Goal: Information Seeking & Learning: Learn about a topic

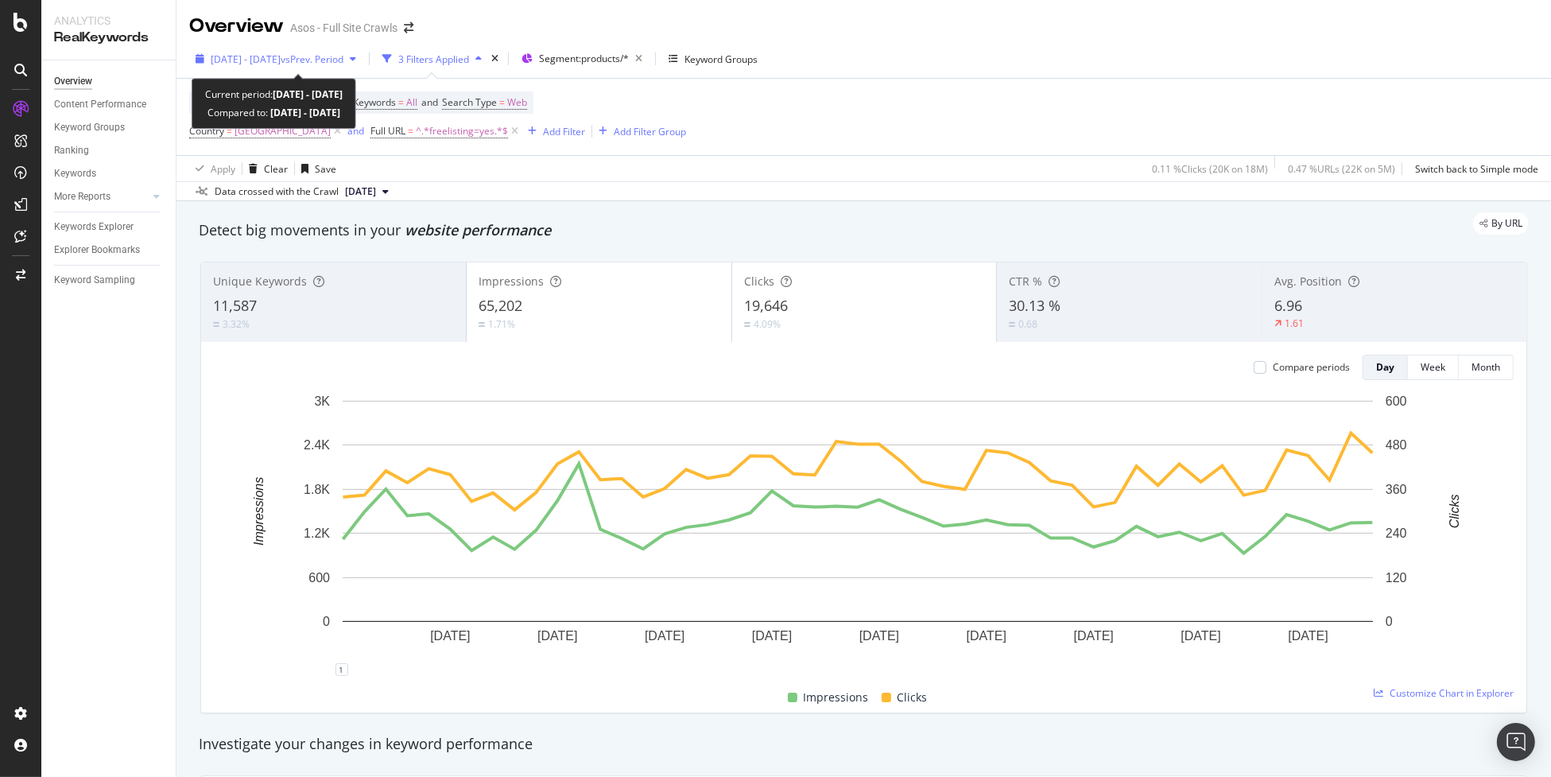
click at [261, 57] on span "2025 Jul. 11th - Aug. 28th" at bounding box center [246, 59] width 70 height 14
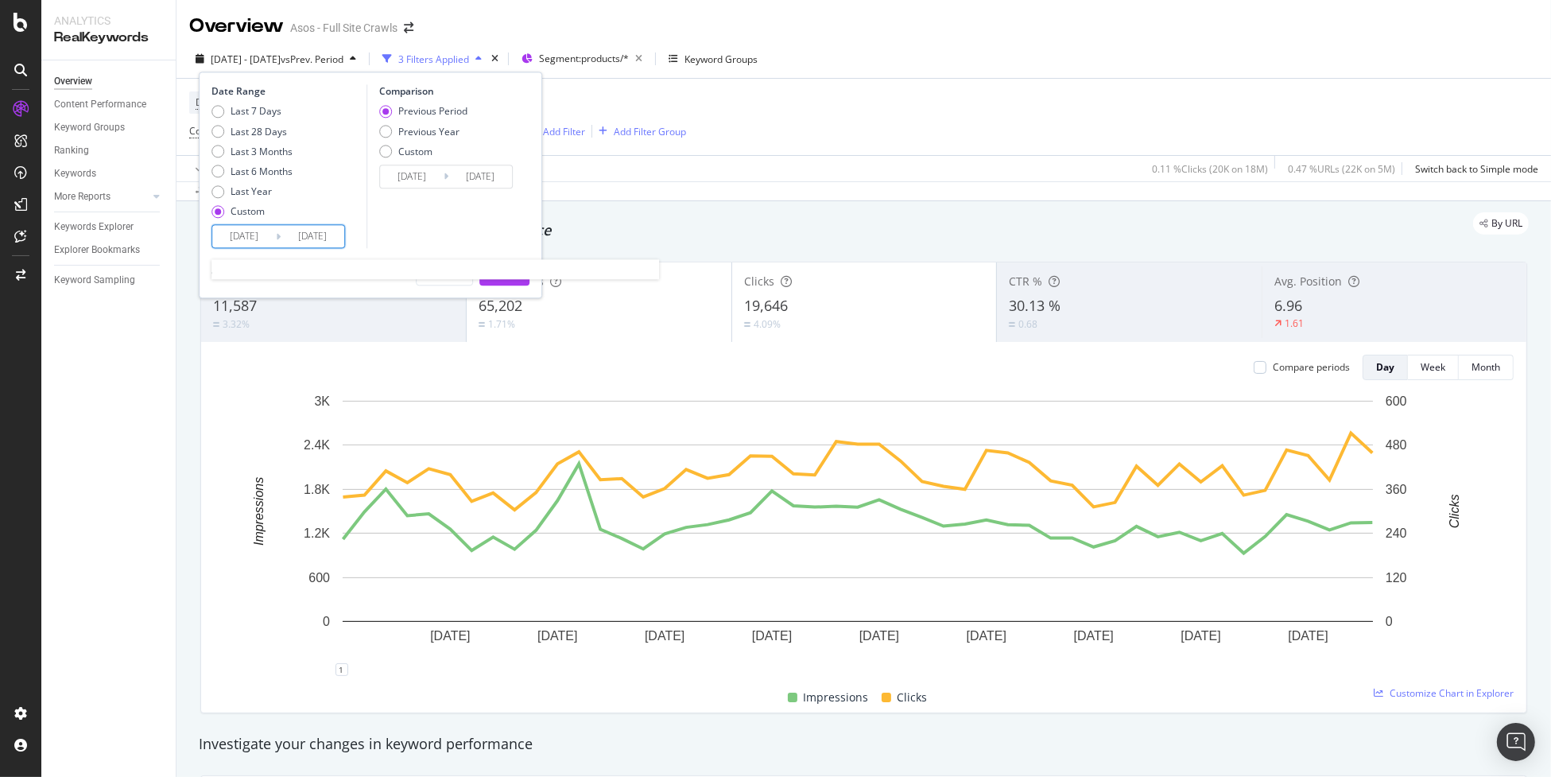
click at [254, 235] on input "2025/07/11" at bounding box center [244, 237] width 64 height 22
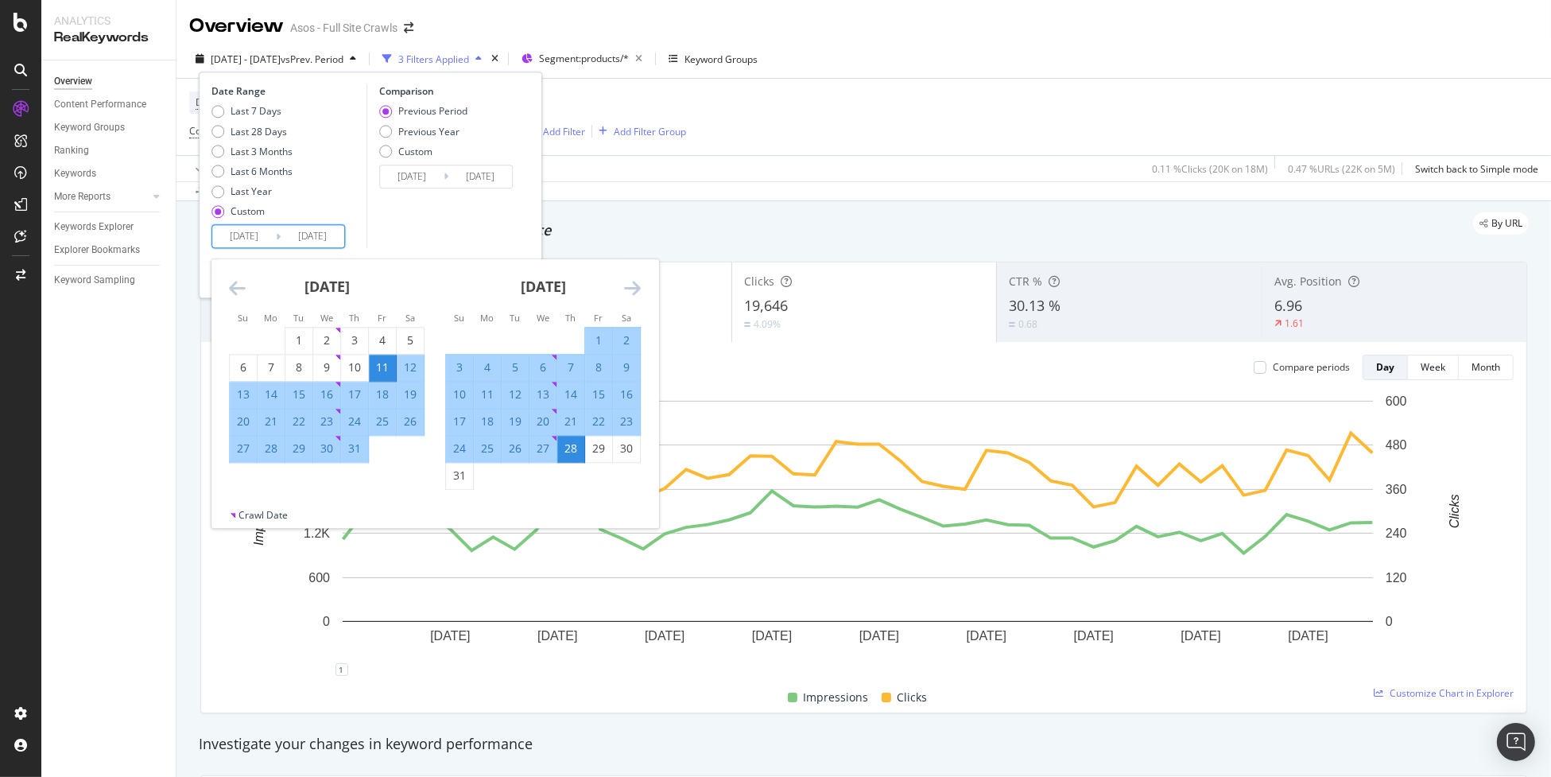
click at [241, 285] on icon "Move backward to switch to the previous month." at bounding box center [237, 288] width 17 height 19
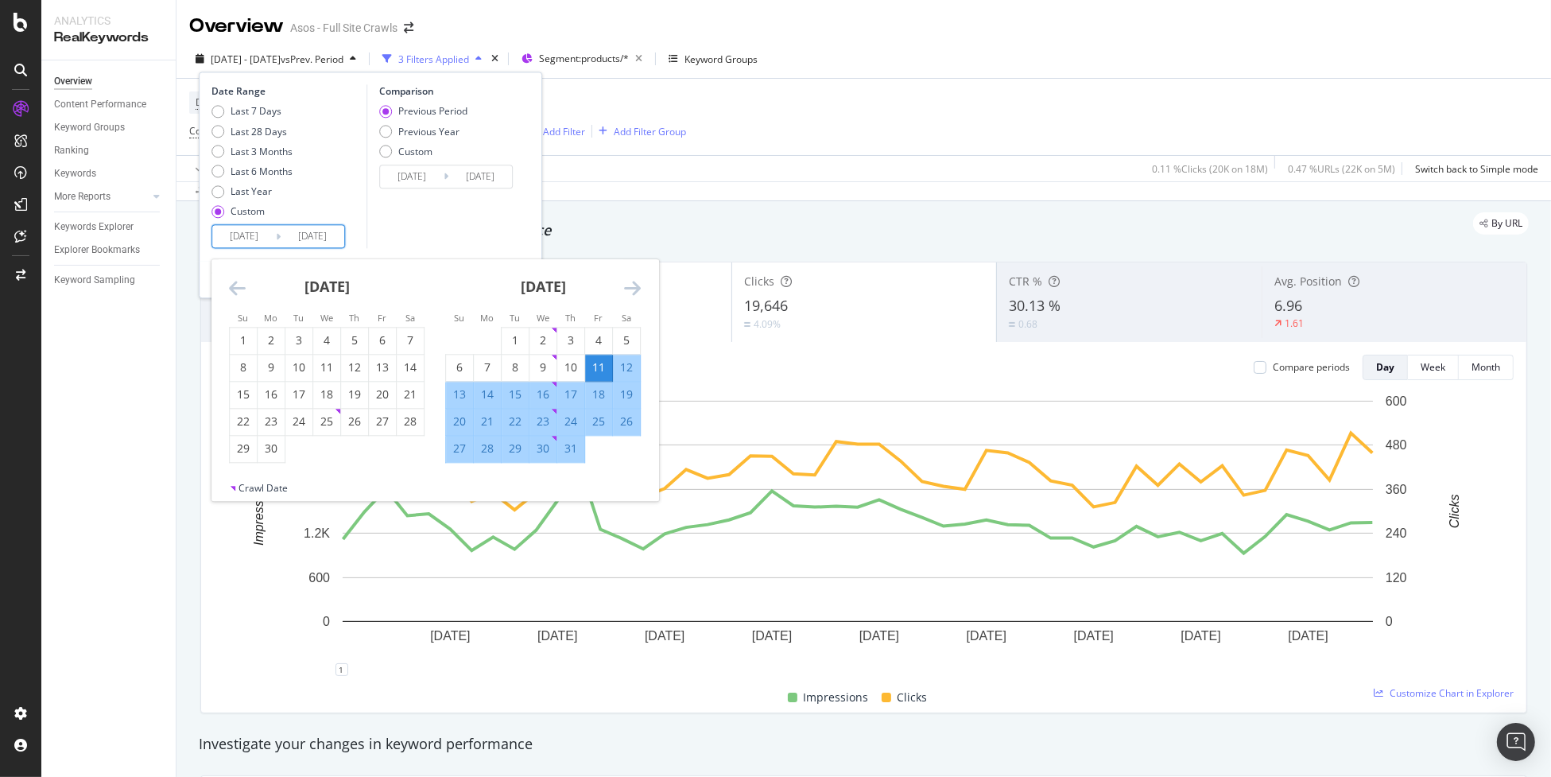
click at [241, 285] on icon "Move backward to switch to the previous month." at bounding box center [237, 288] width 17 height 19
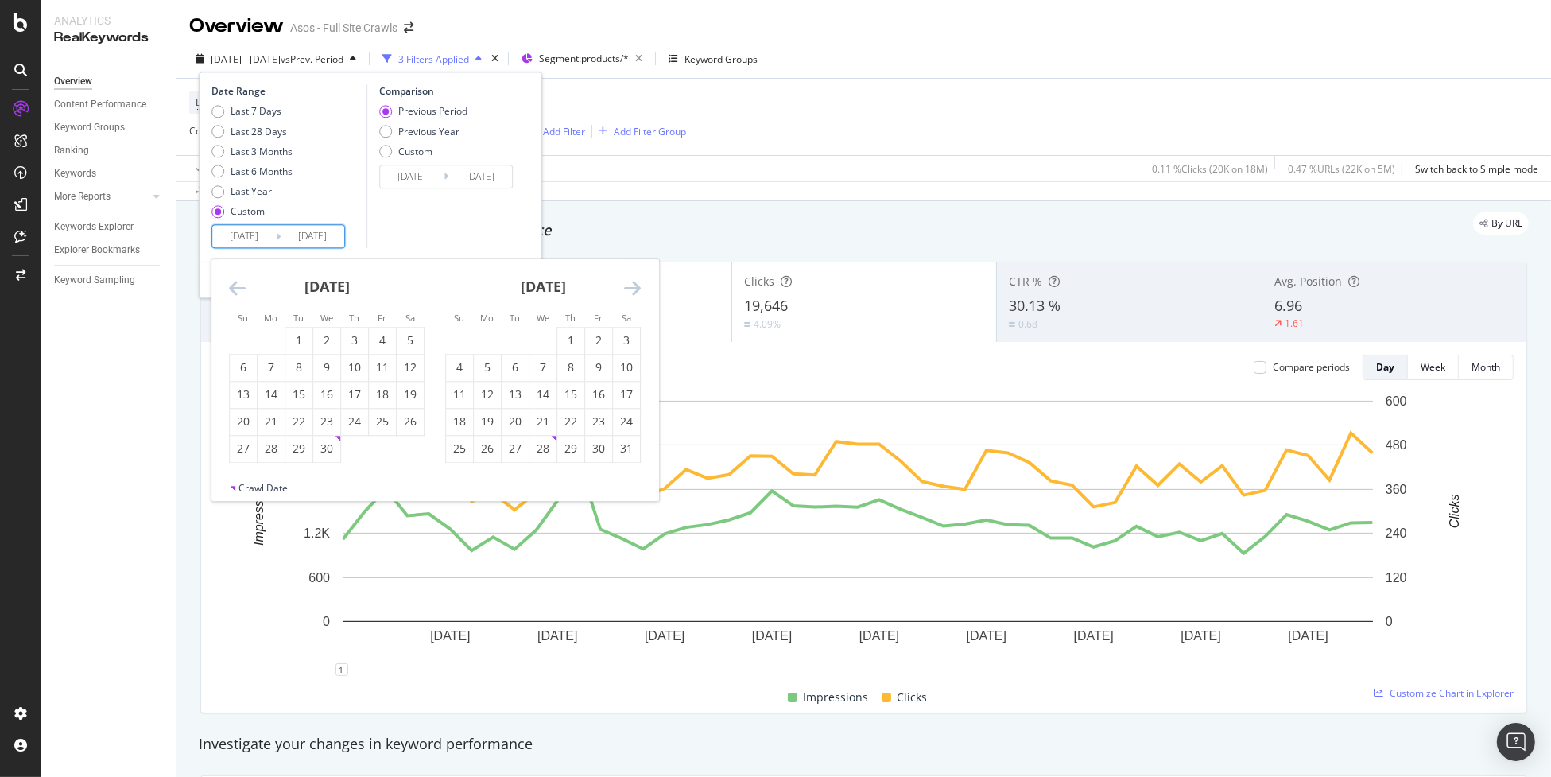
click at [241, 285] on icon "Move backward to switch to the previous month." at bounding box center [237, 288] width 17 height 19
click at [334, 339] on div "1" at bounding box center [326, 341] width 27 height 16
type input "2025/01/01"
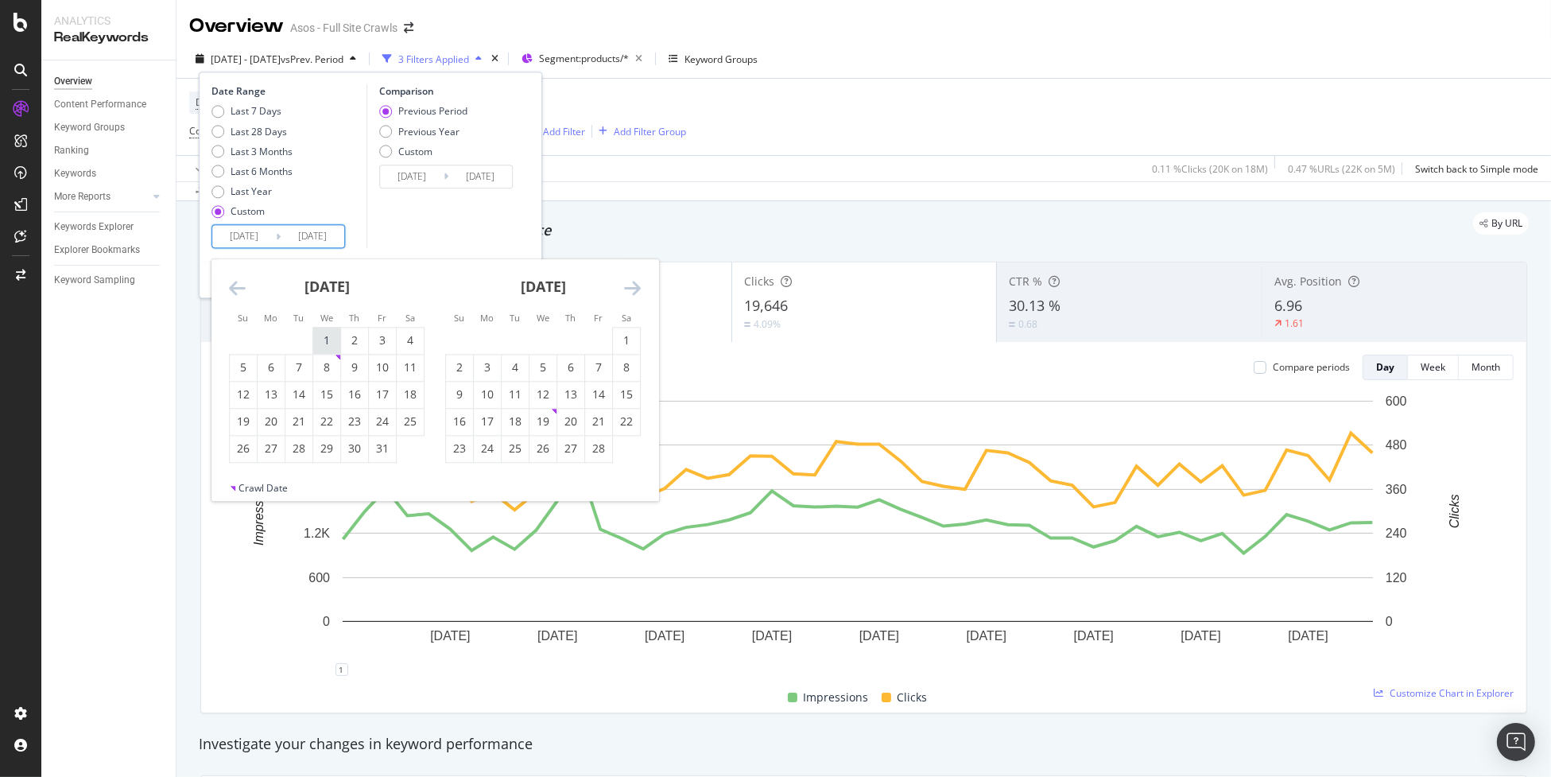
type input "2024/05/05"
type input "2024/12/31"
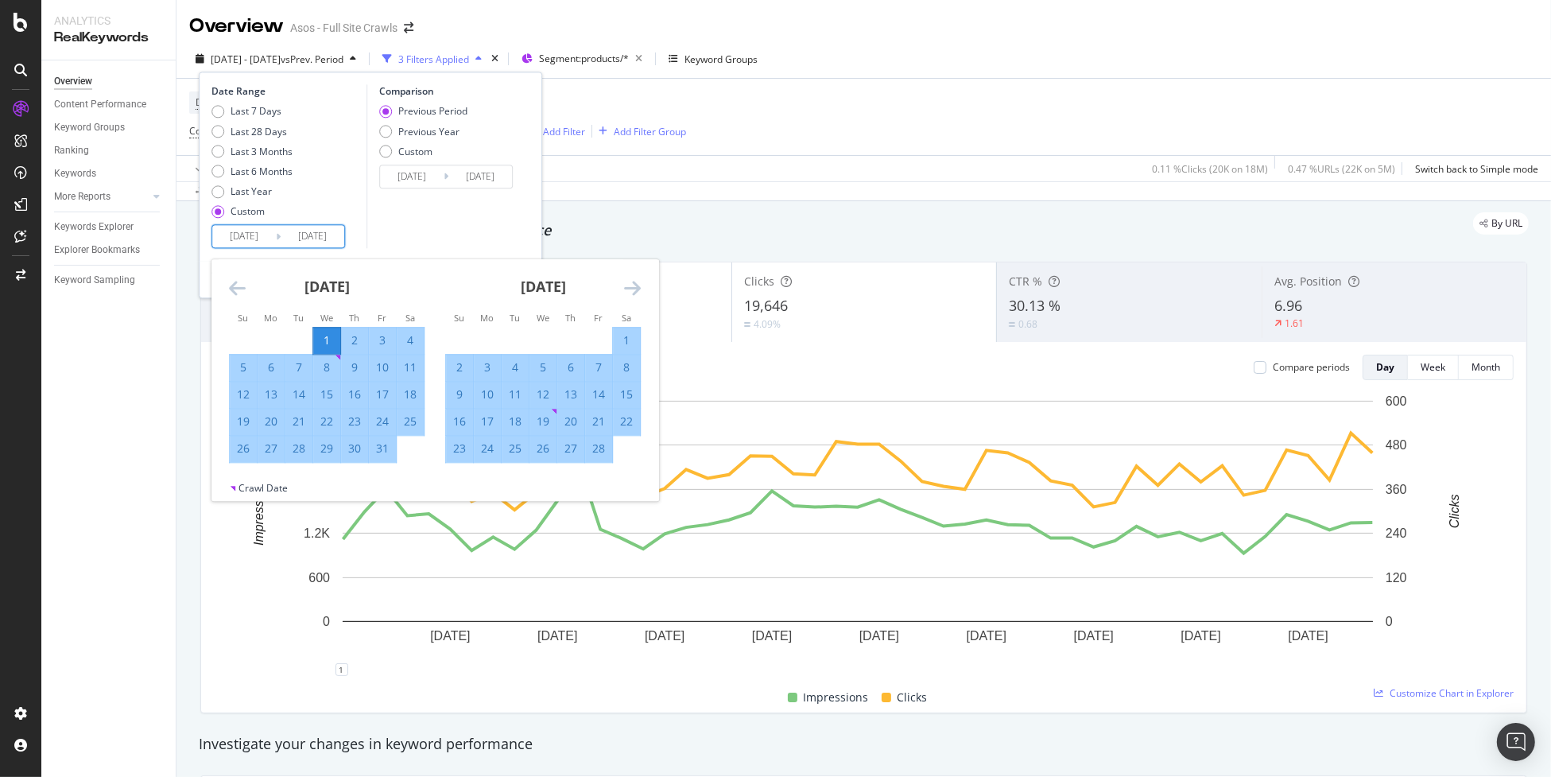
click at [483, 223] on div "Comparison Previous Period Previous Year Custom 2024/05/05 Navigate forward to …" at bounding box center [442, 167] width 151 height 164
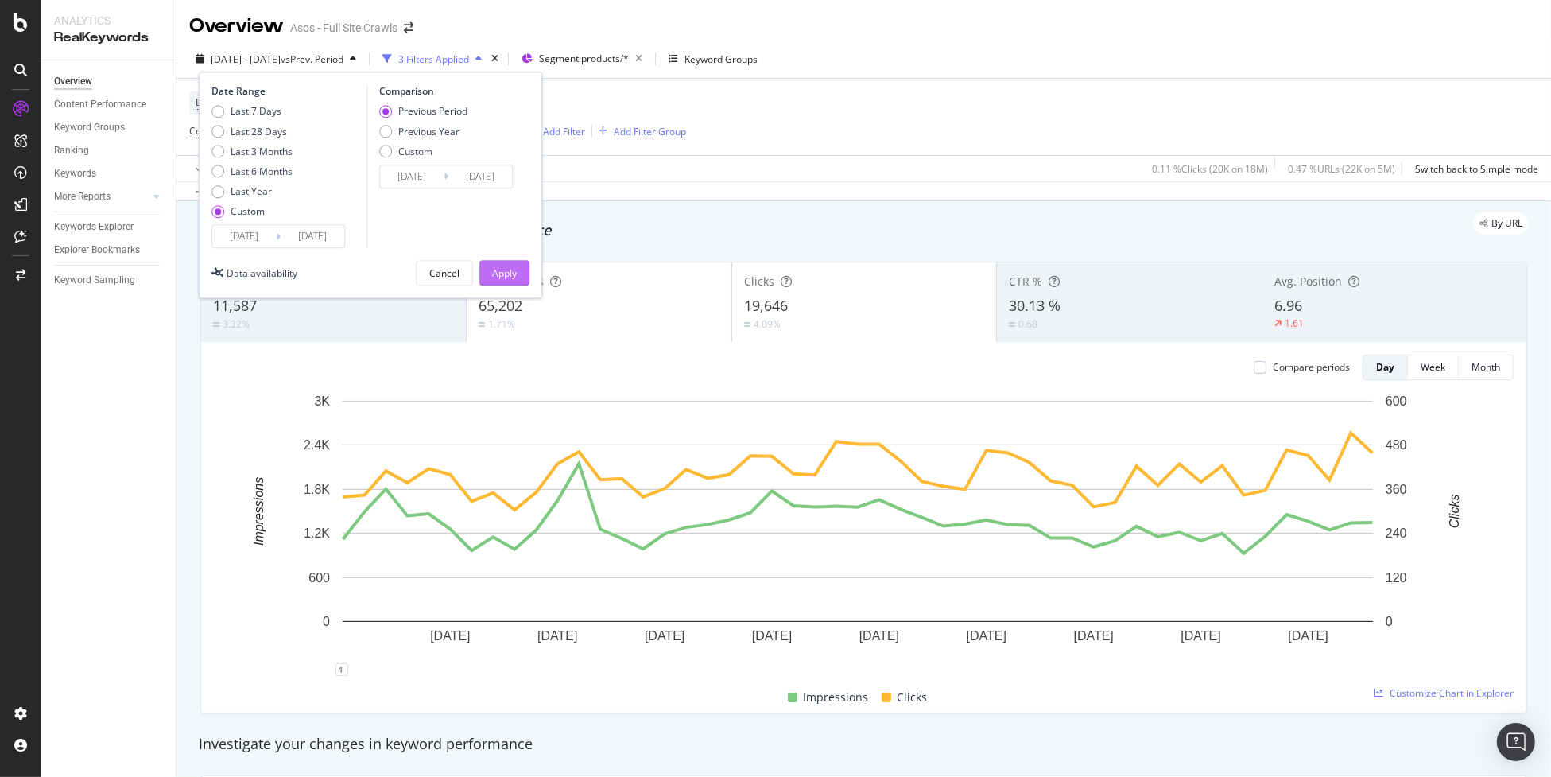
click at [503, 275] on div "Apply" at bounding box center [504, 273] width 25 height 14
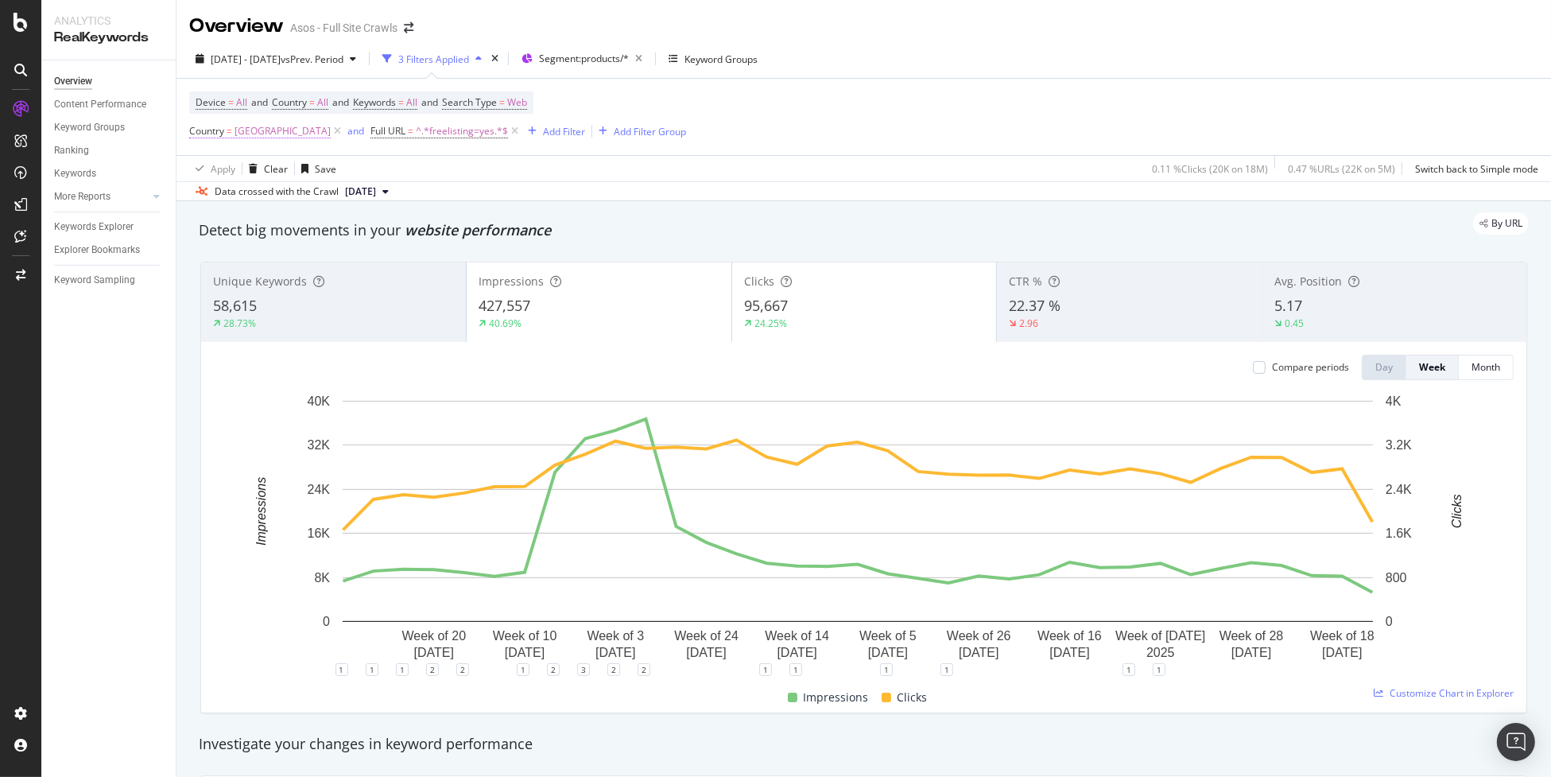
click at [243, 132] on span "[GEOGRAPHIC_DATA]" at bounding box center [283, 131] width 96 height 22
type input "[GEOGRAPHIC_DATA]"
click at [273, 64] on span "2025 Jan. 1st - Aug. 28th" at bounding box center [246, 59] width 70 height 14
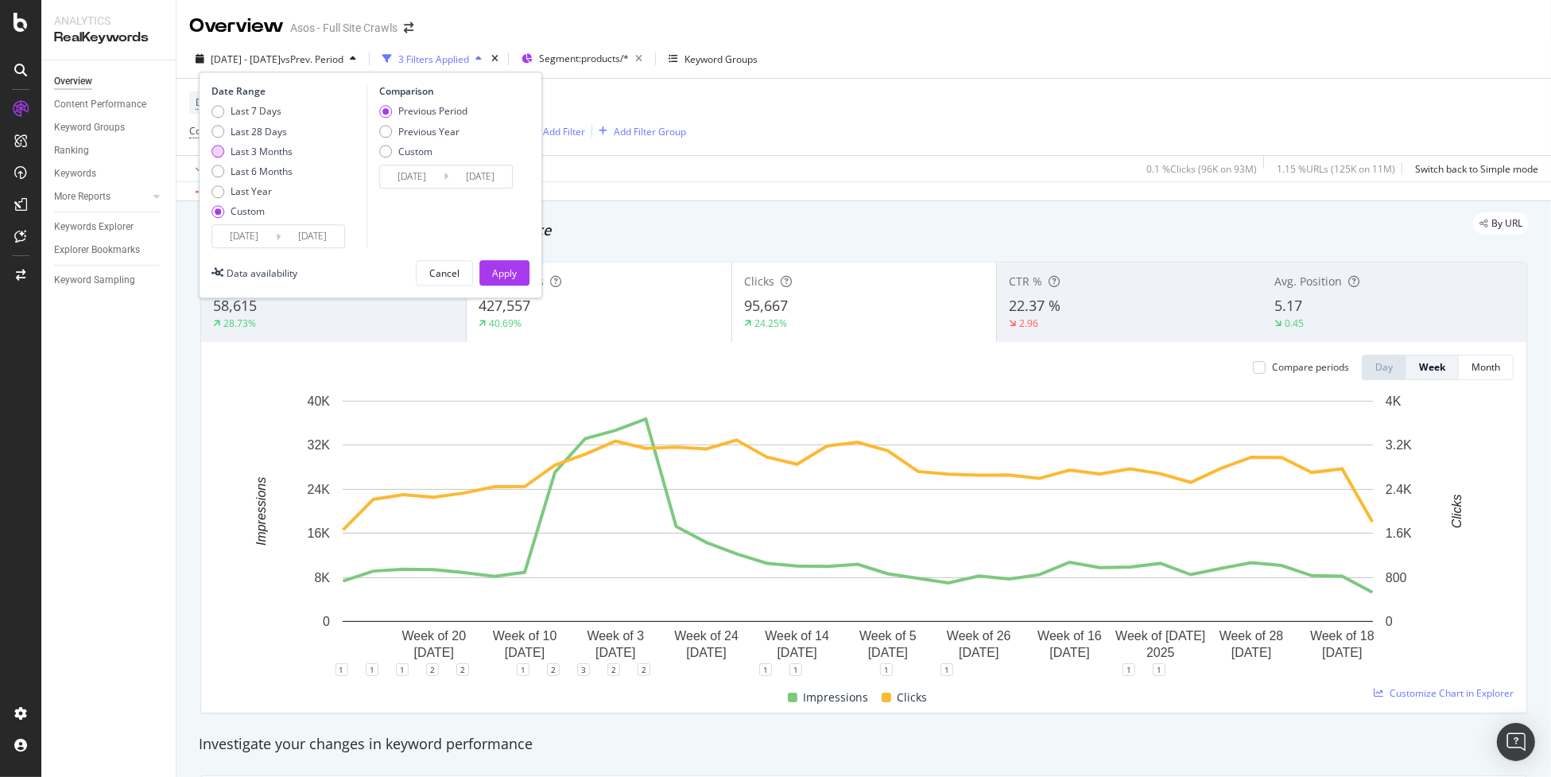
click at [273, 153] on div "Last 3 Months" at bounding box center [262, 152] width 62 height 14
type input "2025/06/03"
type input "2025/09/02"
type input "2025/03/03"
type input "2025/06/02"
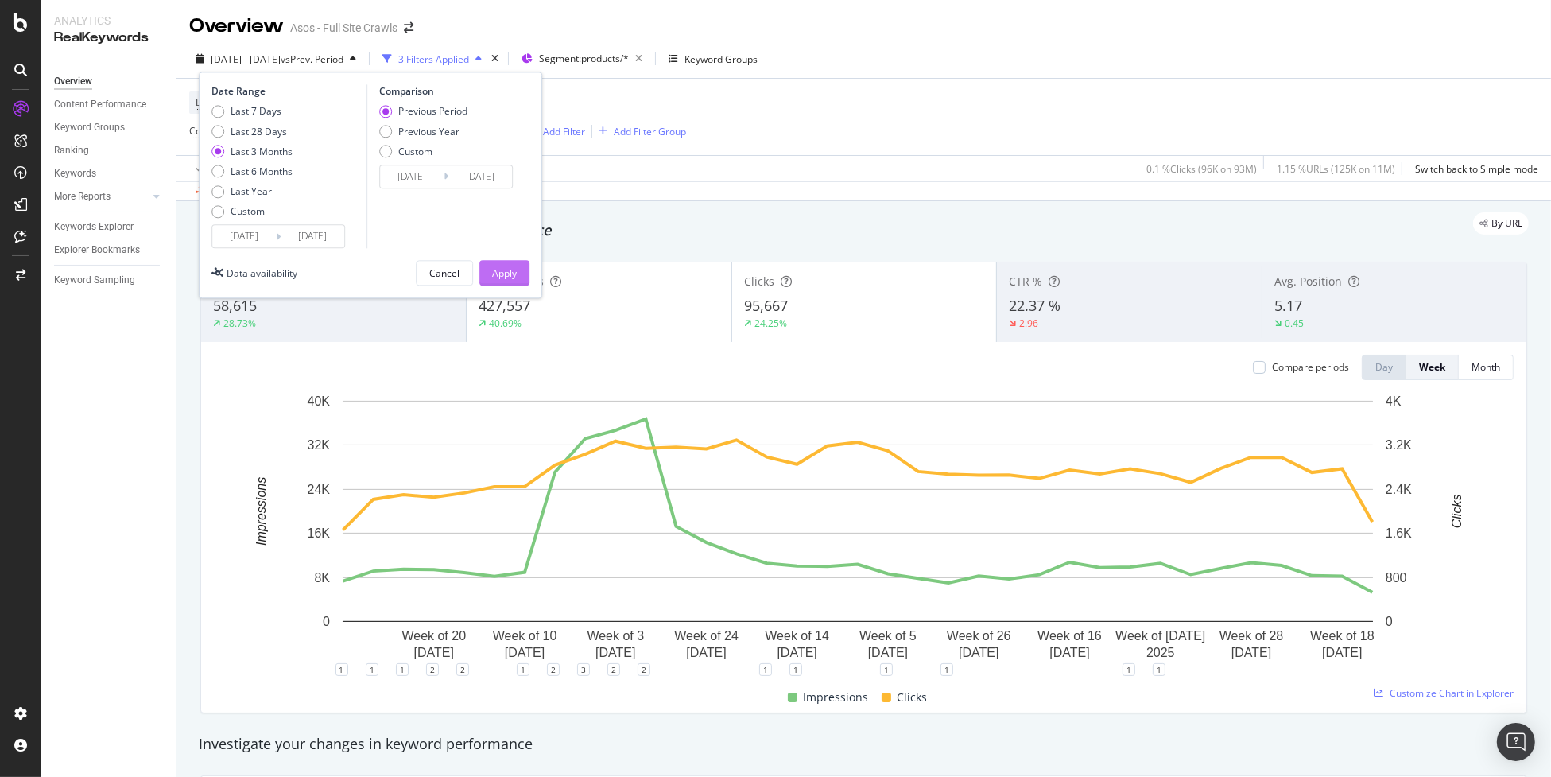
click at [501, 274] on div "Apply" at bounding box center [504, 273] width 25 height 14
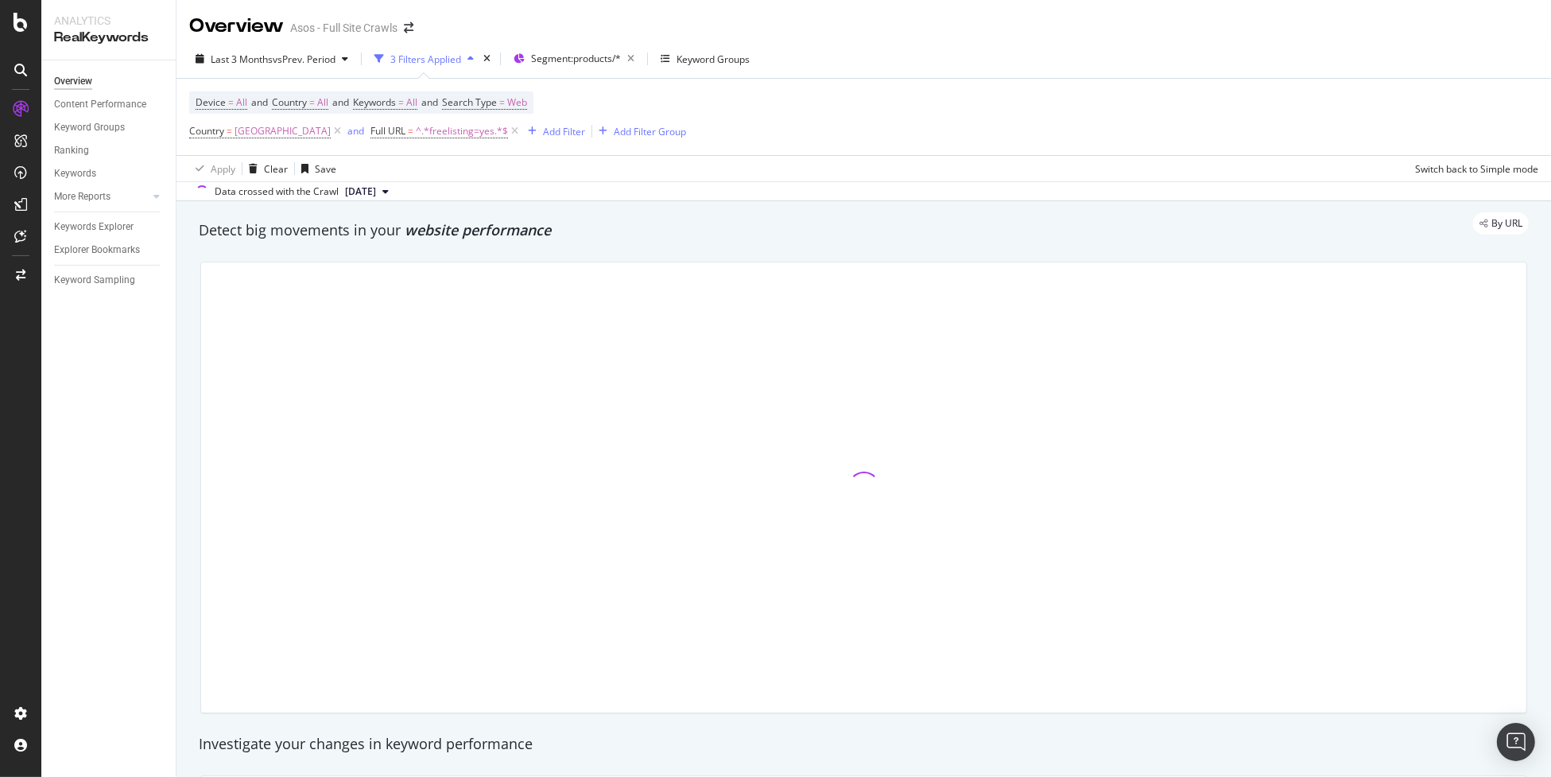
click at [501, 274] on div at bounding box center [864, 487] width 1326 height 450
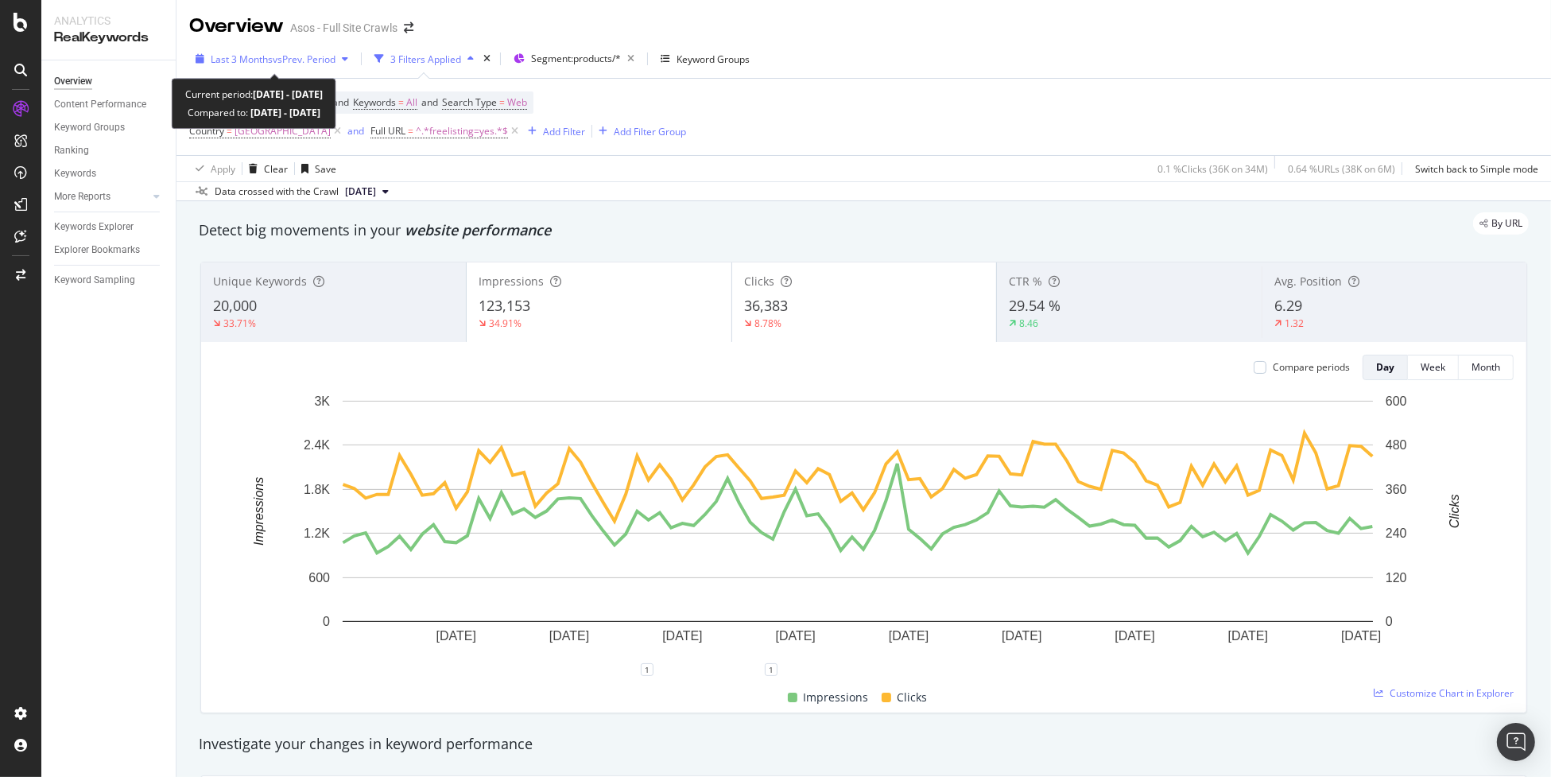
click at [262, 64] on span "Last 3 Months" at bounding box center [242, 59] width 62 height 14
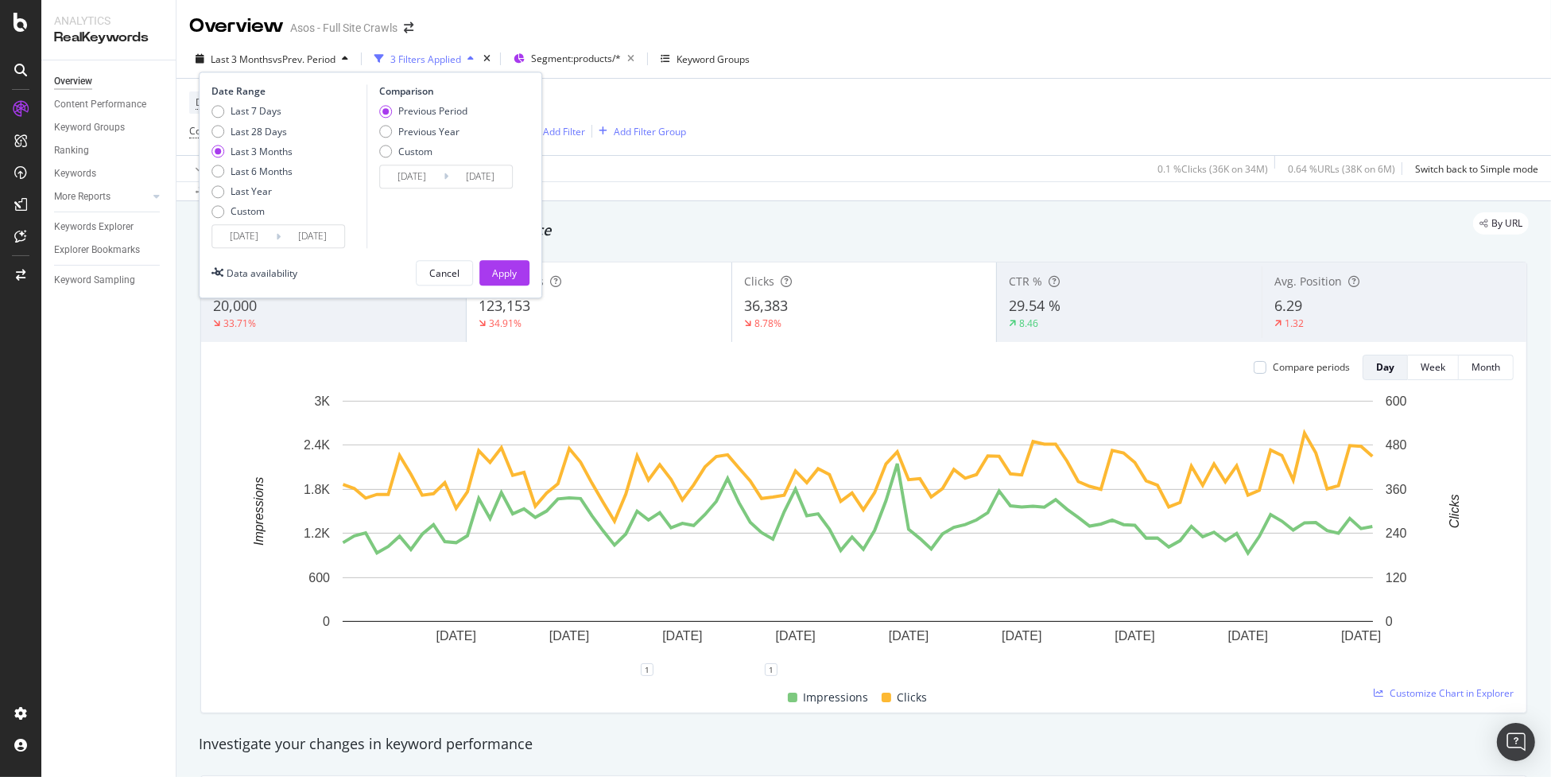
click at [248, 243] on input "2025/06/03" at bounding box center [244, 237] width 64 height 22
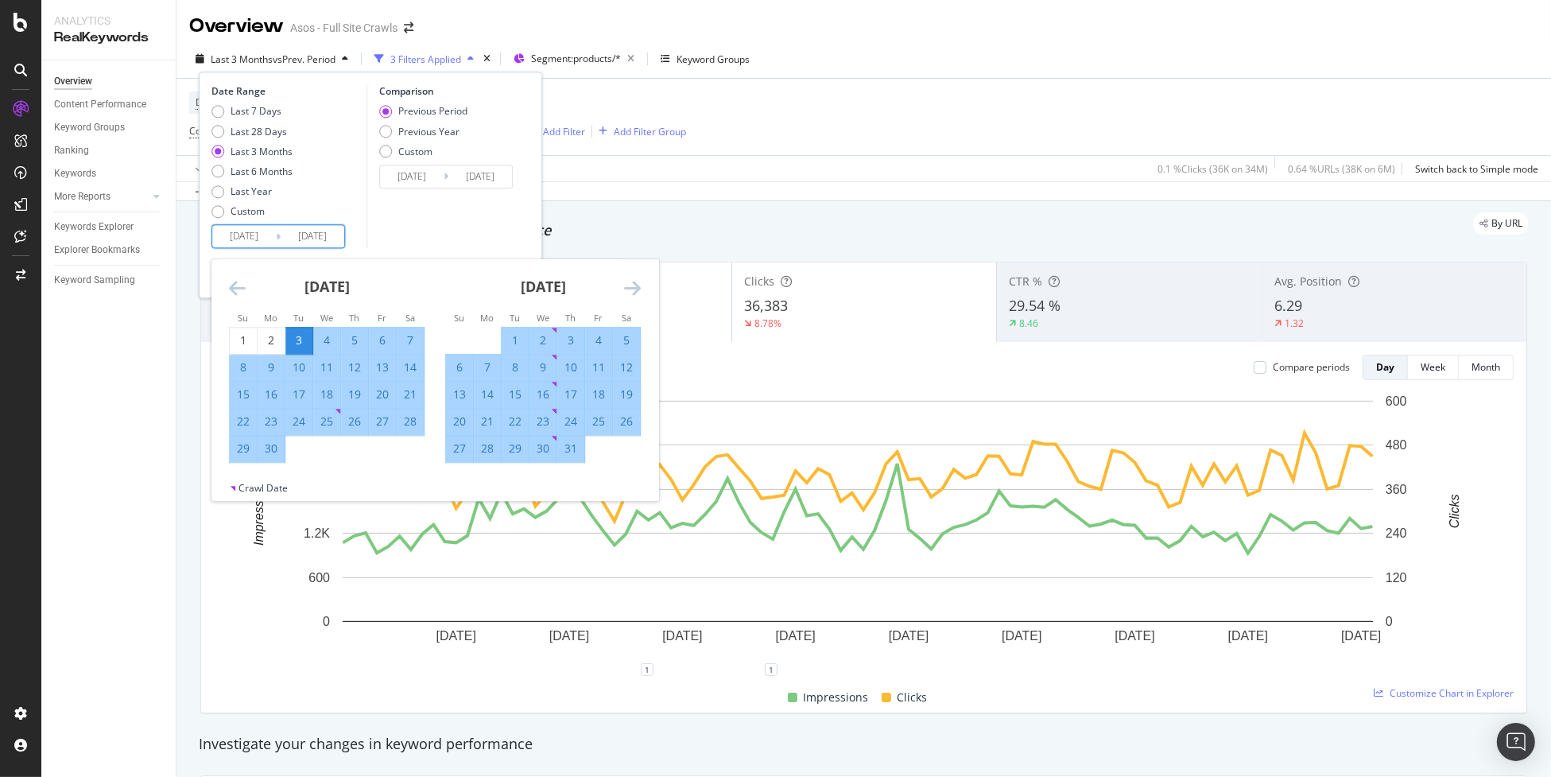
click at [247, 285] on div "June 2025" at bounding box center [327, 294] width 196 height 68
click at [235, 285] on icon "Move backward to switch to the previous month." at bounding box center [237, 288] width 17 height 19
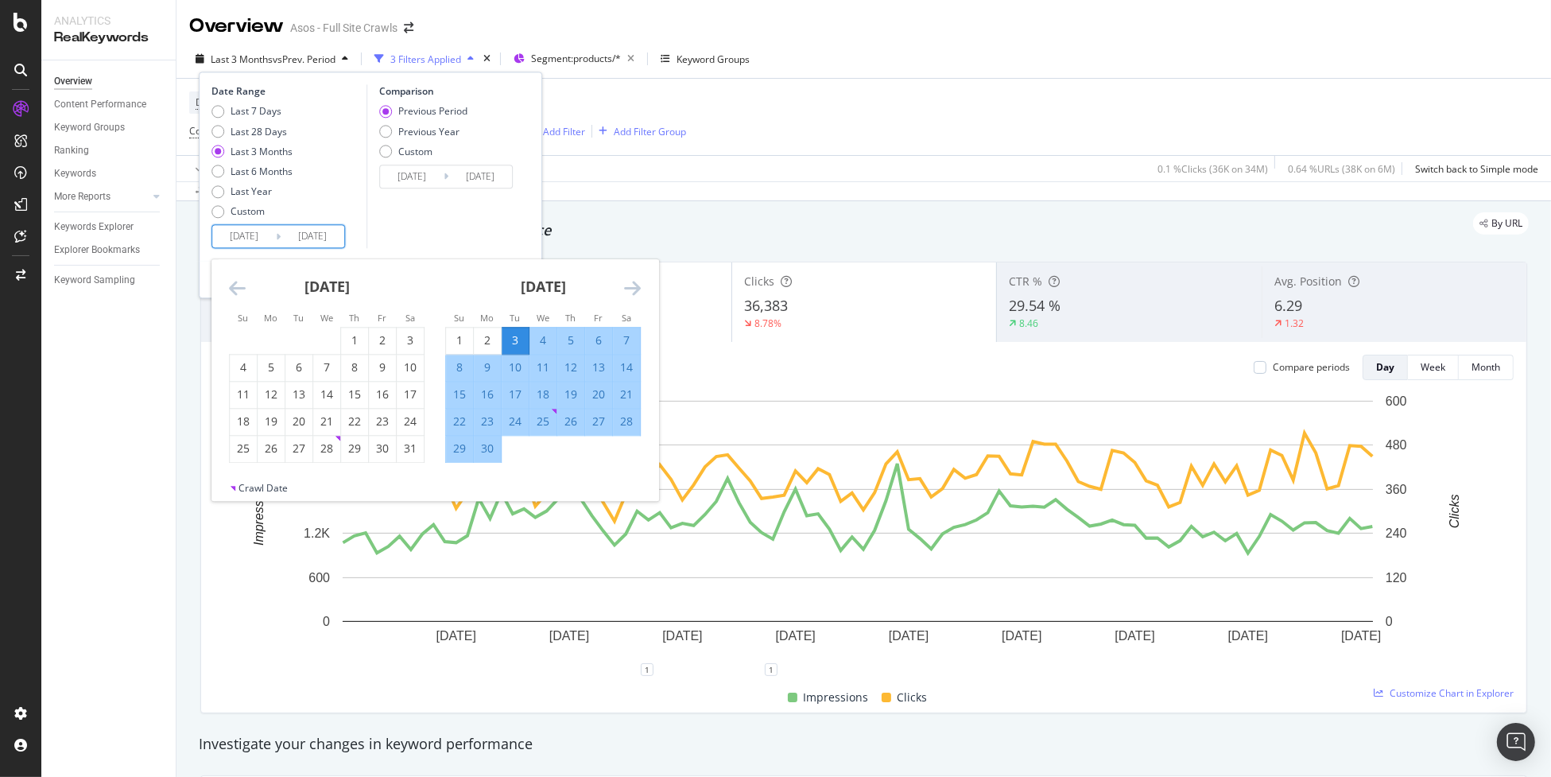
click at [234, 286] on icon "Move backward to switch to the previous month." at bounding box center [237, 288] width 17 height 19
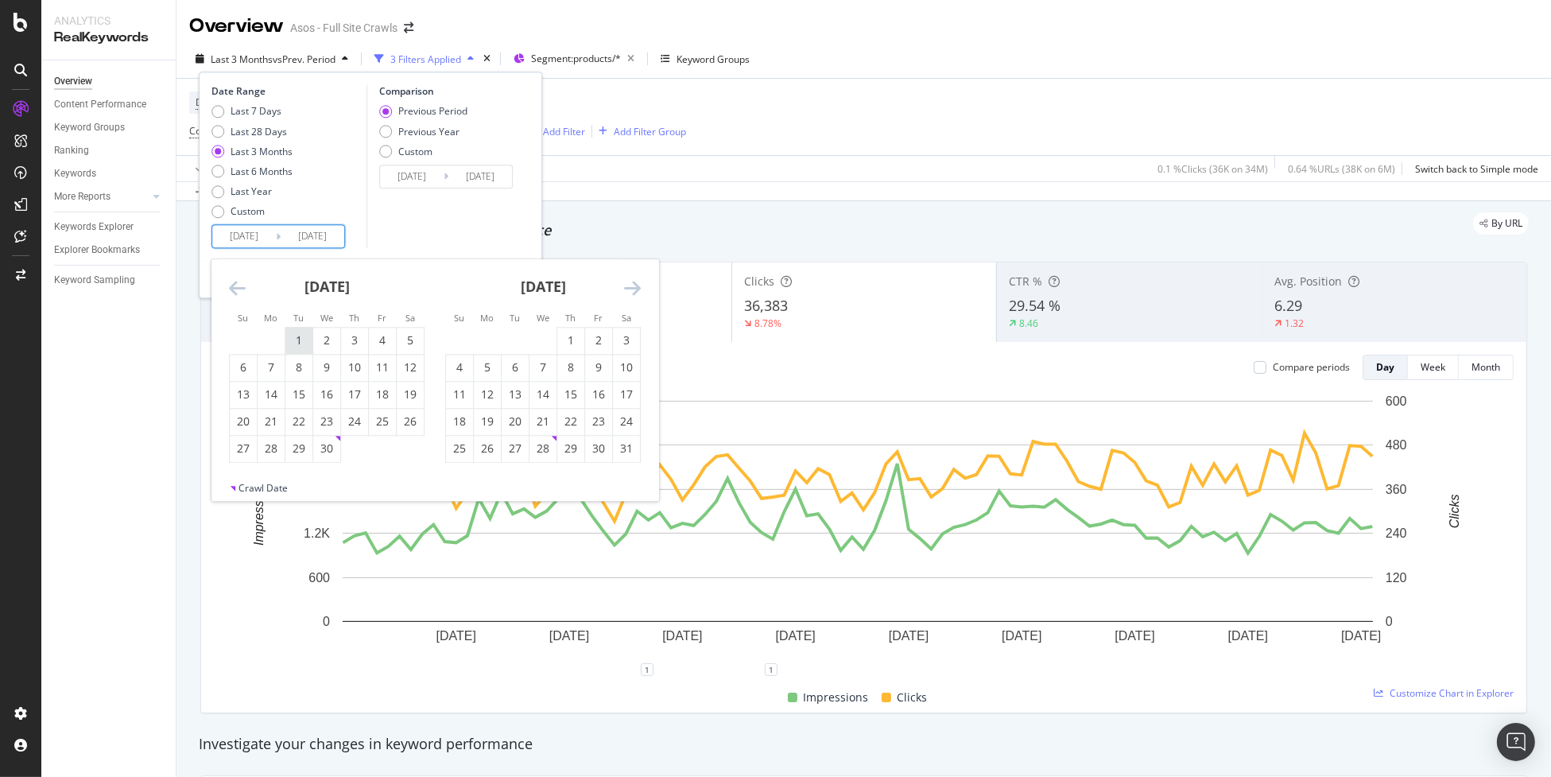
click at [301, 340] on div "1" at bounding box center [298, 341] width 27 height 16
type input "2025/04/01"
type input "2024/10/28"
type input "2025/03/31"
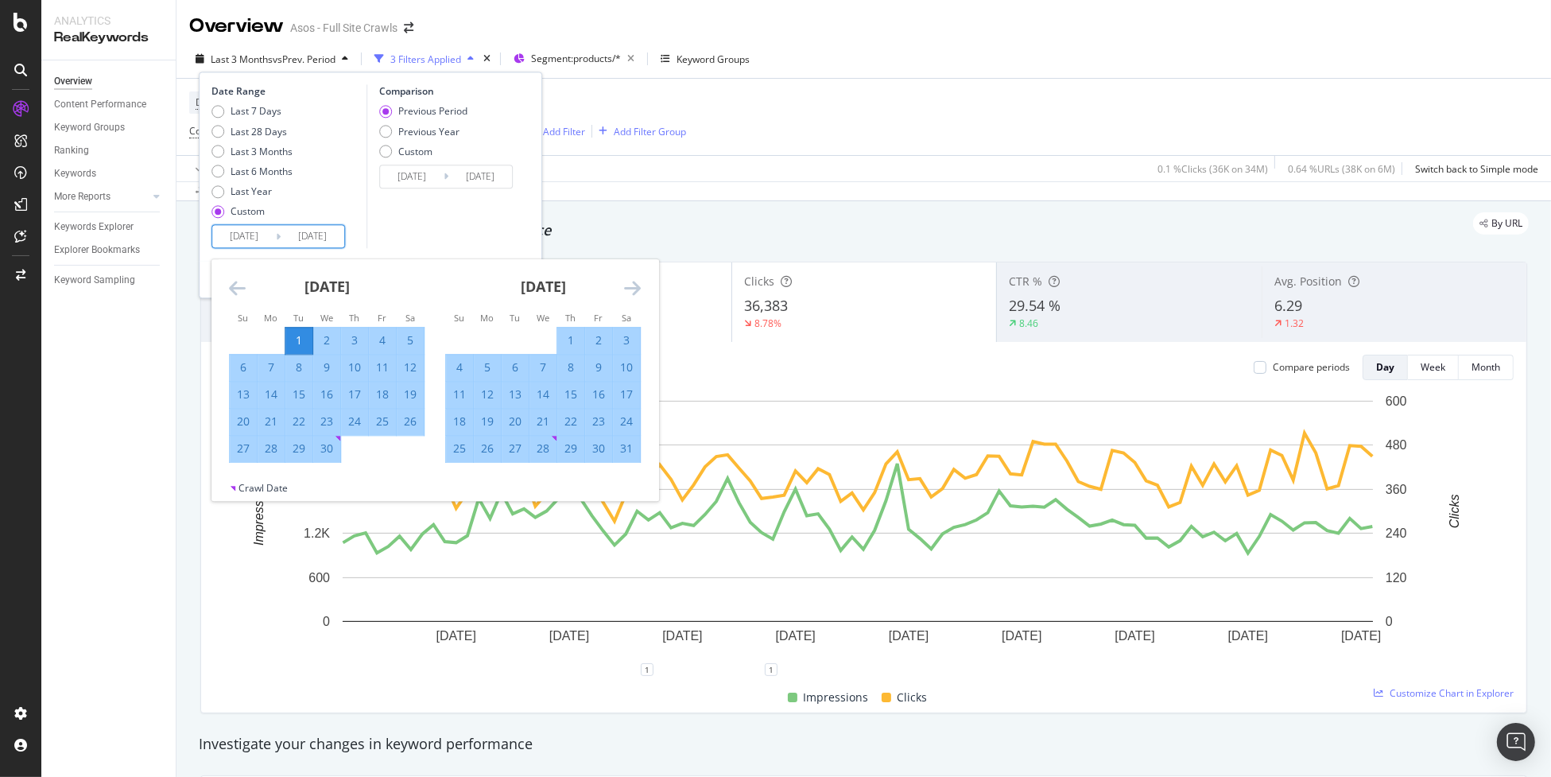
click at [421, 222] on div "Comparison Previous Period Previous Year Custom 2024/10/28 Navigate forward to …" at bounding box center [442, 167] width 151 height 164
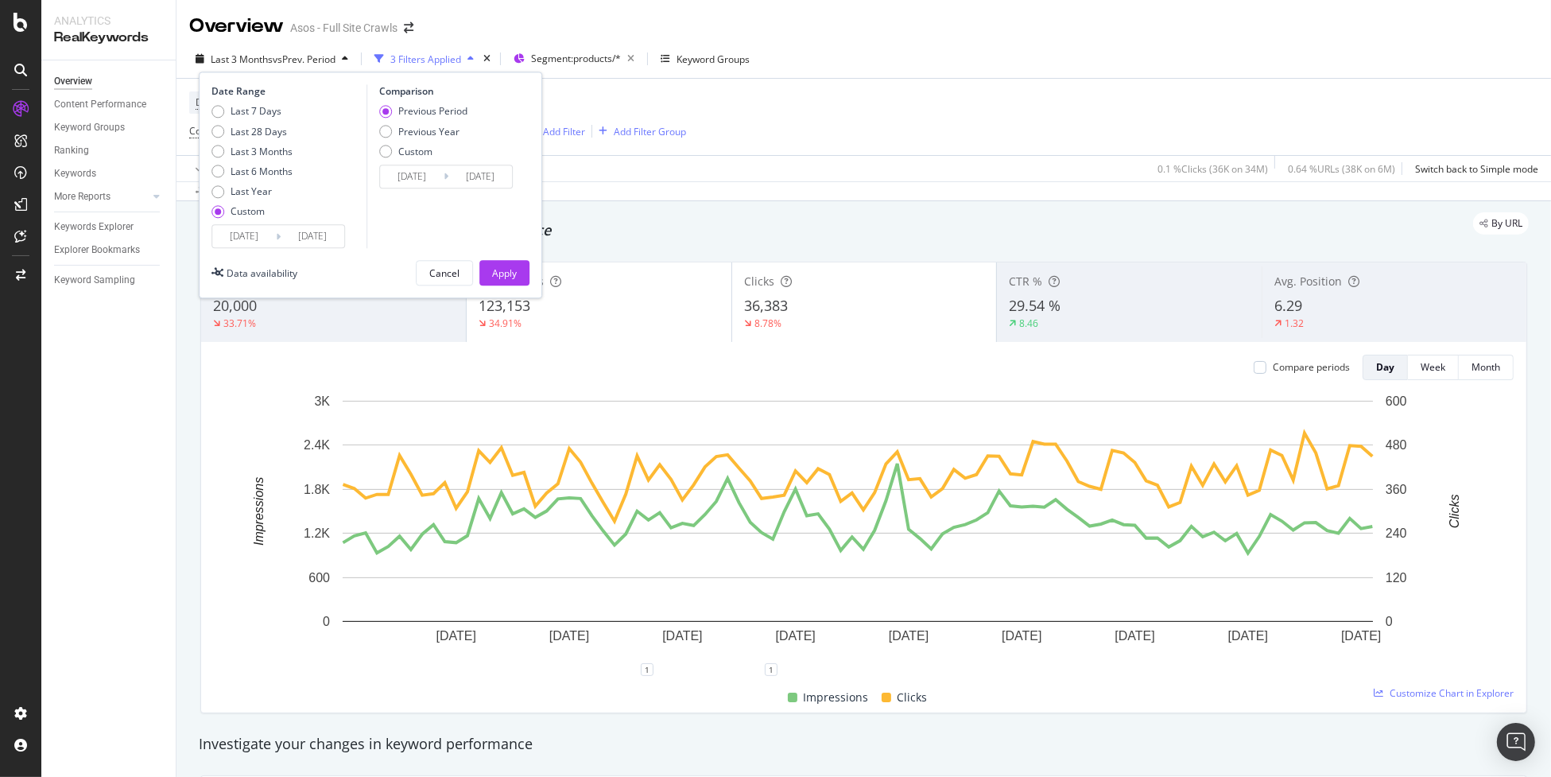
click at [513, 278] on div "Apply" at bounding box center [504, 273] width 25 height 14
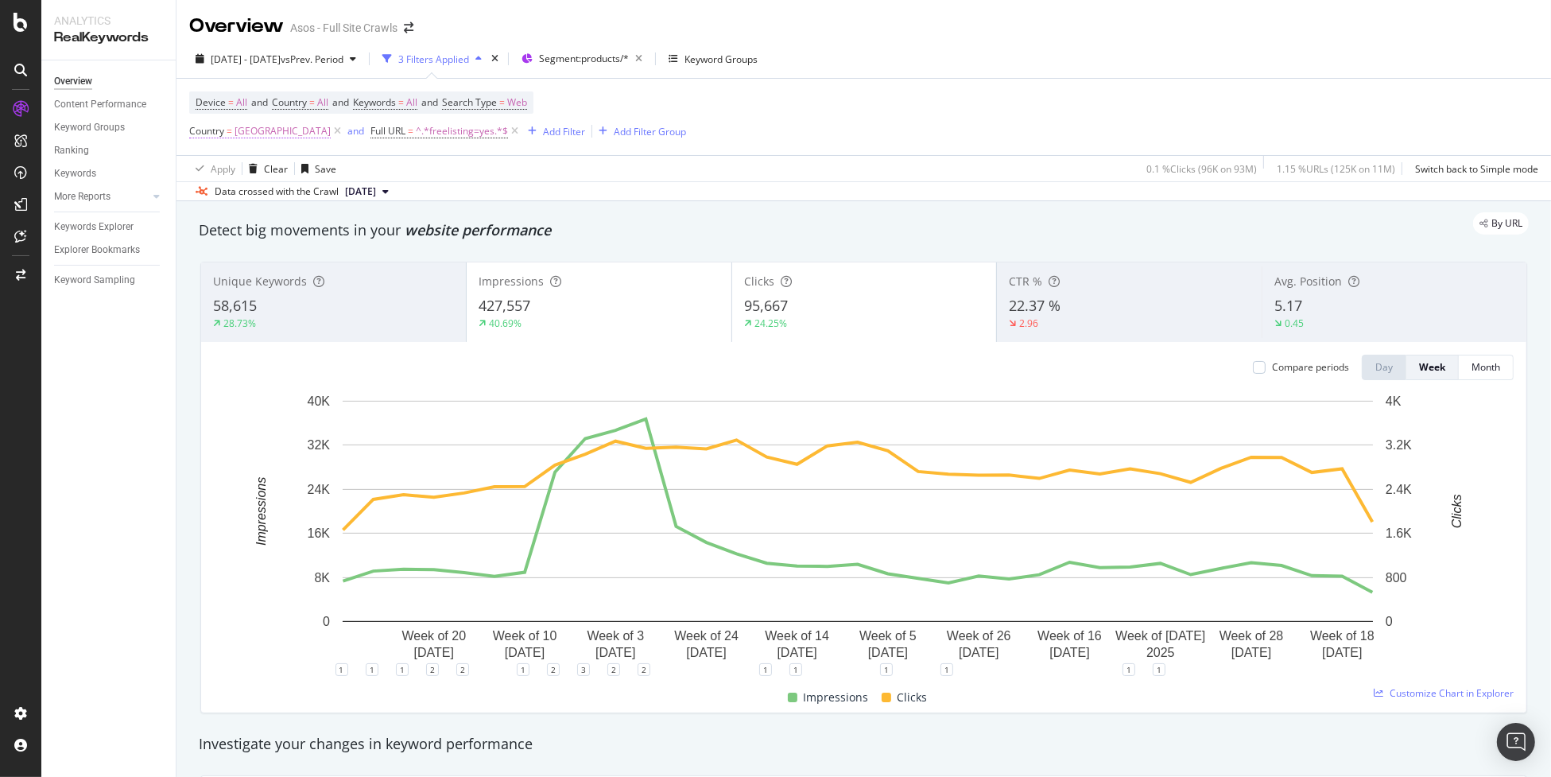
click at [254, 135] on span "[GEOGRAPHIC_DATA]" at bounding box center [283, 131] width 96 height 22
type input "[GEOGRAPHIC_DATA]"
click at [224, 165] on span "Equal to" at bounding box center [222, 169] width 36 height 14
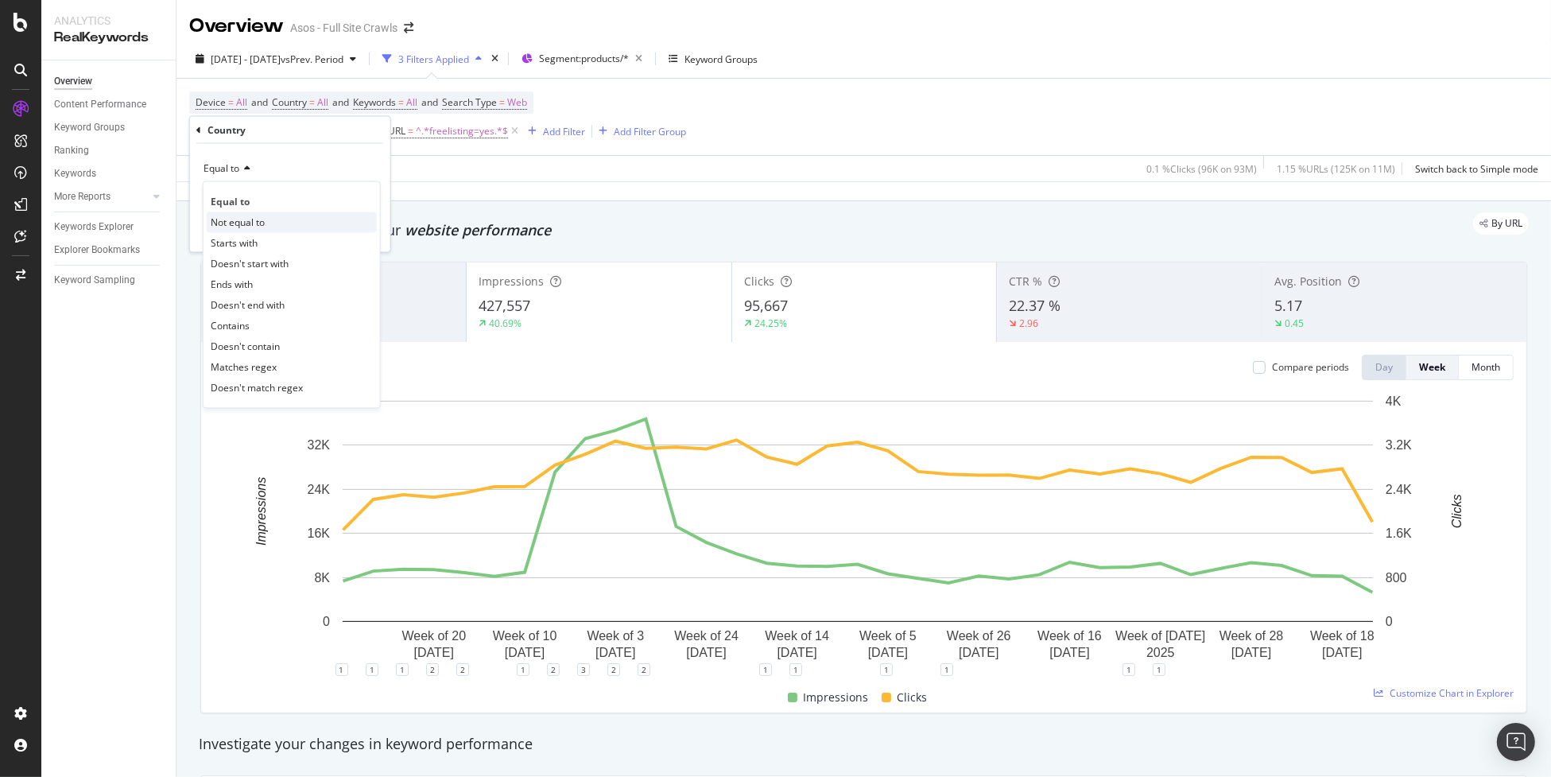
click at [244, 216] on span "Not equal to" at bounding box center [238, 222] width 54 height 14
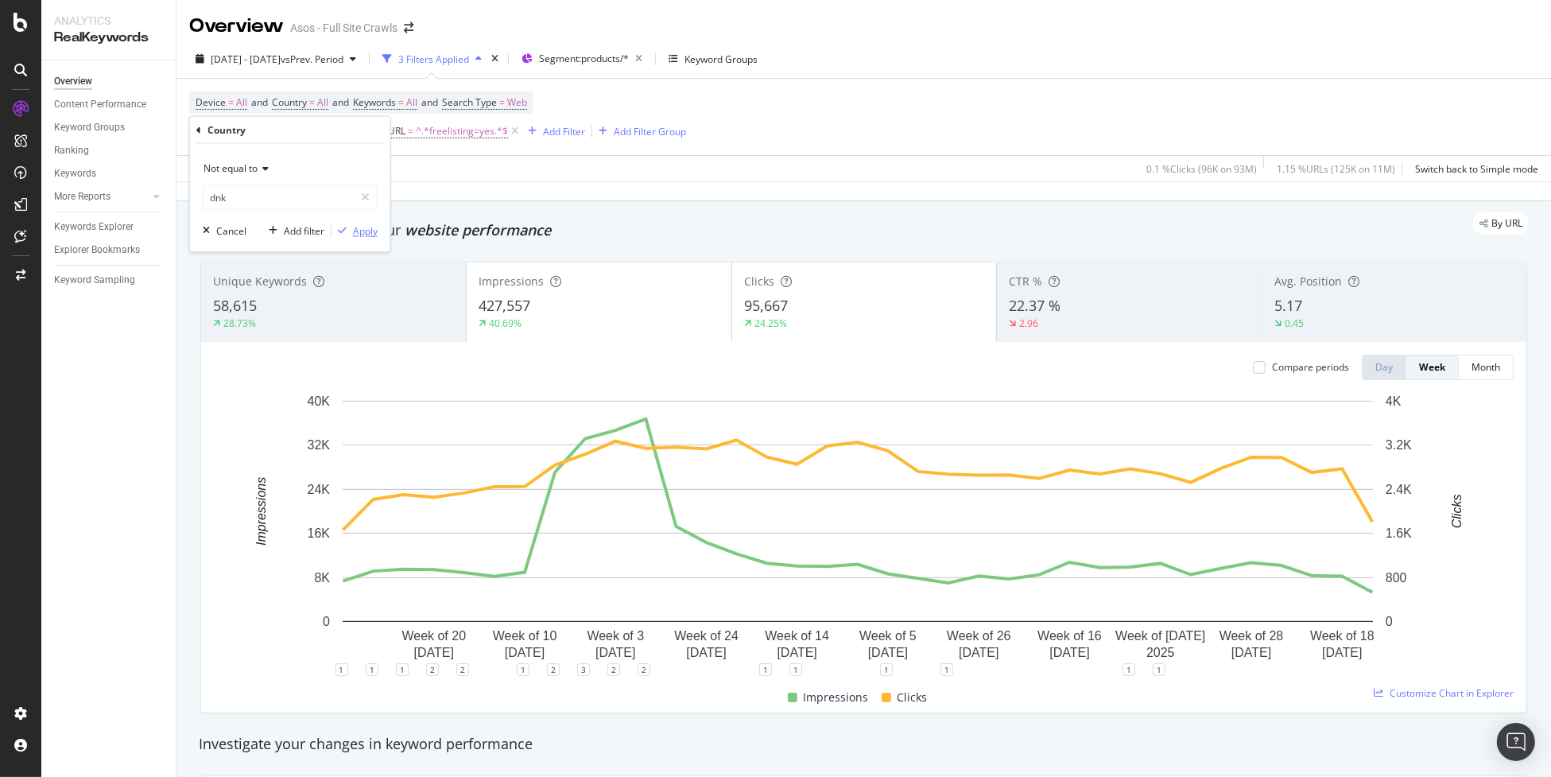
type input "[GEOGRAPHIC_DATA]"
click at [363, 229] on div "Apply" at bounding box center [365, 231] width 25 height 14
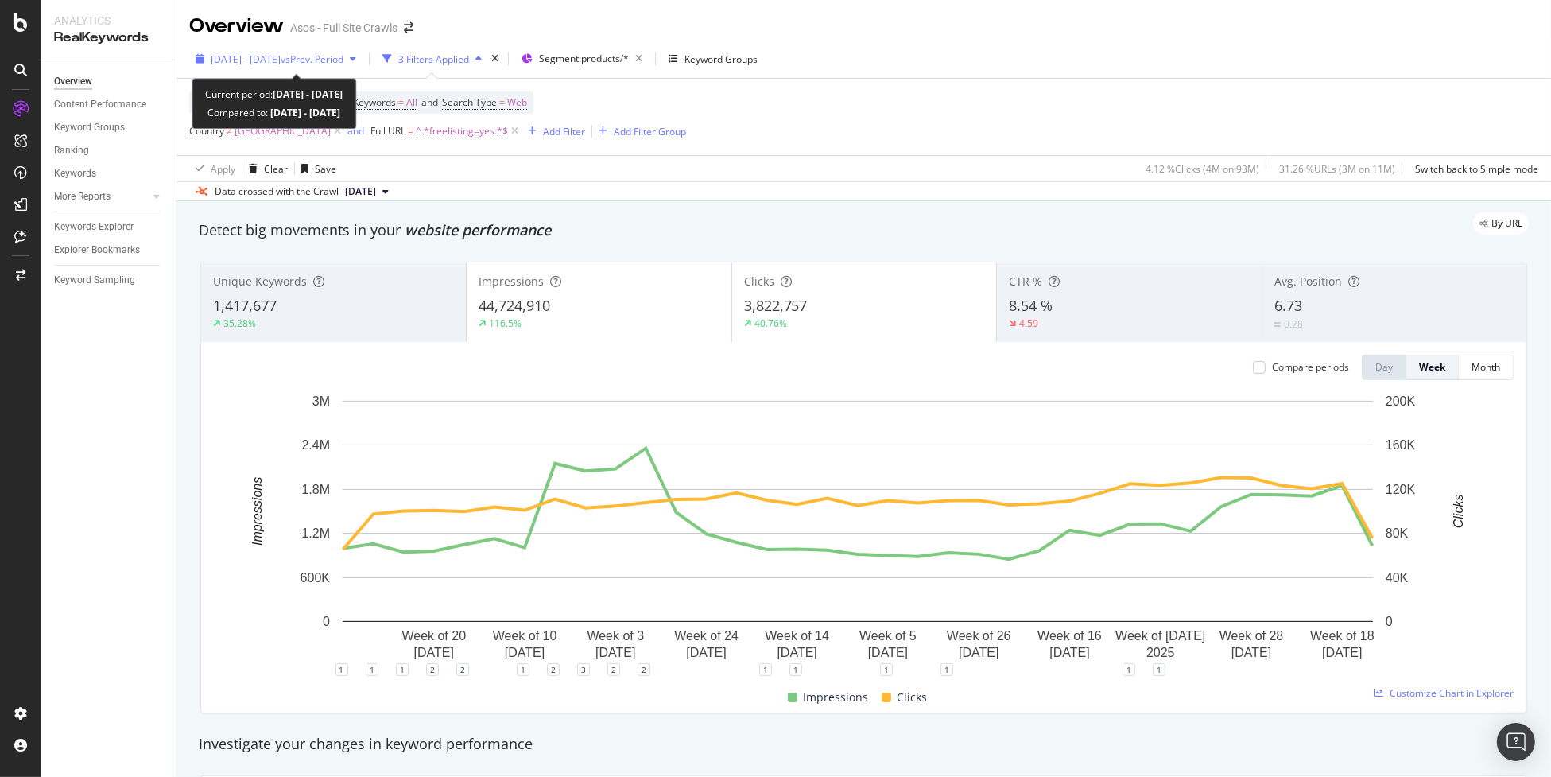
click at [278, 63] on span "2025 Jan. 1st - Aug. 28th" at bounding box center [246, 59] width 70 height 14
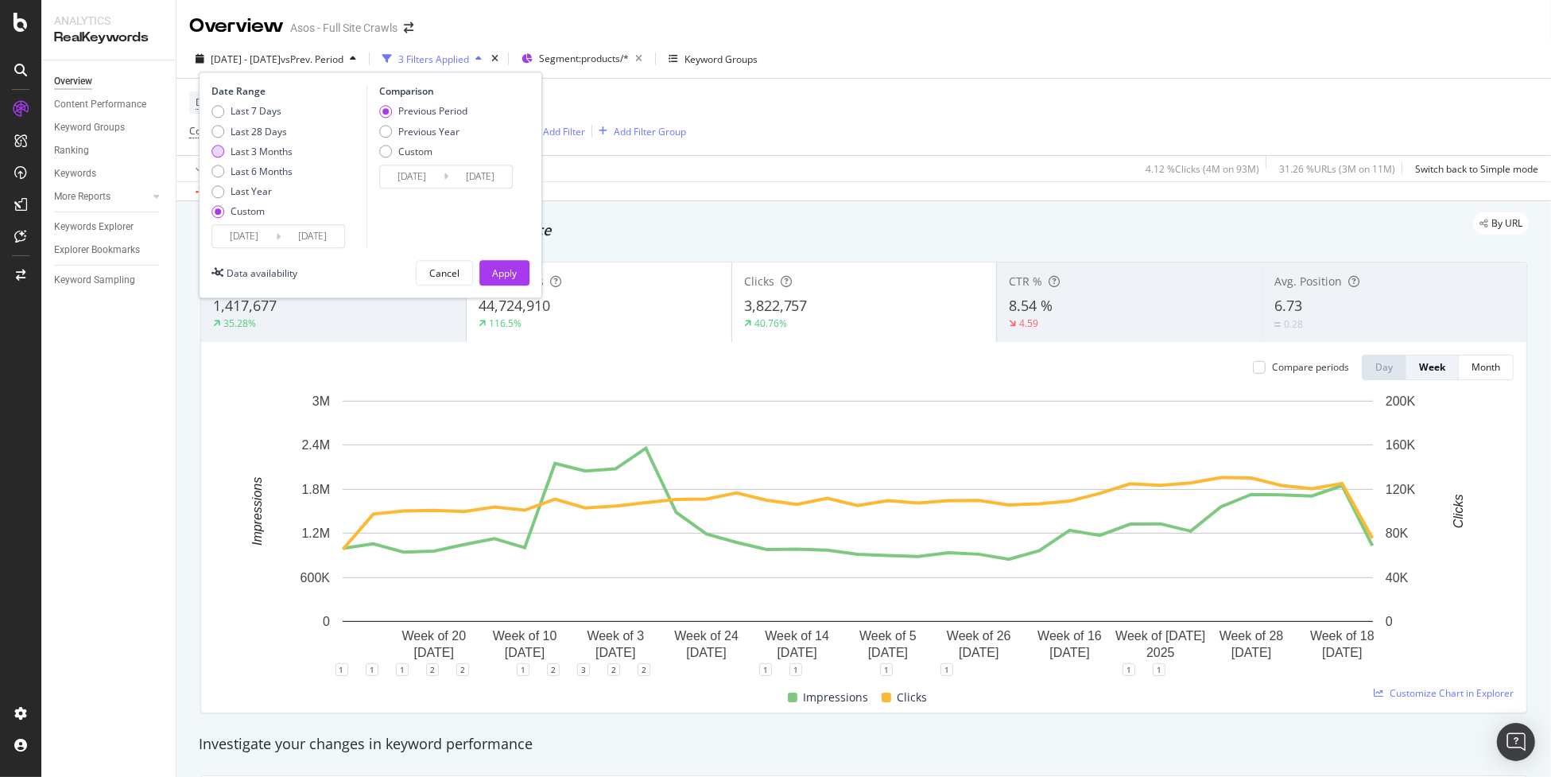
click at [218, 152] on div "Last 3 Months" at bounding box center [218, 152] width 13 height 13
type input "2025/06/03"
type input "2025/09/02"
type input "2025/03/03"
type input "2025/06/02"
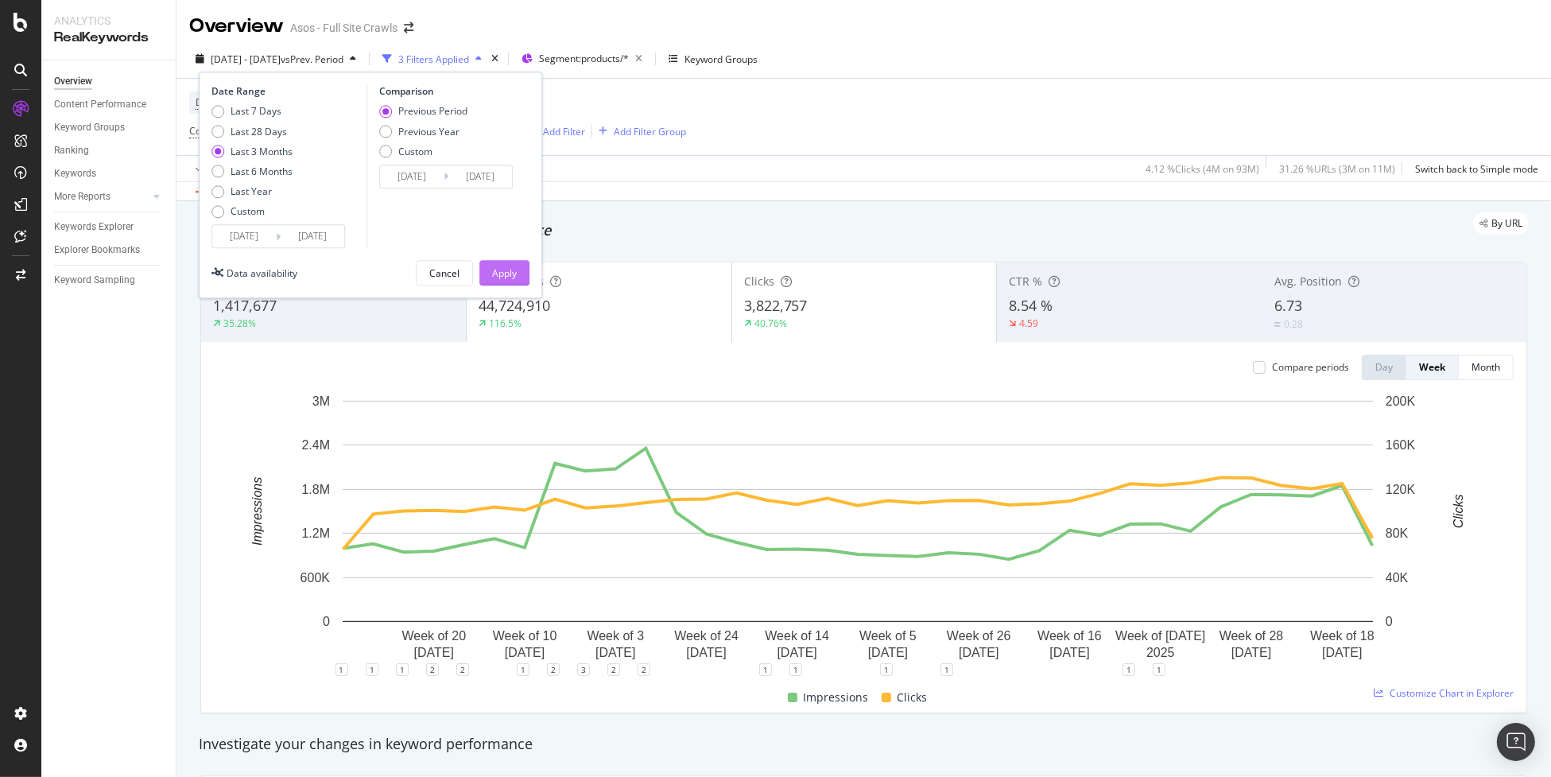
click at [508, 273] on div "Apply" at bounding box center [504, 273] width 25 height 14
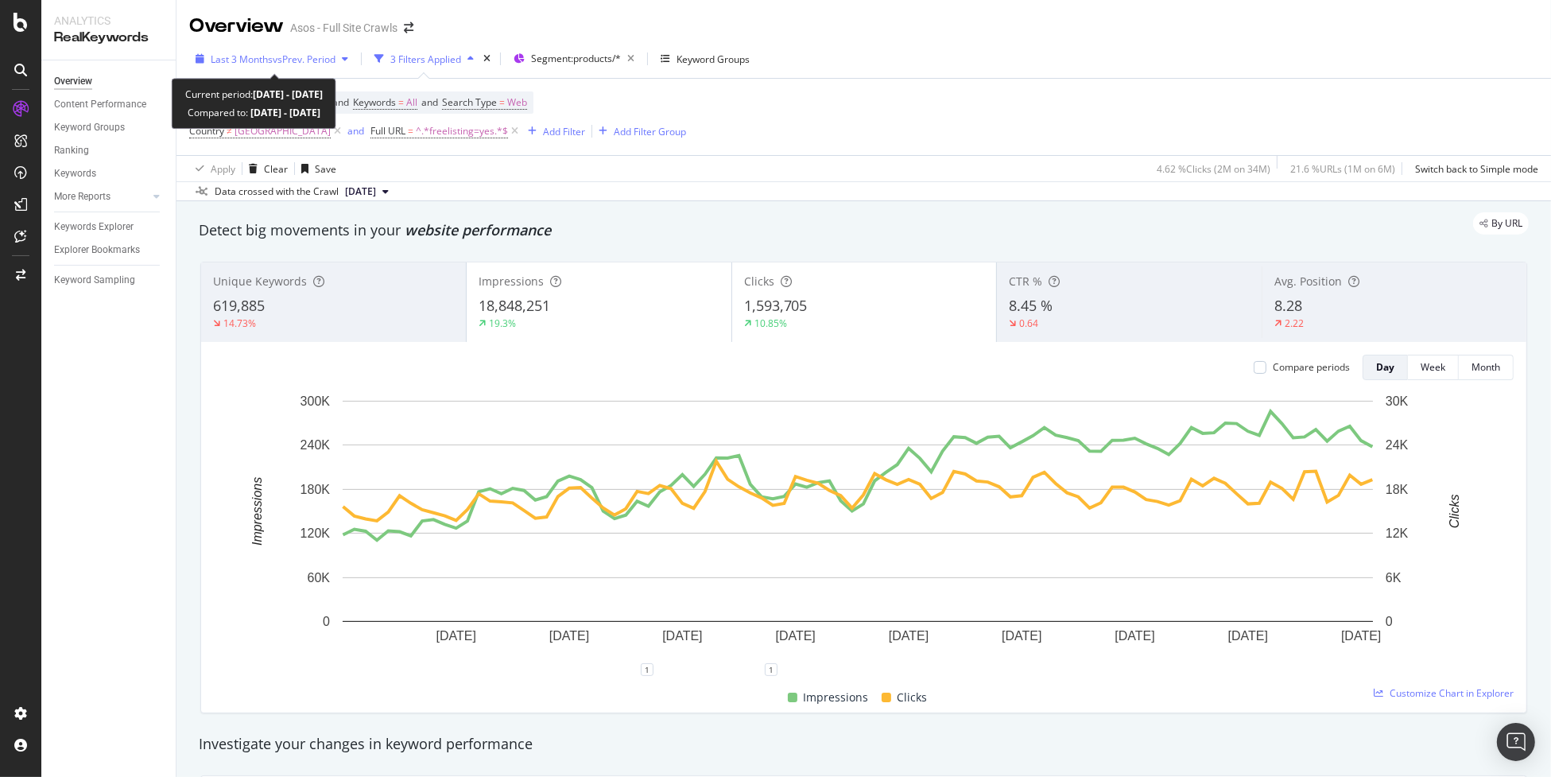
click at [273, 56] on span "vs Prev. Period" at bounding box center [304, 59] width 63 height 14
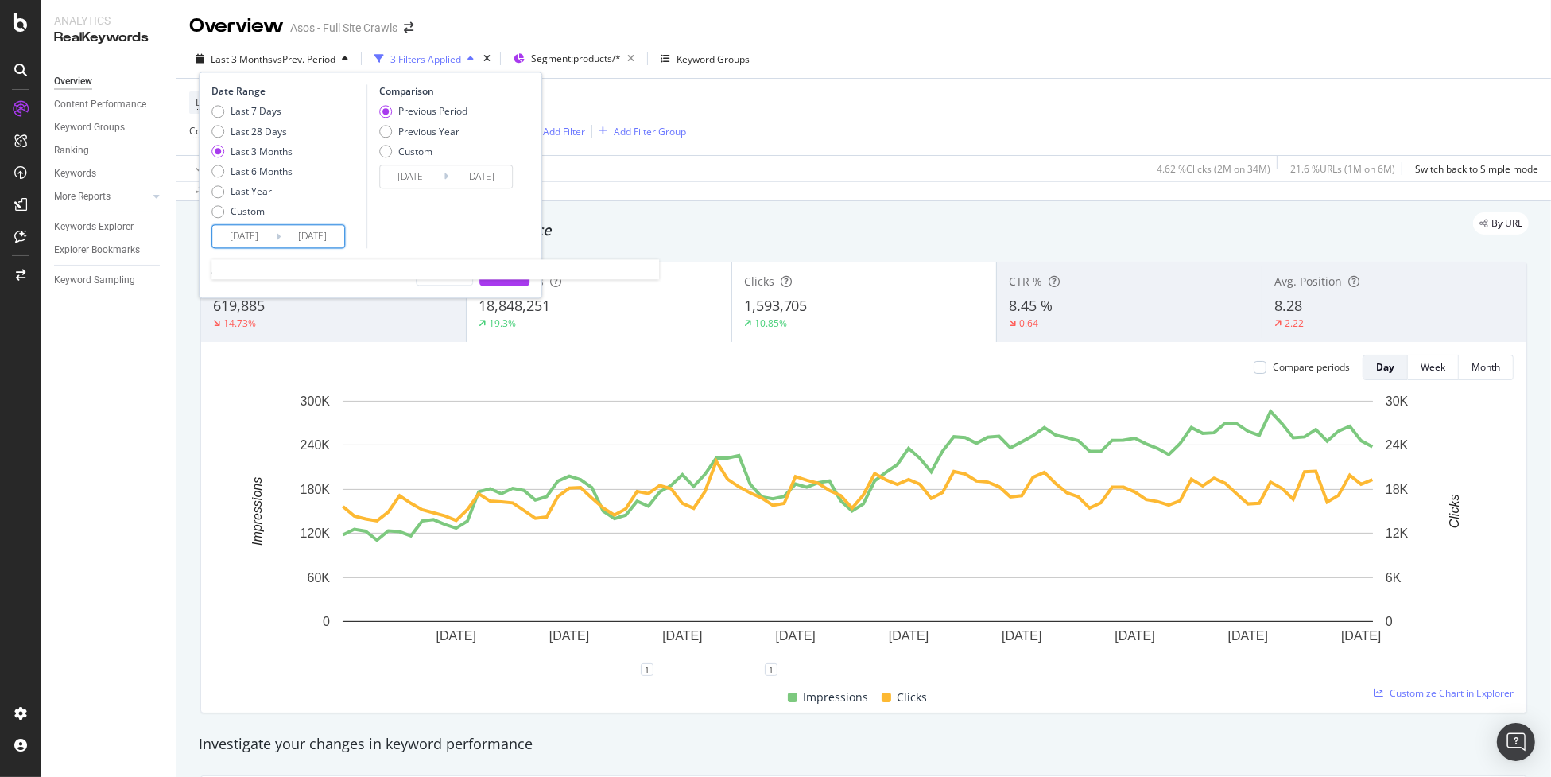
click at [251, 234] on input "2025/06/03" at bounding box center [244, 237] width 64 height 22
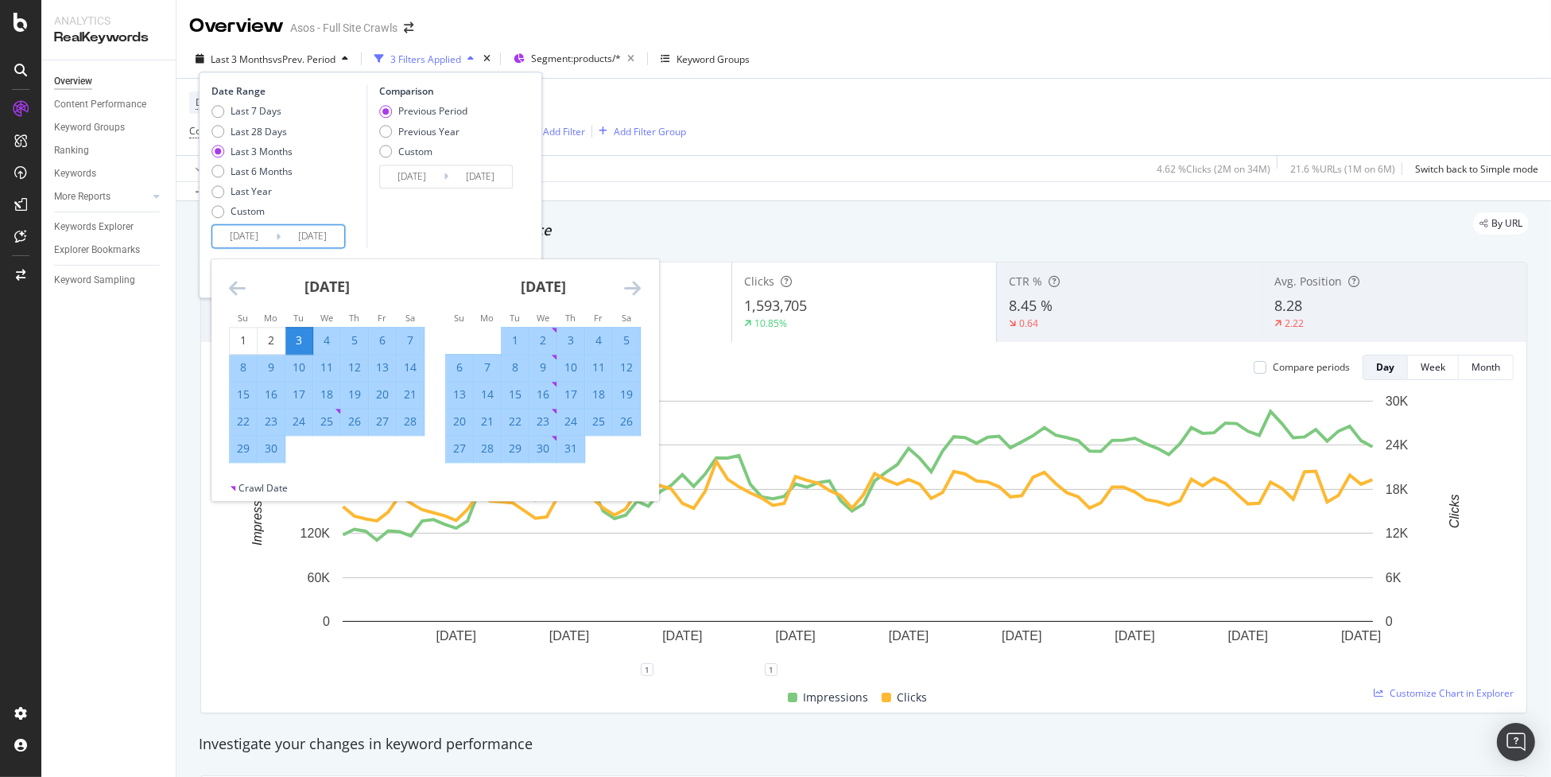
click at [232, 289] on icon "Move backward to switch to the previous month." at bounding box center [237, 288] width 17 height 19
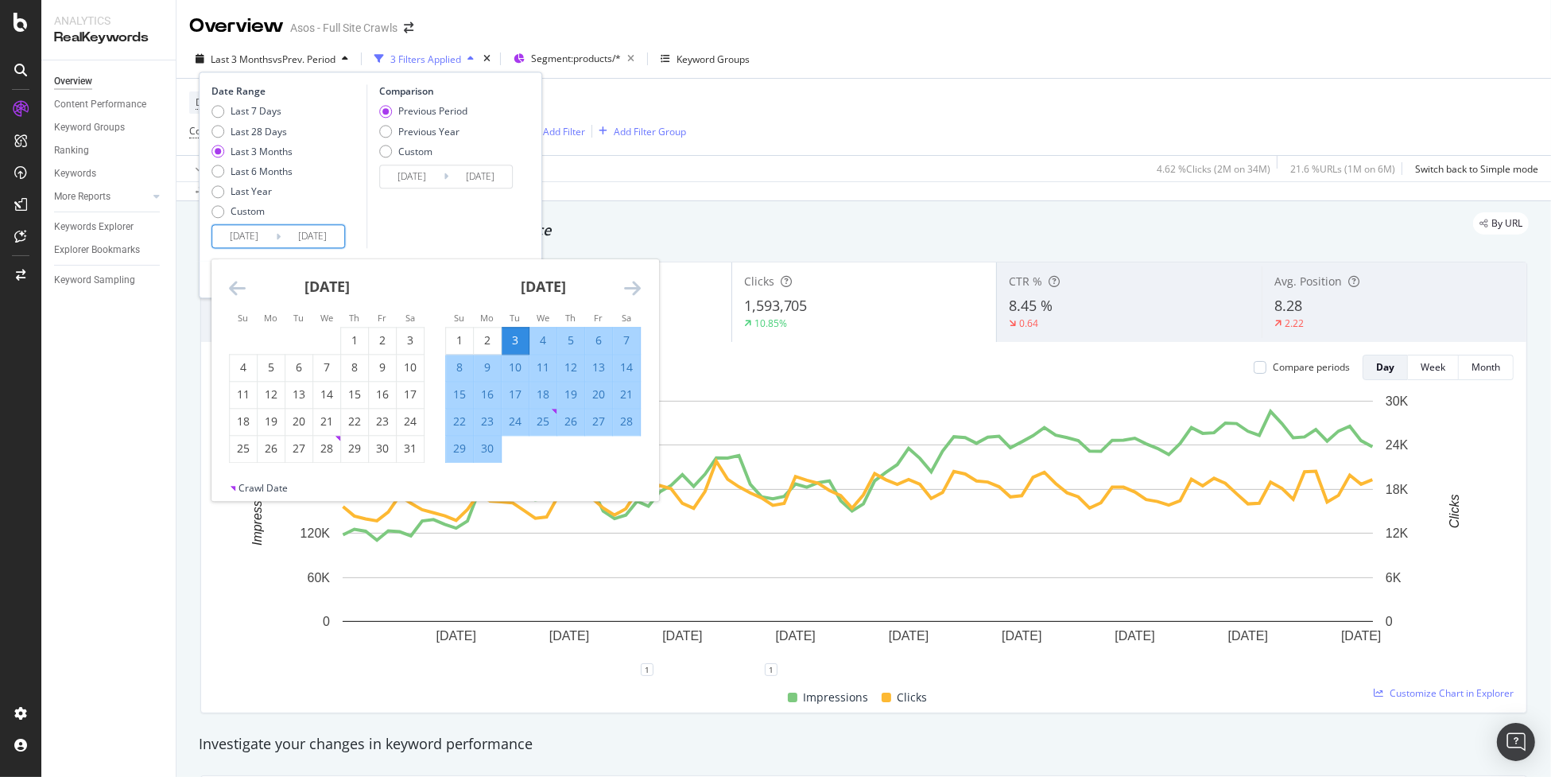
click at [235, 289] on icon "Move backward to switch to the previous month." at bounding box center [237, 288] width 17 height 19
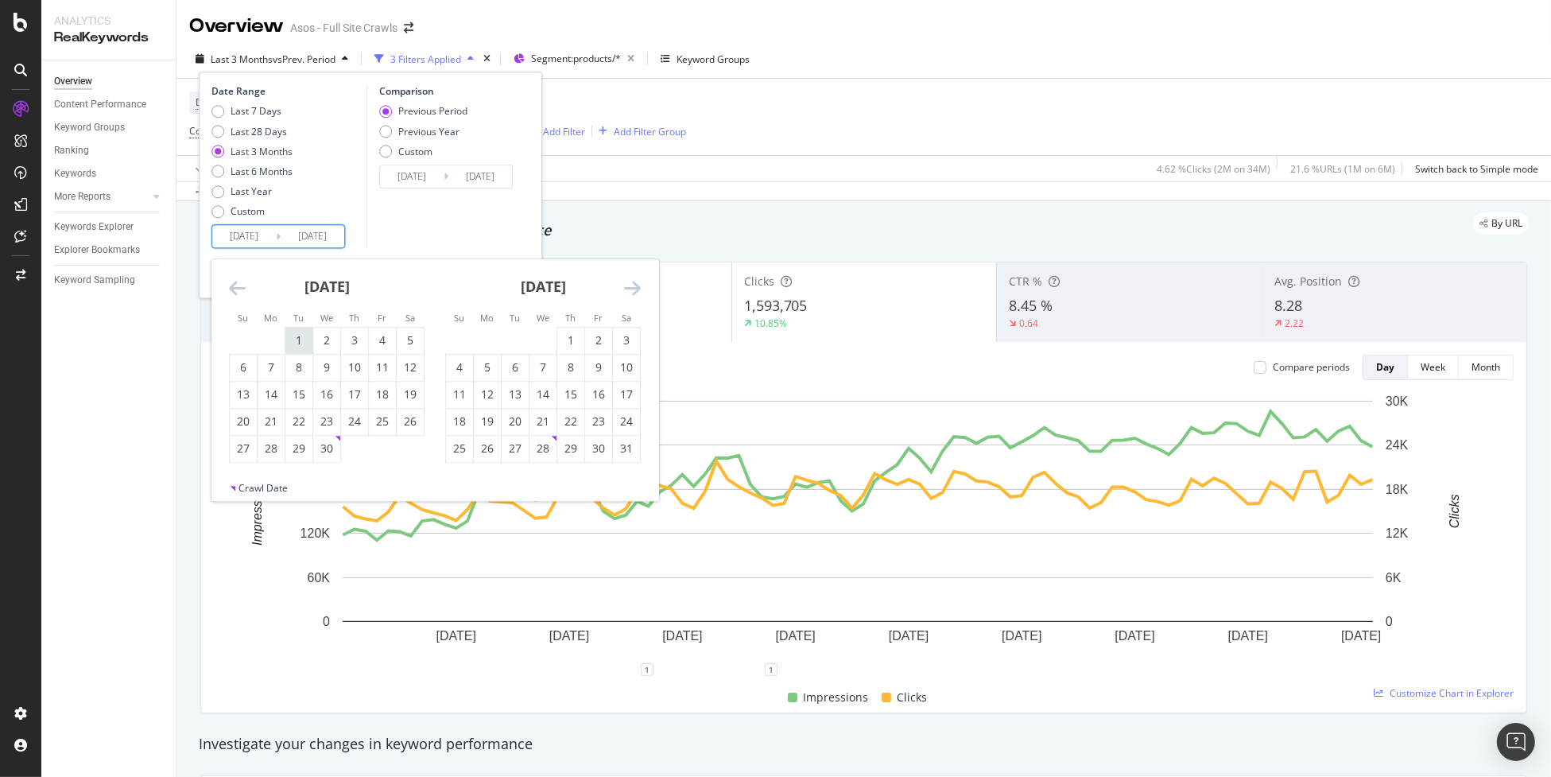
click at [301, 339] on div "1" at bounding box center [298, 341] width 27 height 16
type input "2025/04/01"
type input "2024/10/28"
type input "2025/03/31"
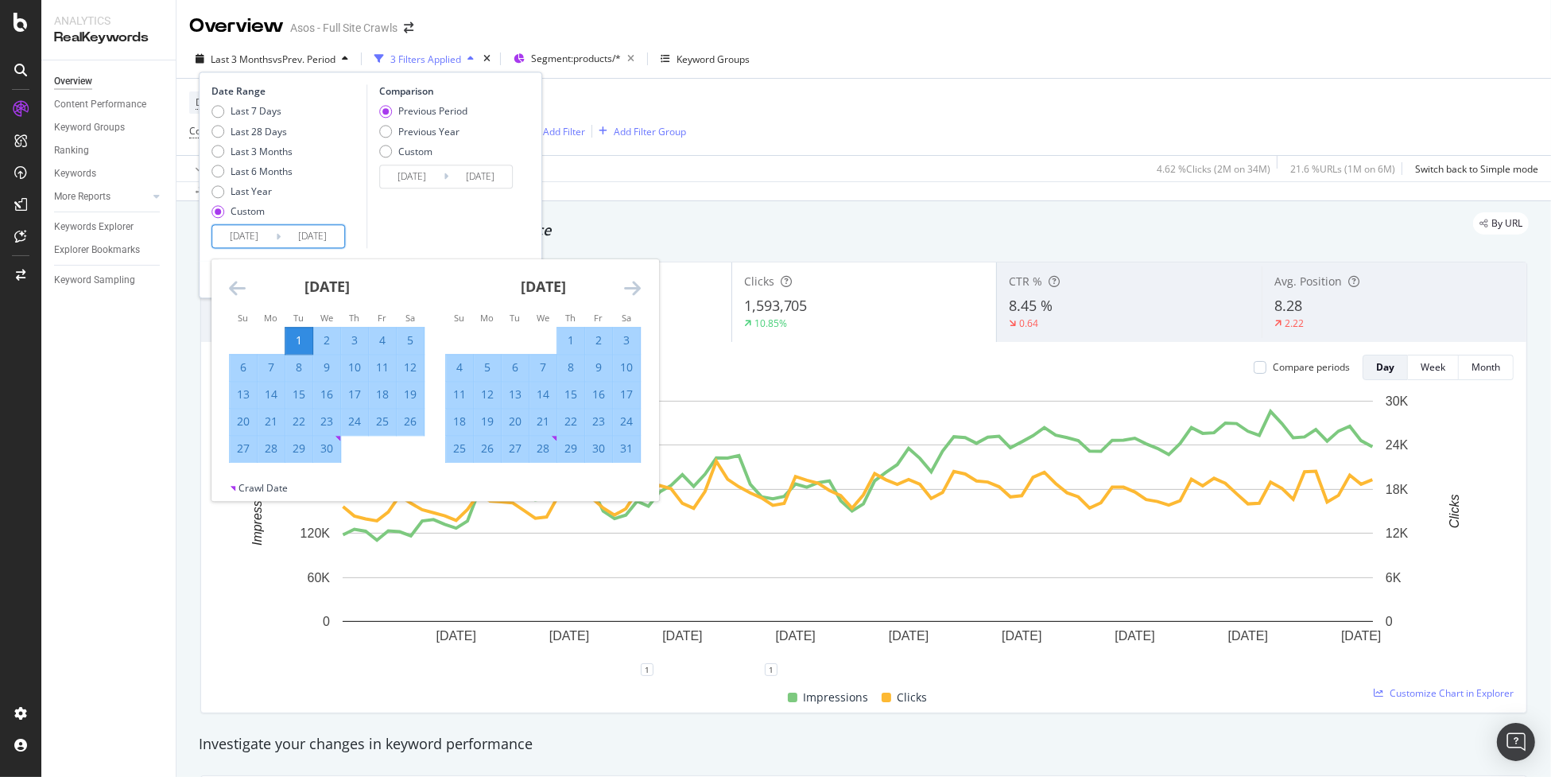
click at [440, 227] on div "Comparison Previous Period Previous Year Custom 2024/10/28 Navigate forward to …" at bounding box center [442, 167] width 151 height 164
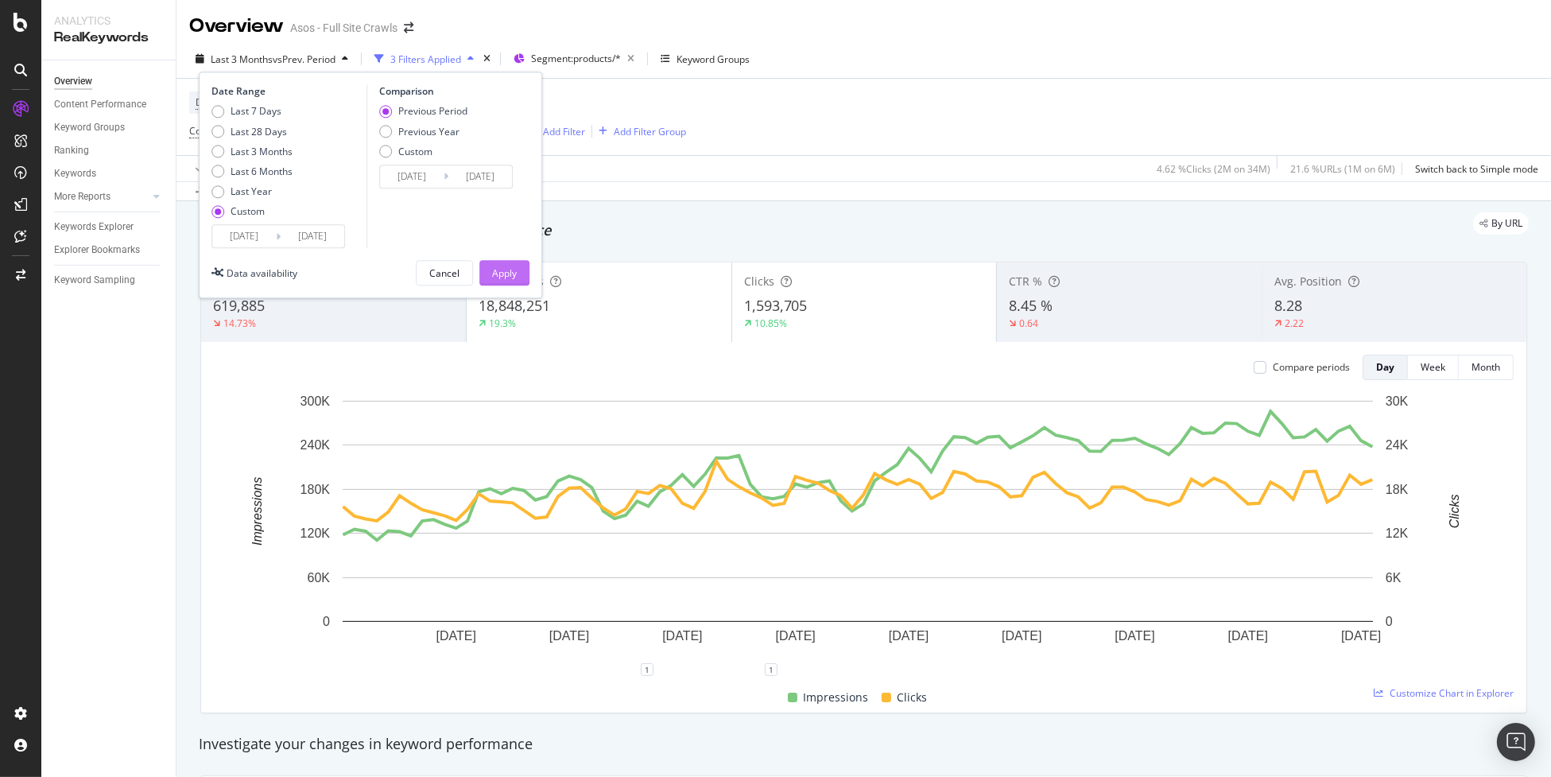
click at [516, 278] on div "Apply" at bounding box center [504, 273] width 25 height 14
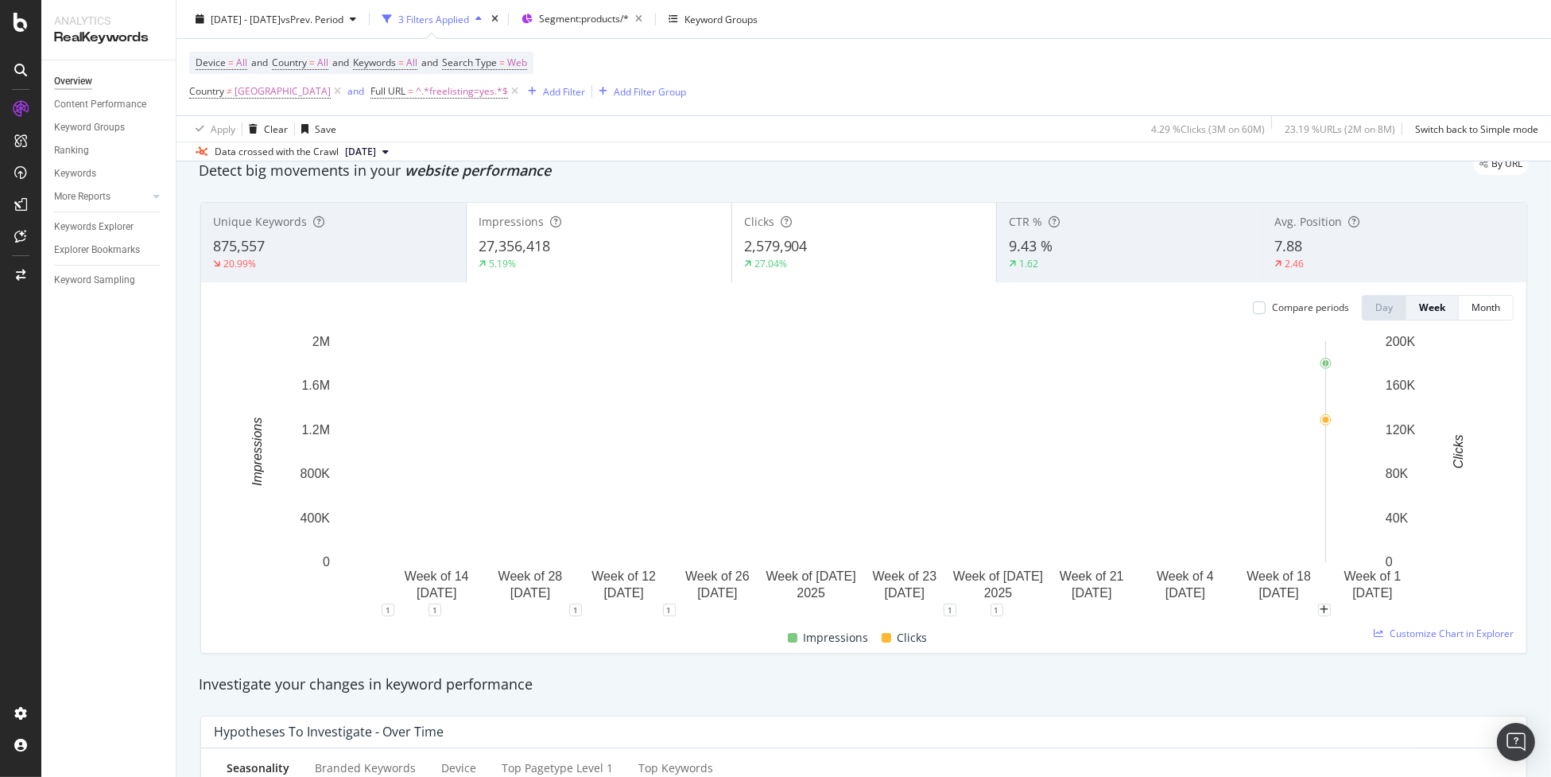
scroll to position [79, 0]
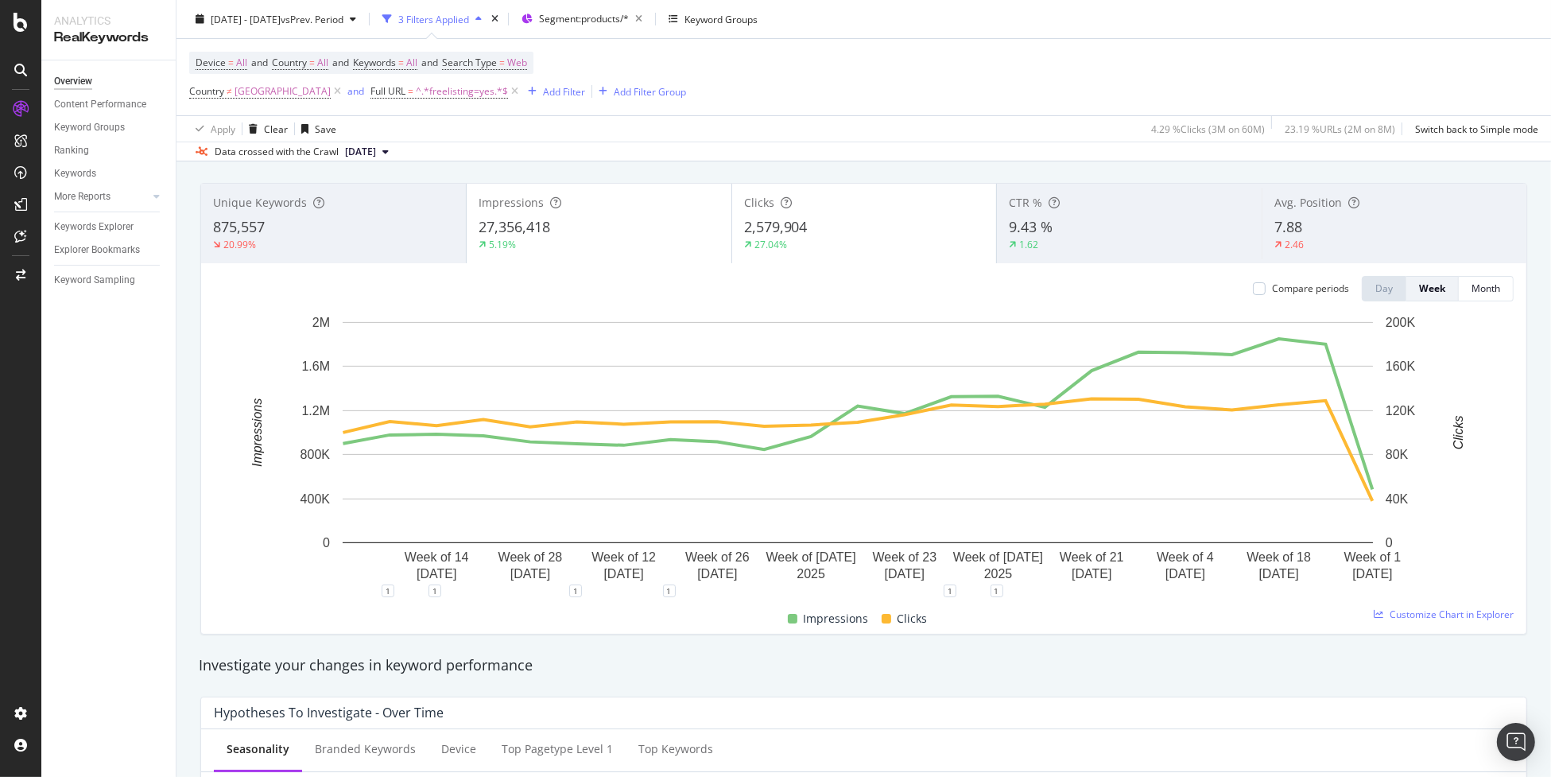
click at [1352, 230] on div "7.88" at bounding box center [1395, 227] width 240 height 21
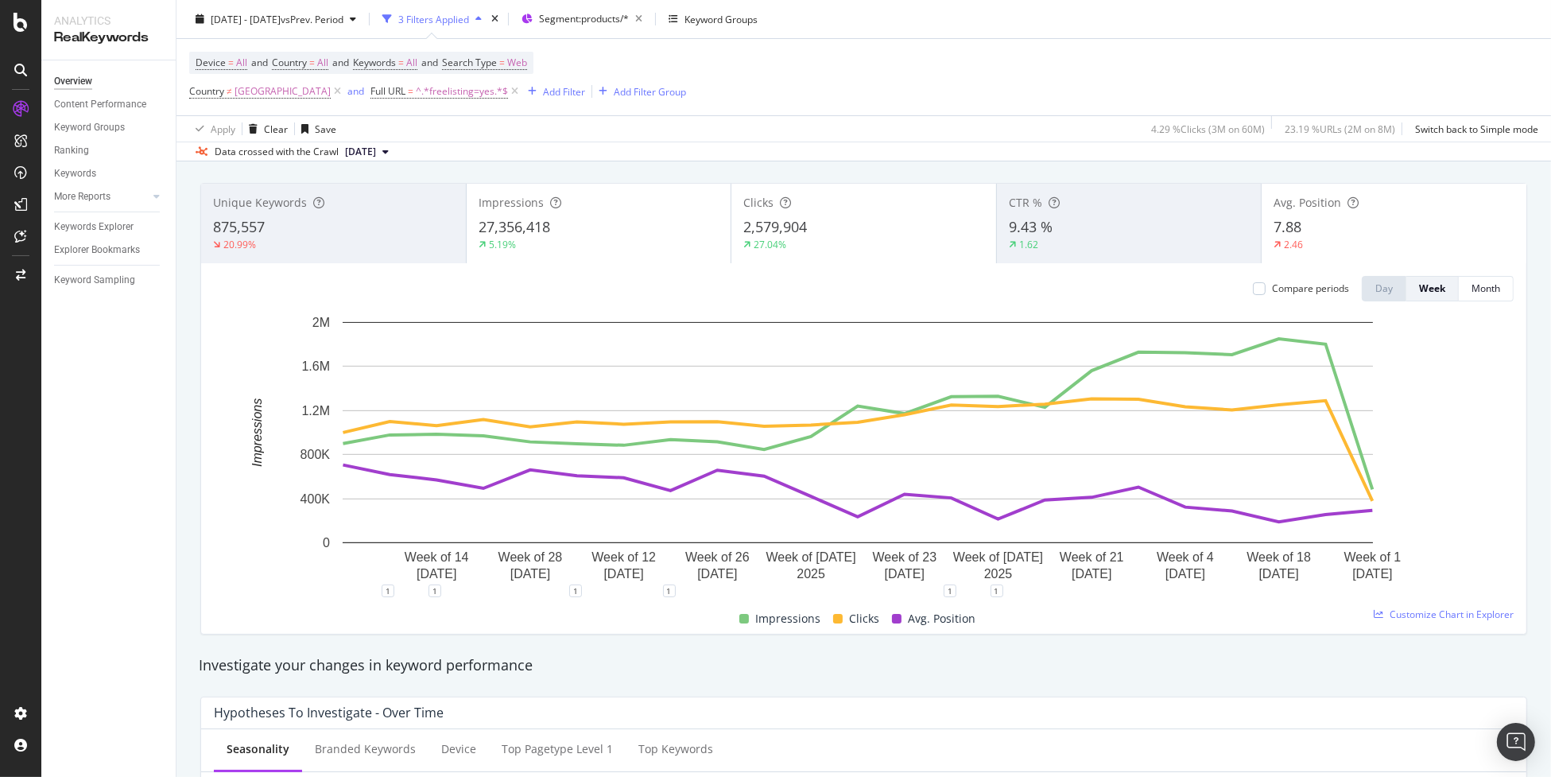
click at [308, 215] on div "Unique Keywords 875,557 20.99%" at bounding box center [333, 224] width 265 height 72
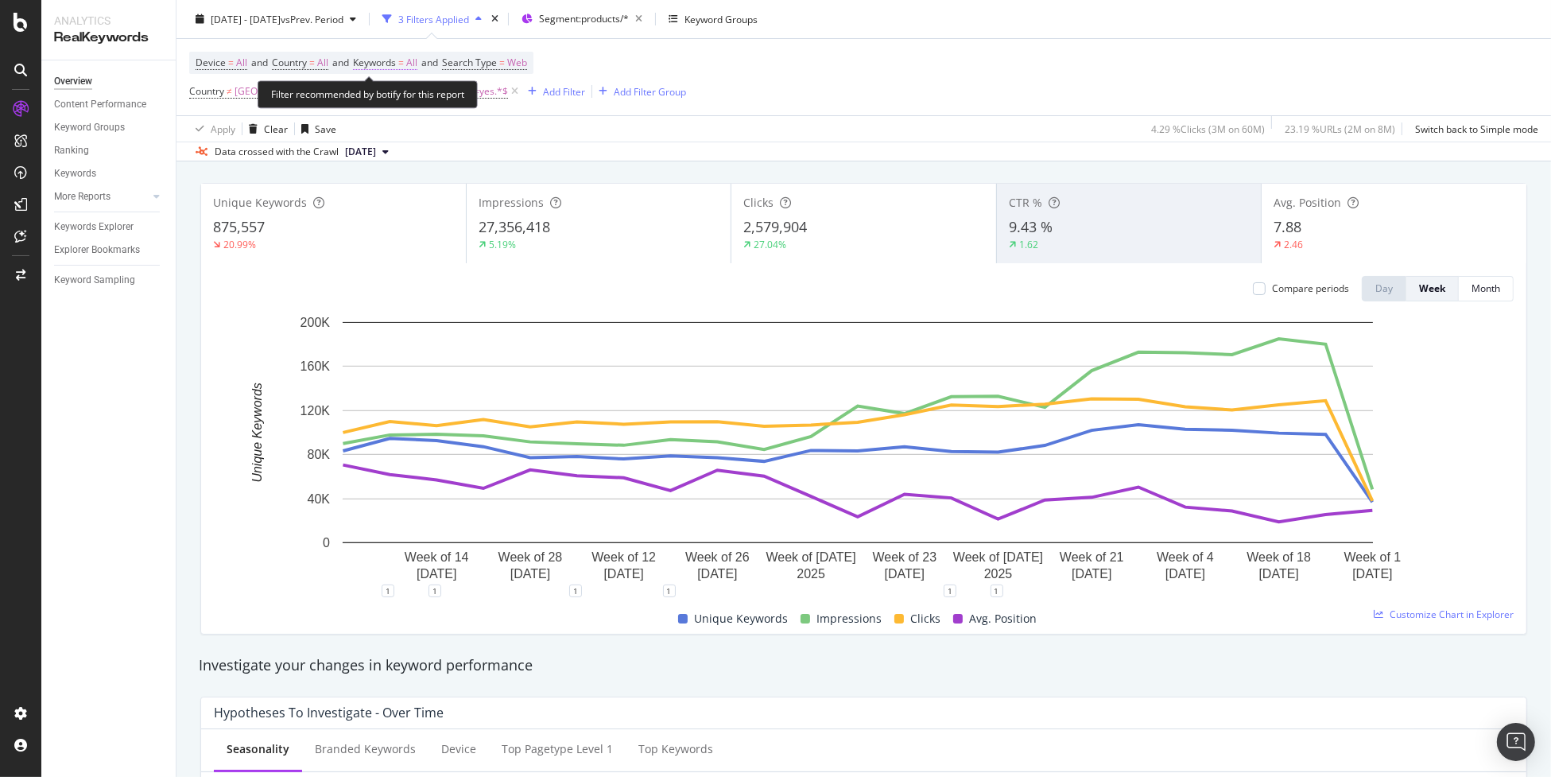
click at [404, 64] on span "=" at bounding box center [401, 63] width 6 height 14
click at [403, 103] on icon "button" at bounding box center [403, 100] width 6 height 10
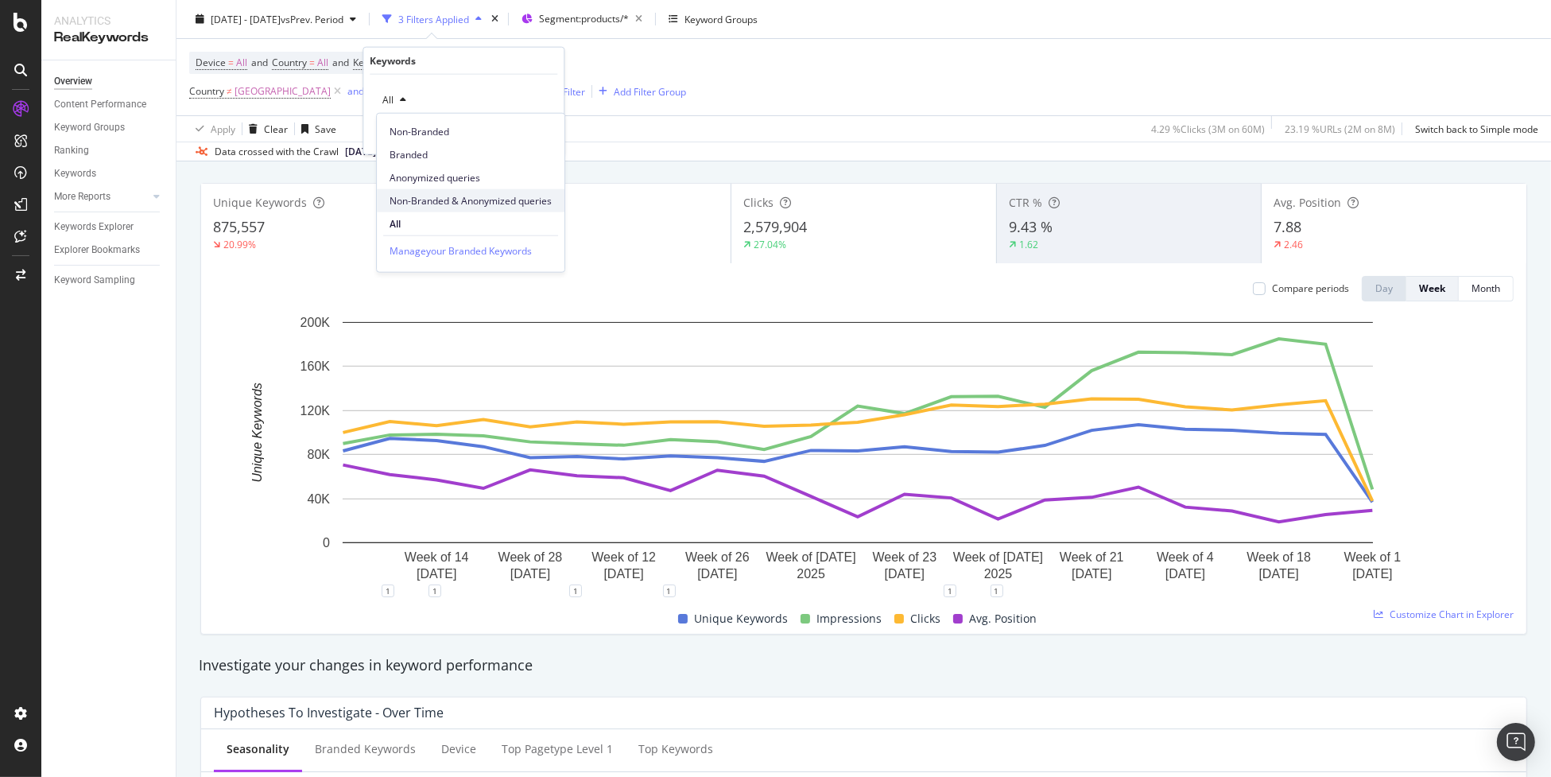
click at [499, 205] on span "Non-Branded & Anonymized queries" at bounding box center [471, 200] width 162 height 14
click at [542, 133] on div "Apply" at bounding box center [551, 133] width 25 height 14
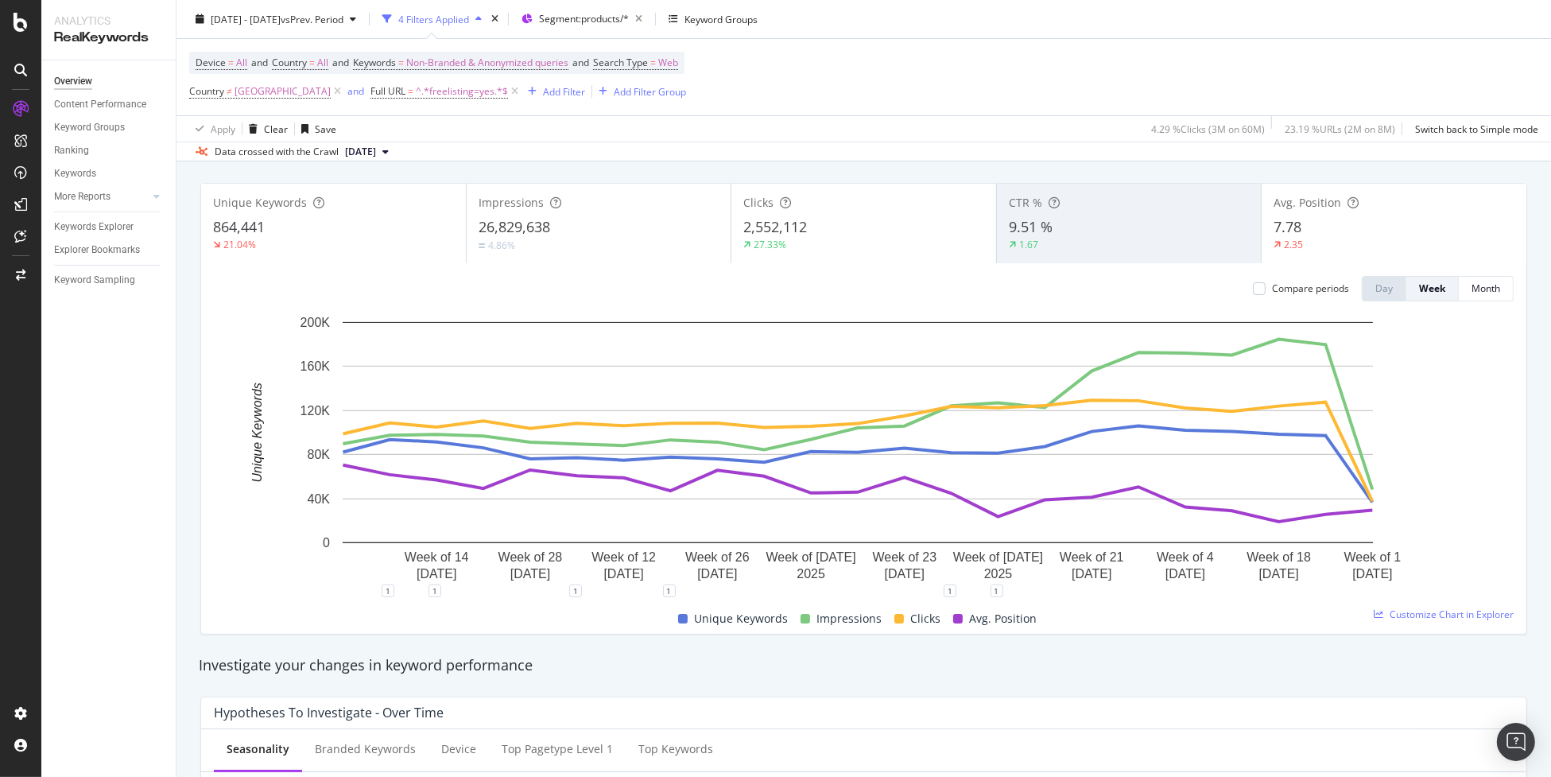
click at [1085, 234] on div "9.51 %" at bounding box center [1129, 227] width 241 height 21
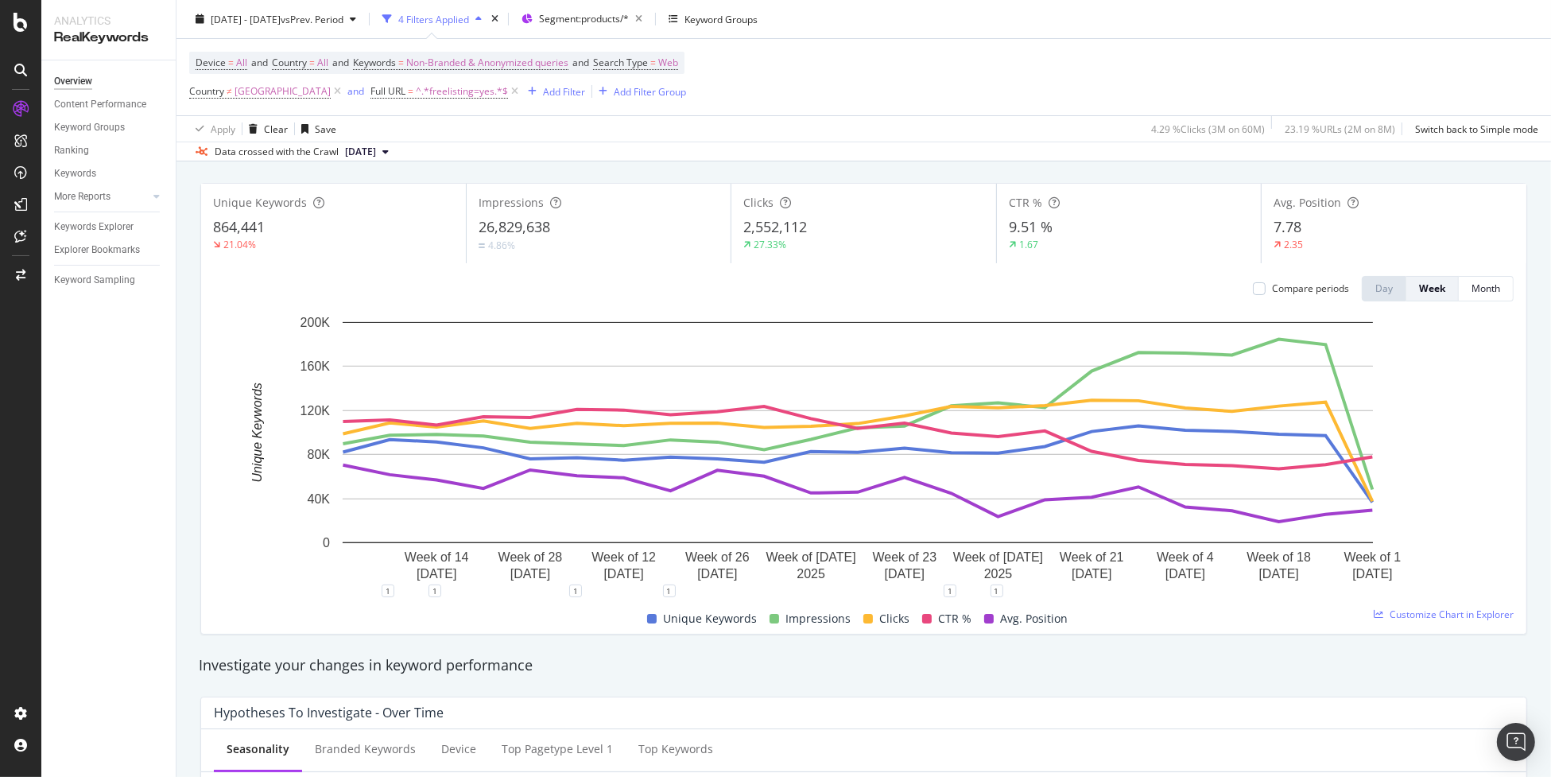
click at [1051, 242] on div "1.67" at bounding box center [1129, 245] width 241 height 14
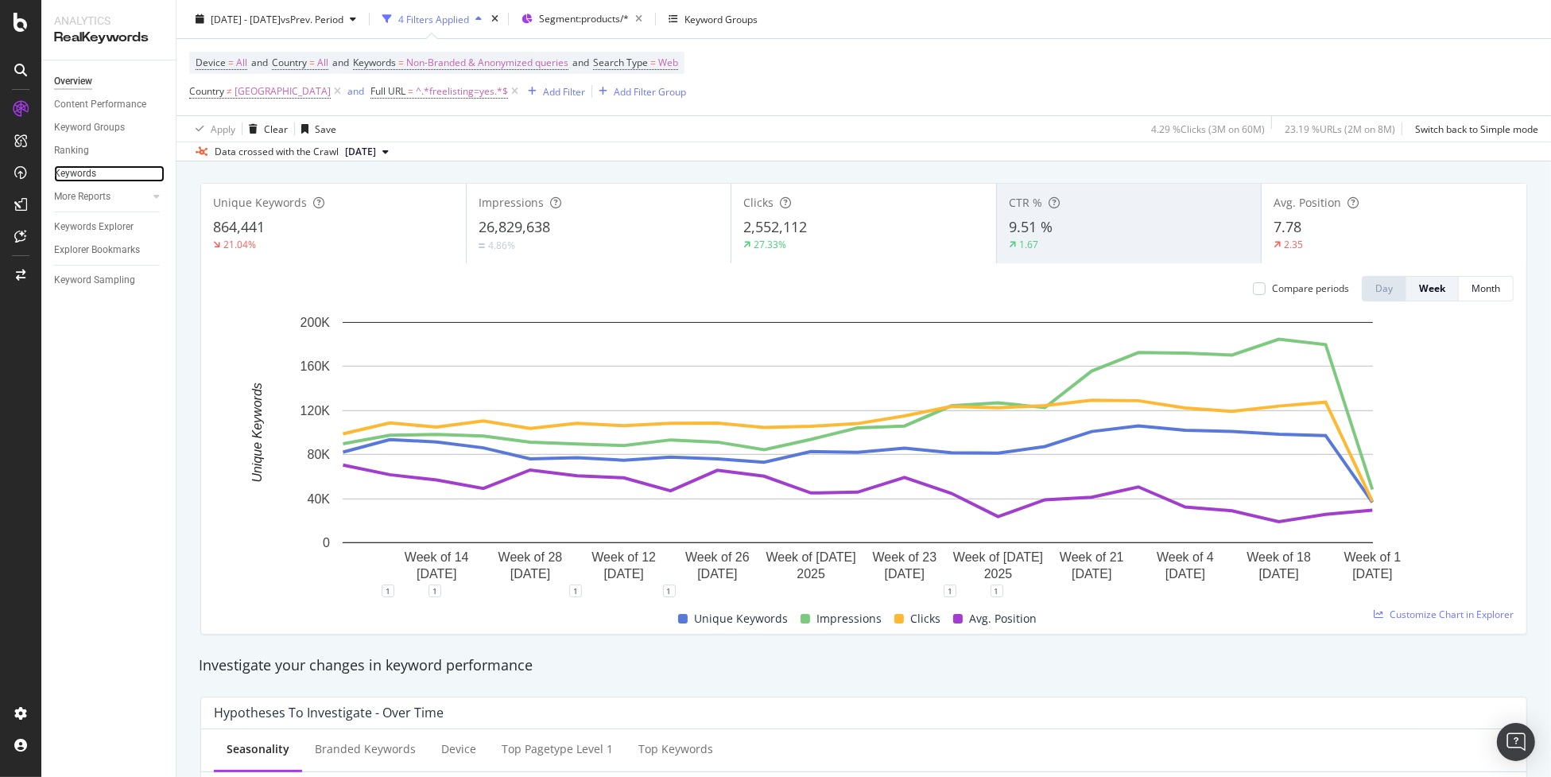
drag, startPoint x: 89, startPoint y: 173, endPoint x: 140, endPoint y: 177, distance: 51.0
click at [89, 173] on div "Keywords" at bounding box center [75, 173] width 42 height 17
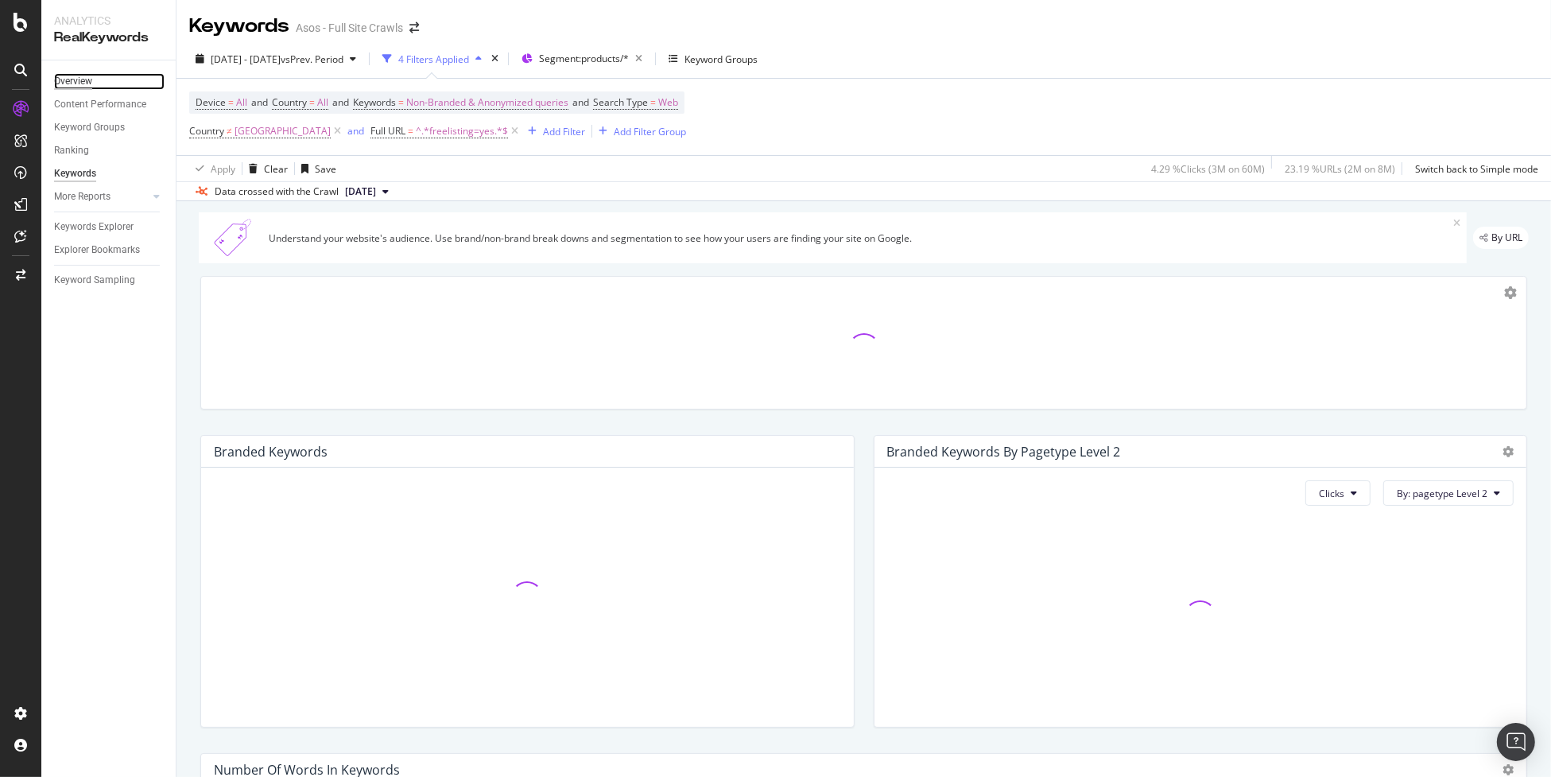
click at [86, 82] on div "Overview" at bounding box center [73, 81] width 38 height 17
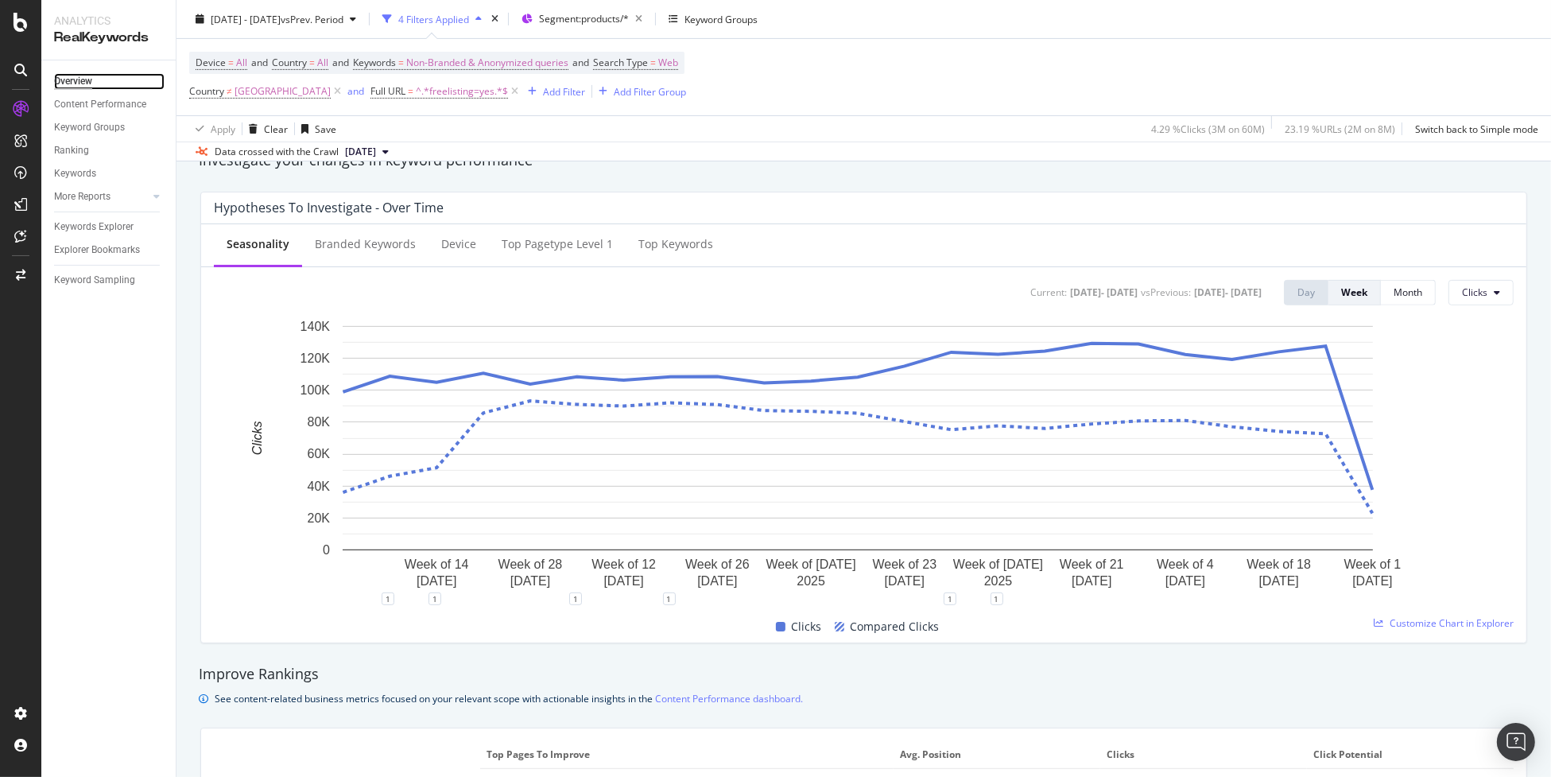
scroll to position [557, 0]
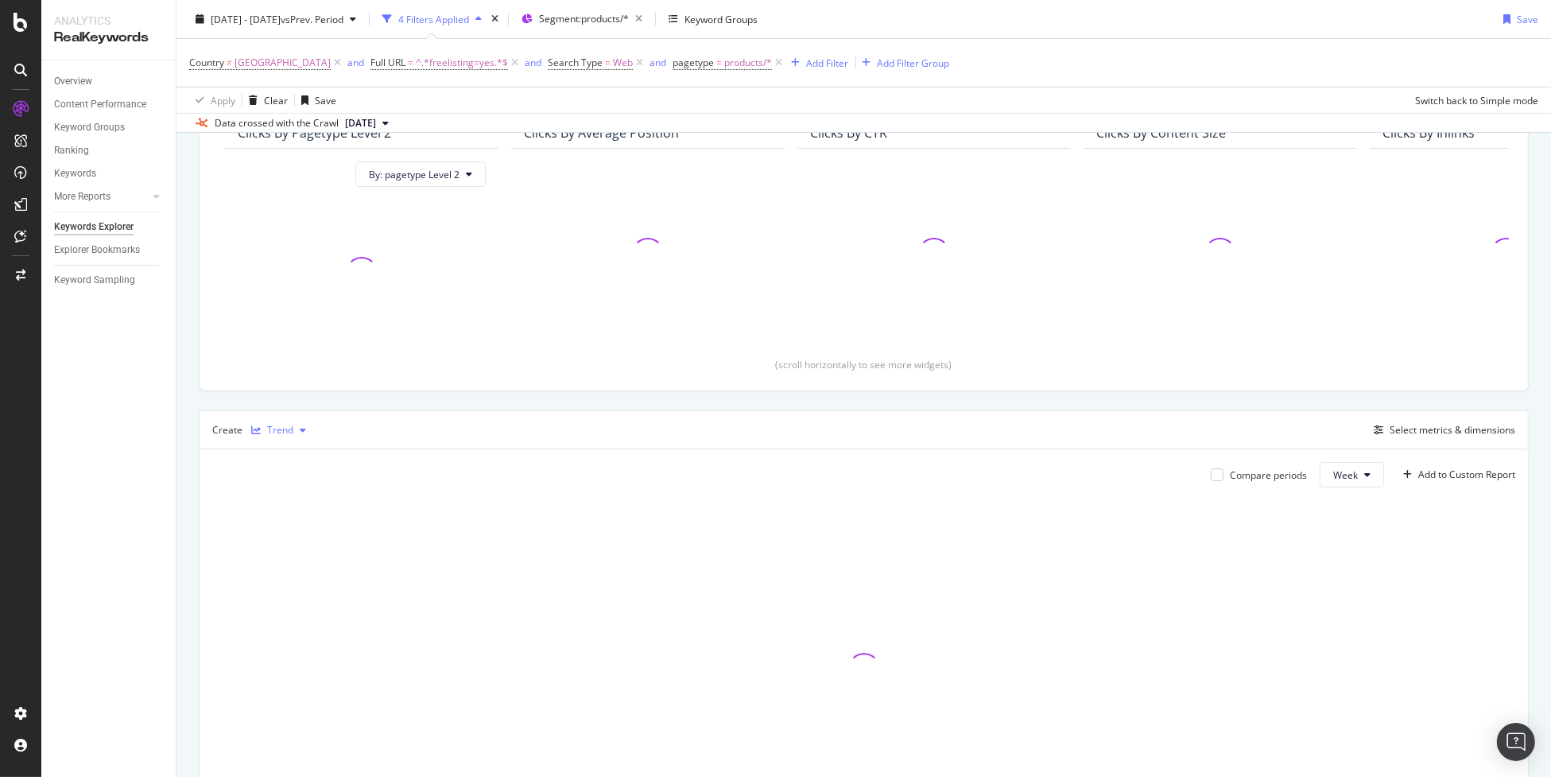
click at [274, 428] on div "Trend" at bounding box center [280, 430] width 26 height 10
click at [304, 460] on div "Table" at bounding box center [295, 455] width 25 height 14
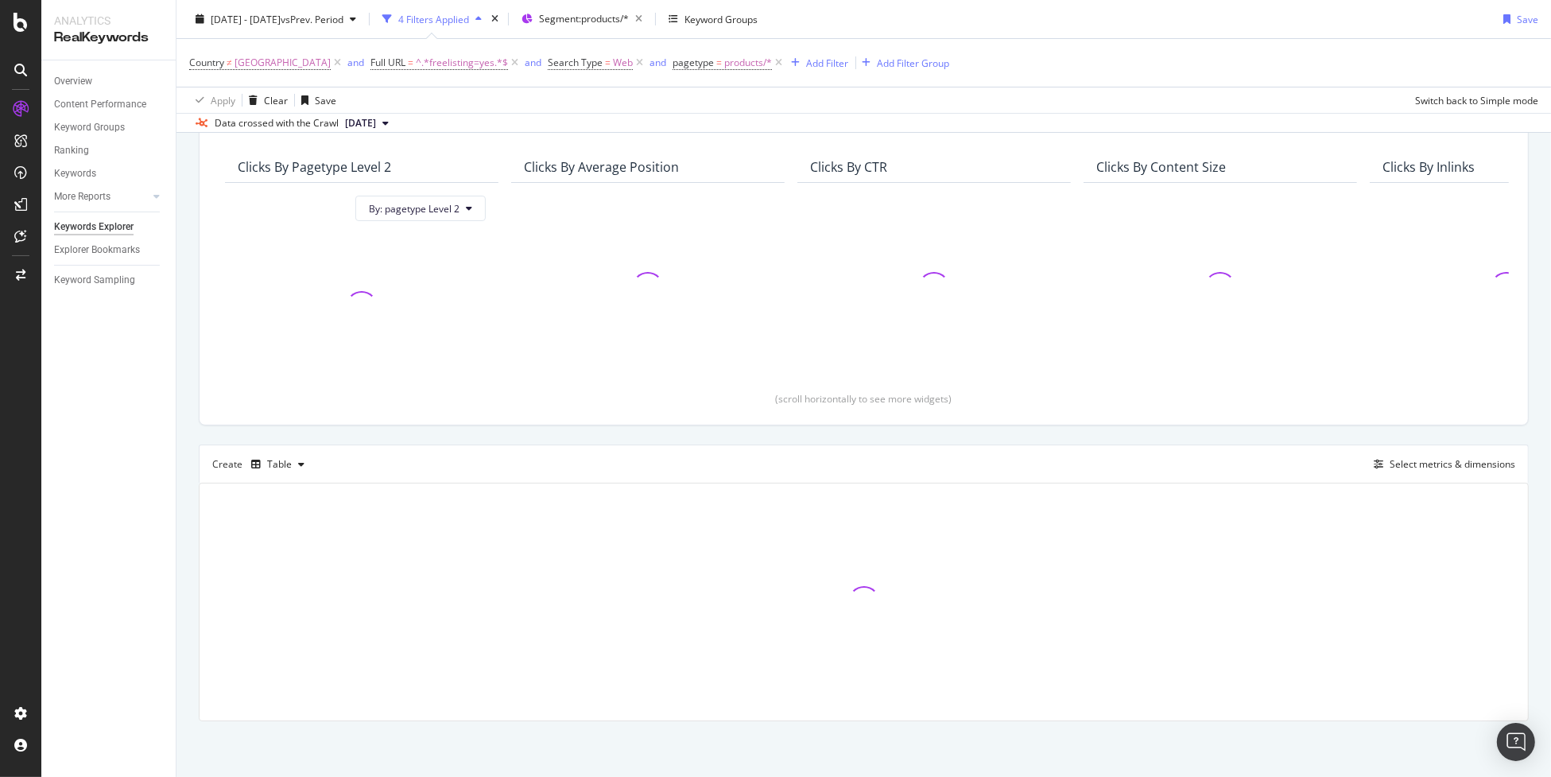
scroll to position [124, 0]
click at [1427, 464] on div "Select metrics & dimensions" at bounding box center [1453, 465] width 126 height 14
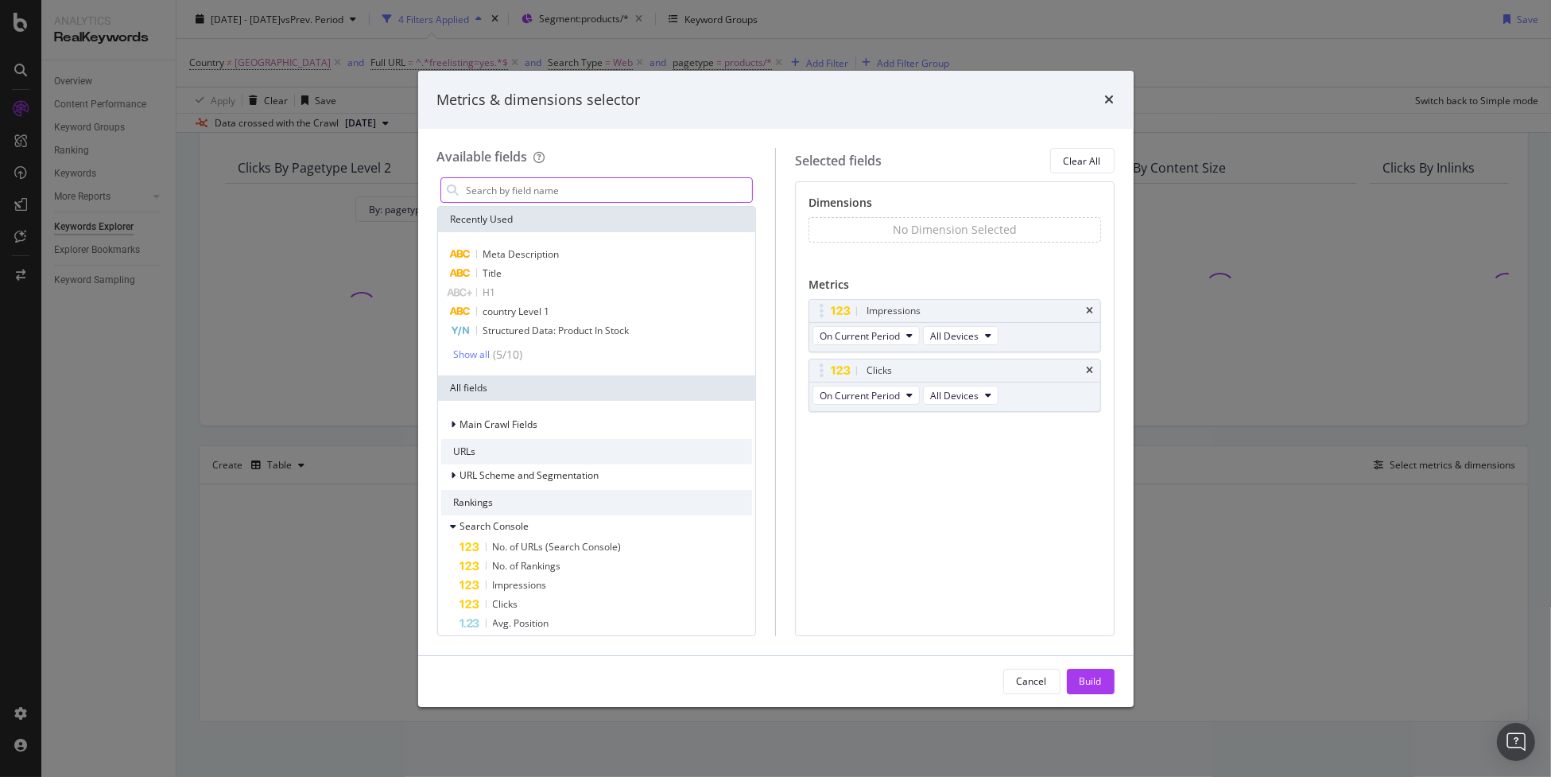
click at [588, 191] on input "modal" at bounding box center [609, 190] width 288 height 24
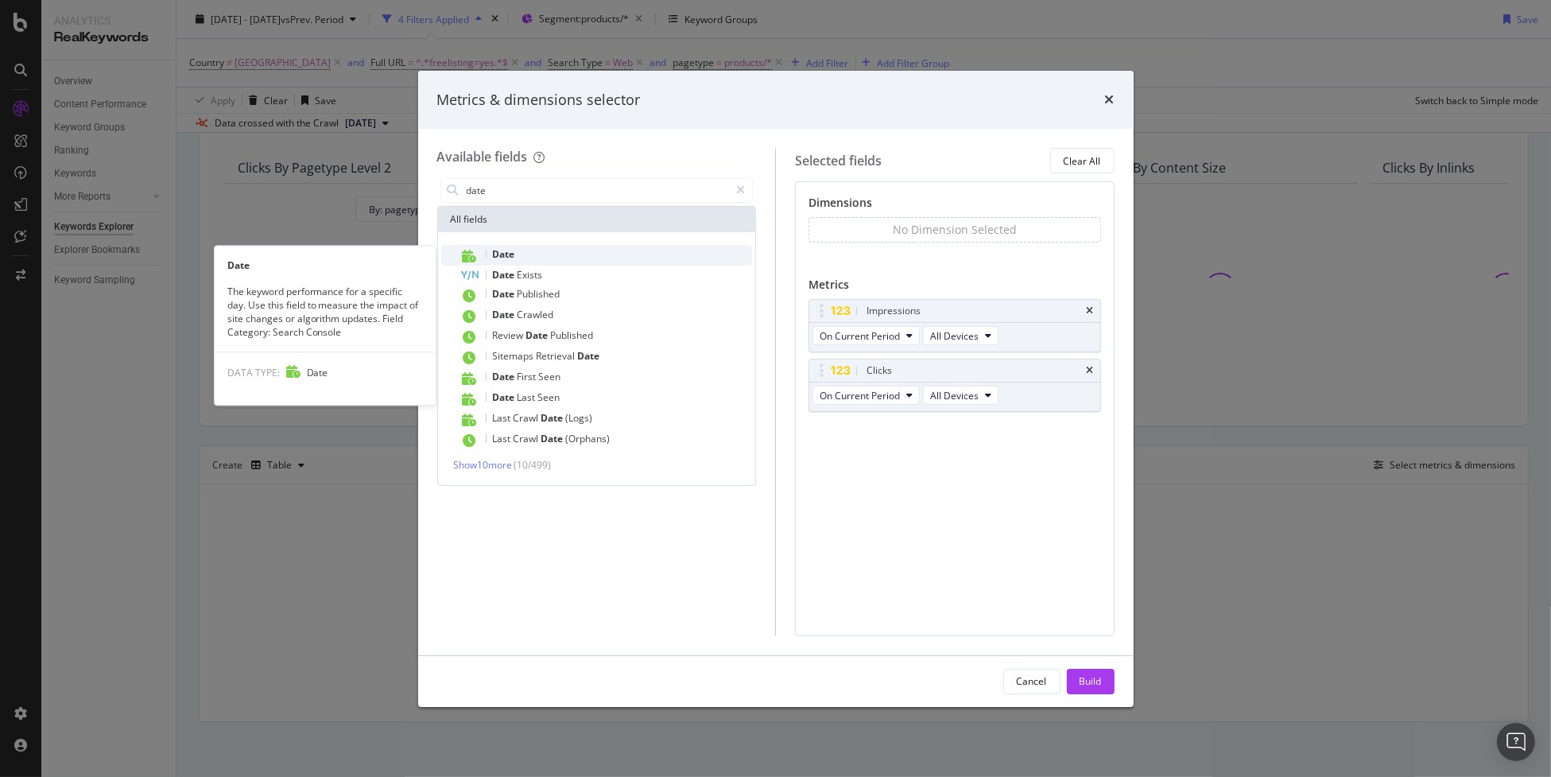
type input "date"
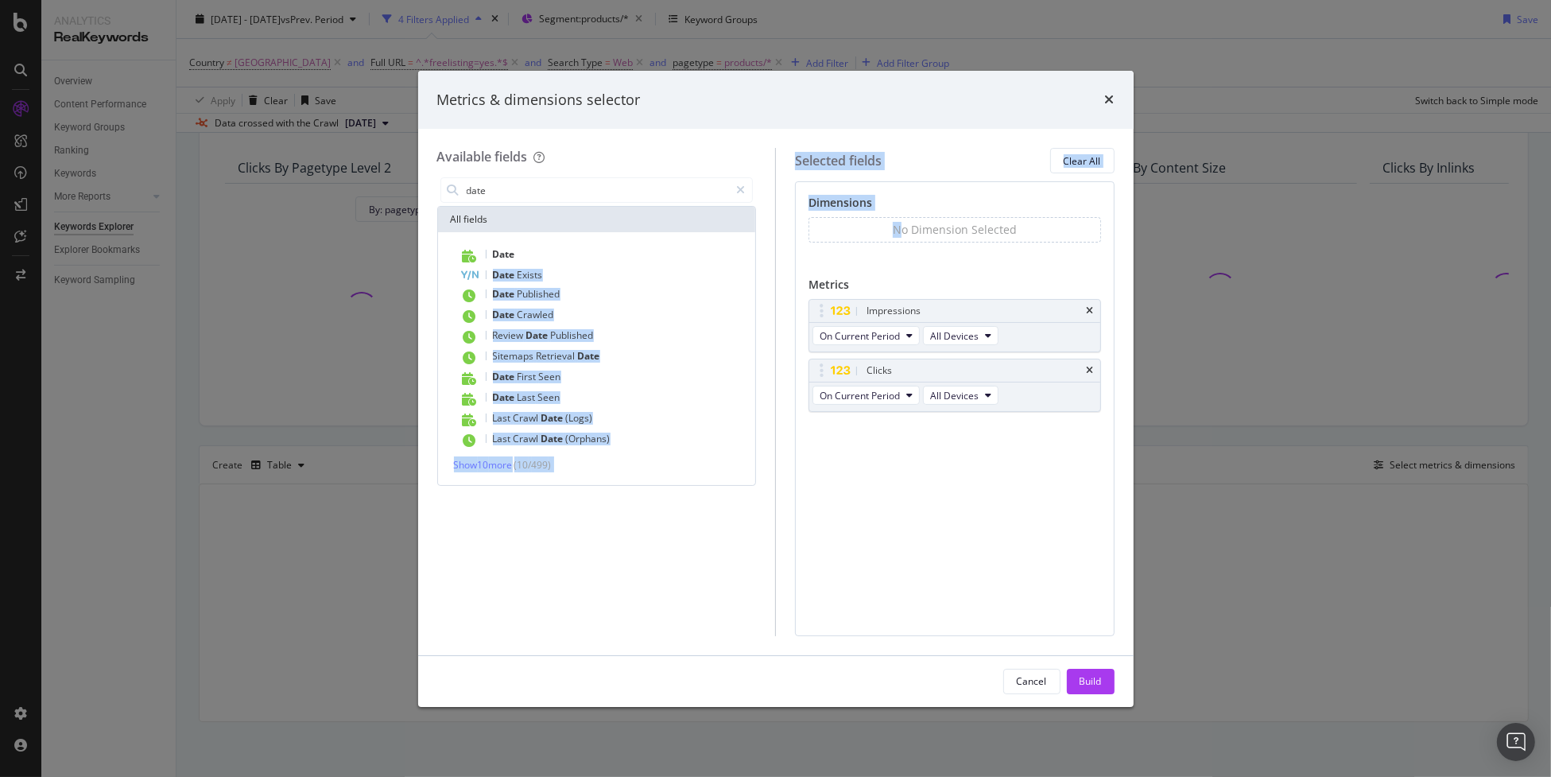
drag, startPoint x: 552, startPoint y: 252, endPoint x: 905, endPoint y: 232, distance: 353.6
click at [905, 232] on div "Available fields date All fields Date Date Exists Date Published Date Crawled R…" at bounding box center [776, 391] width 678 height 487
click at [580, 255] on div "Date" at bounding box center [606, 255] width 293 height 21
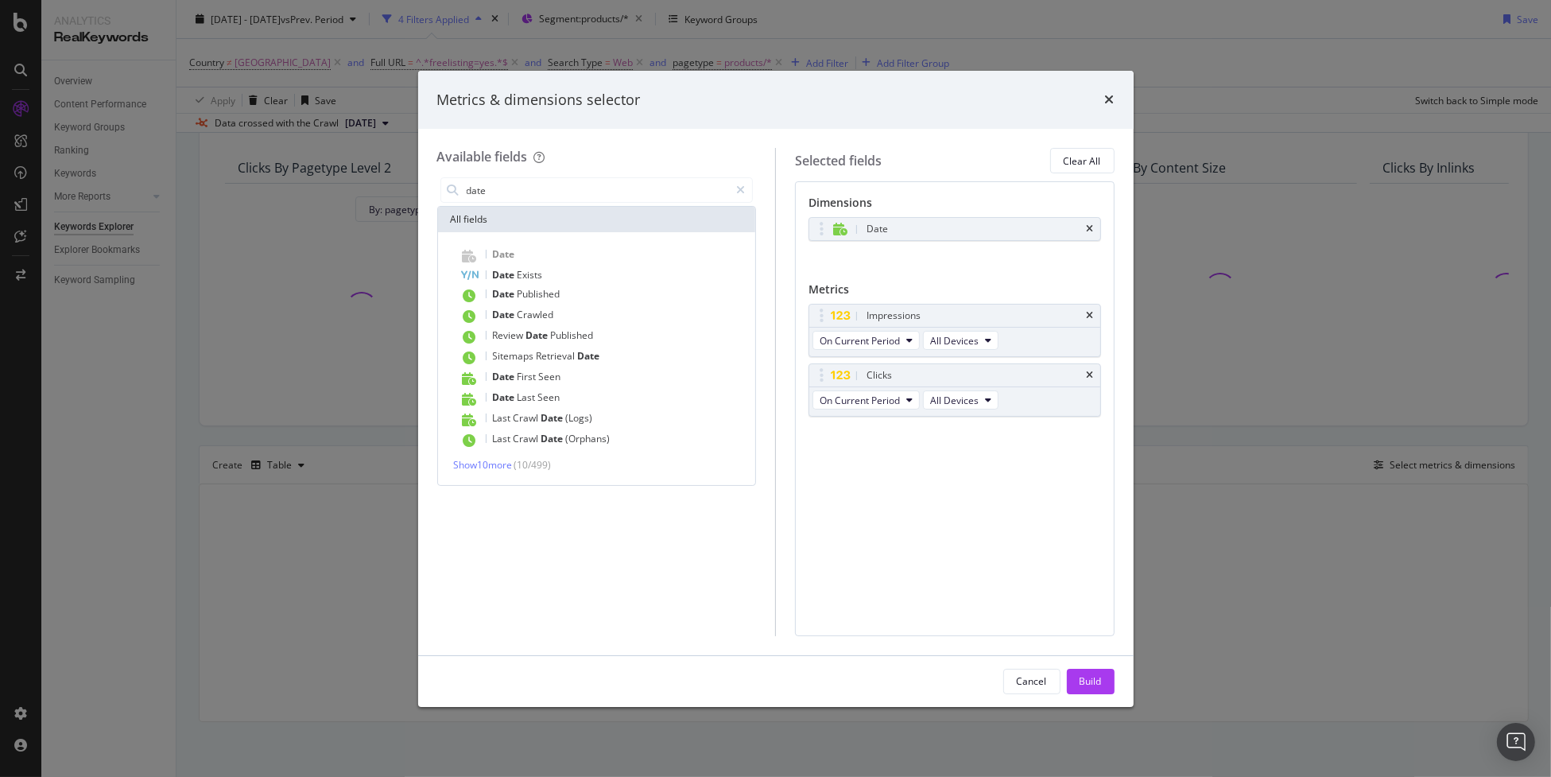
click at [858, 456] on div "Dimensions Date You can use this field as a dimension Metrics Impressions On Cu…" at bounding box center [955, 408] width 320 height 454
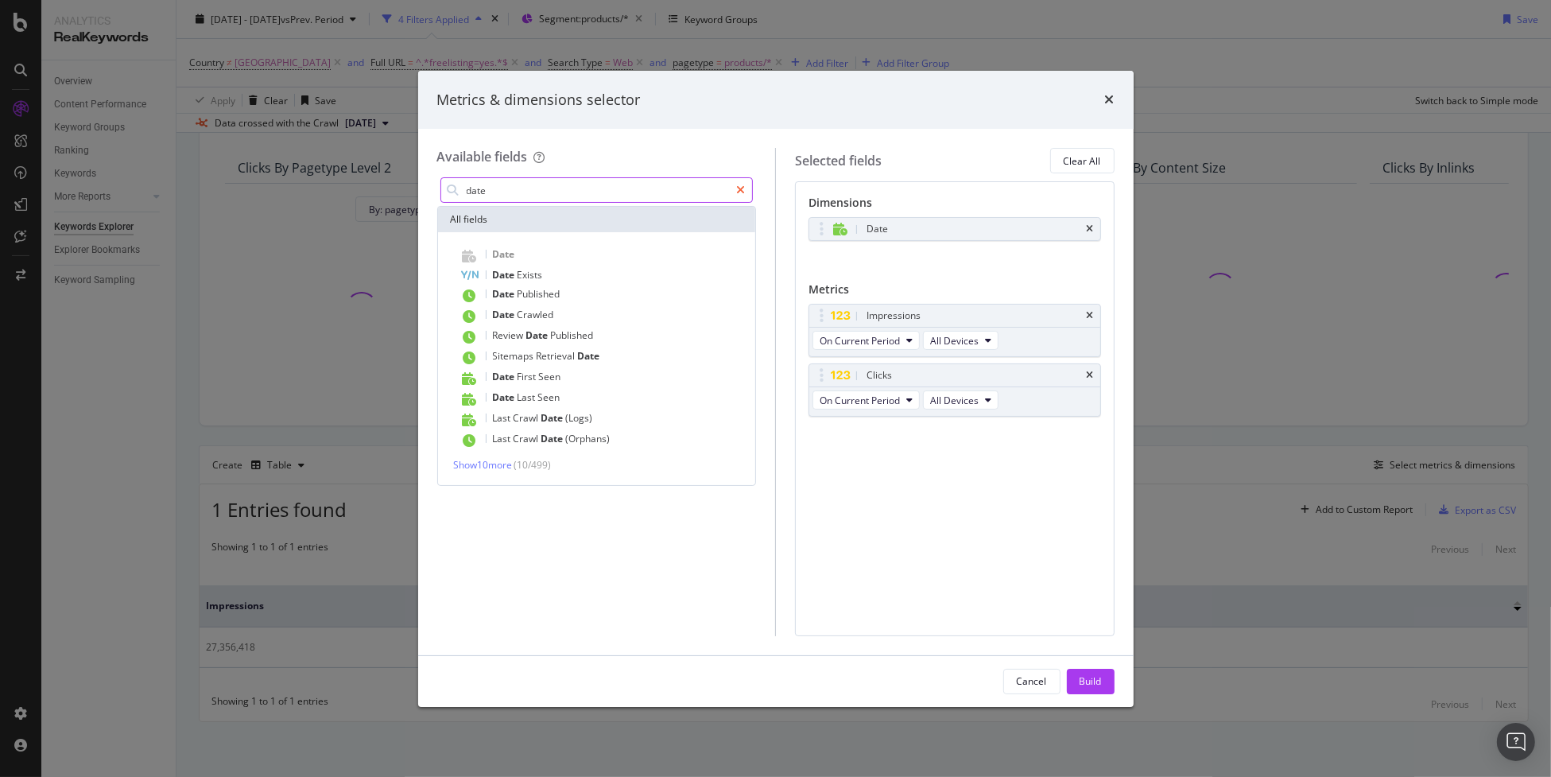
click at [734, 191] on div "modal" at bounding box center [740, 189] width 23 height 25
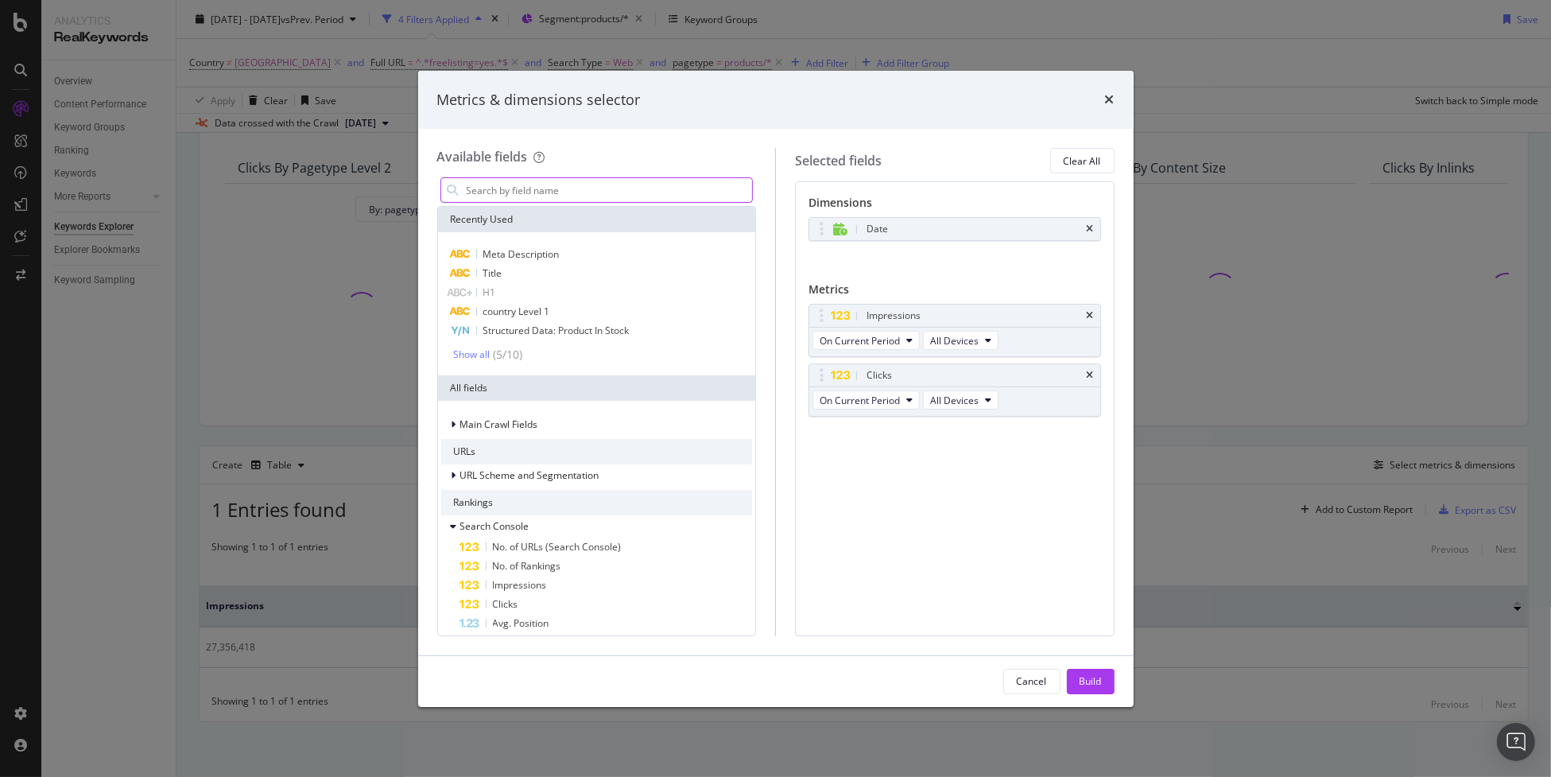
click at [635, 181] on input "modal" at bounding box center [609, 190] width 288 height 24
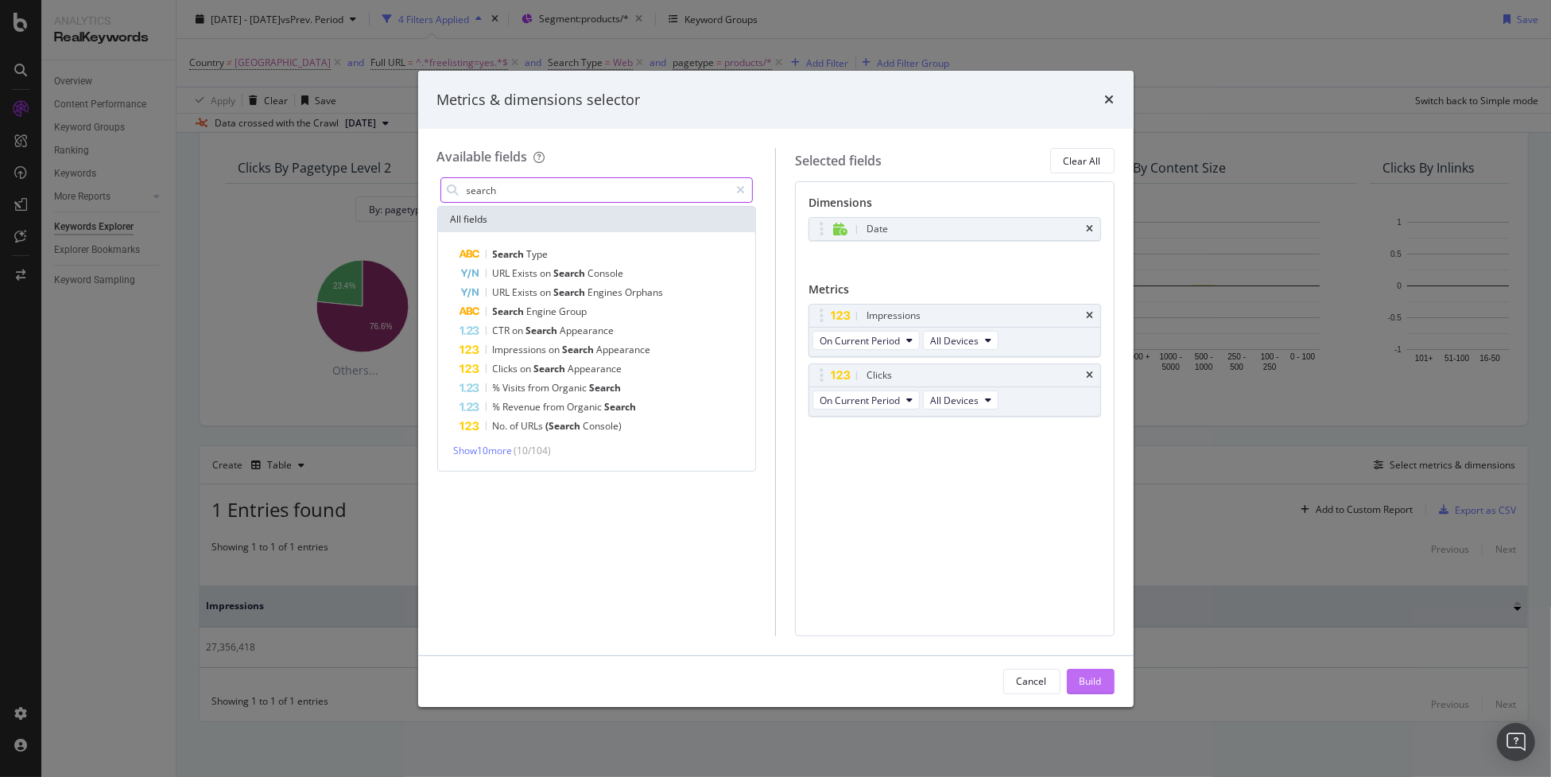
type input "search"
click at [1088, 682] on div "Build" at bounding box center [1091, 681] width 22 height 14
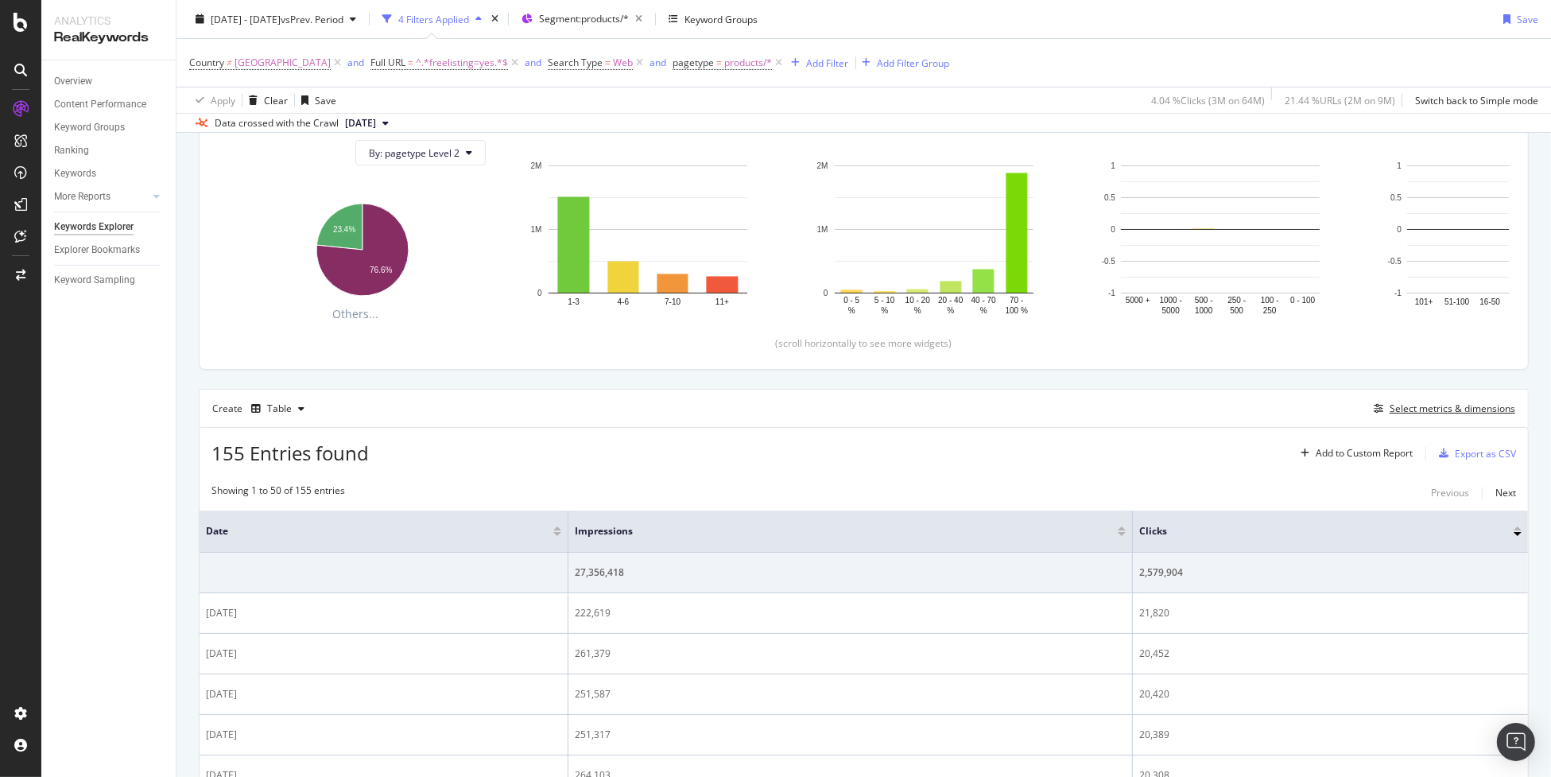
scroll to position [204, 0]
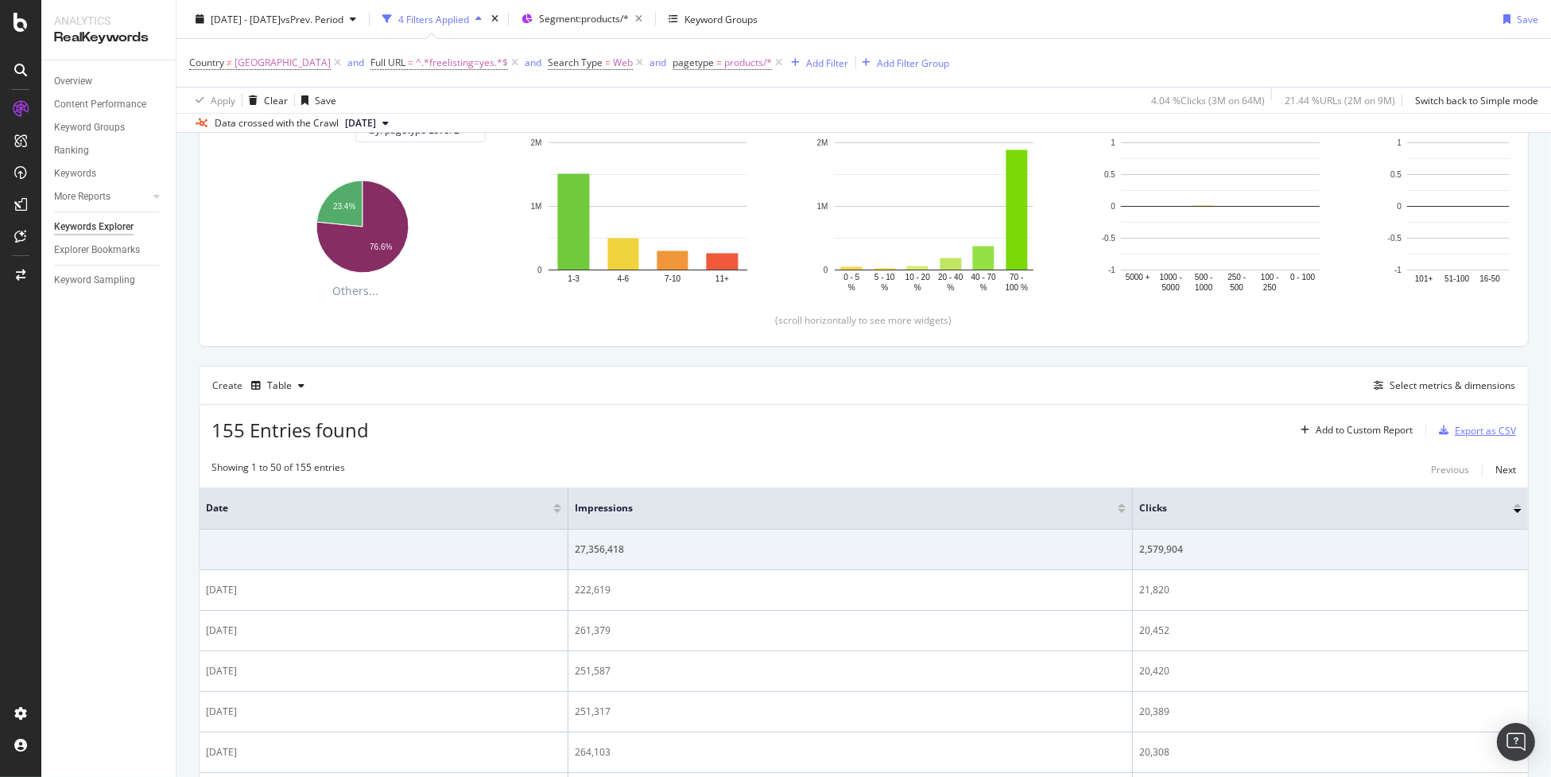
click at [1455, 435] on div "Export as CSV" at bounding box center [1485, 431] width 61 height 14
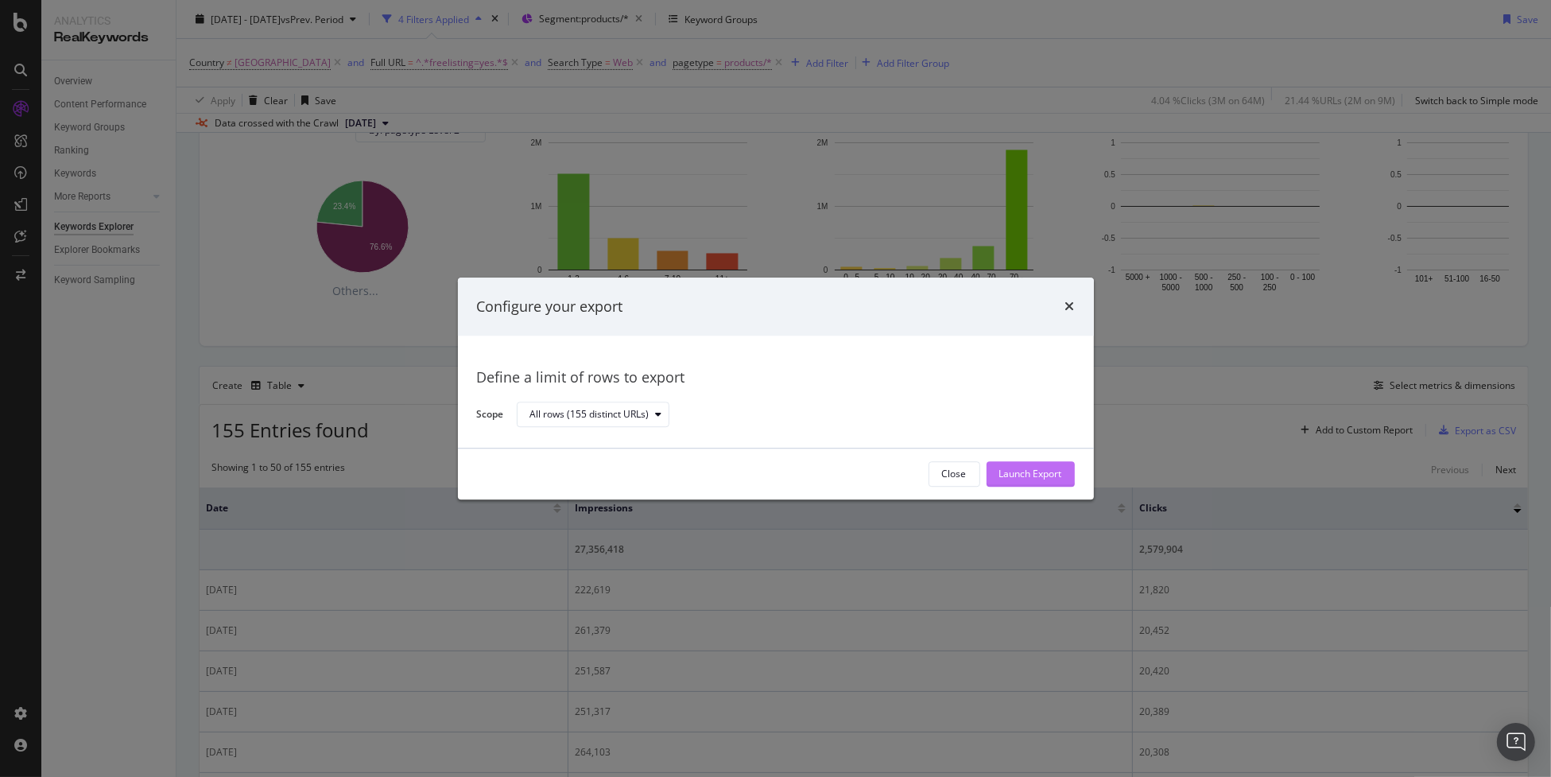
click at [1051, 473] on div "Launch Export" at bounding box center [1031, 475] width 63 height 14
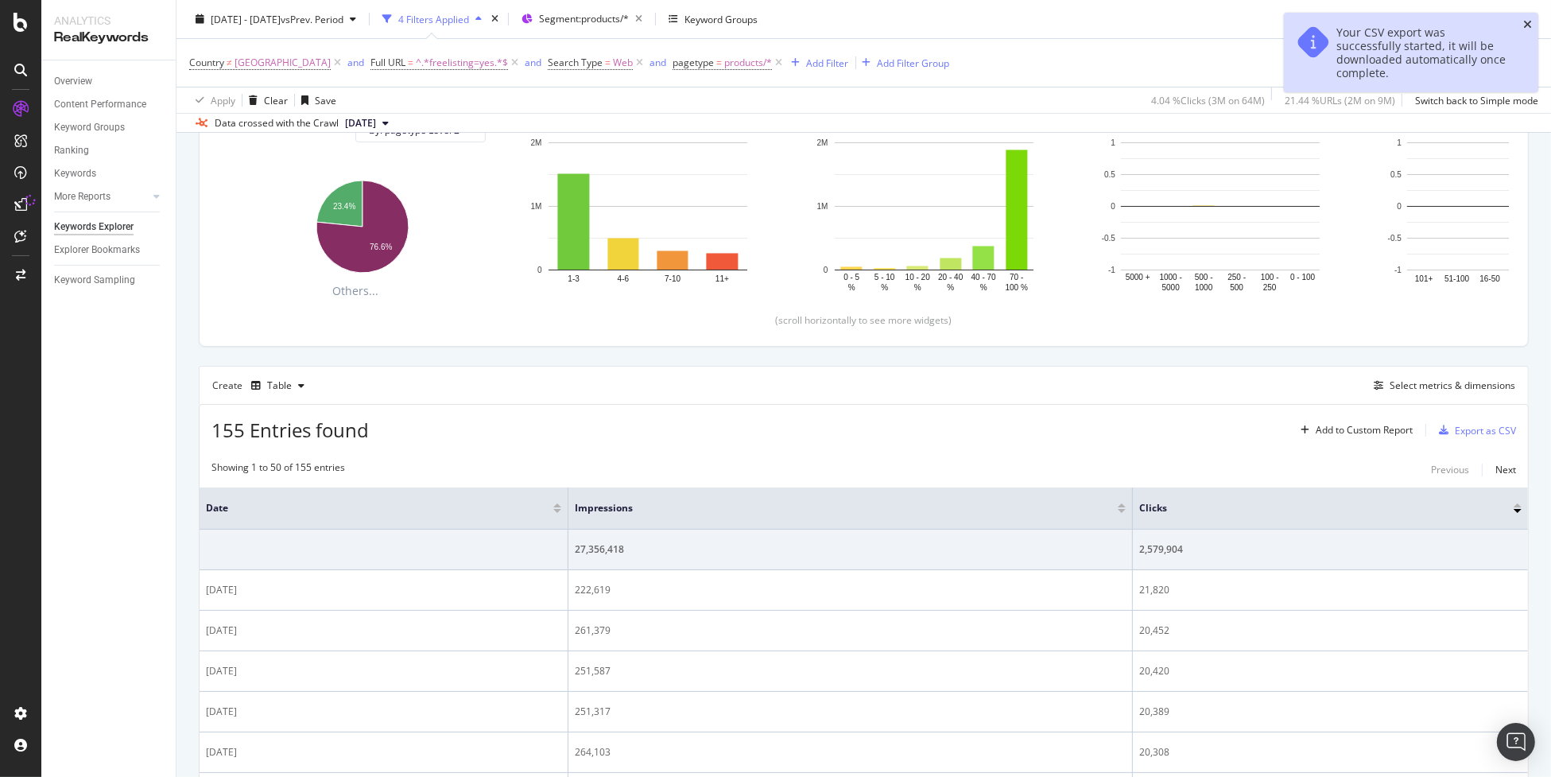
click at [1527, 24] on icon "close toast" at bounding box center [1528, 24] width 9 height 11
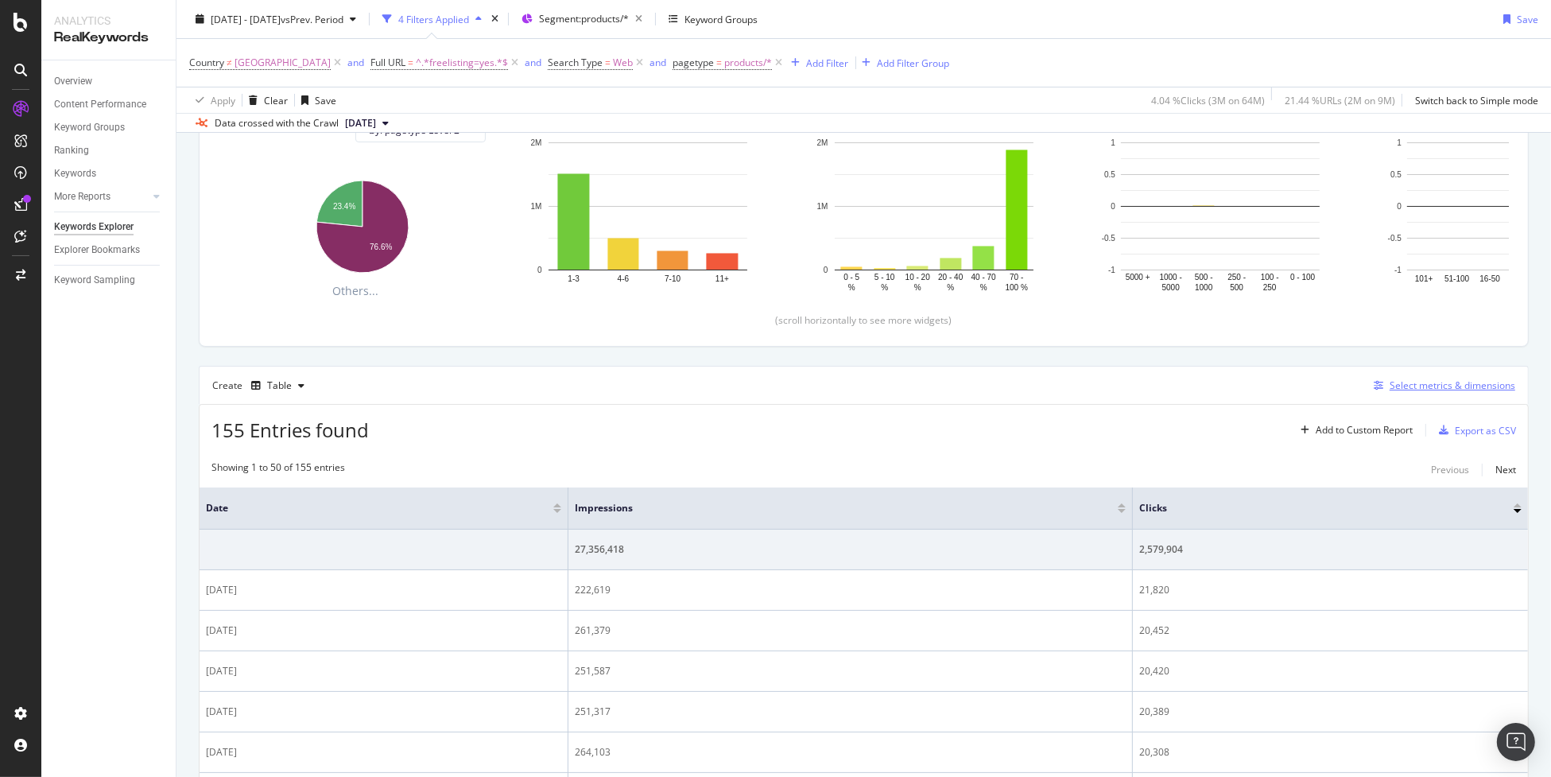
click at [1392, 385] on div "Select metrics & dimensions" at bounding box center [1453, 386] width 126 height 14
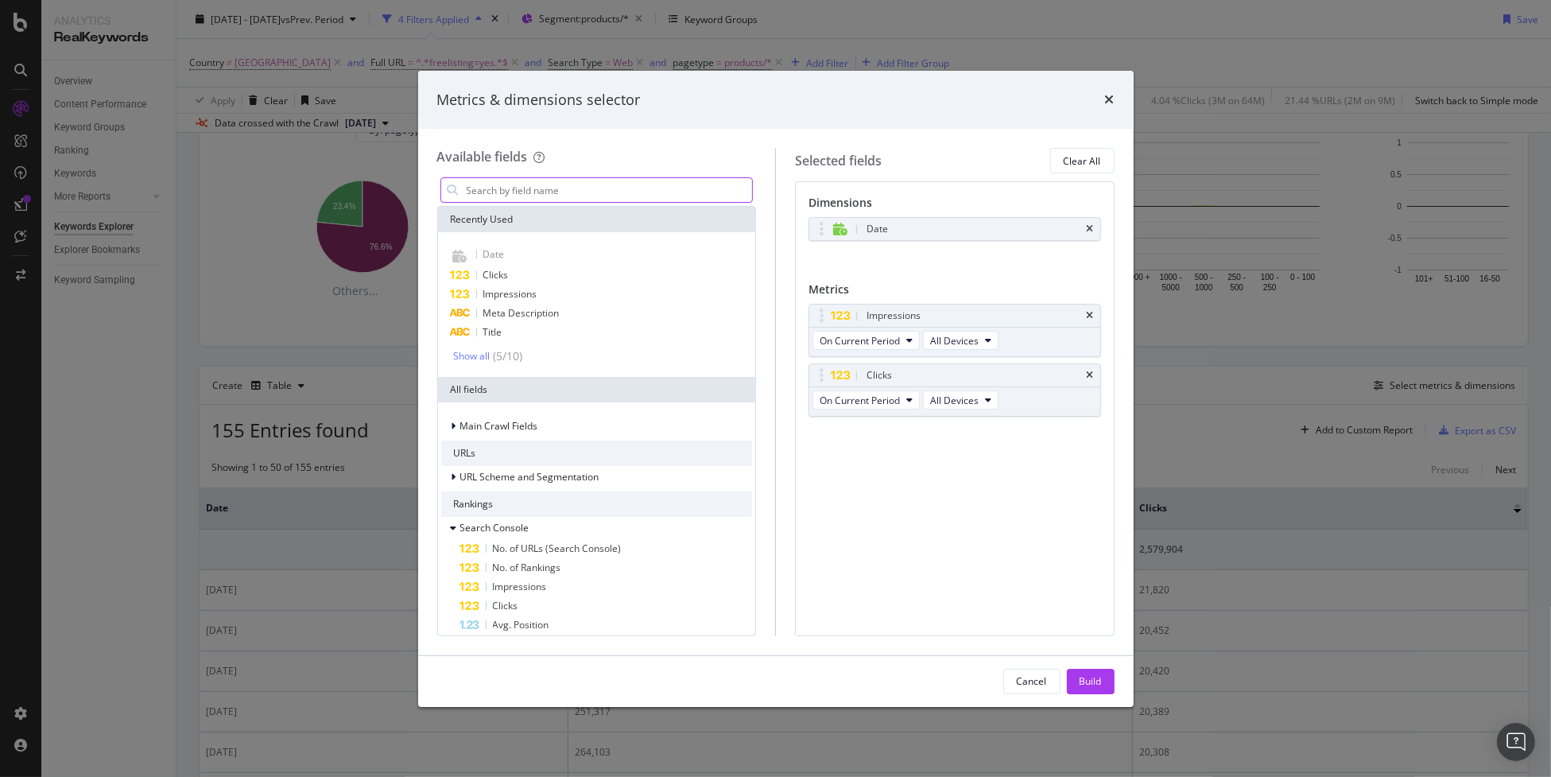
click at [611, 184] on input "modal" at bounding box center [609, 190] width 288 height 24
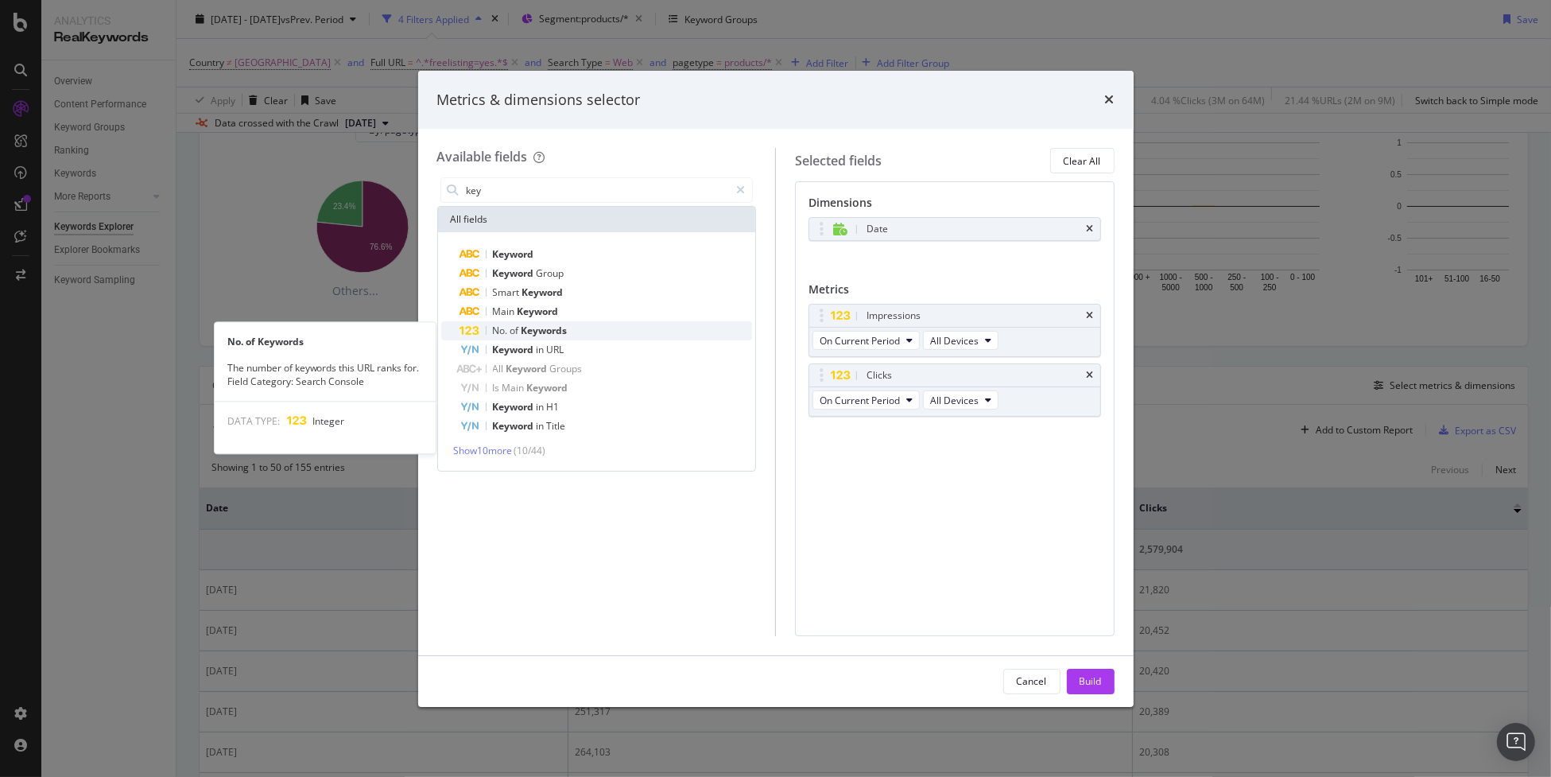
click at [612, 332] on div "No. of Keywords" at bounding box center [606, 330] width 293 height 19
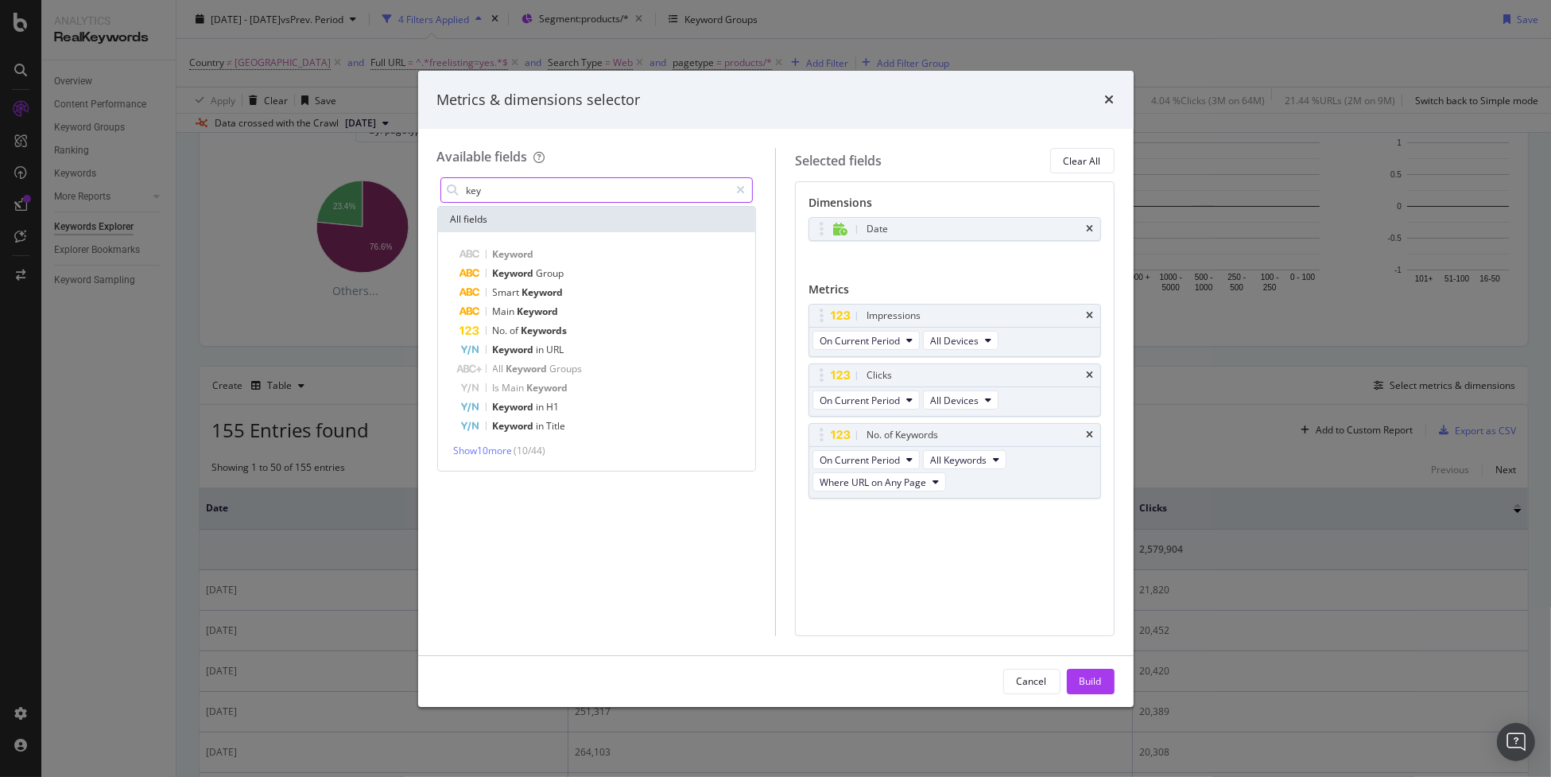
click at [585, 193] on input "key" at bounding box center [597, 190] width 265 height 24
type input "a"
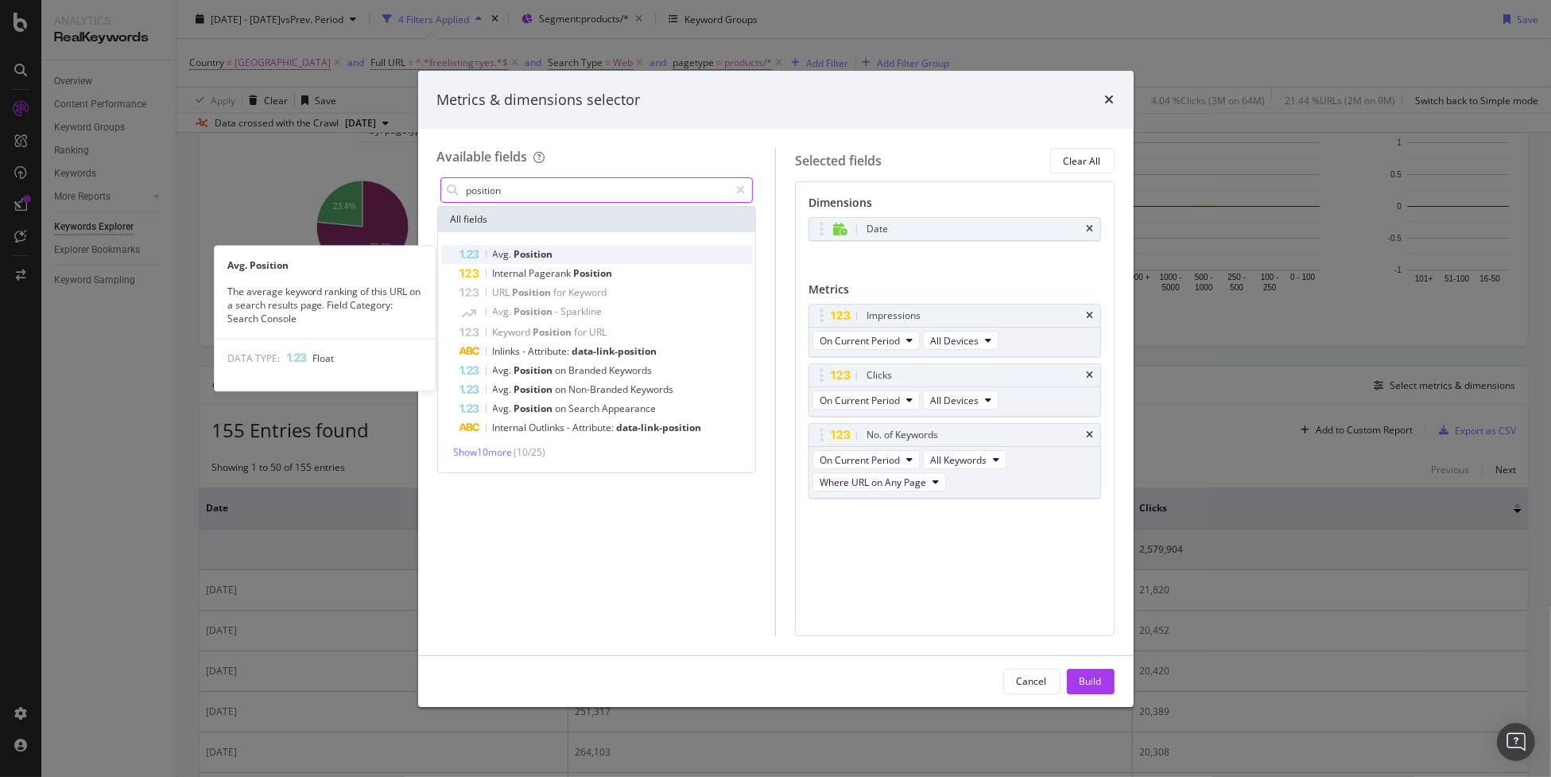
type input "position"
click at [627, 255] on div "Avg. Position" at bounding box center [606, 254] width 293 height 19
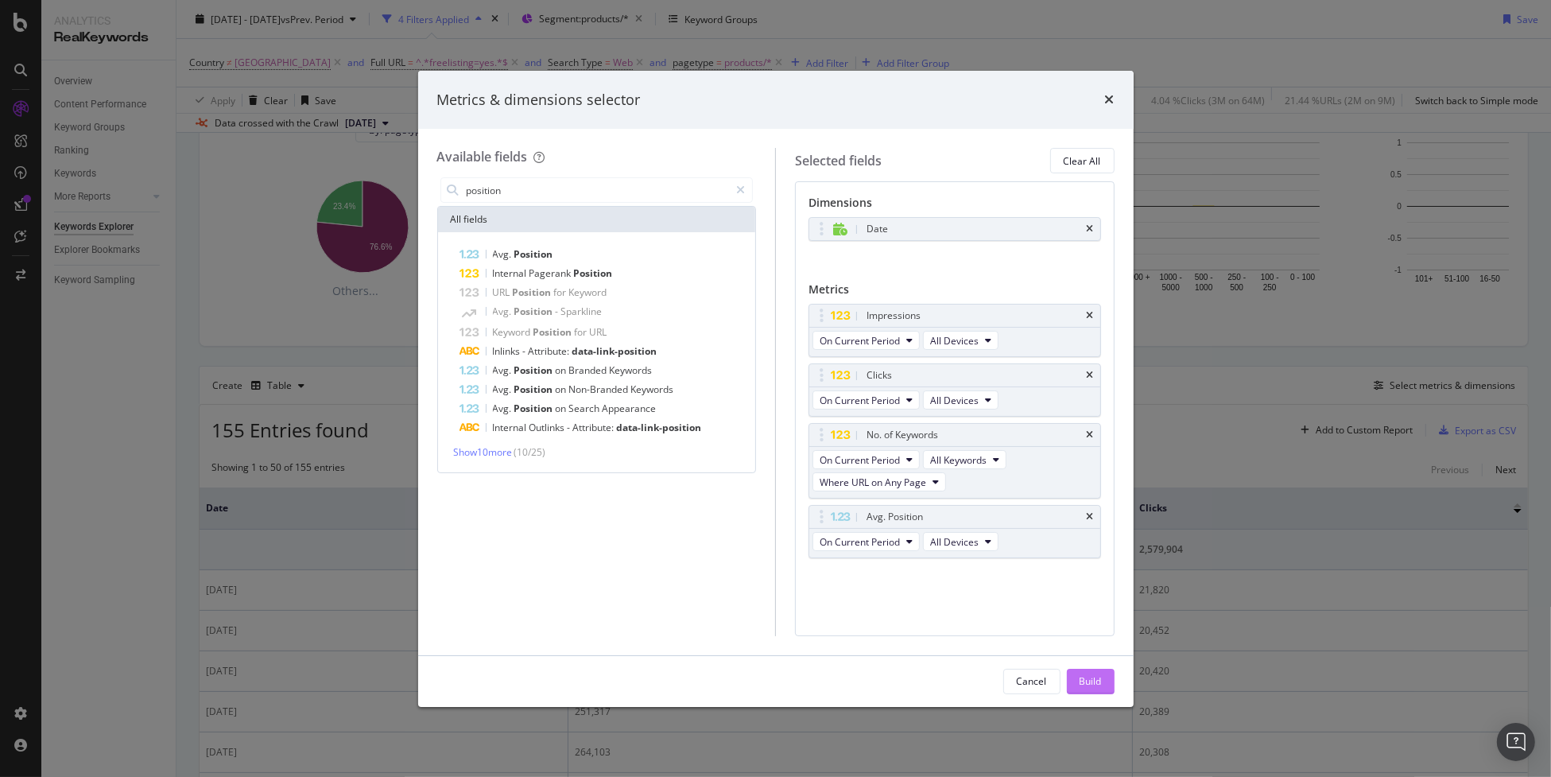
click at [1093, 680] on div "Build" at bounding box center [1091, 681] width 22 height 14
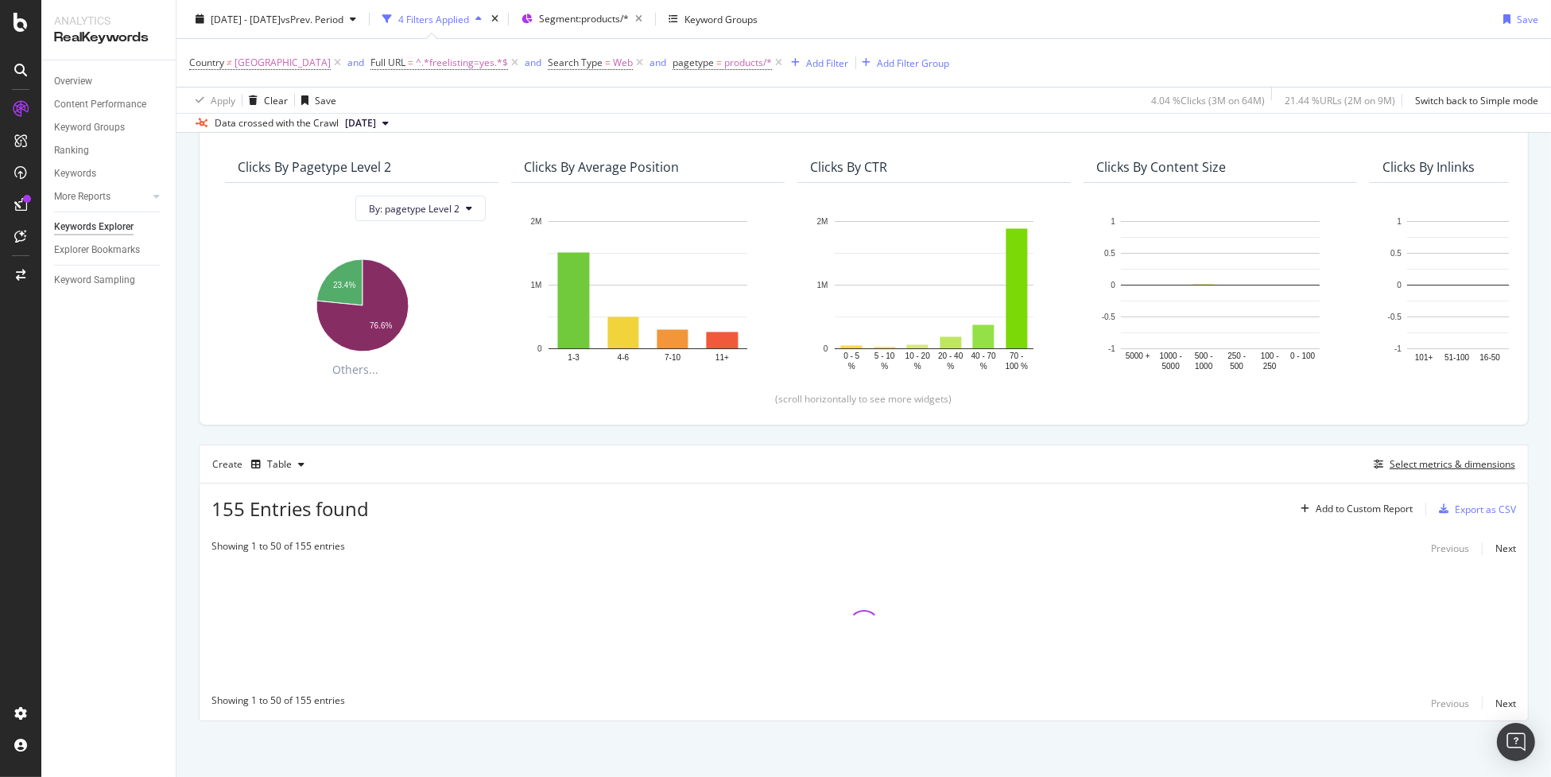
scroll to position [124, 0]
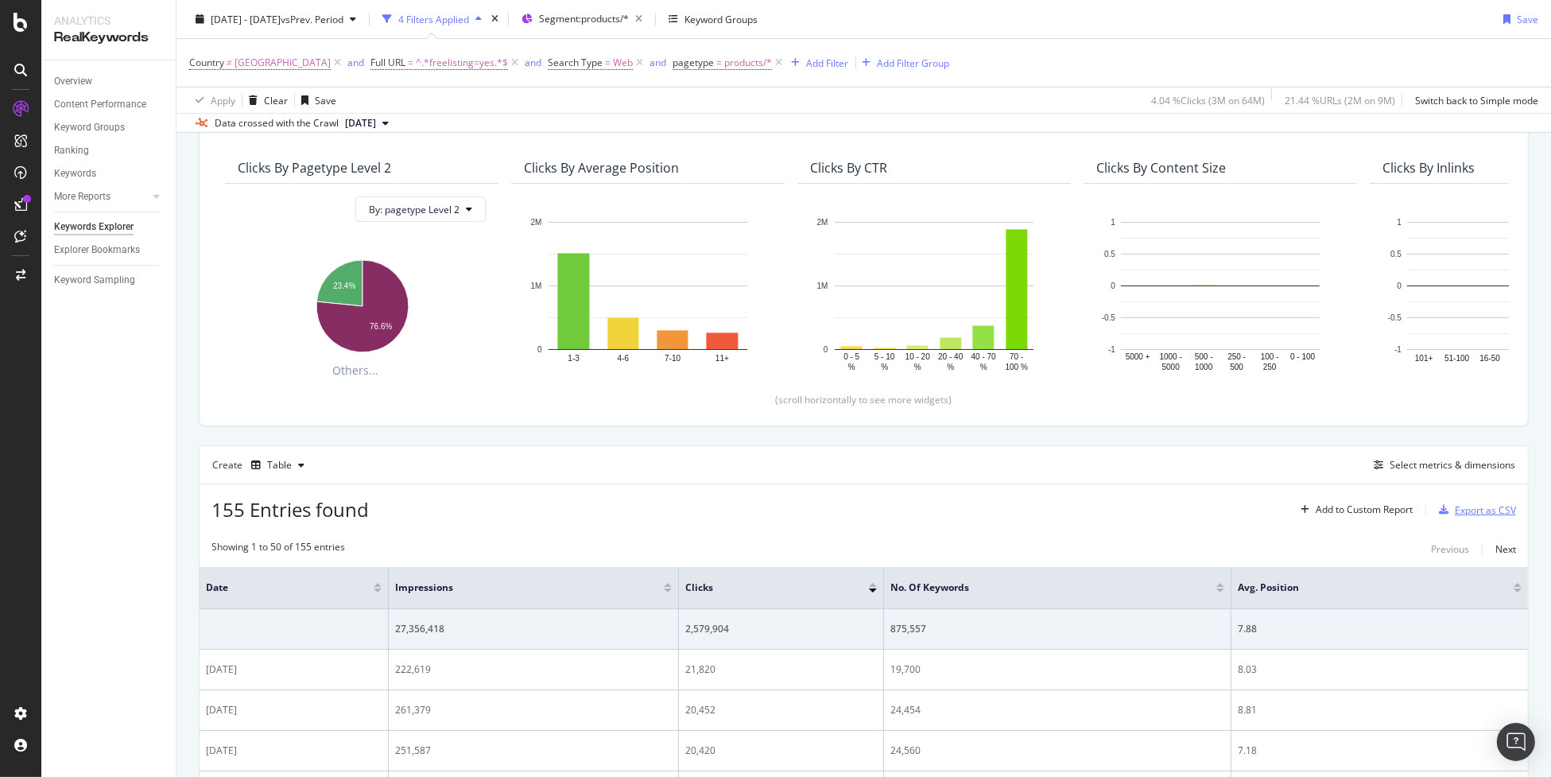
click at [1455, 511] on div "Export as CSV" at bounding box center [1485, 510] width 61 height 14
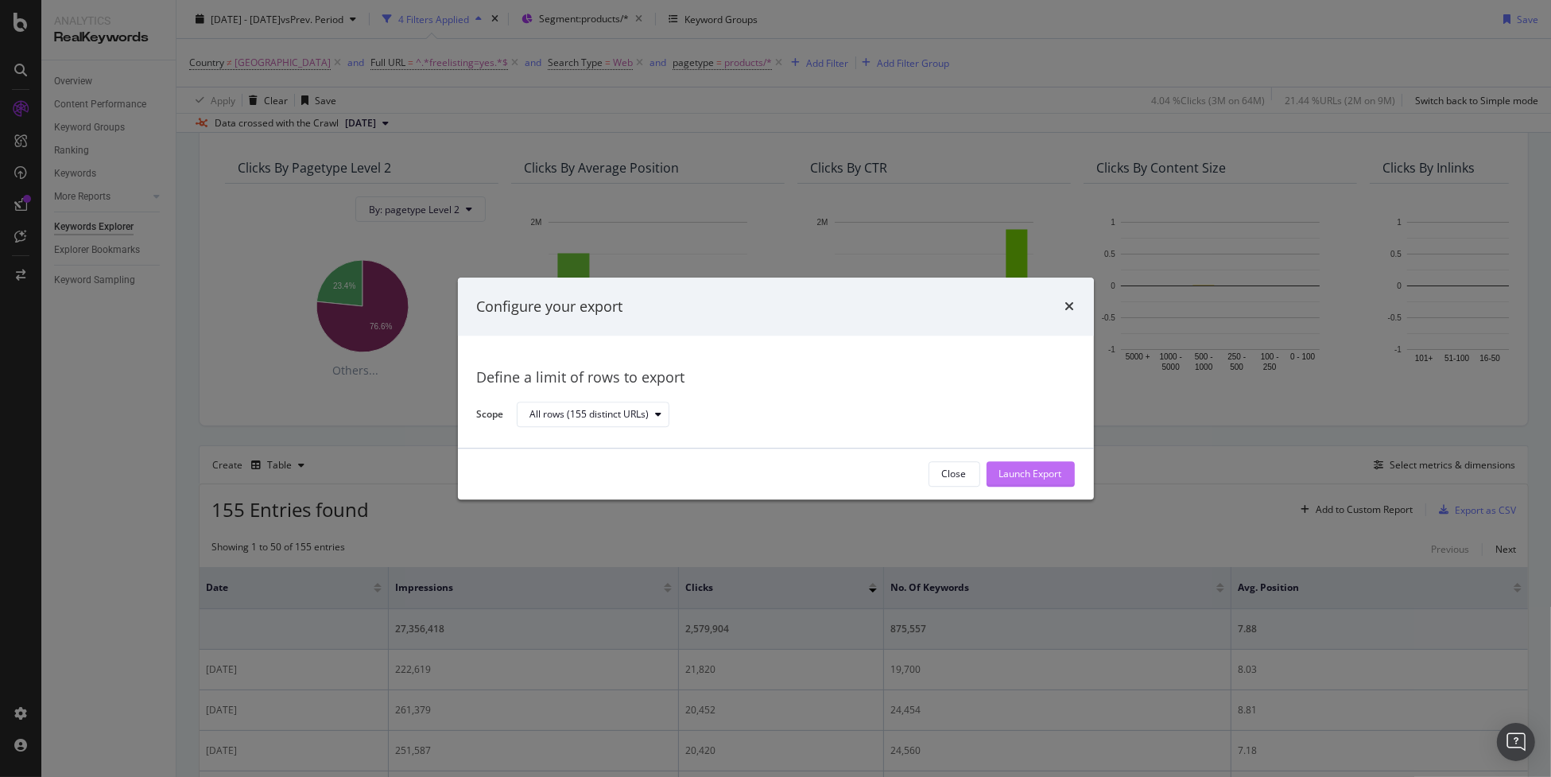
click at [1070, 483] on button "Launch Export" at bounding box center [1031, 473] width 88 height 25
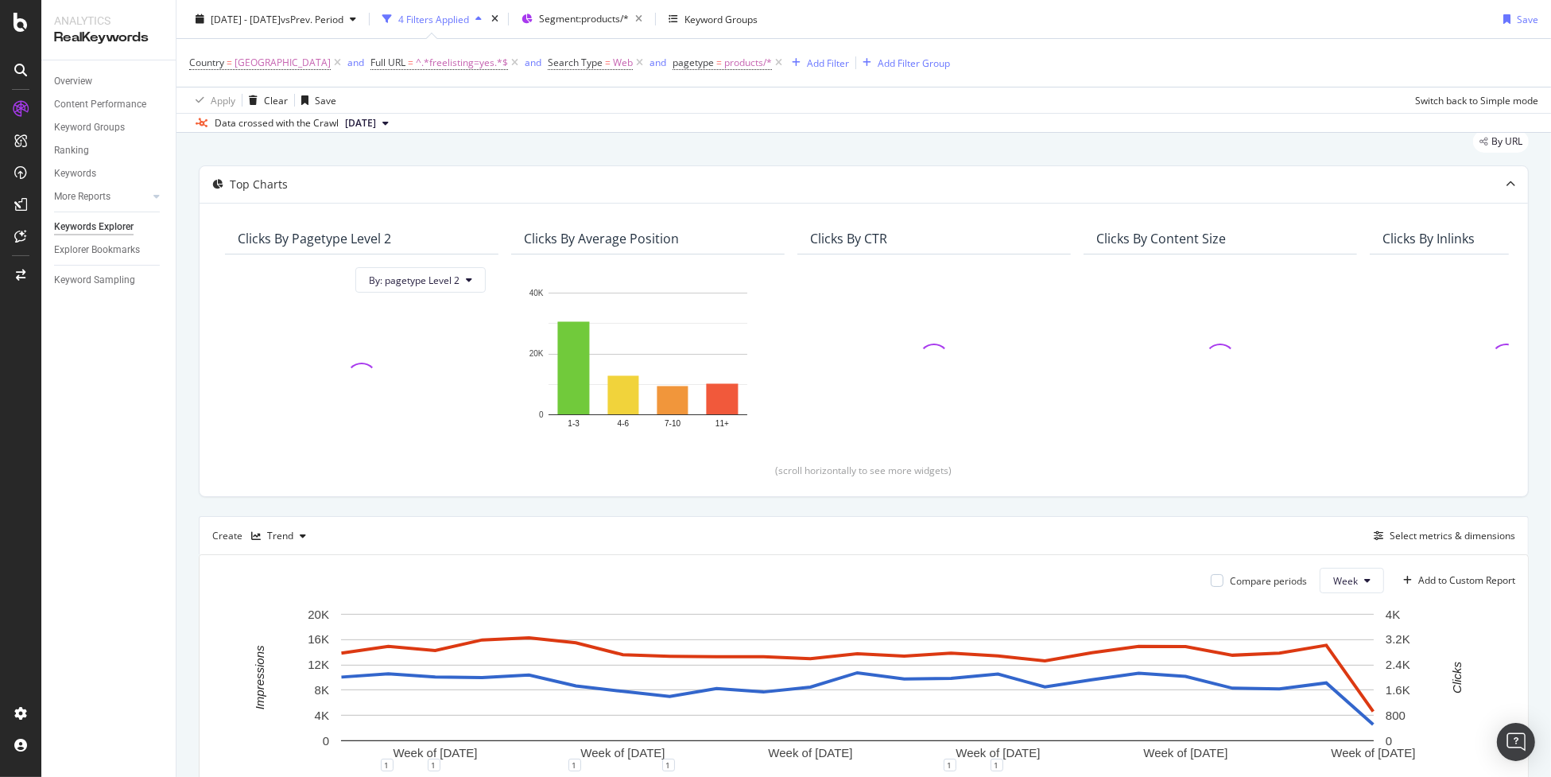
scroll to position [239, 0]
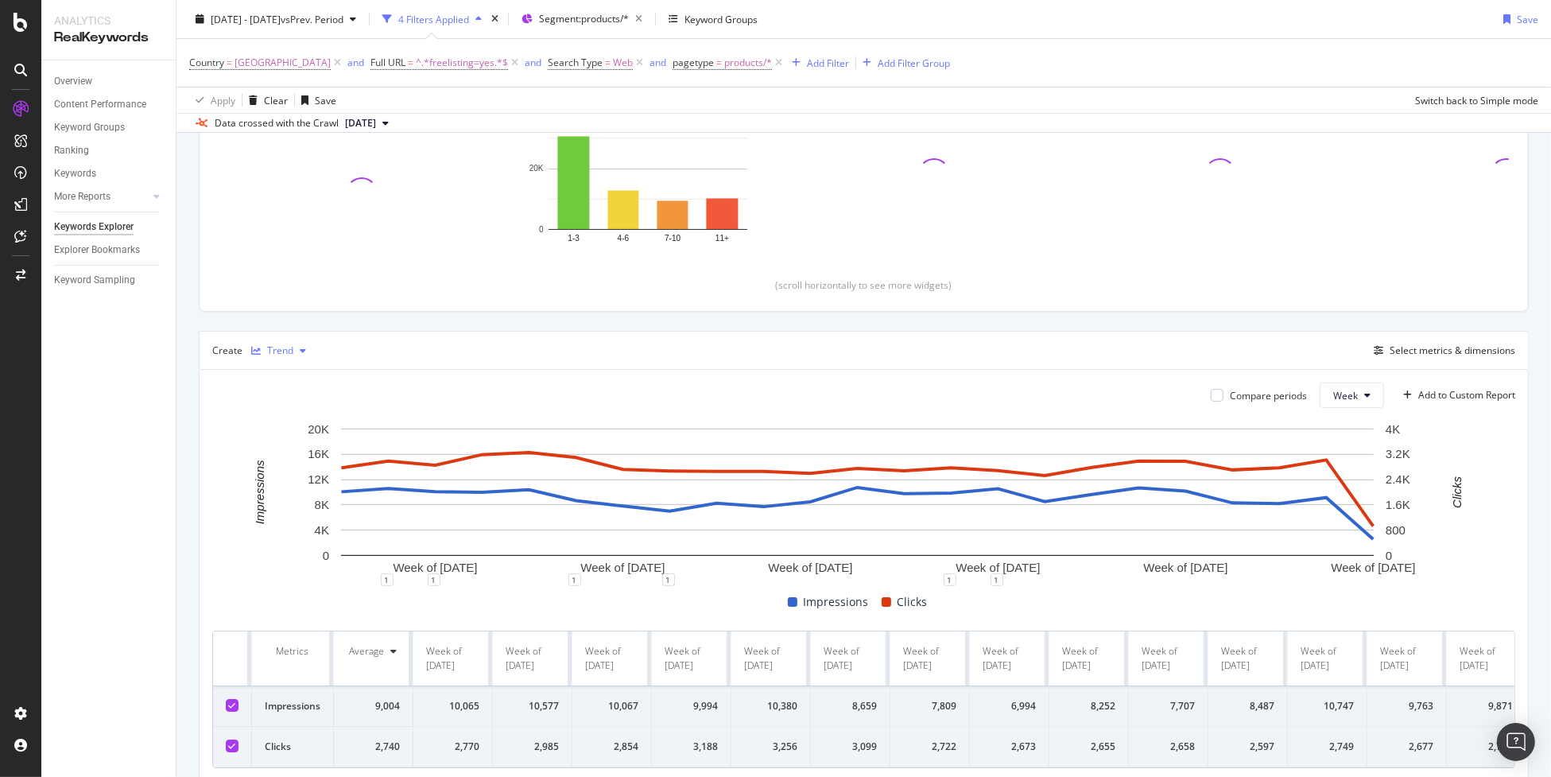
click at [276, 346] on div "Trend" at bounding box center [280, 351] width 26 height 10
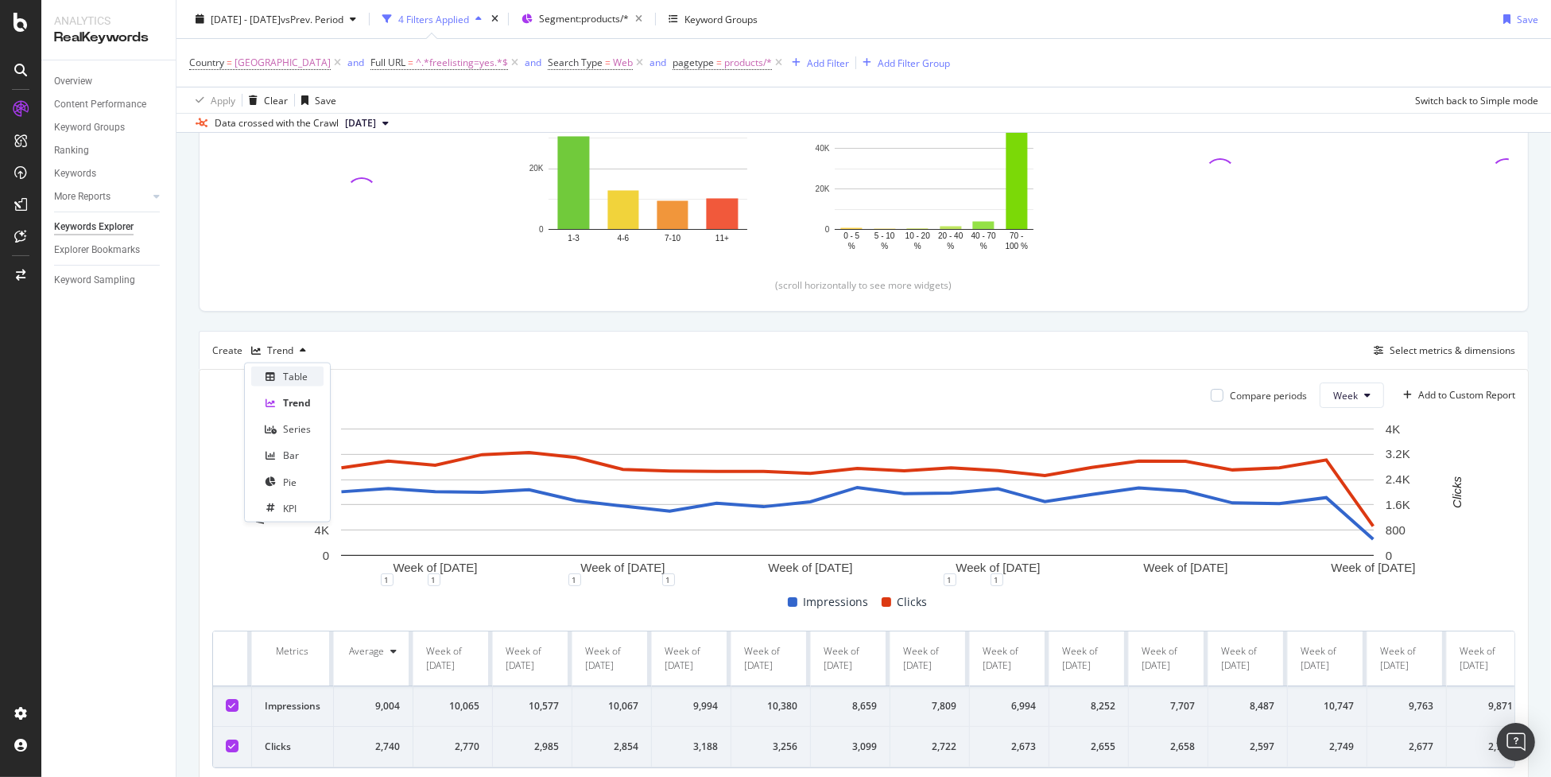
click at [301, 382] on div "Table" at bounding box center [287, 377] width 72 height 20
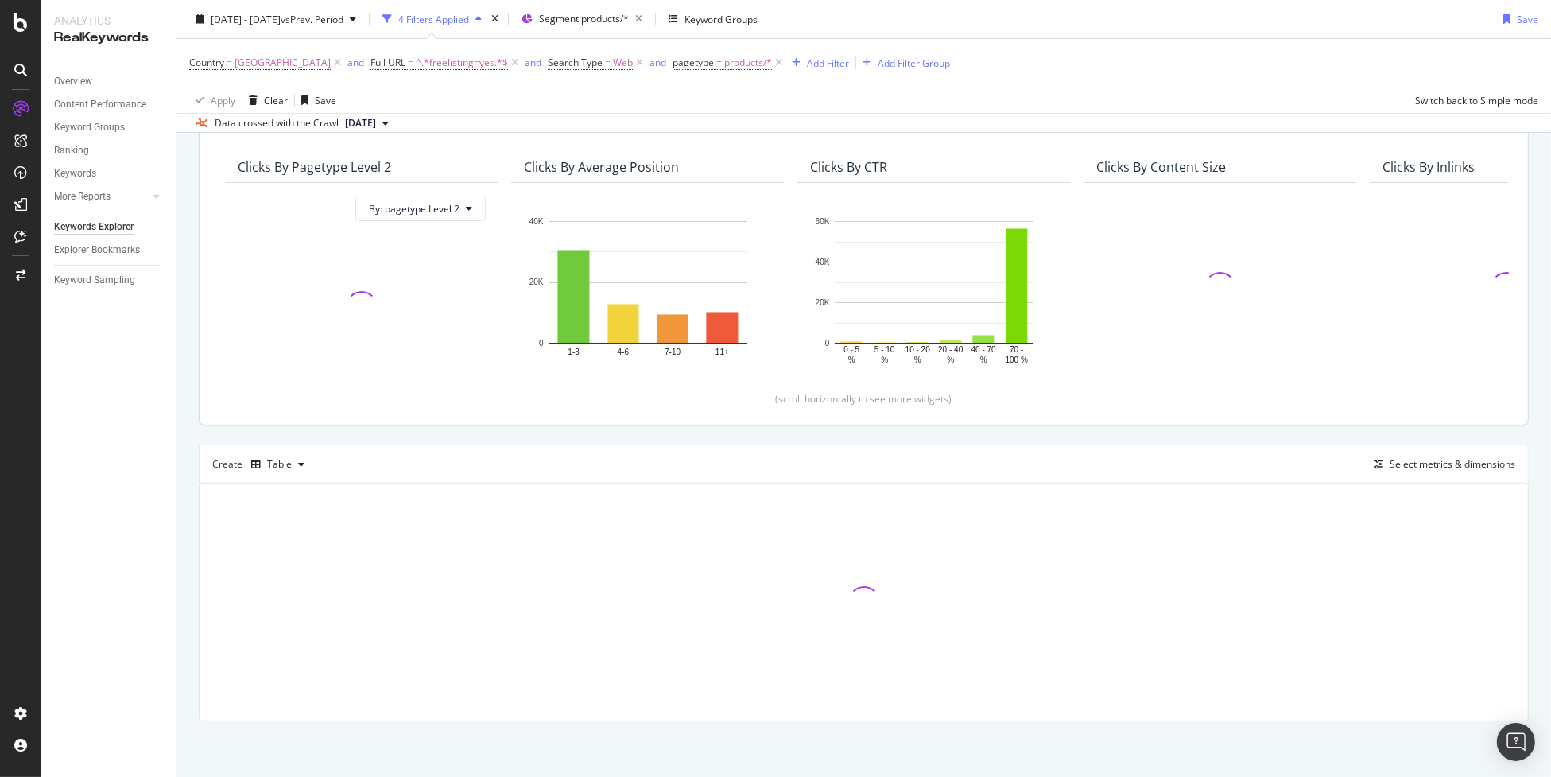
scroll to position [124, 0]
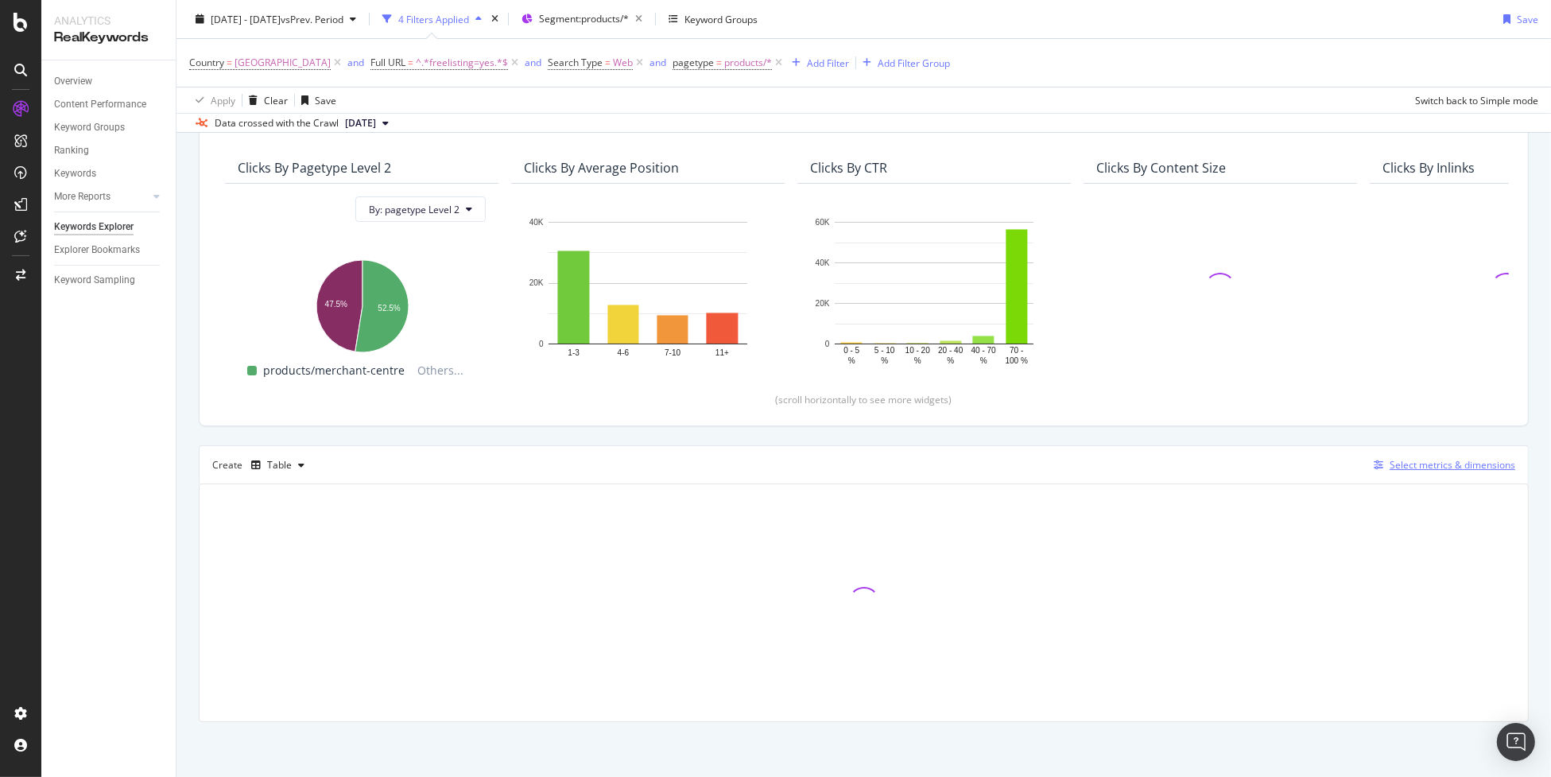
click at [1392, 462] on div "Select metrics & dimensions" at bounding box center [1453, 465] width 126 height 14
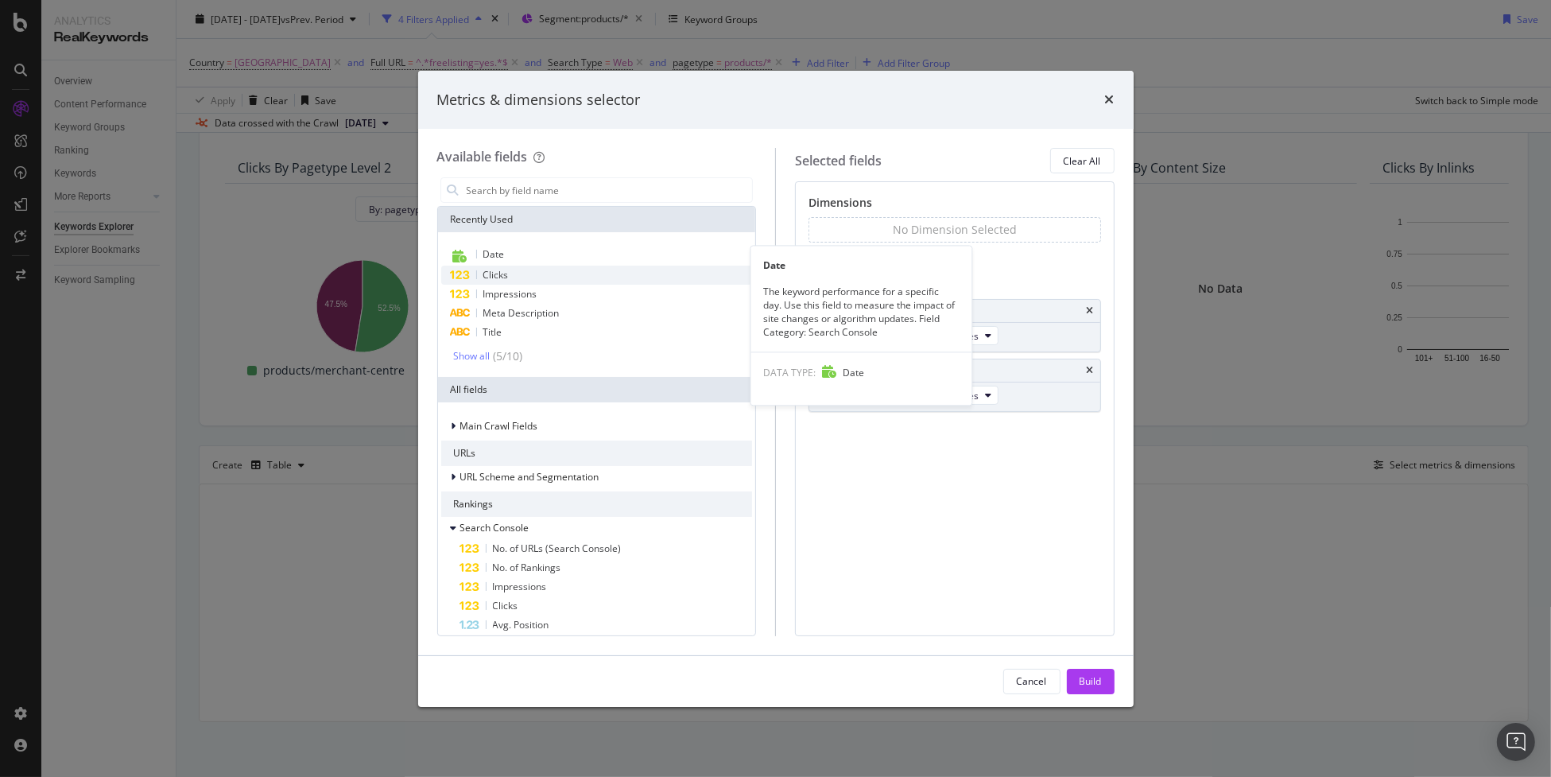
drag, startPoint x: 544, startPoint y: 257, endPoint x: 594, endPoint y: 268, distance: 51.3
click at [543, 257] on div "Date" at bounding box center [597, 255] width 312 height 21
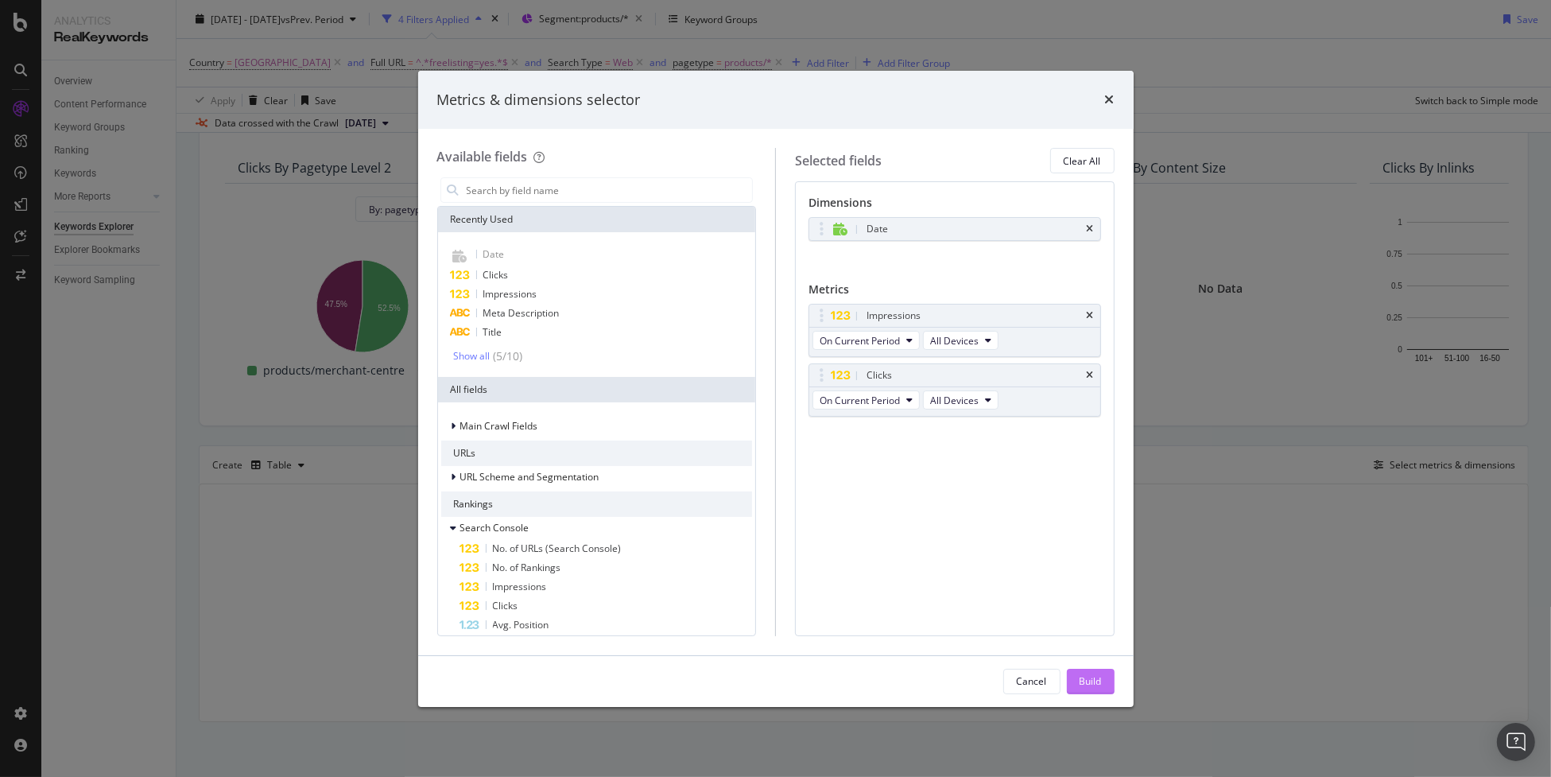
click at [1085, 676] on div "Build" at bounding box center [1091, 681] width 22 height 14
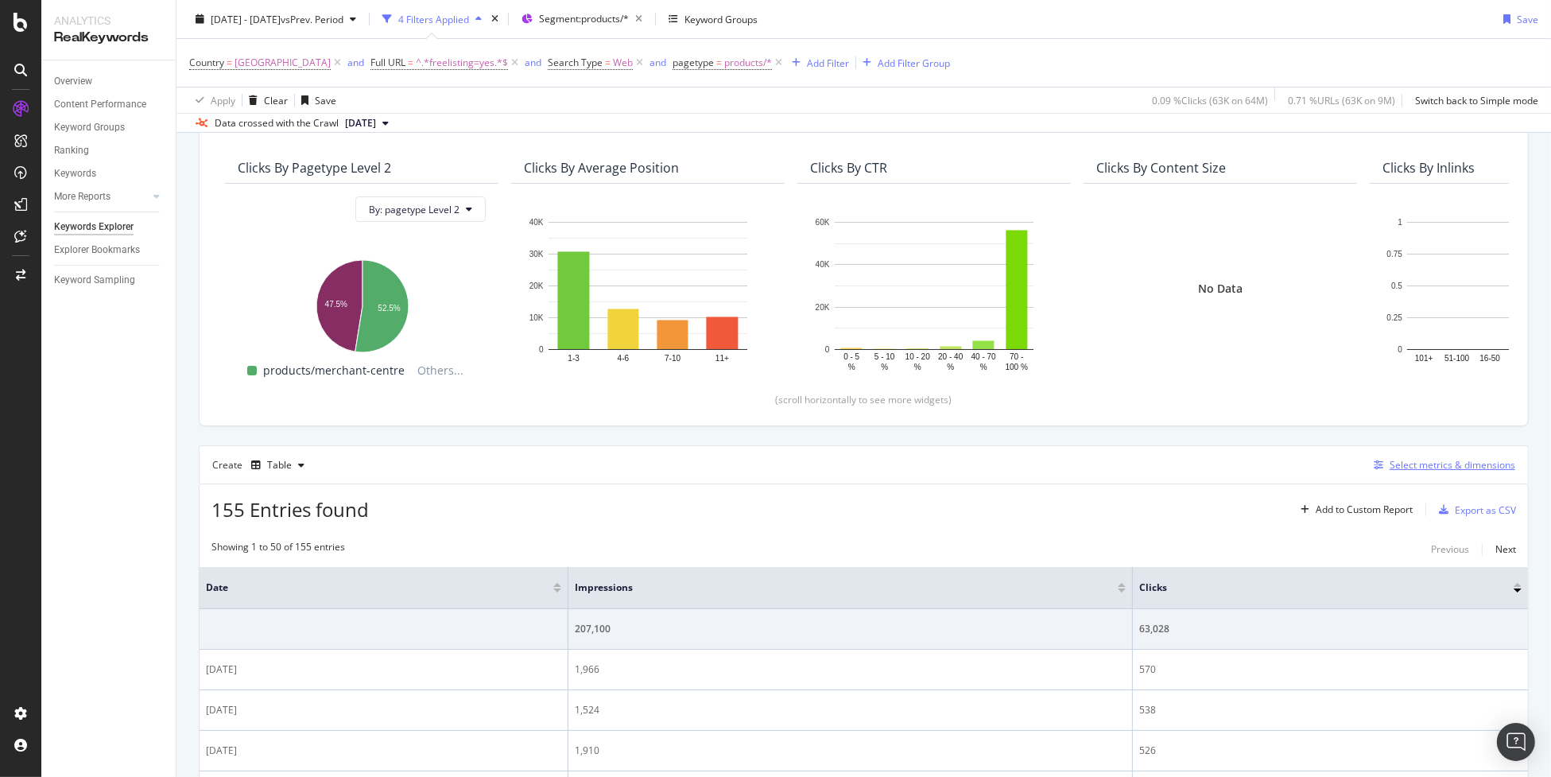
click at [1434, 460] on div "Select metrics & dimensions" at bounding box center [1453, 465] width 126 height 14
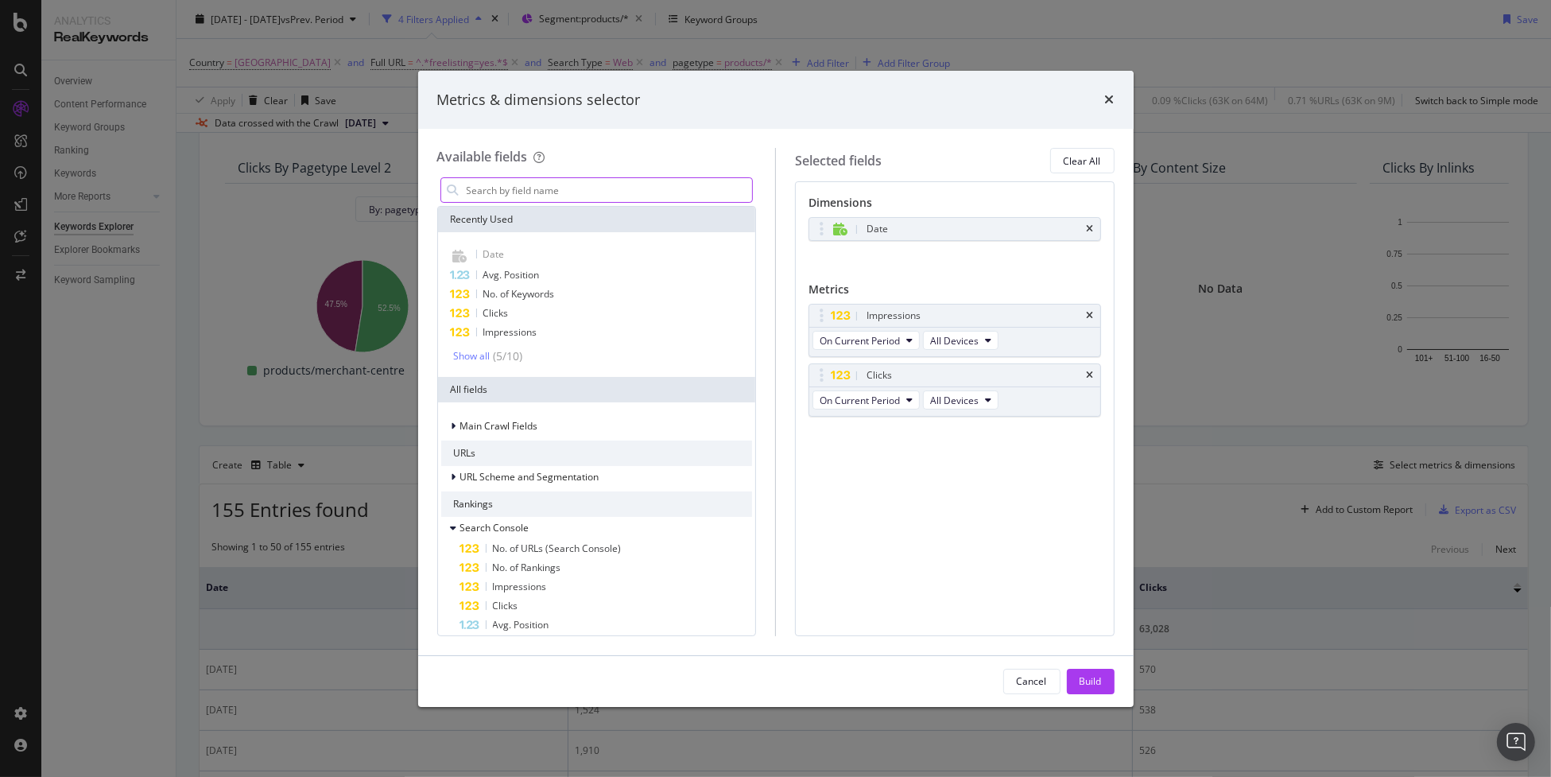
click at [552, 190] on input "modal" at bounding box center [609, 190] width 288 height 24
type input "j"
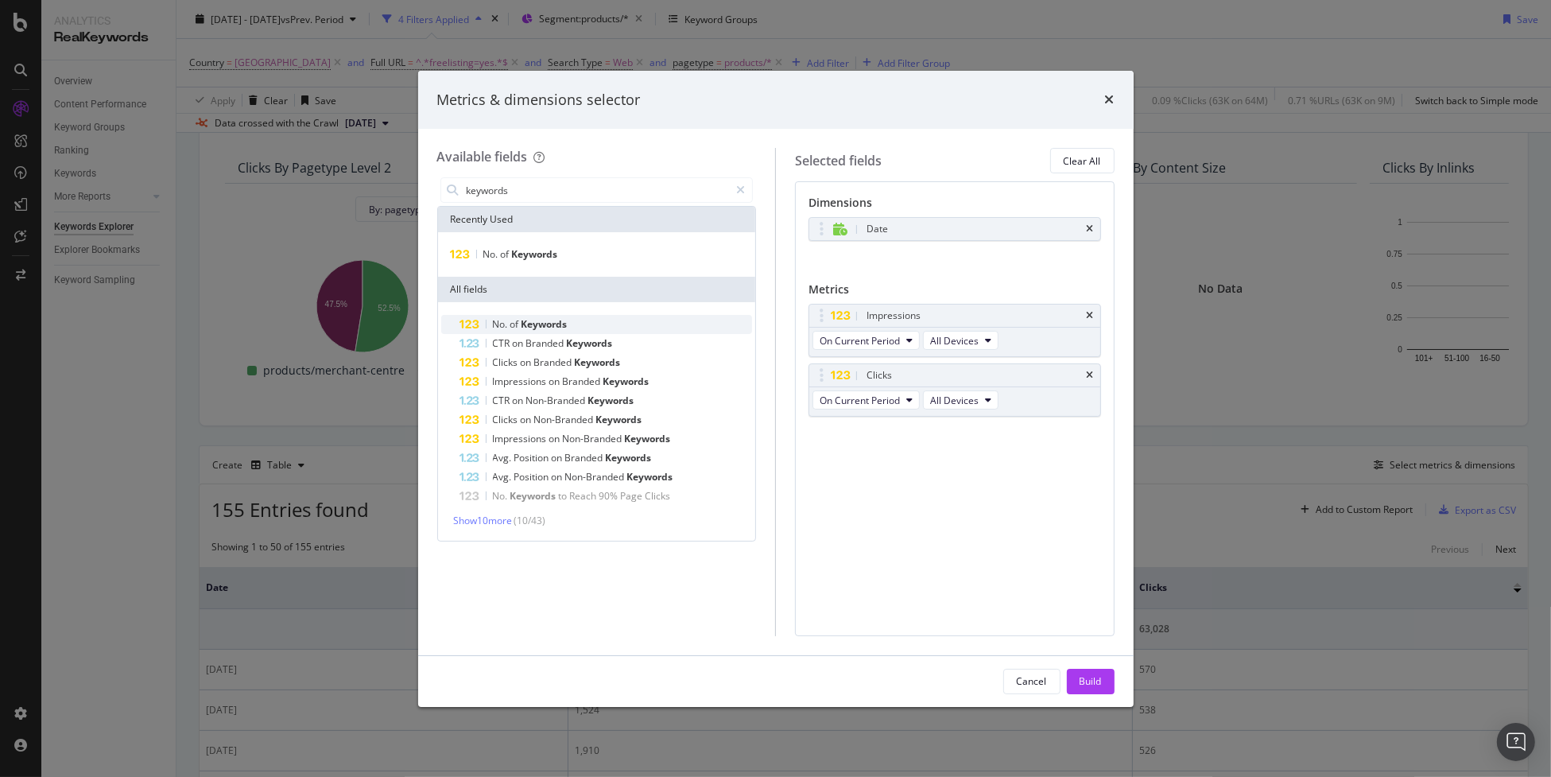
click at [606, 323] on div "No. of Keywords" at bounding box center [606, 324] width 293 height 19
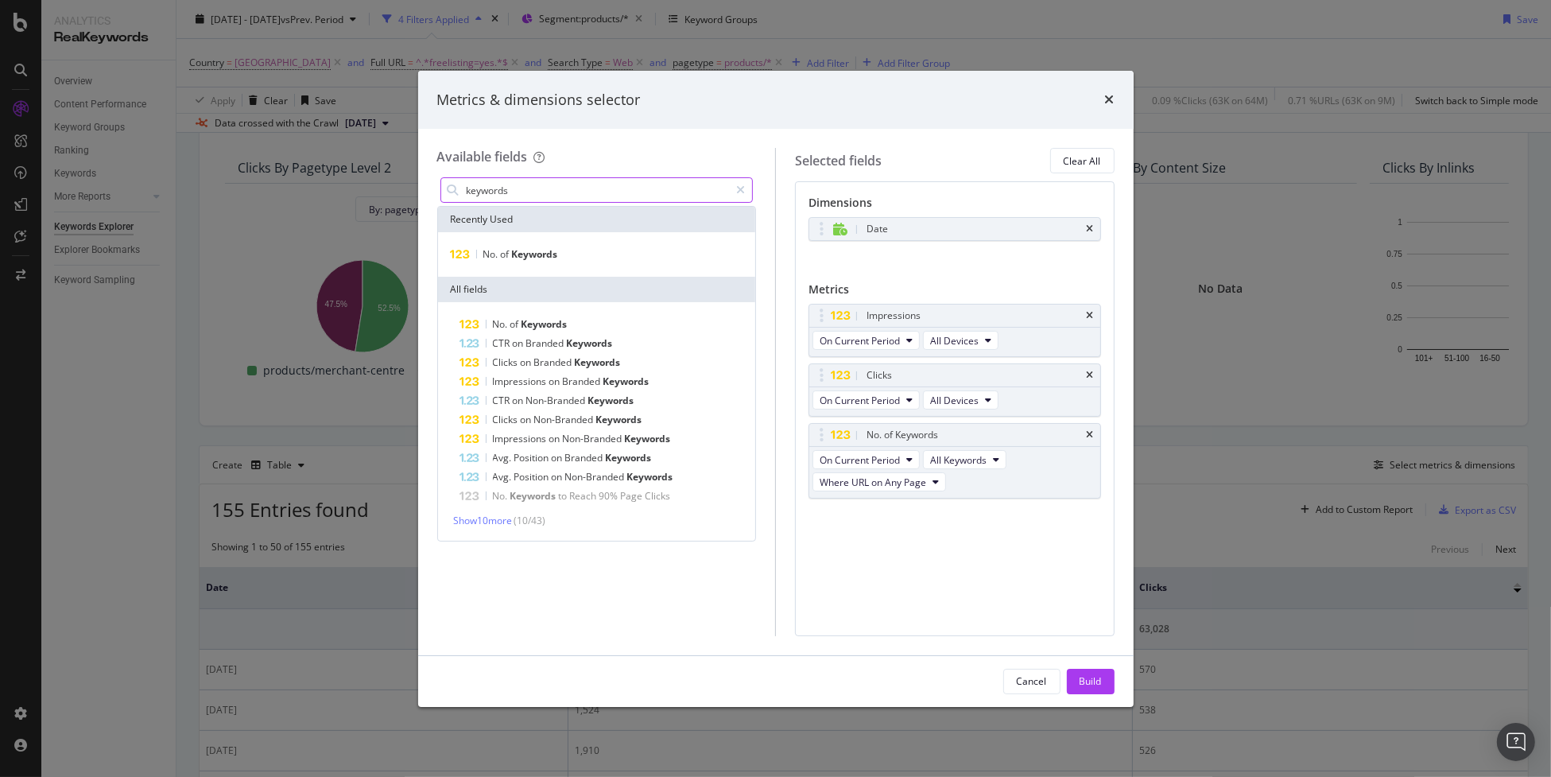
click at [580, 191] on input "keywords" at bounding box center [597, 190] width 265 height 24
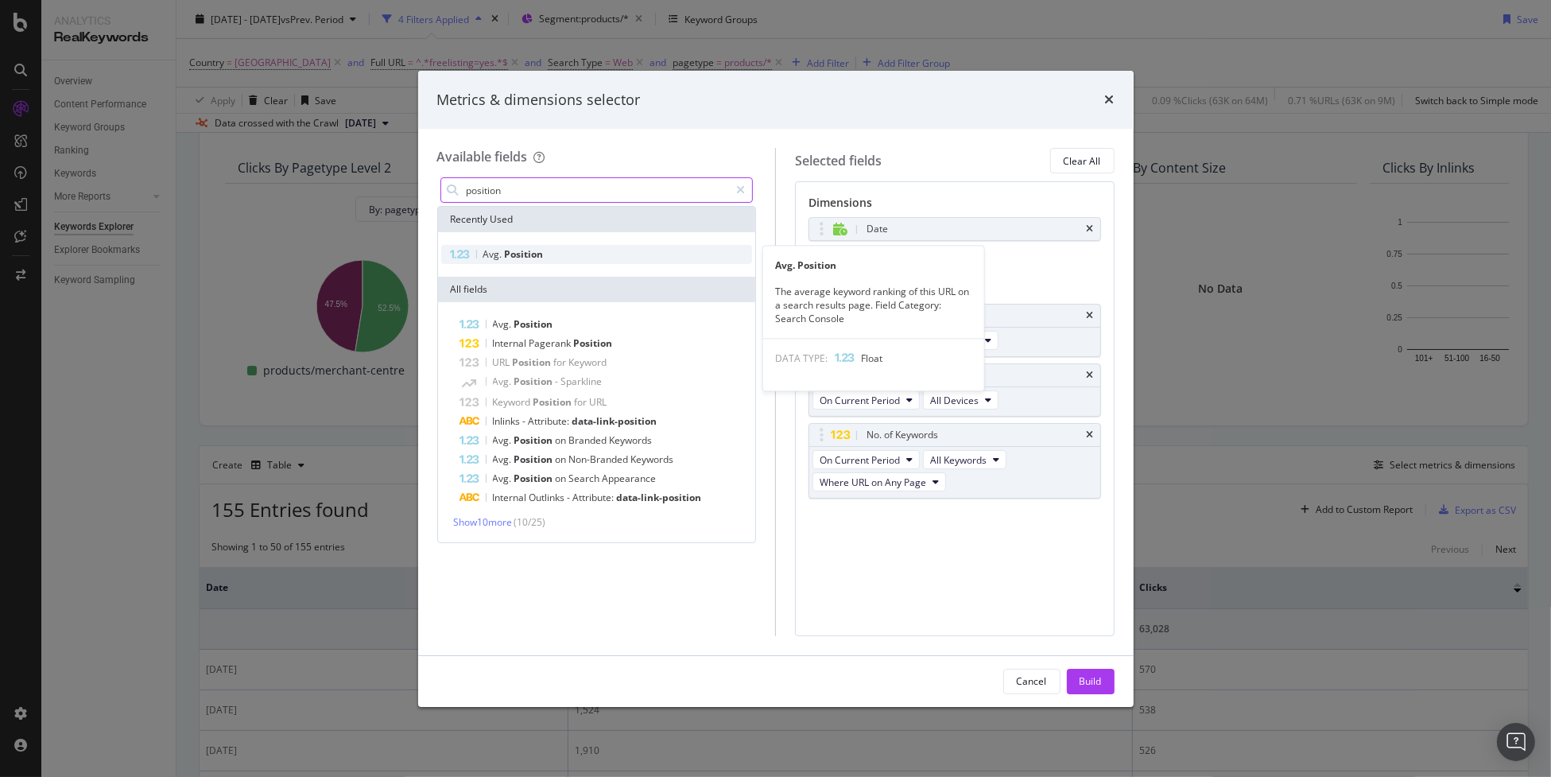
type input "position"
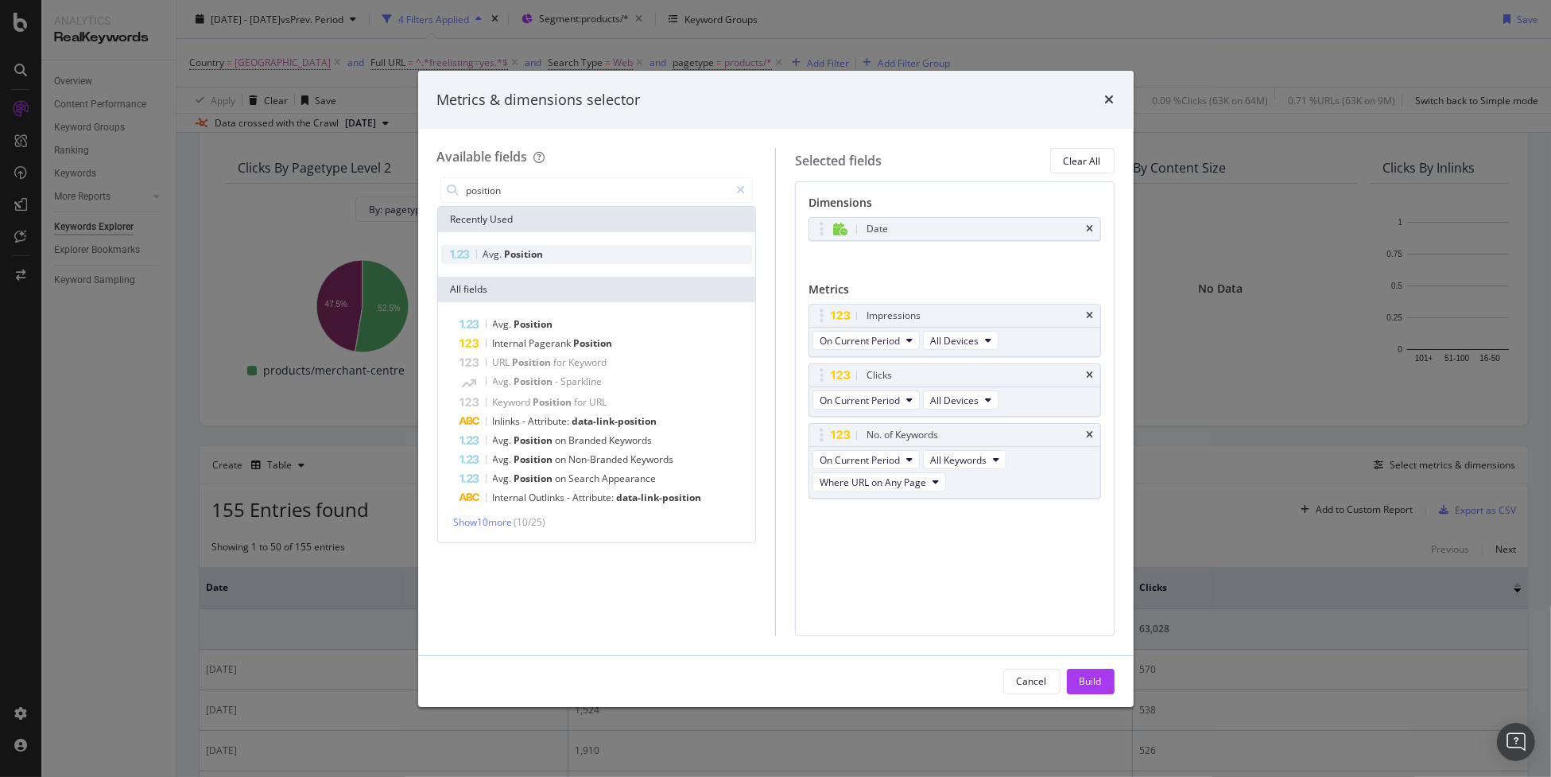
click at [577, 257] on div "Avg. Position" at bounding box center [597, 254] width 312 height 19
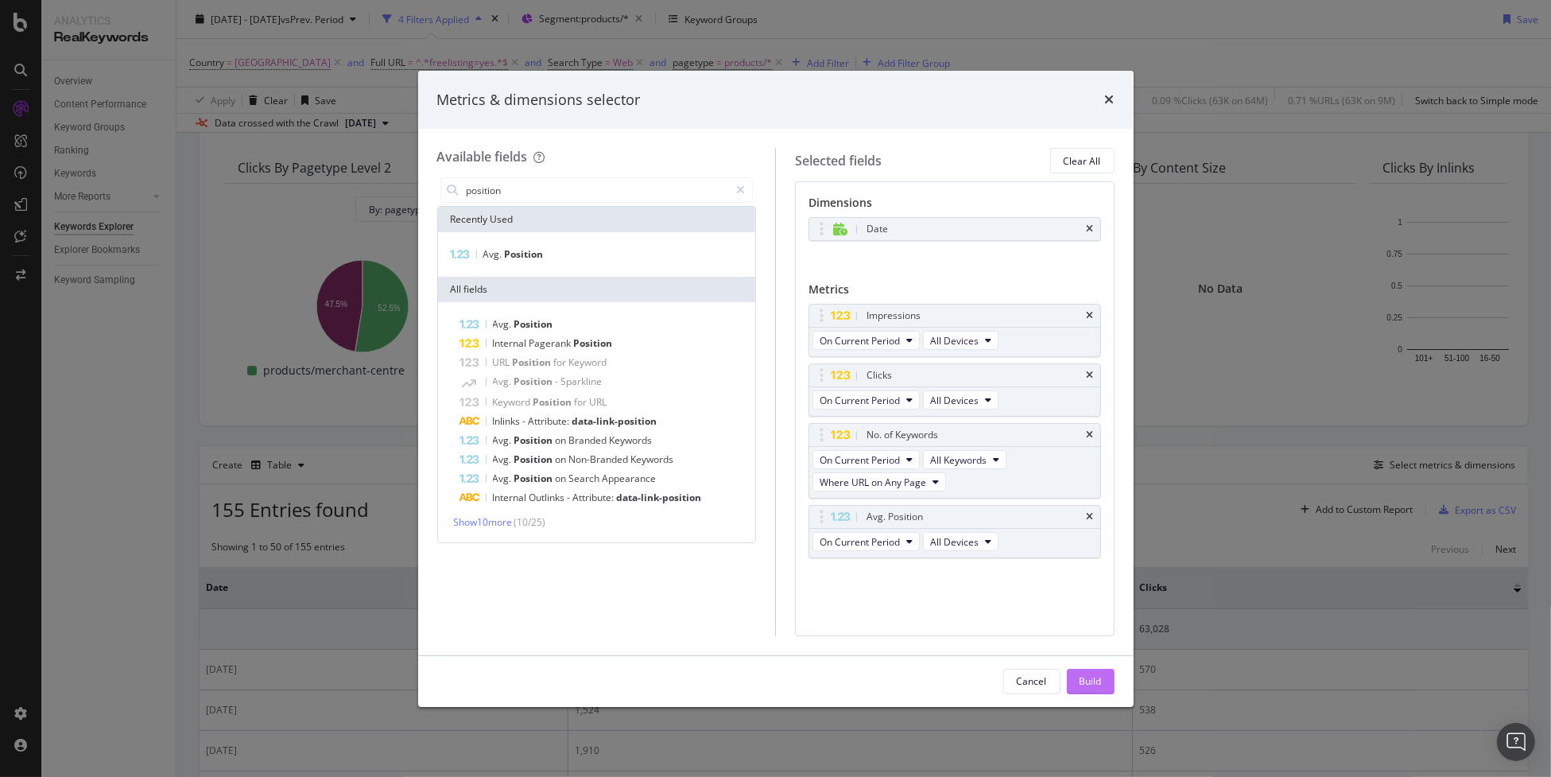
click at [1086, 680] on div "Build" at bounding box center [1091, 681] width 22 height 14
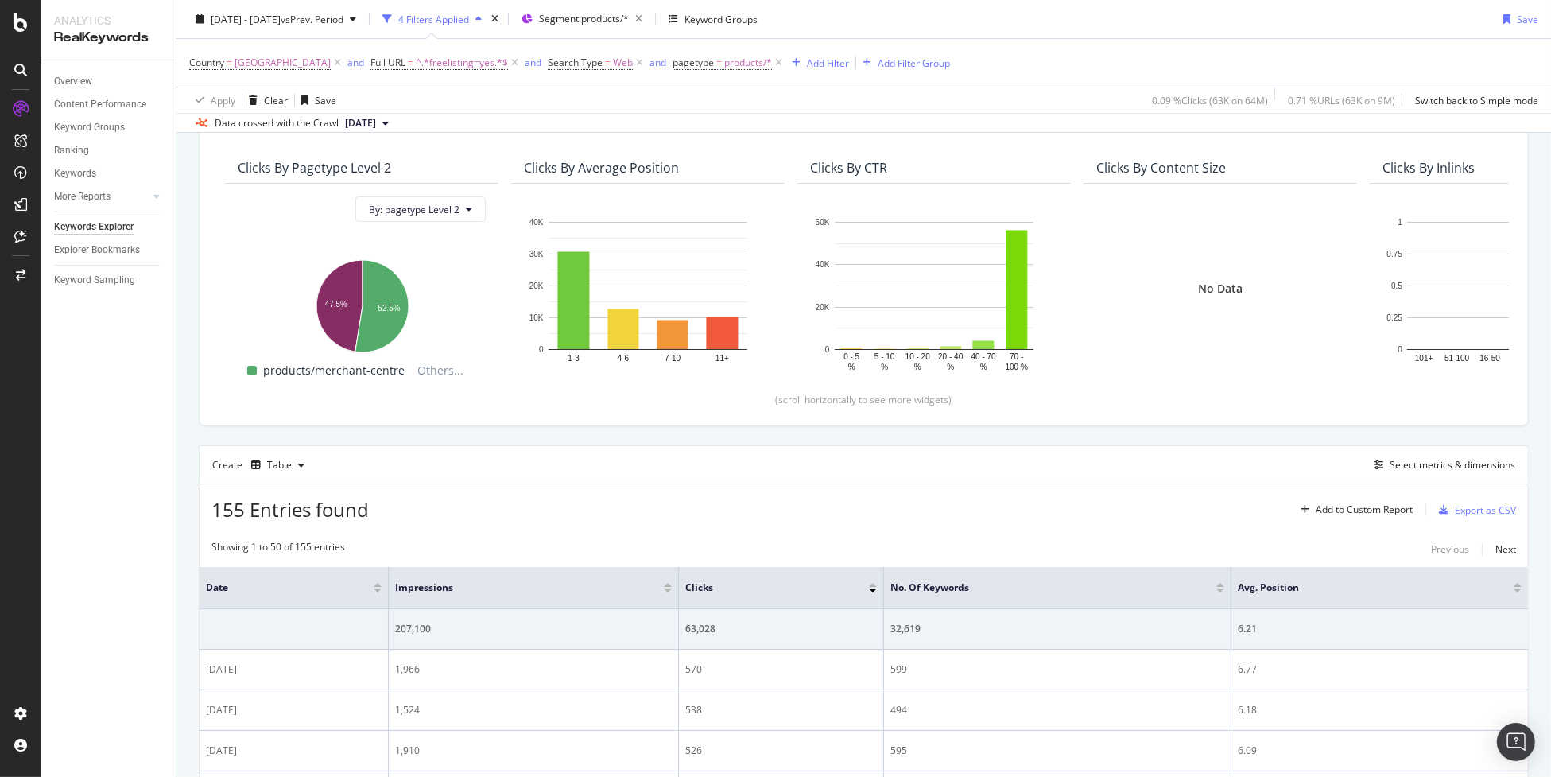
click at [1455, 506] on div "Export as CSV" at bounding box center [1485, 510] width 61 height 14
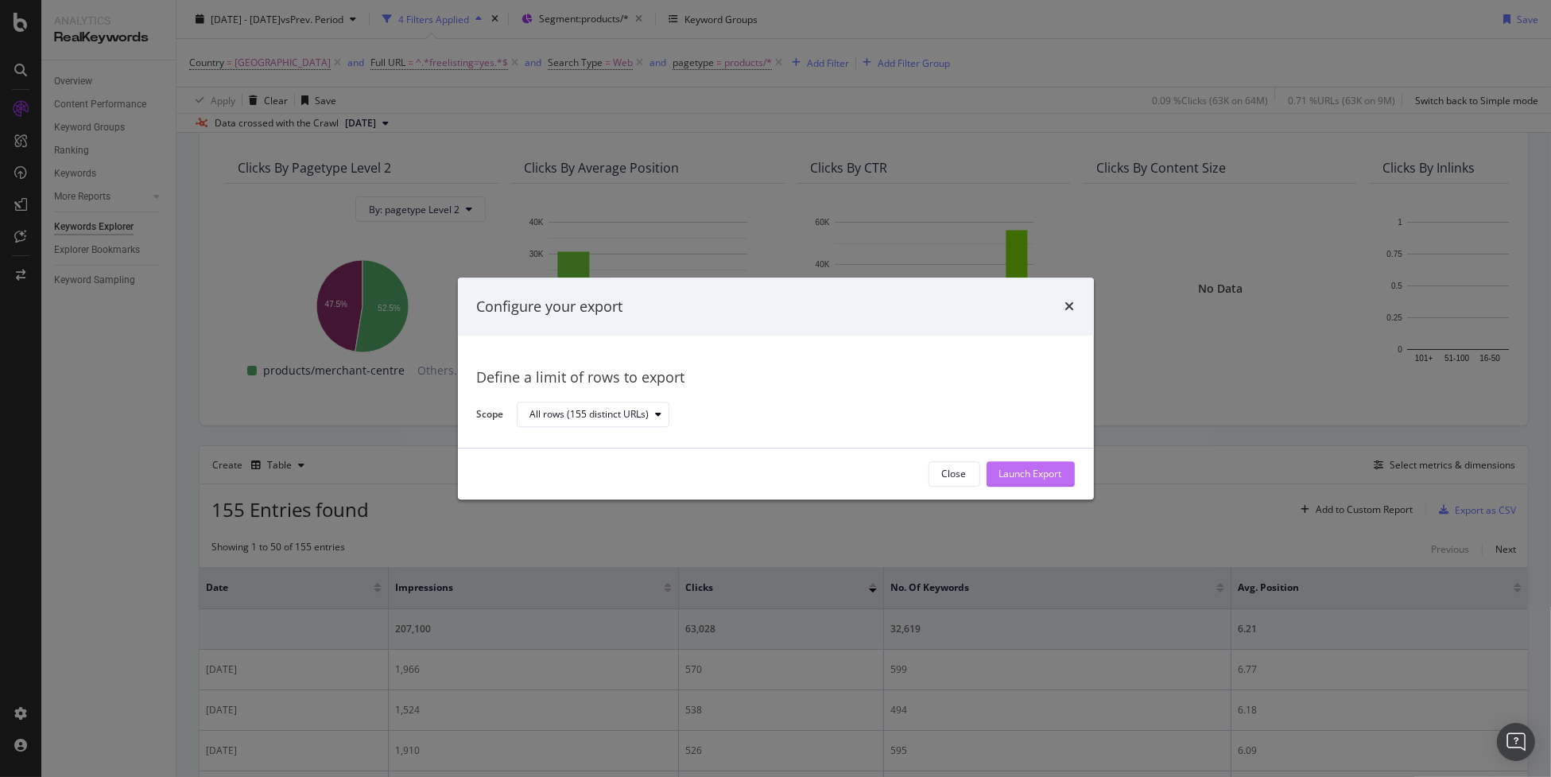
click at [1023, 468] on div "Launch Export" at bounding box center [1031, 475] width 63 height 14
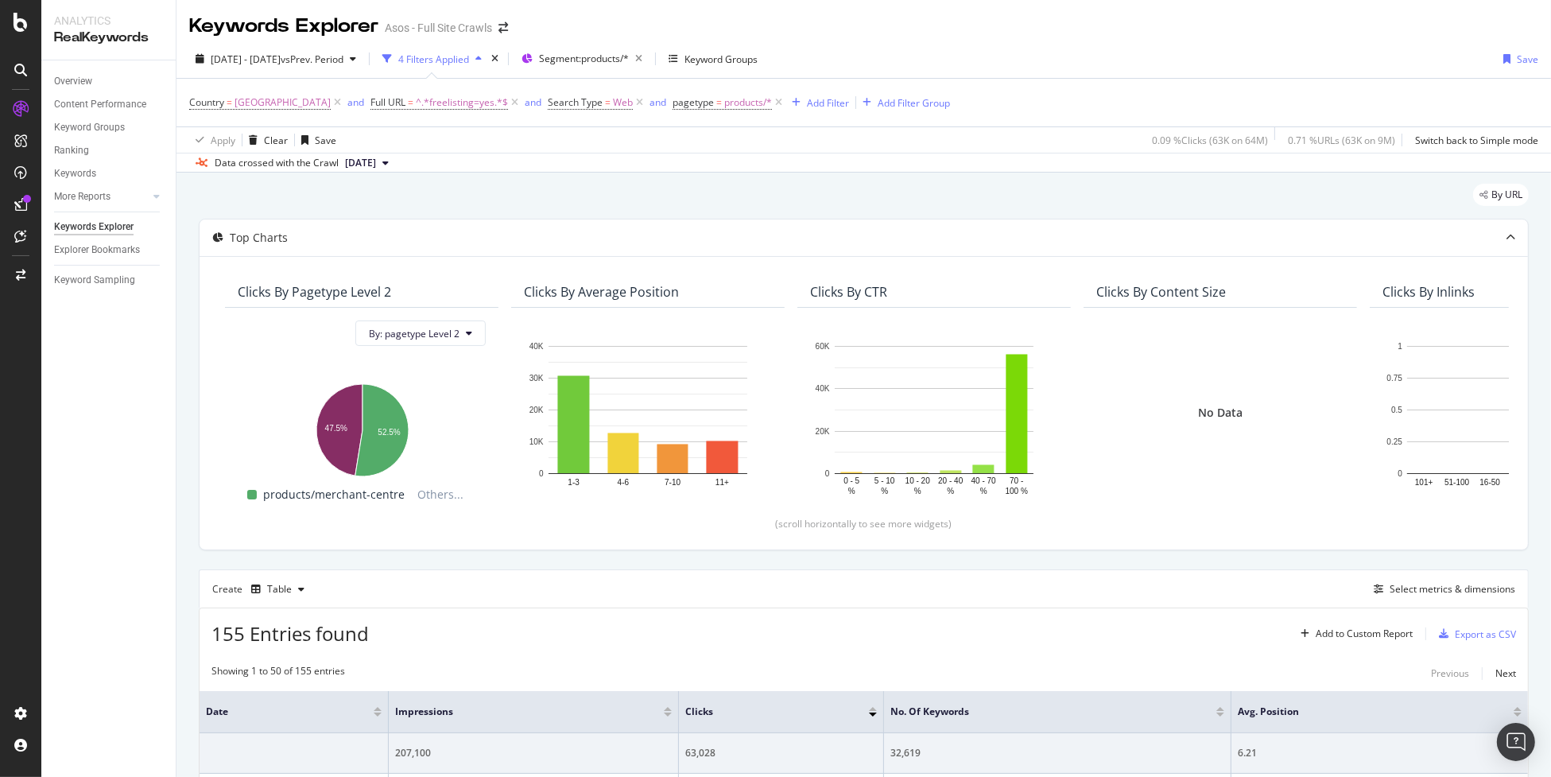
scroll to position [124, 0]
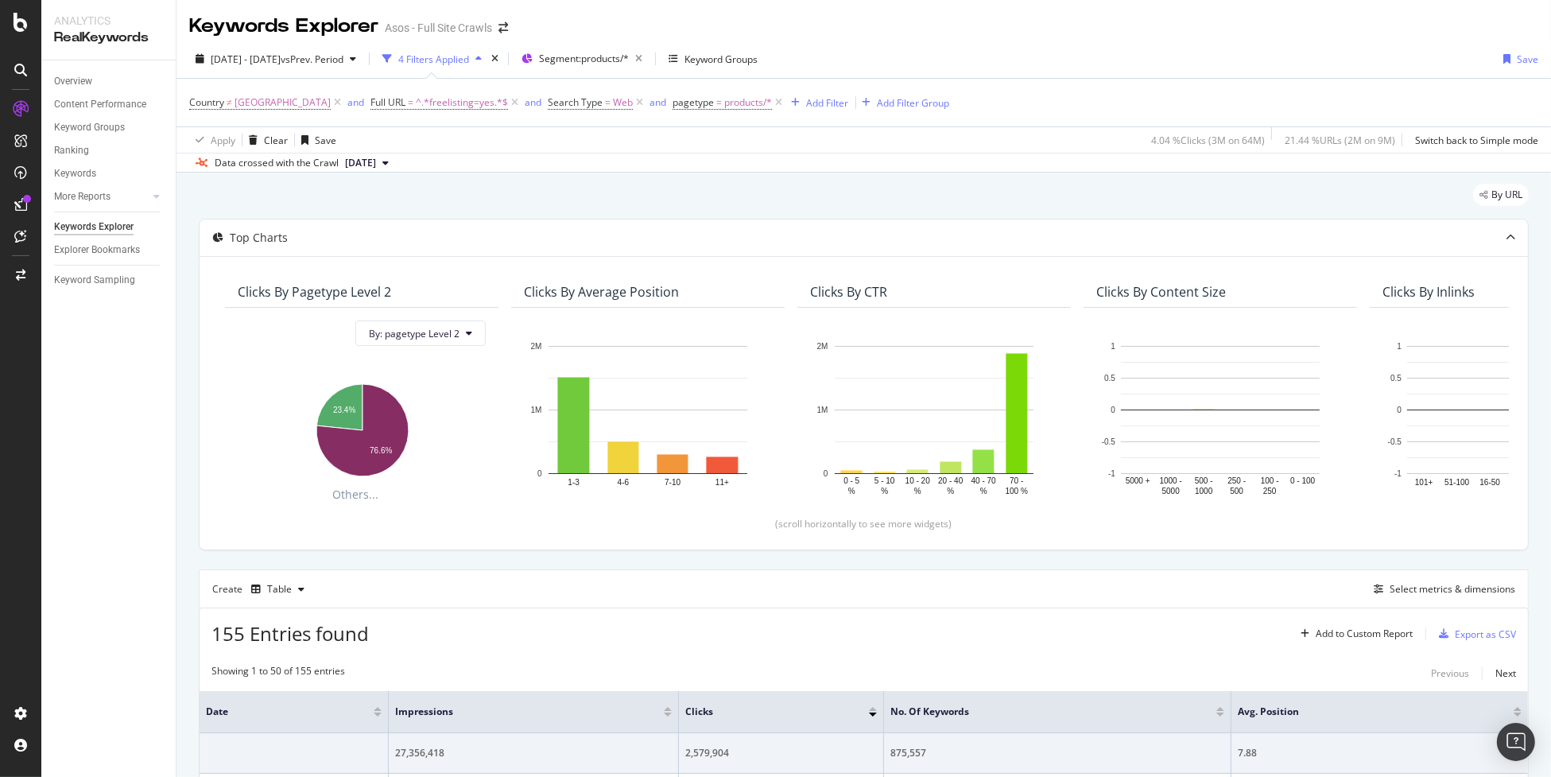
scroll to position [124, 0]
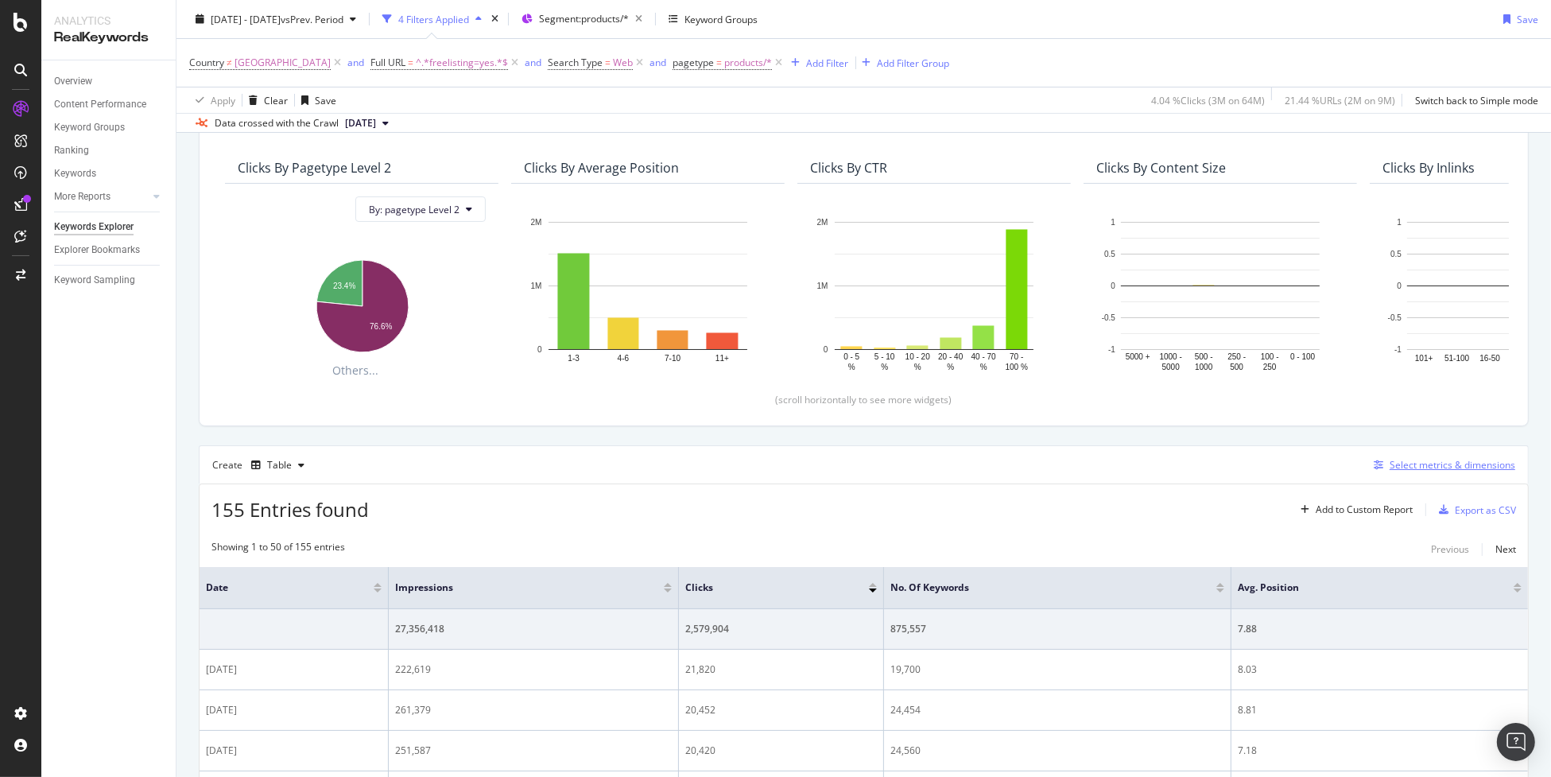
click at [1402, 466] on div "Select metrics & dimensions" at bounding box center [1453, 465] width 126 height 14
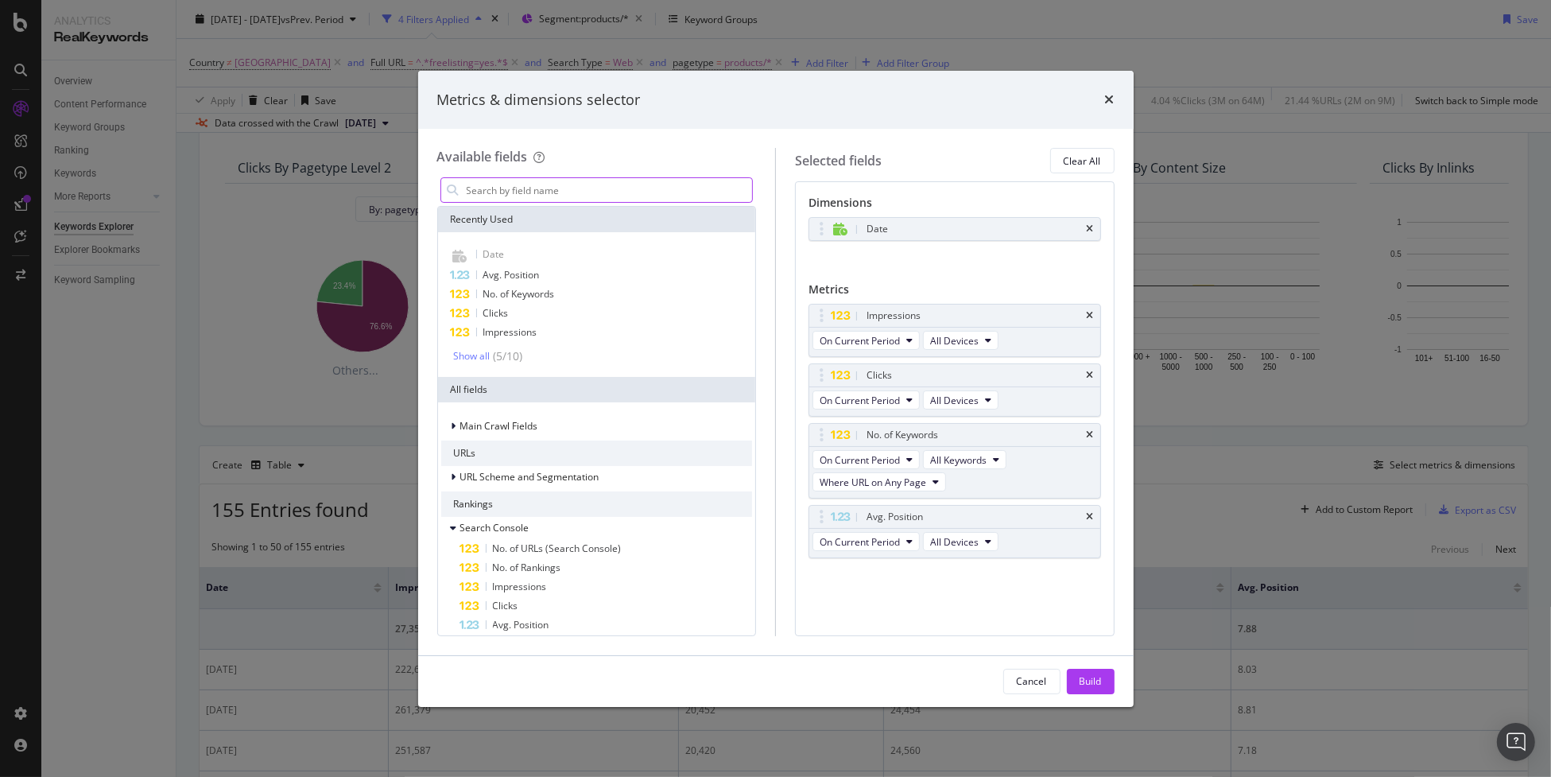
click at [635, 188] on input "modal" at bounding box center [609, 190] width 288 height 24
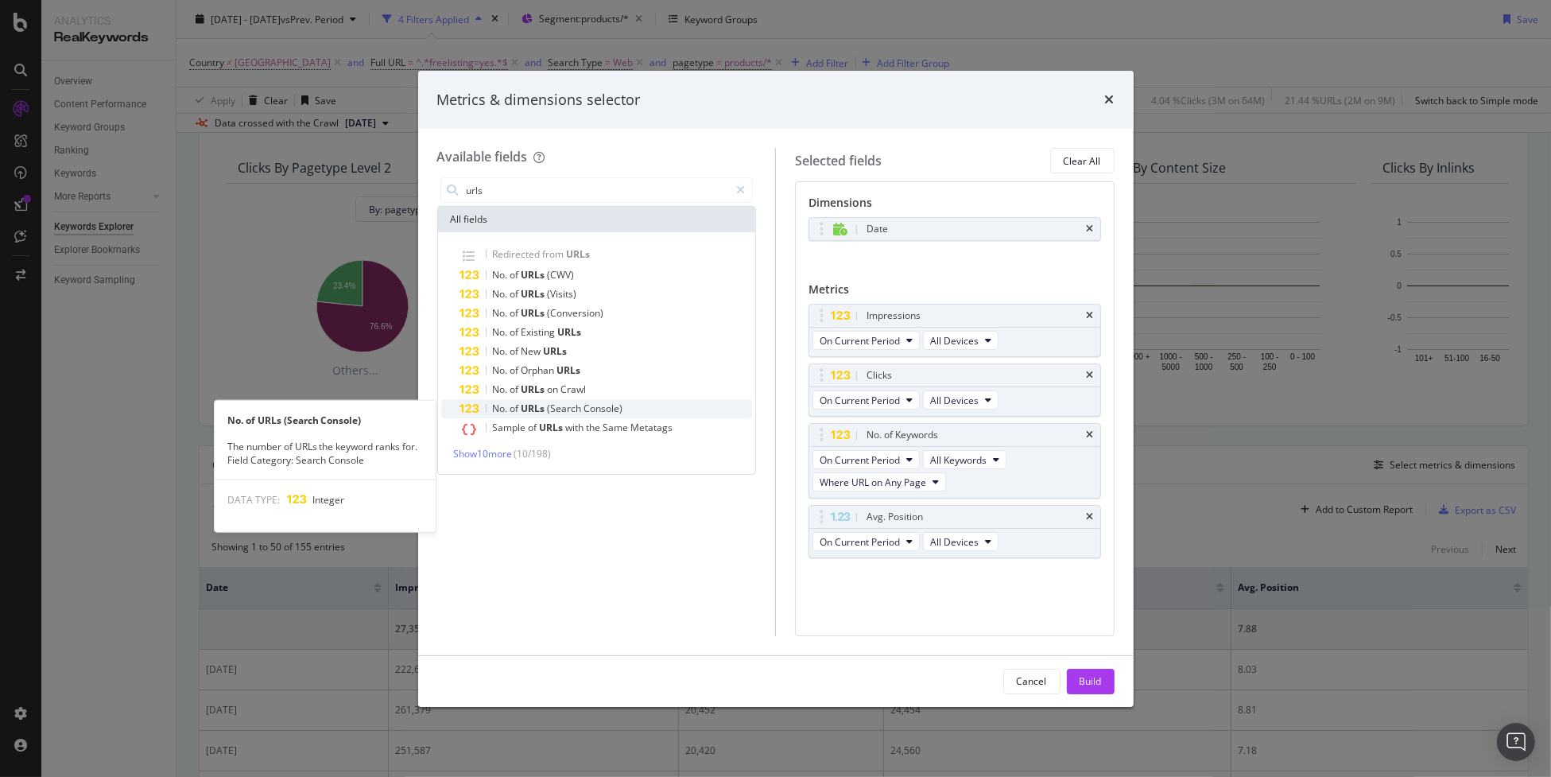
type input "urls"
click at [683, 413] on div "No. of URLs (Search Console)" at bounding box center [606, 408] width 293 height 19
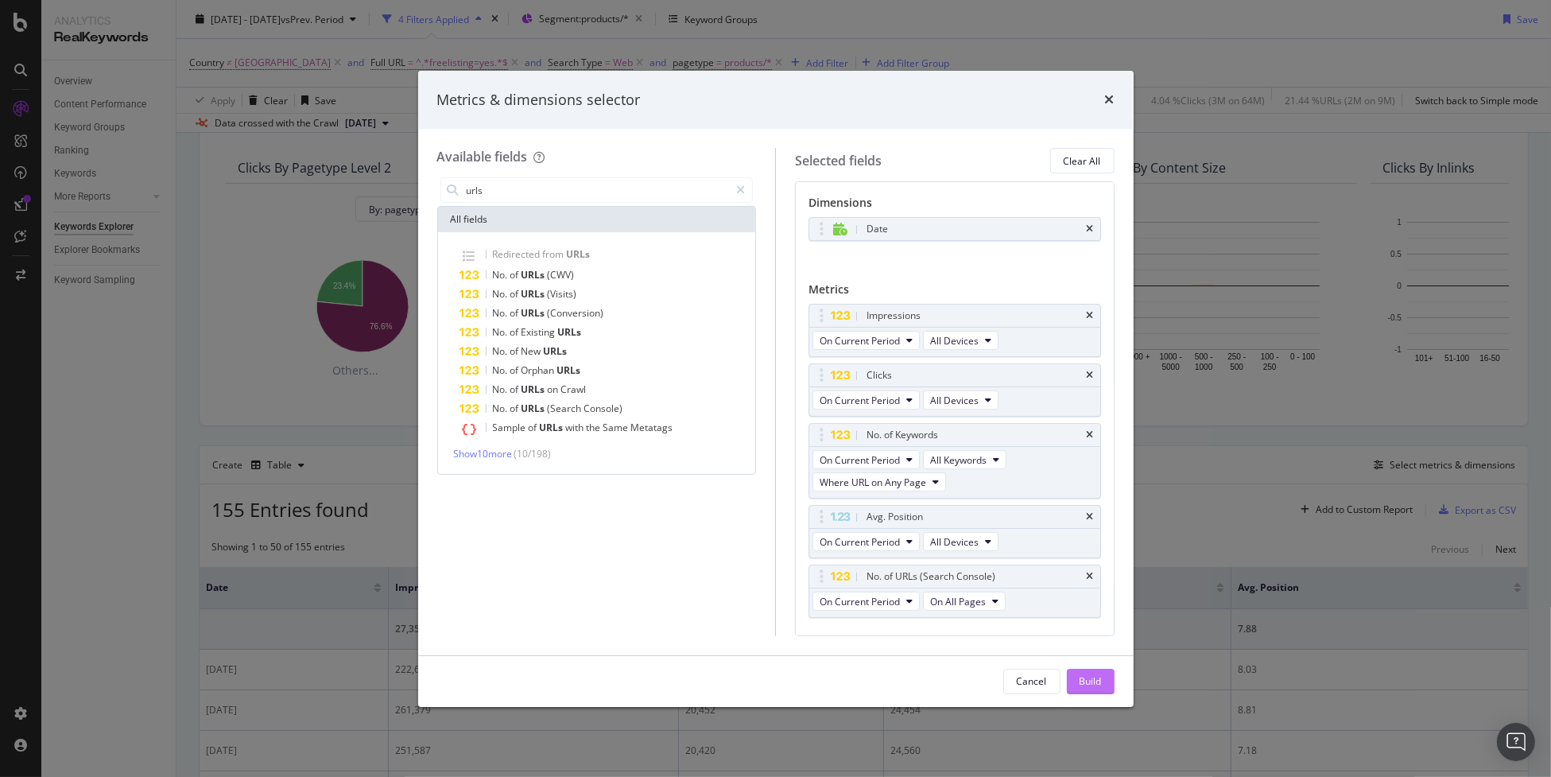
click at [1096, 680] on div "Build" at bounding box center [1091, 681] width 22 height 14
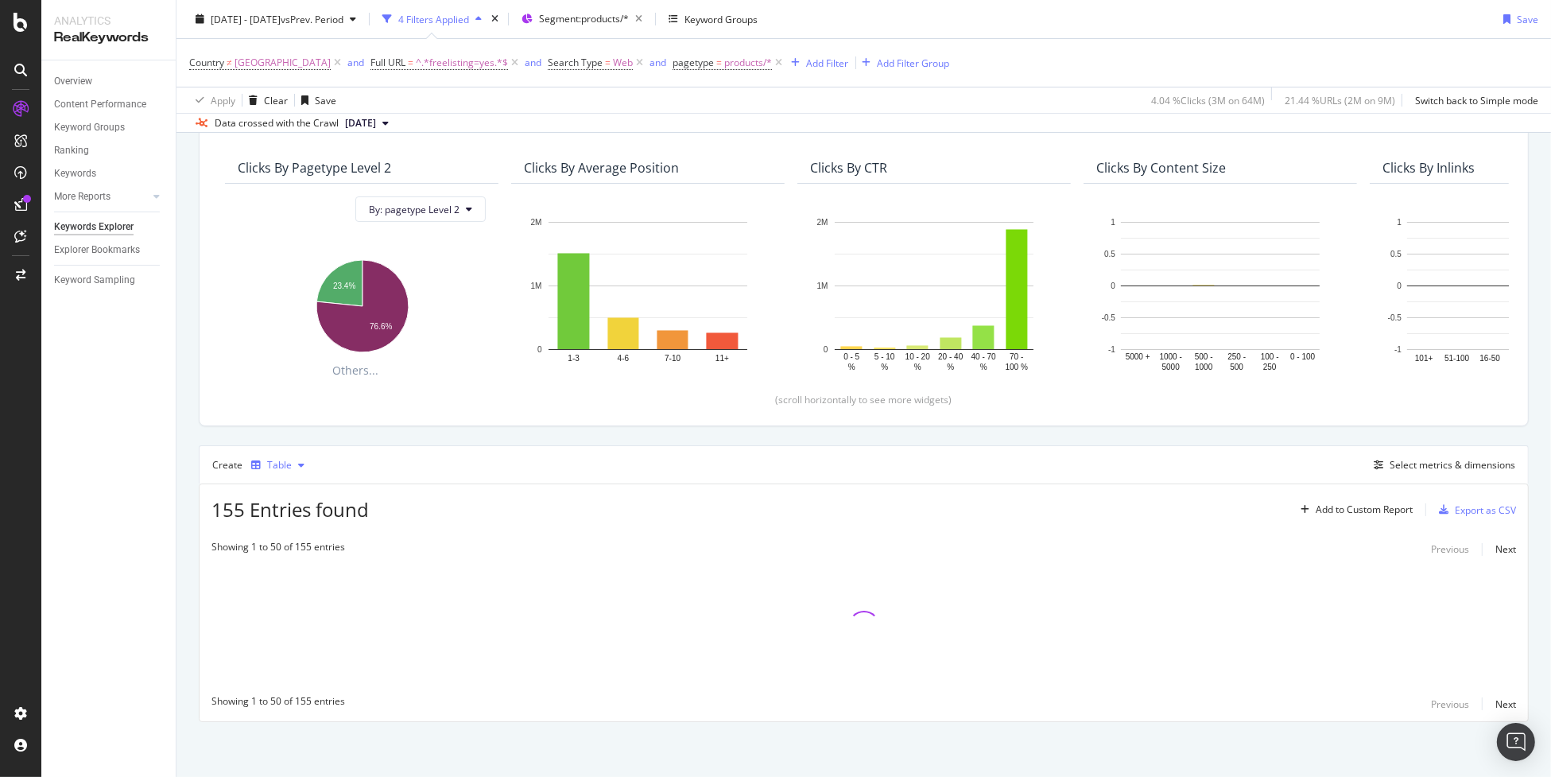
click at [287, 464] on div "Table" at bounding box center [279, 465] width 25 height 10
click at [298, 519] on div "Trend" at bounding box center [296, 518] width 26 height 14
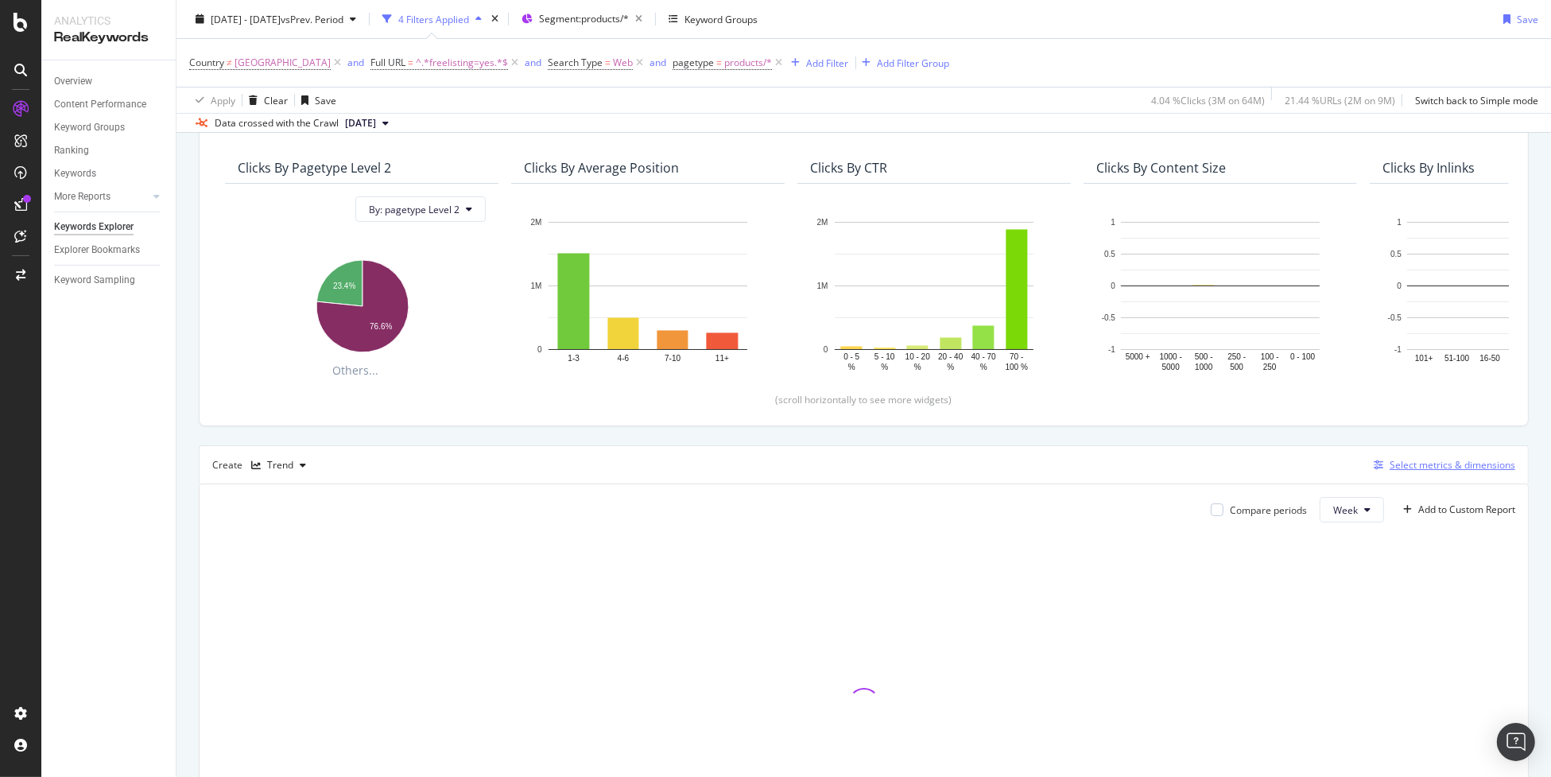
click at [1408, 465] on div "Select metrics & dimensions" at bounding box center [1453, 465] width 126 height 14
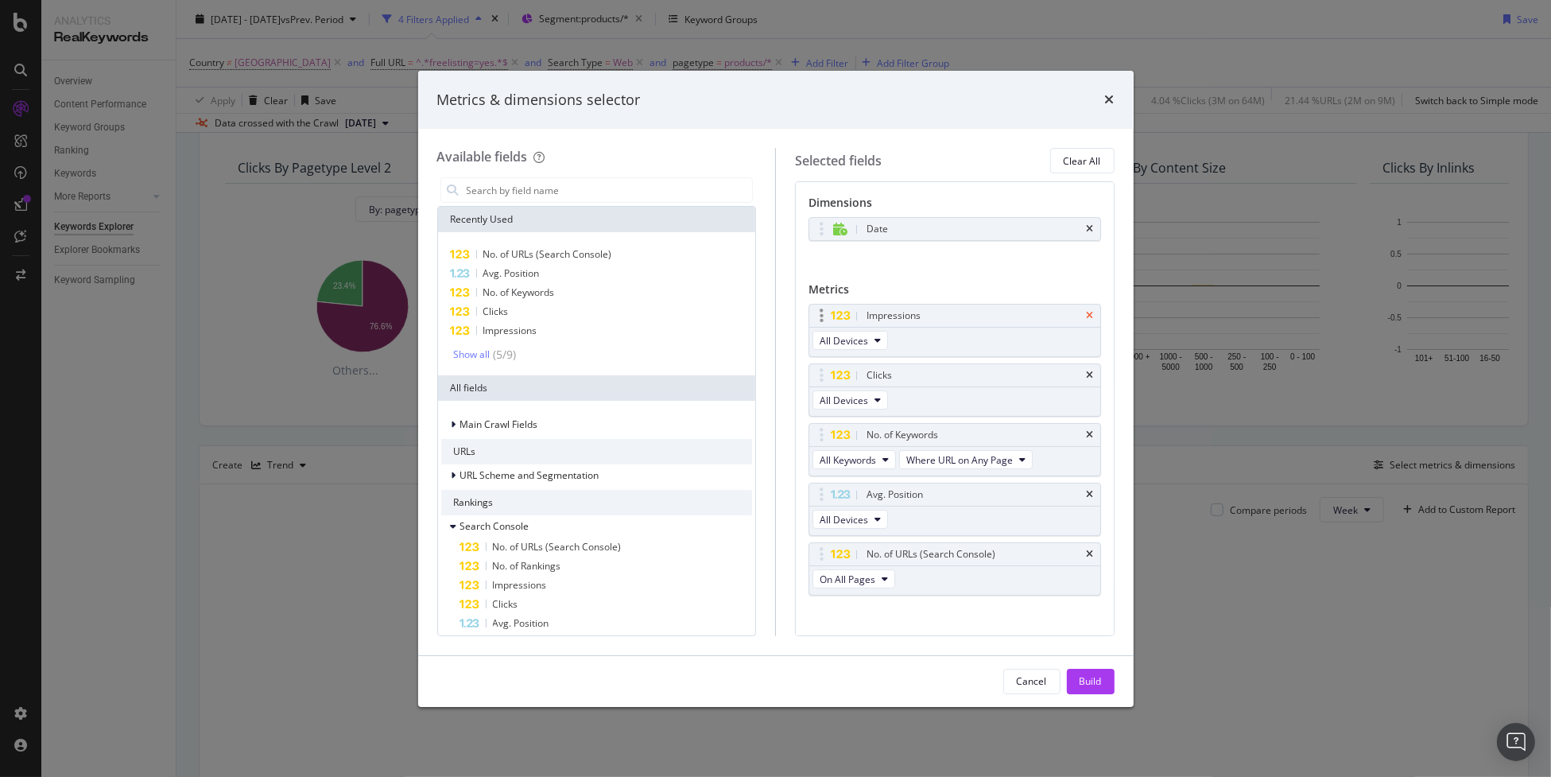
click at [1087, 313] on icon "times" at bounding box center [1090, 316] width 7 height 10
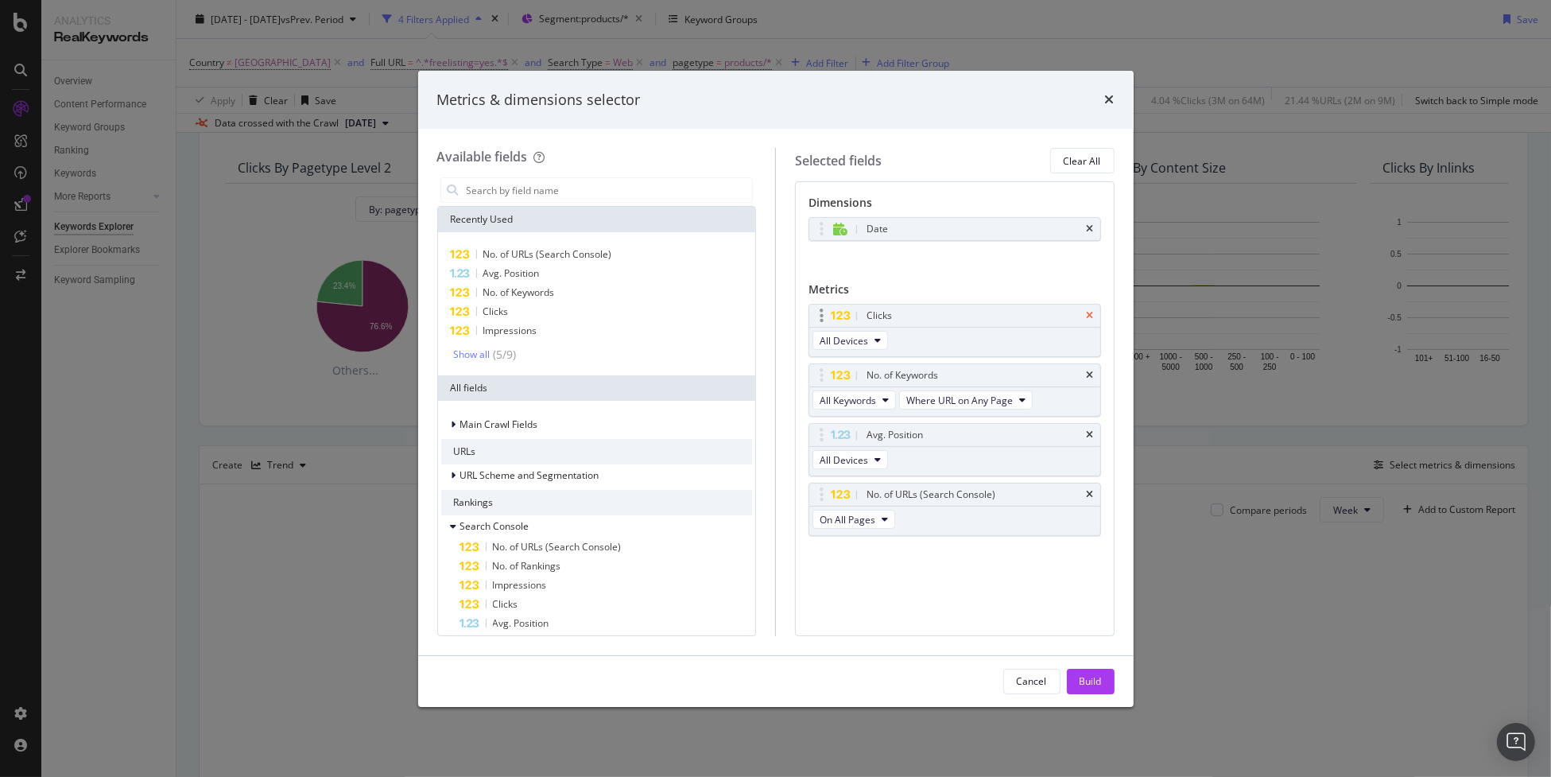
click at [1087, 316] on icon "times" at bounding box center [1090, 316] width 7 height 10
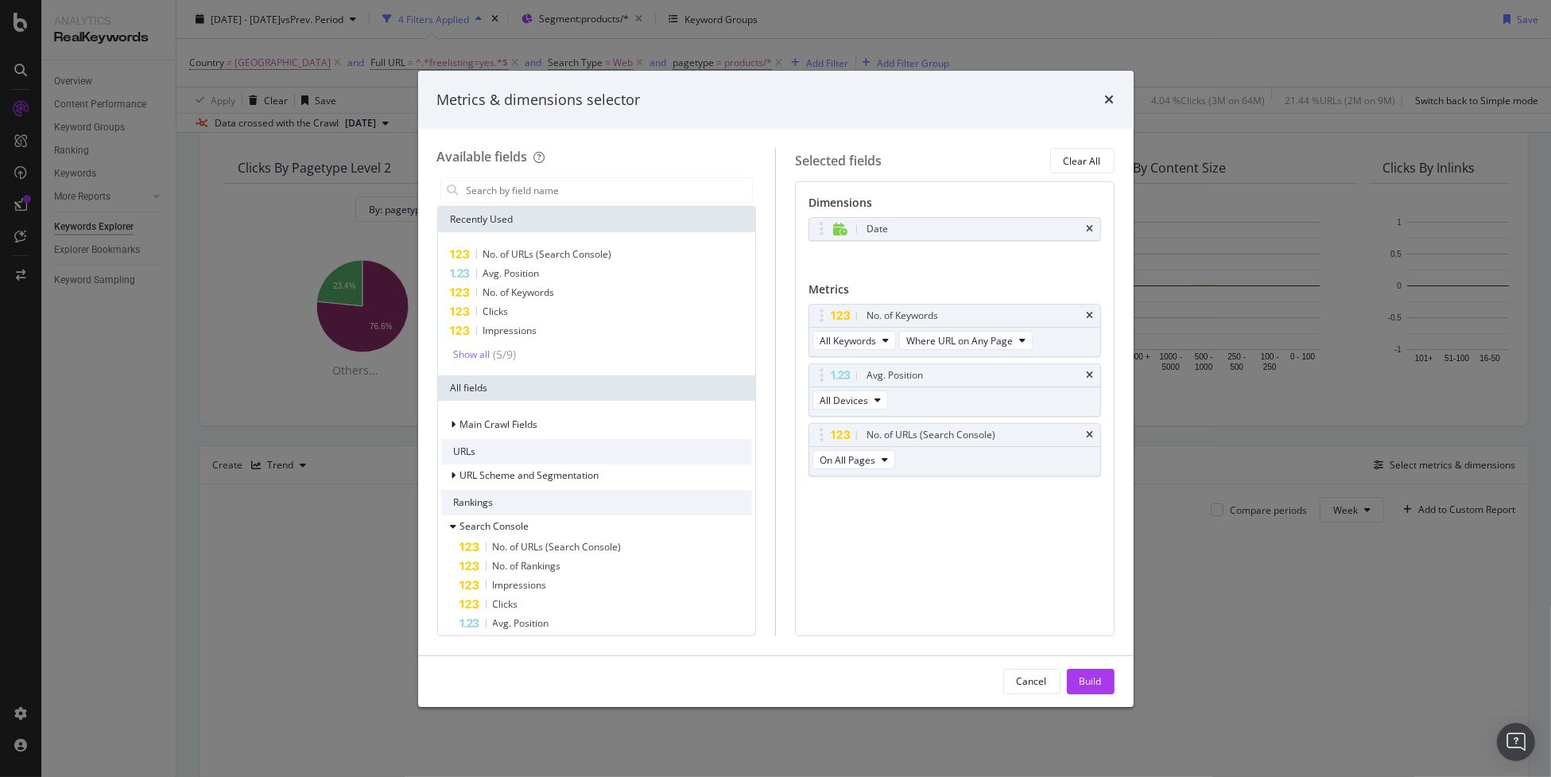
click at [1087, 316] on icon "times" at bounding box center [1090, 316] width 7 height 10
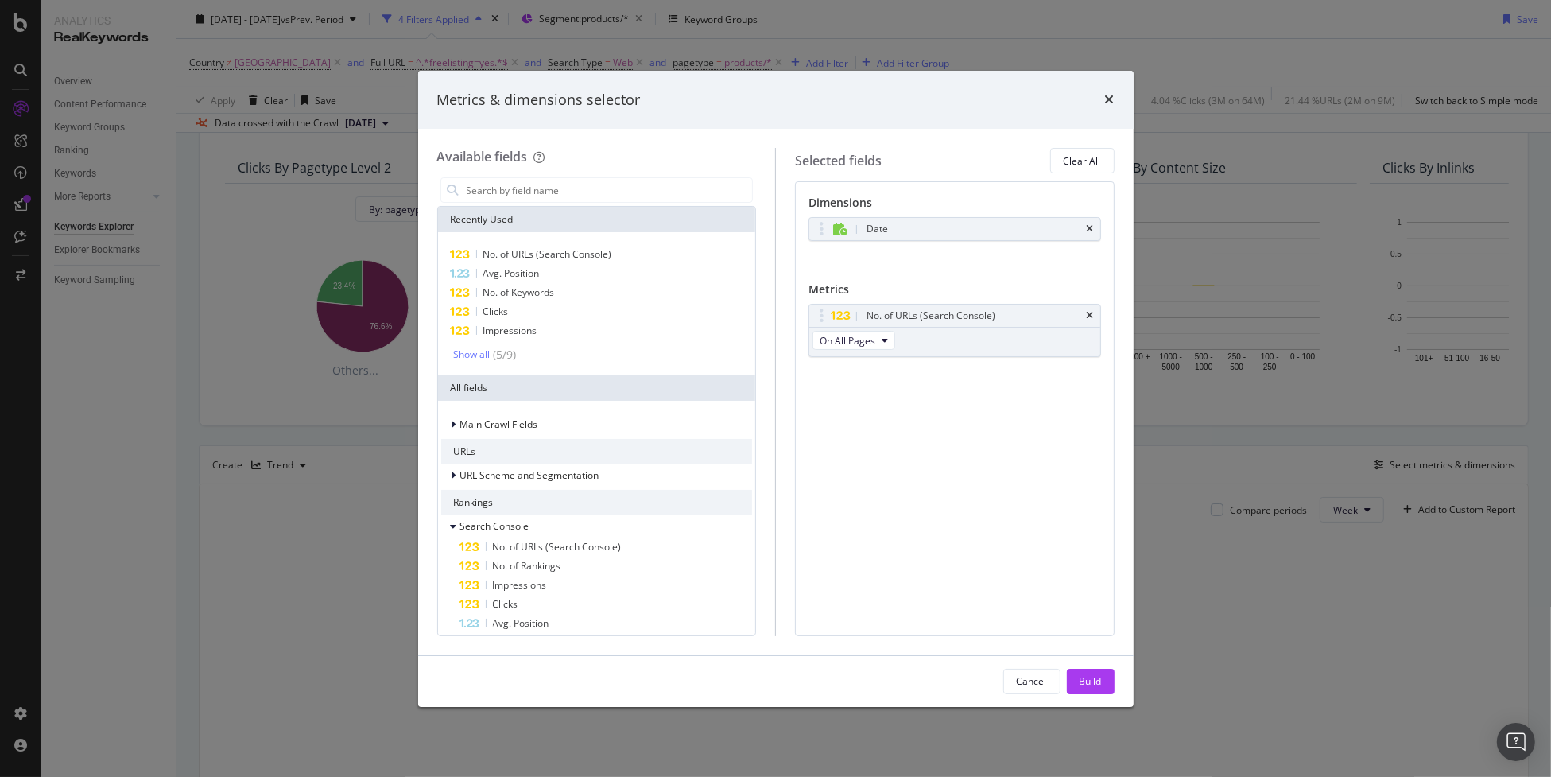
click at [1252, 441] on div "Metrics & dimensions selector Available fields Recently Used No. of URLs (Searc…" at bounding box center [775, 388] width 1551 height 777
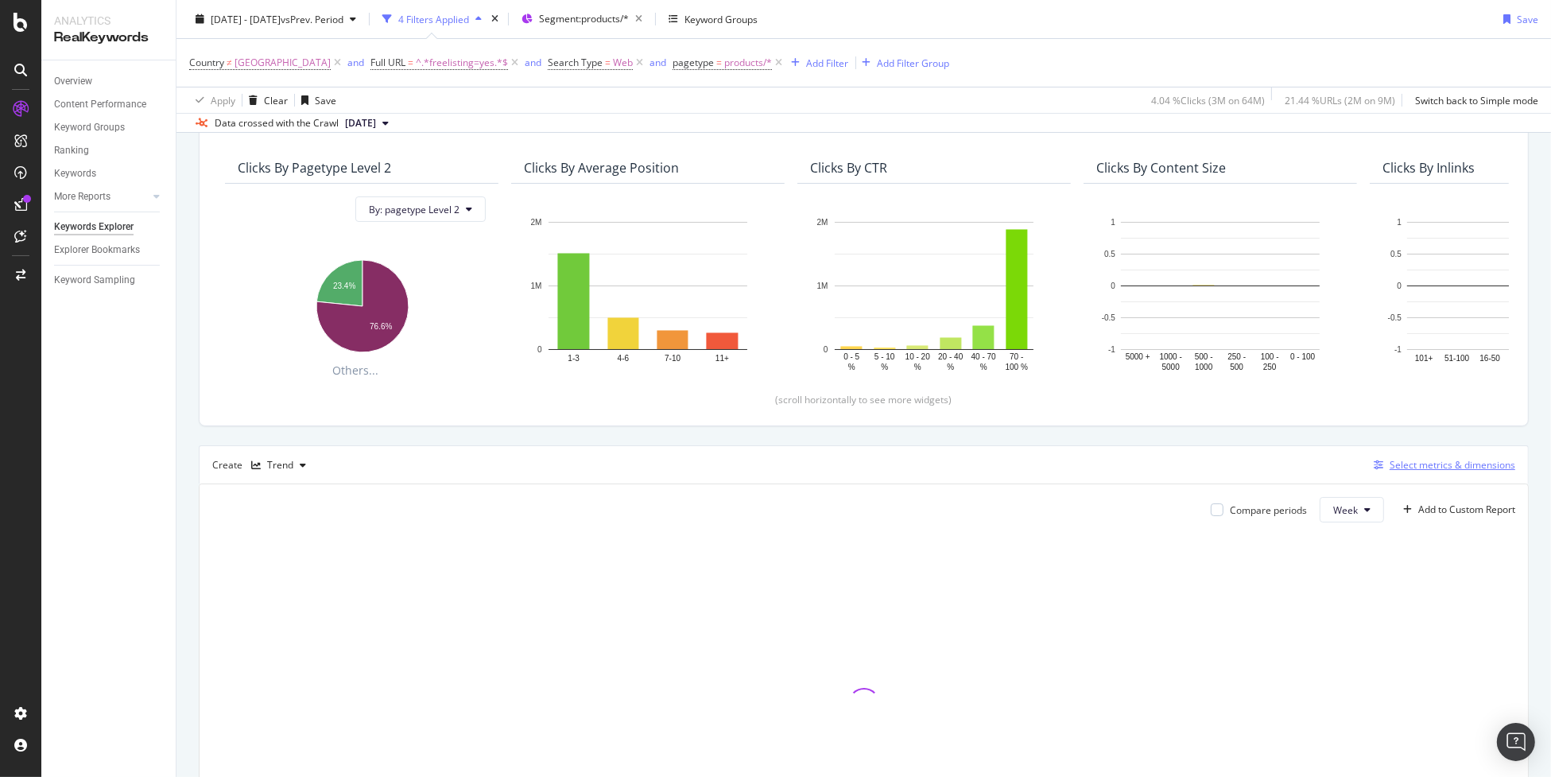
click at [1415, 467] on div "Select metrics & dimensions" at bounding box center [1453, 465] width 126 height 14
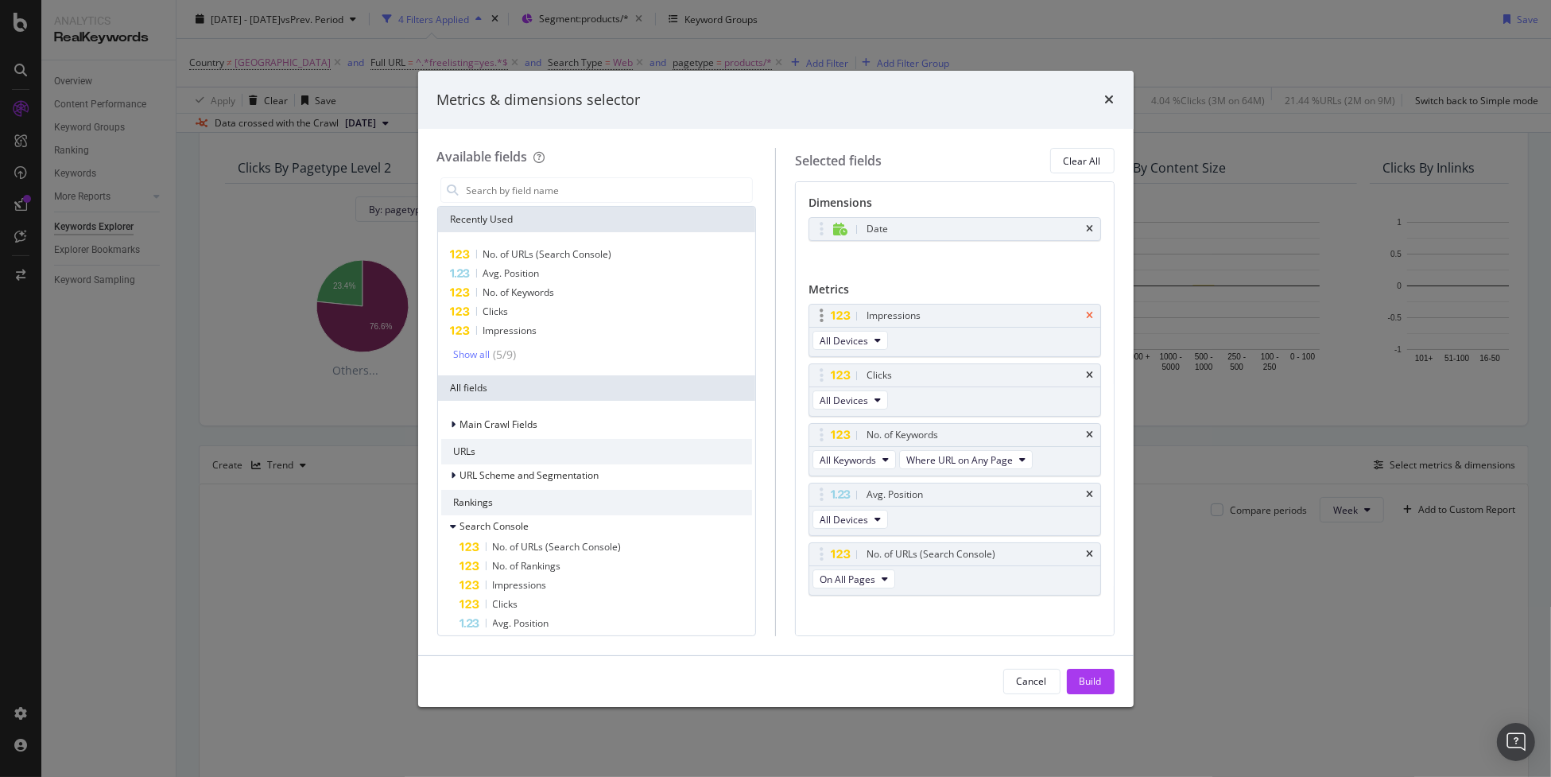
click at [1087, 316] on icon "times" at bounding box center [1090, 316] width 7 height 10
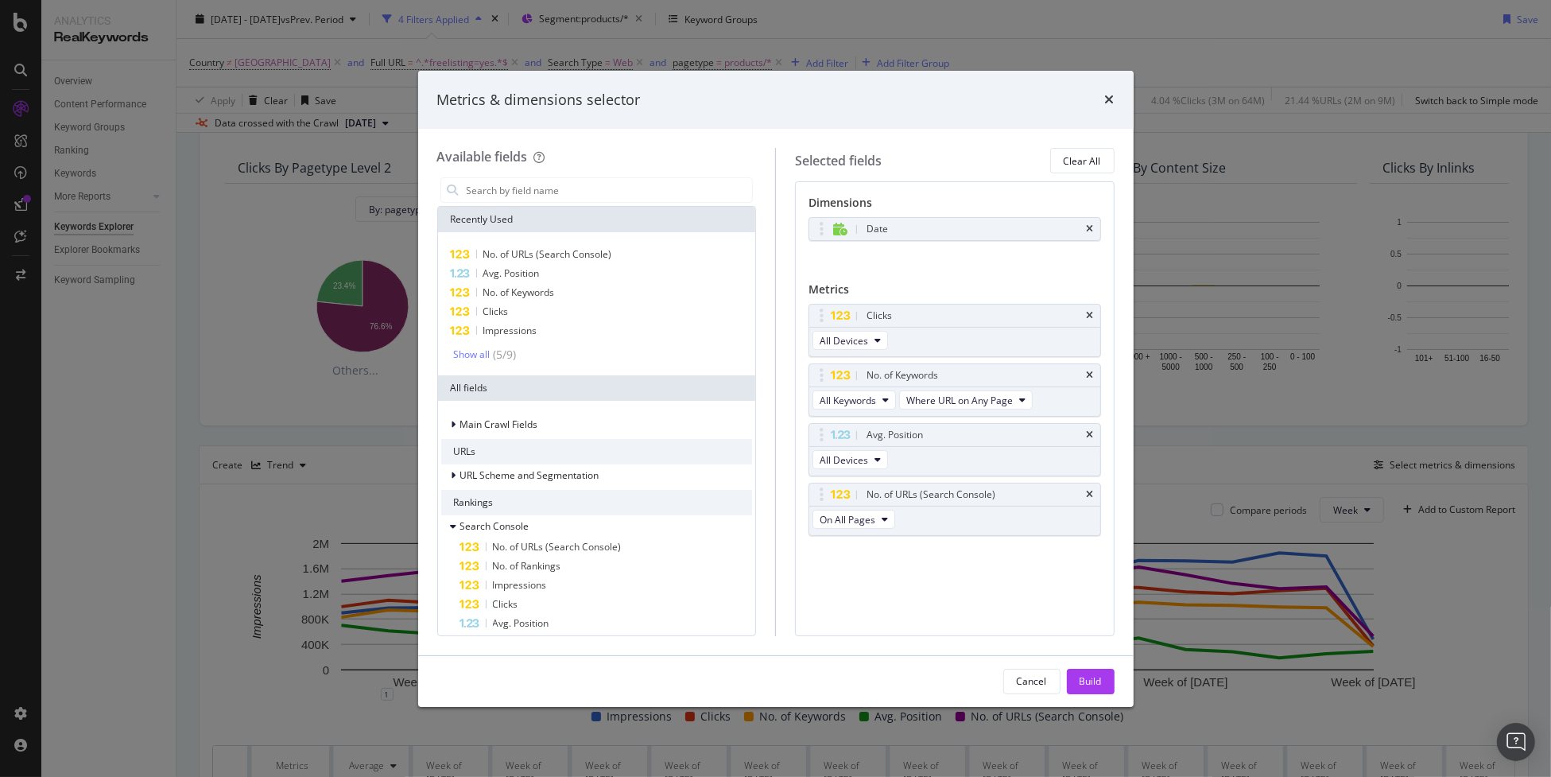
click at [1076, 316] on div "Clicks" at bounding box center [974, 316] width 220 height 16
click at [1097, 313] on div "Clicks" at bounding box center [955, 316] width 291 height 22
click at [1091, 316] on icon "times" at bounding box center [1090, 316] width 7 height 10
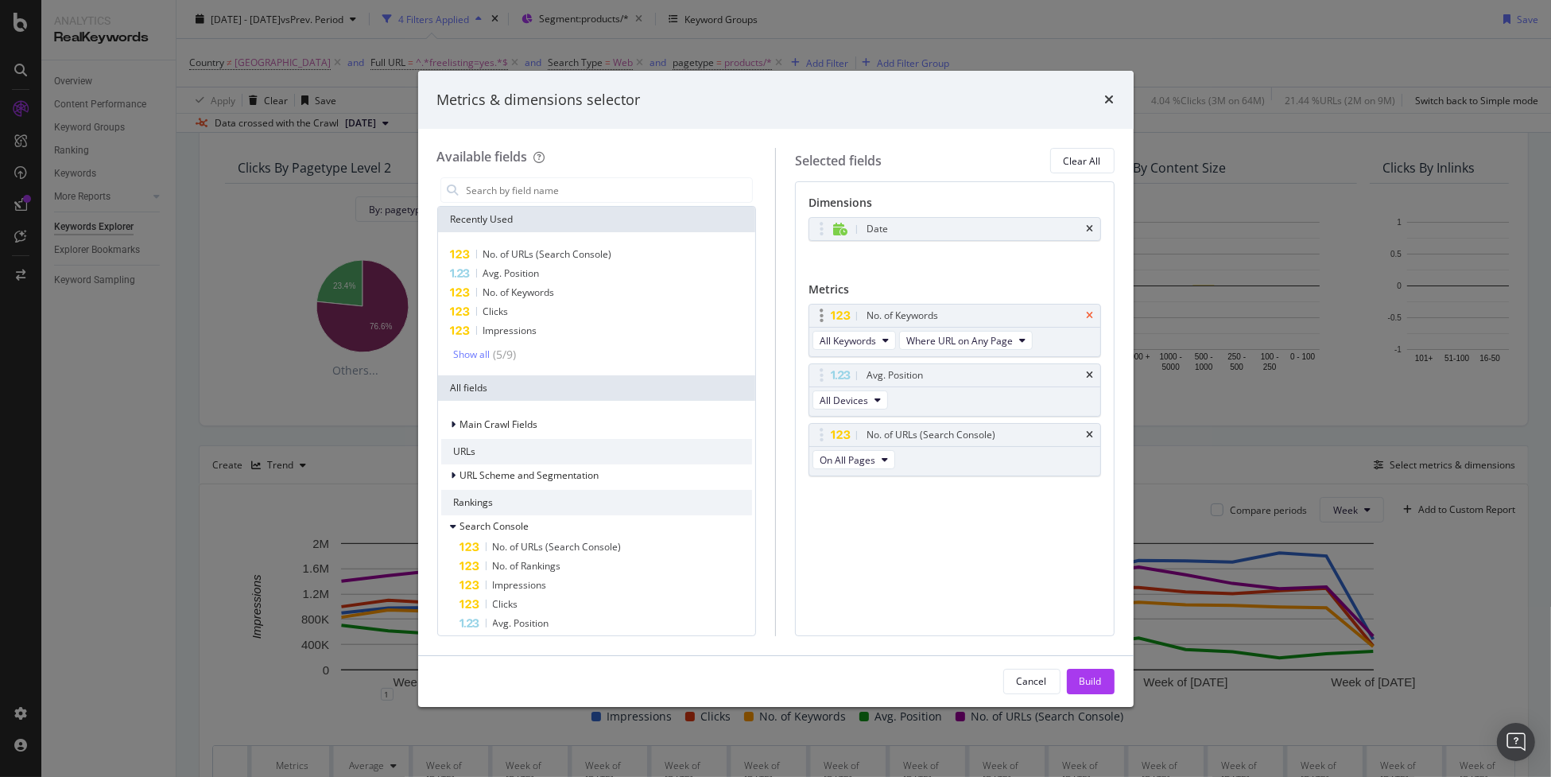
click at [1089, 313] on icon "times" at bounding box center [1090, 316] width 7 height 10
click at [1089, 316] on icon "times" at bounding box center [1090, 316] width 7 height 10
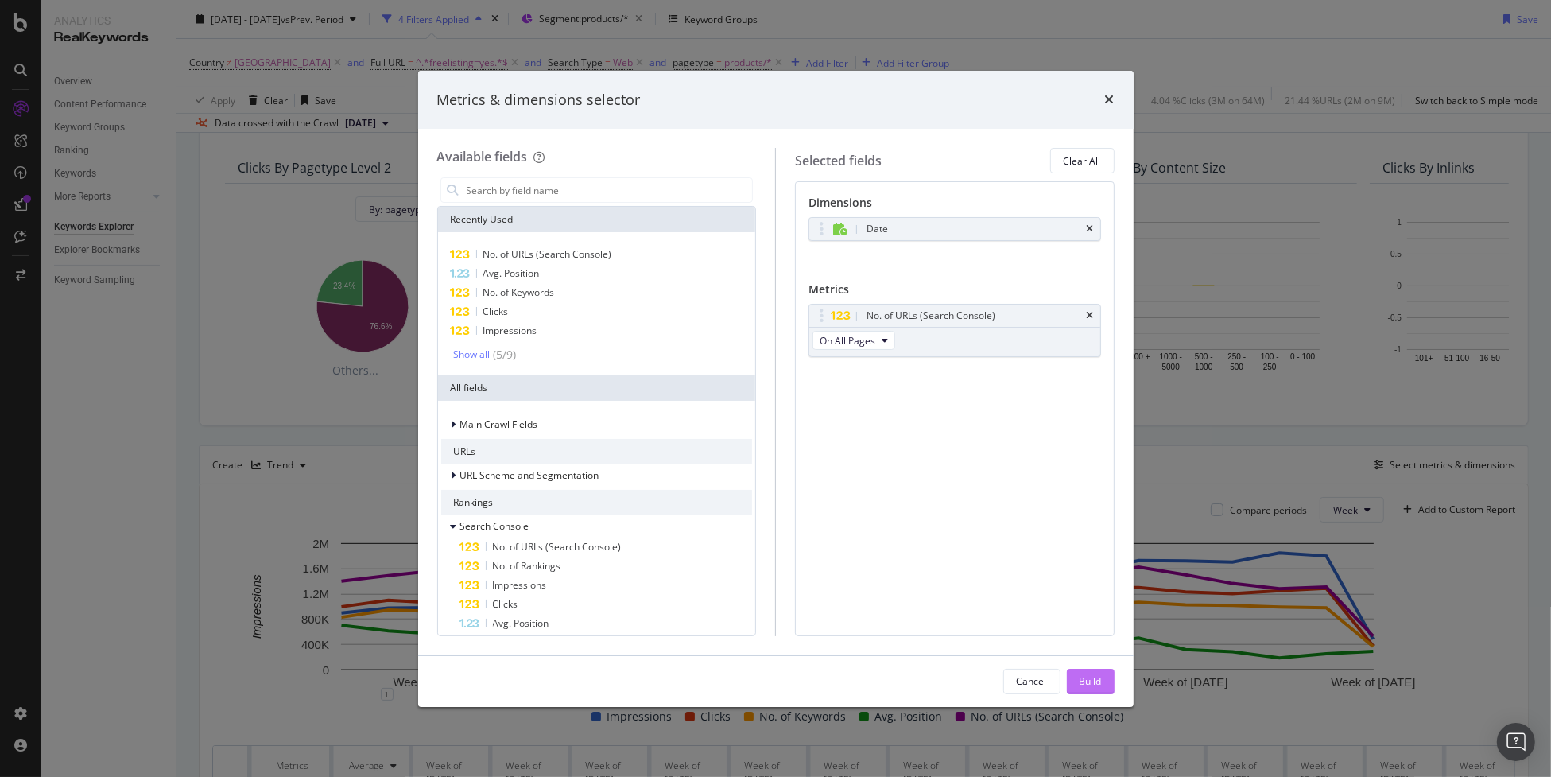
click at [1089, 674] on div "Build" at bounding box center [1091, 681] width 22 height 14
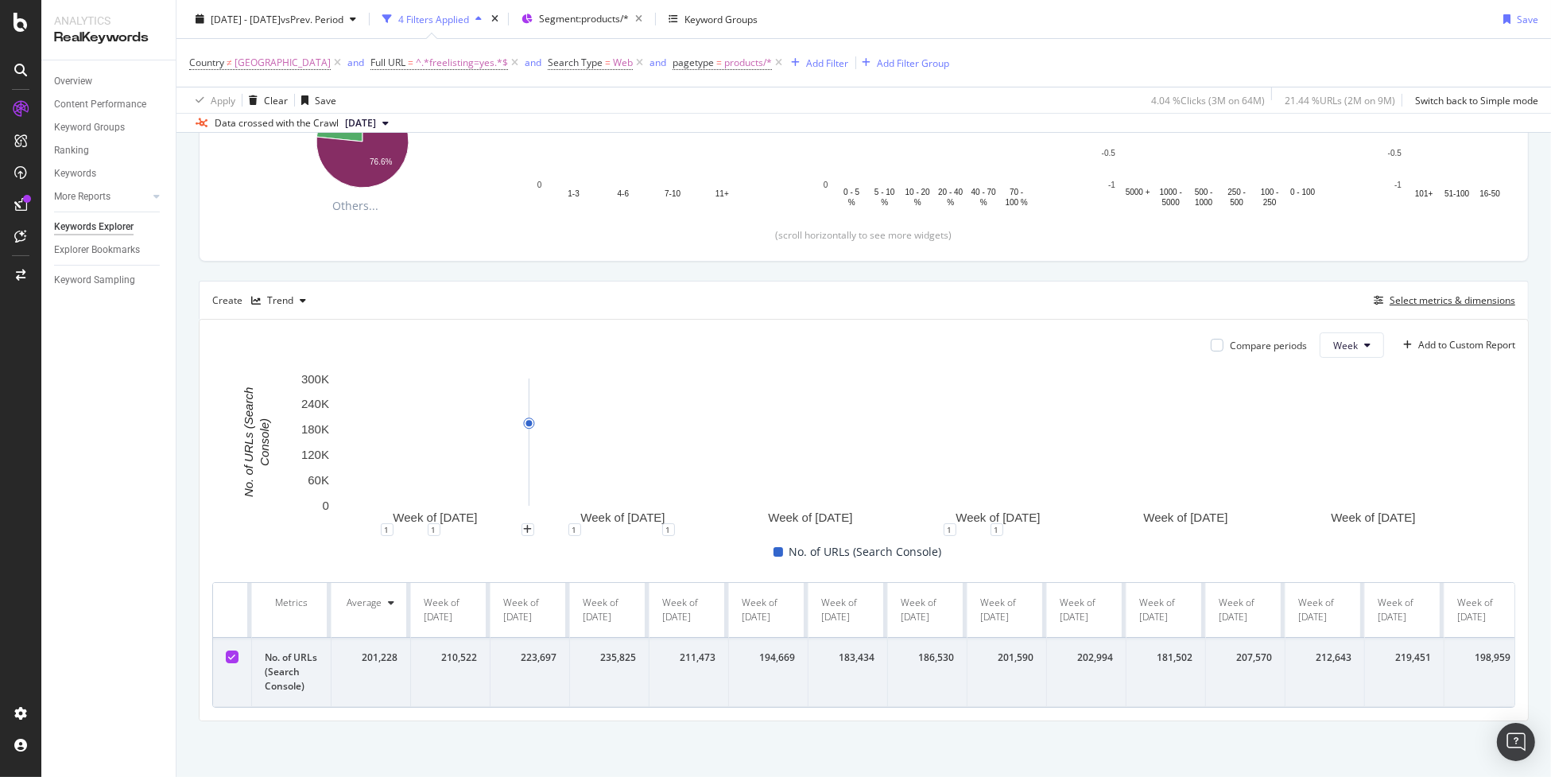
scroll to position [297, 0]
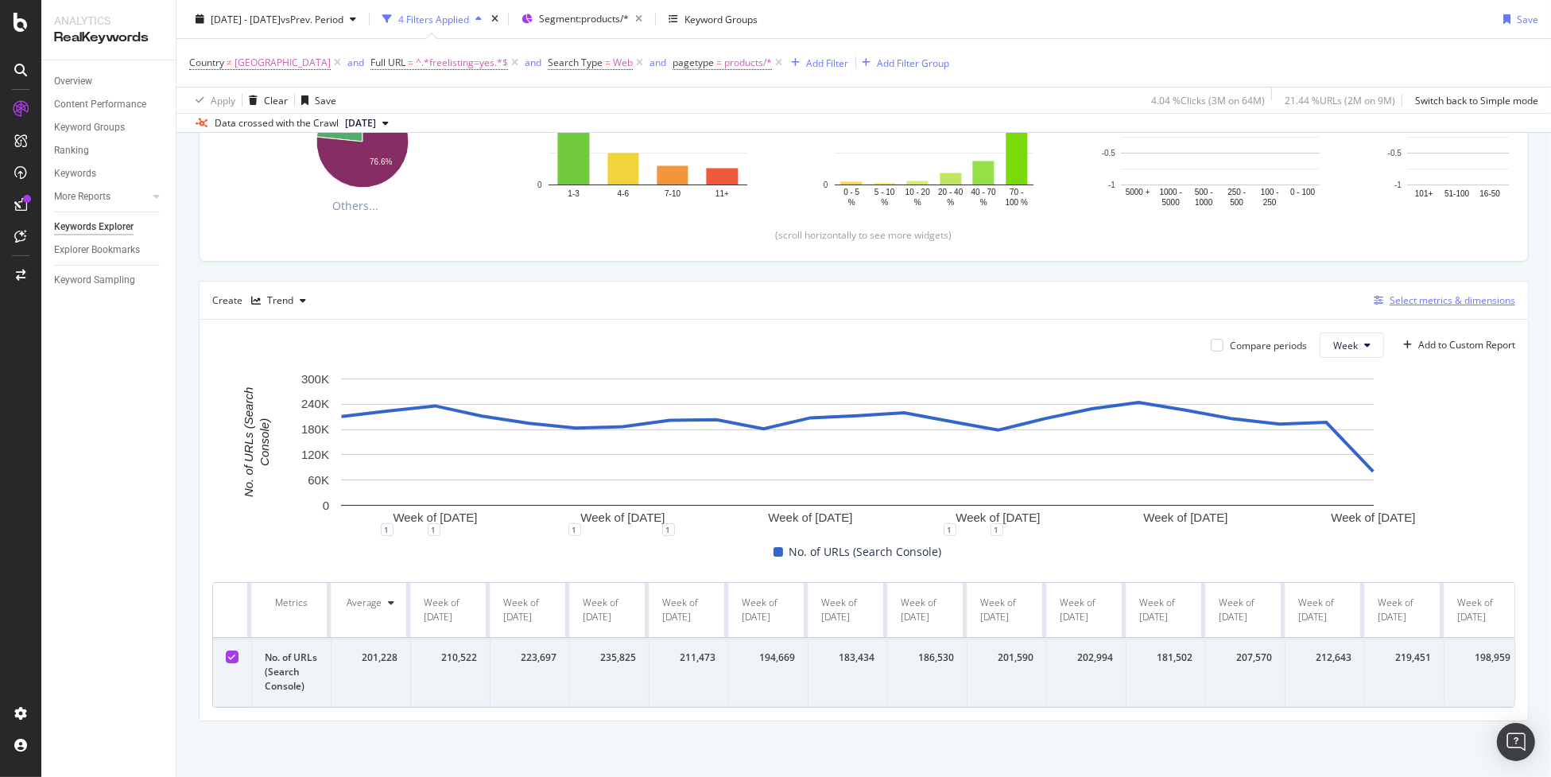
click at [1436, 295] on div "Select metrics & dimensions" at bounding box center [1453, 300] width 126 height 14
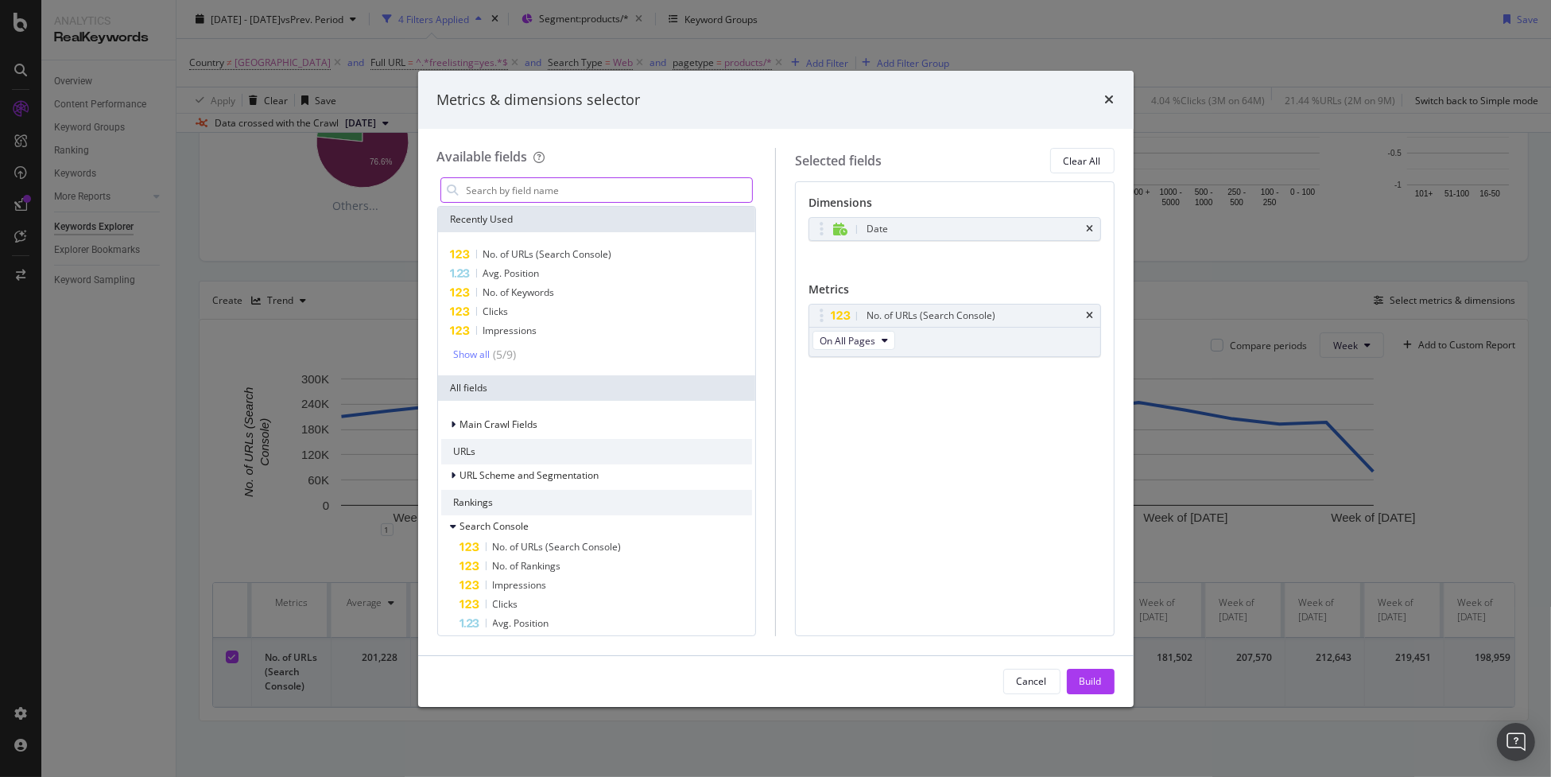
click at [601, 189] on input "modal" at bounding box center [609, 190] width 288 height 24
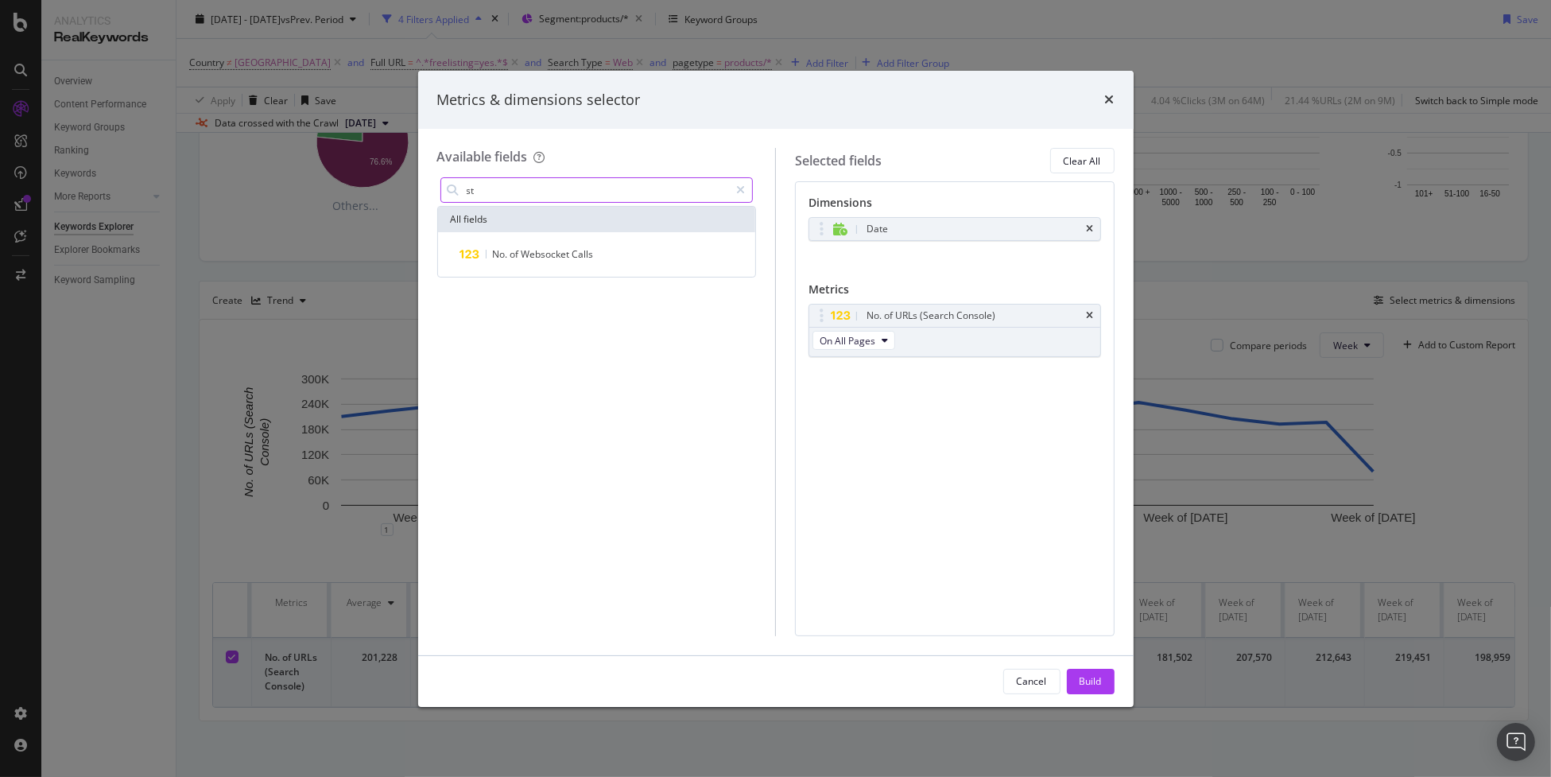
type input "s"
type input "i"
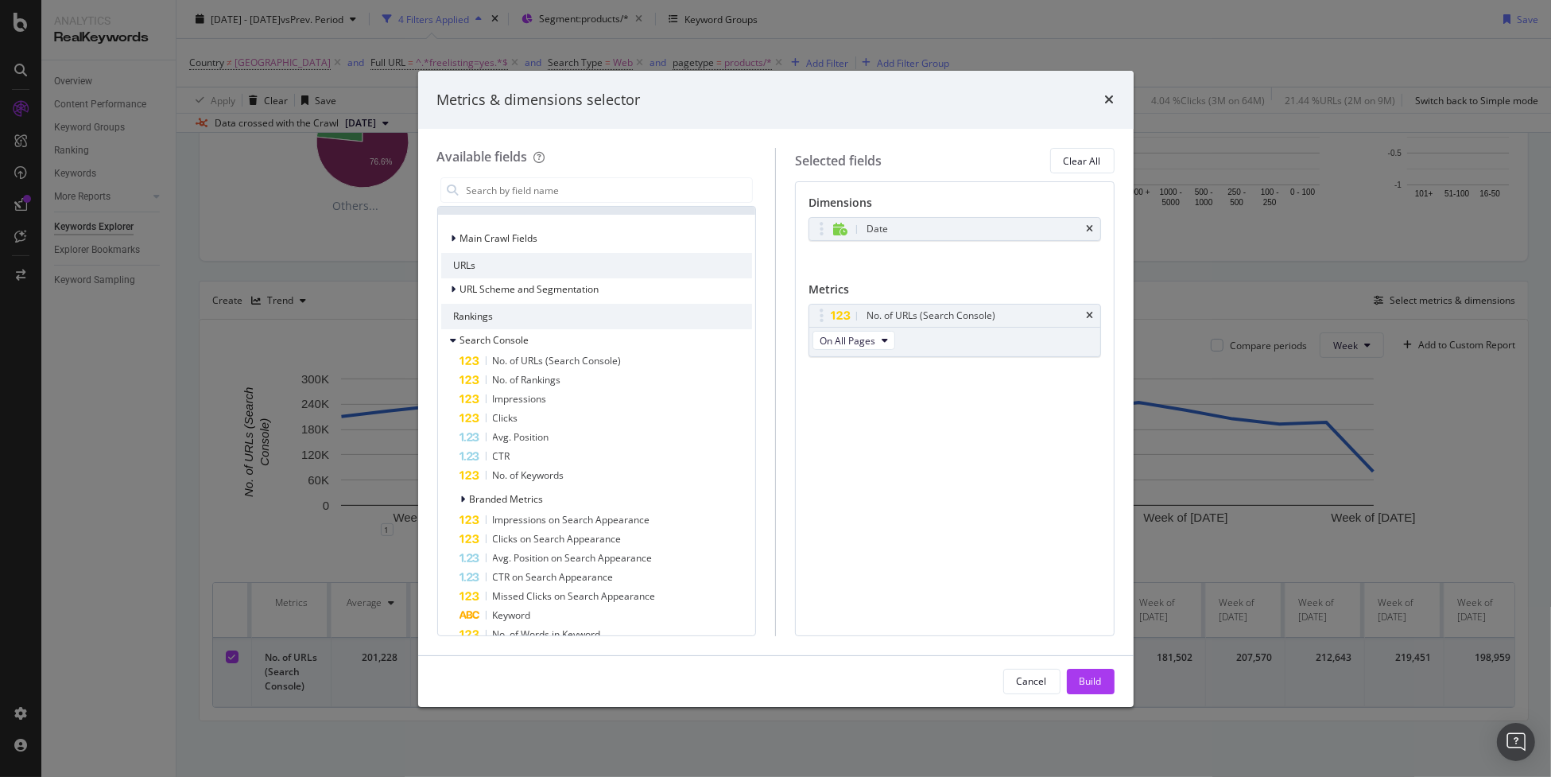
scroll to position [188, 0]
click at [456, 336] on div "modal" at bounding box center [456, 339] width 10 height 16
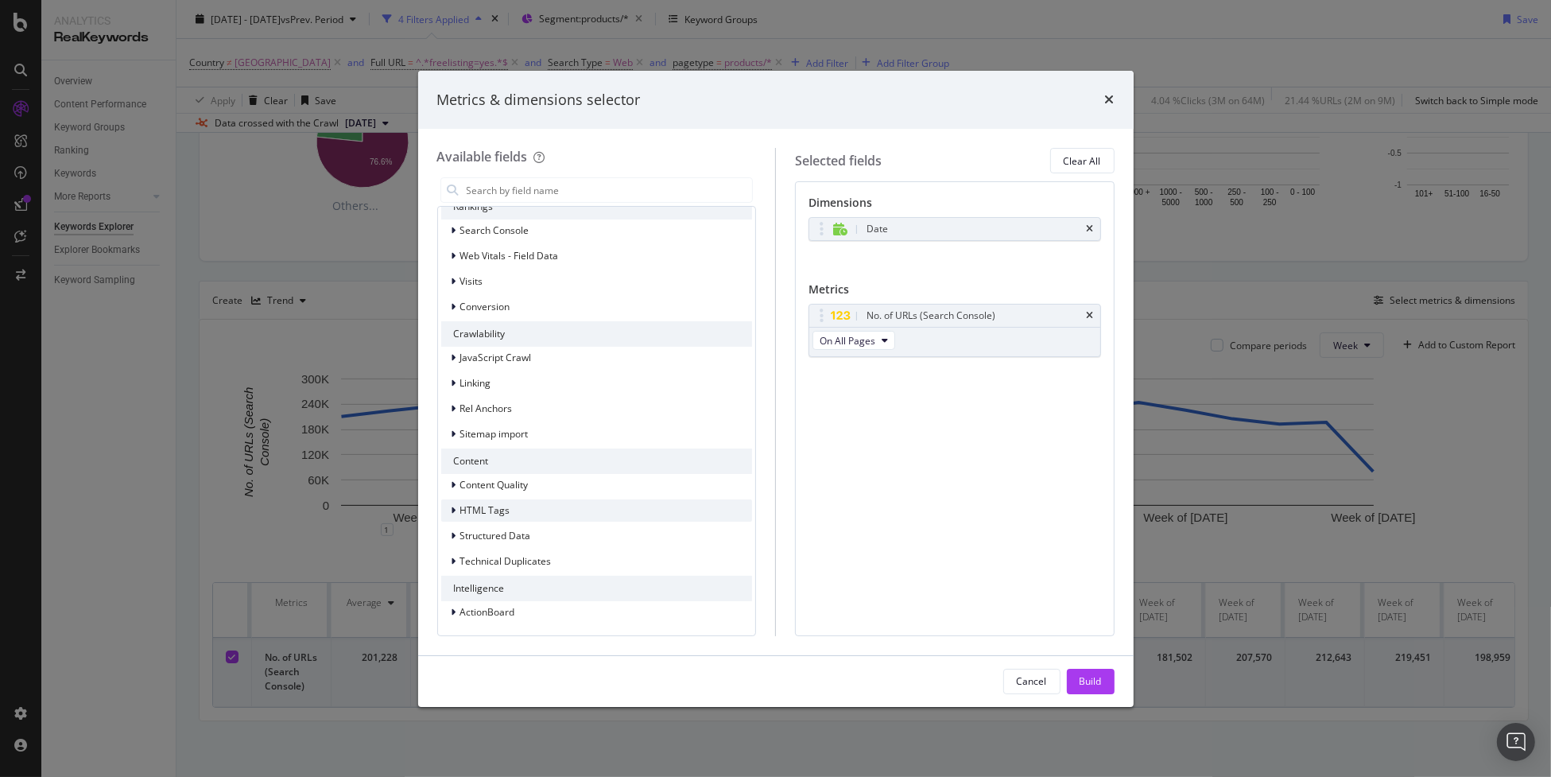
scroll to position [287, 0]
click at [511, 542] on span "Structured Data" at bounding box center [495, 545] width 71 height 14
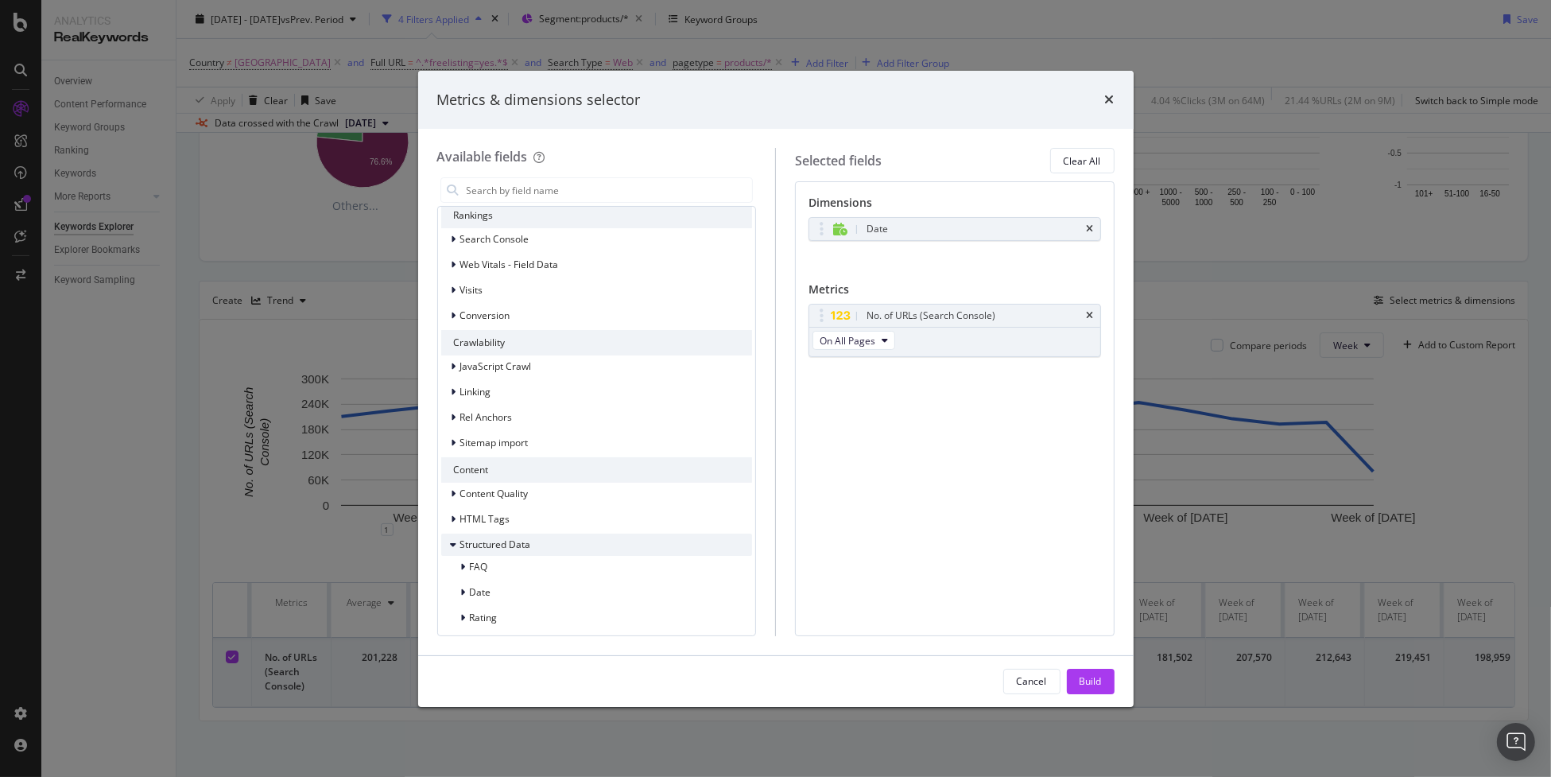
scroll to position [457, 0]
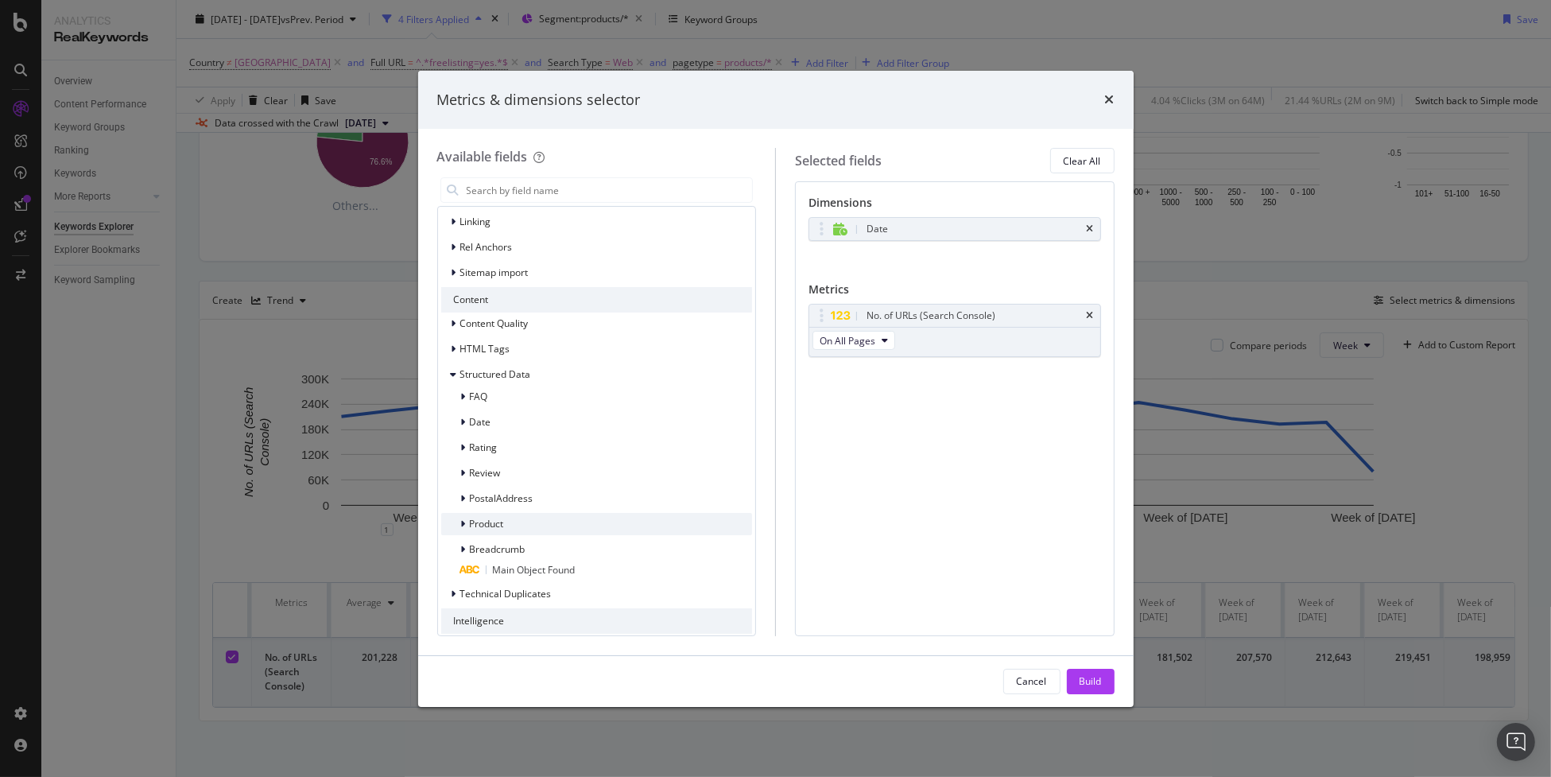
click at [476, 522] on span "Product" at bounding box center [487, 524] width 34 height 14
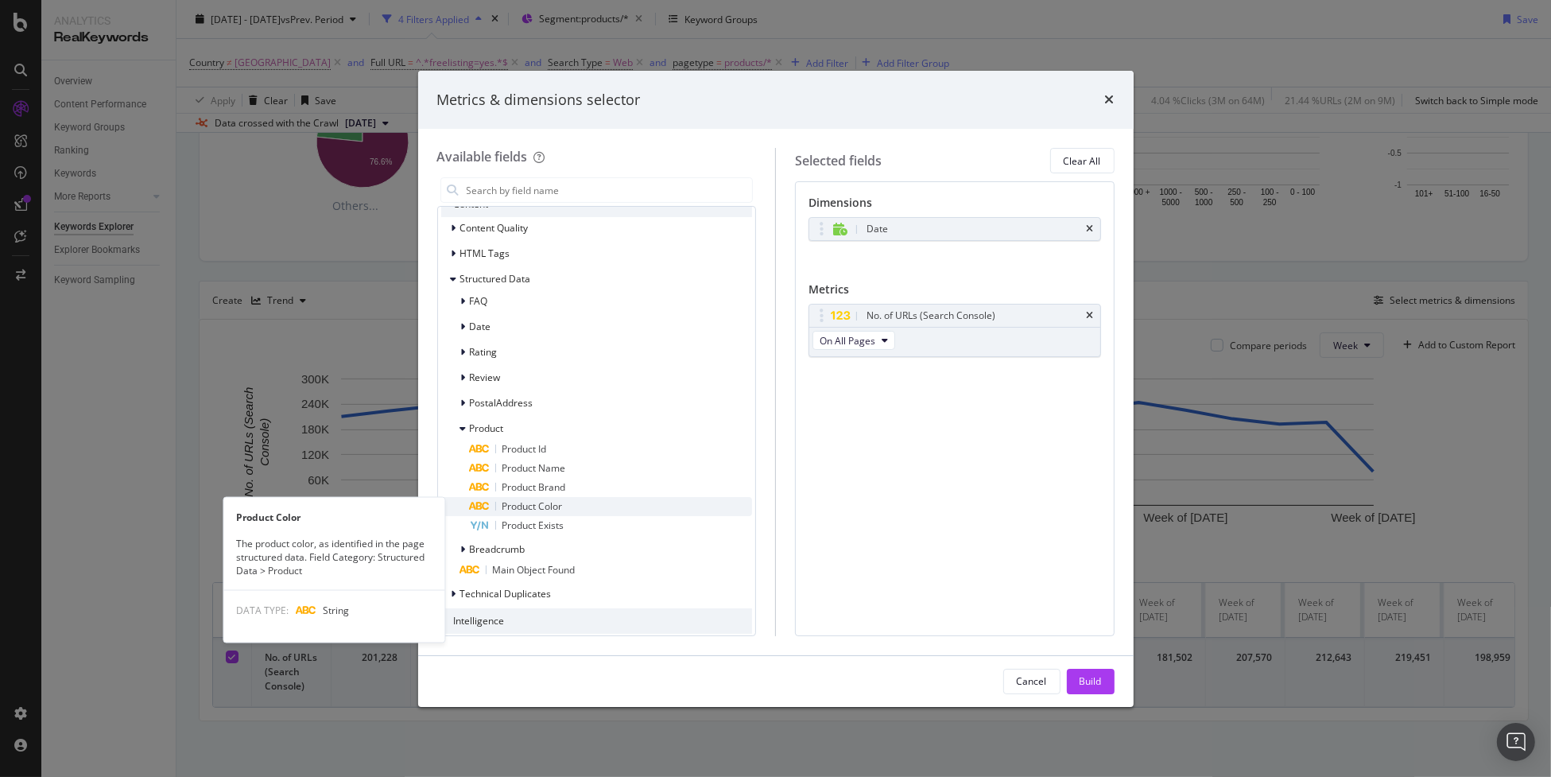
scroll to position [553, 0]
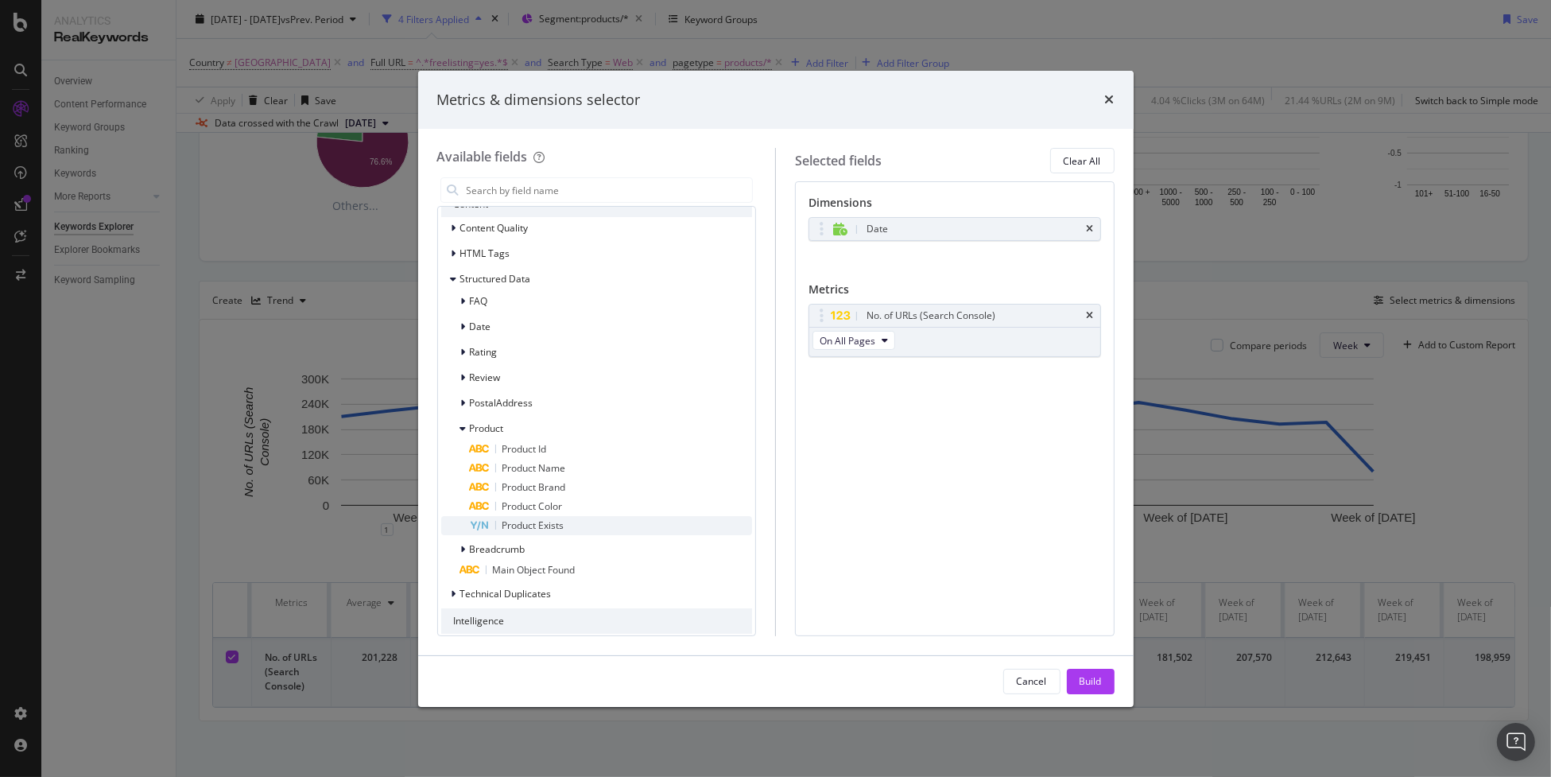
click at [569, 529] on div "Product Exists" at bounding box center [611, 525] width 283 height 19
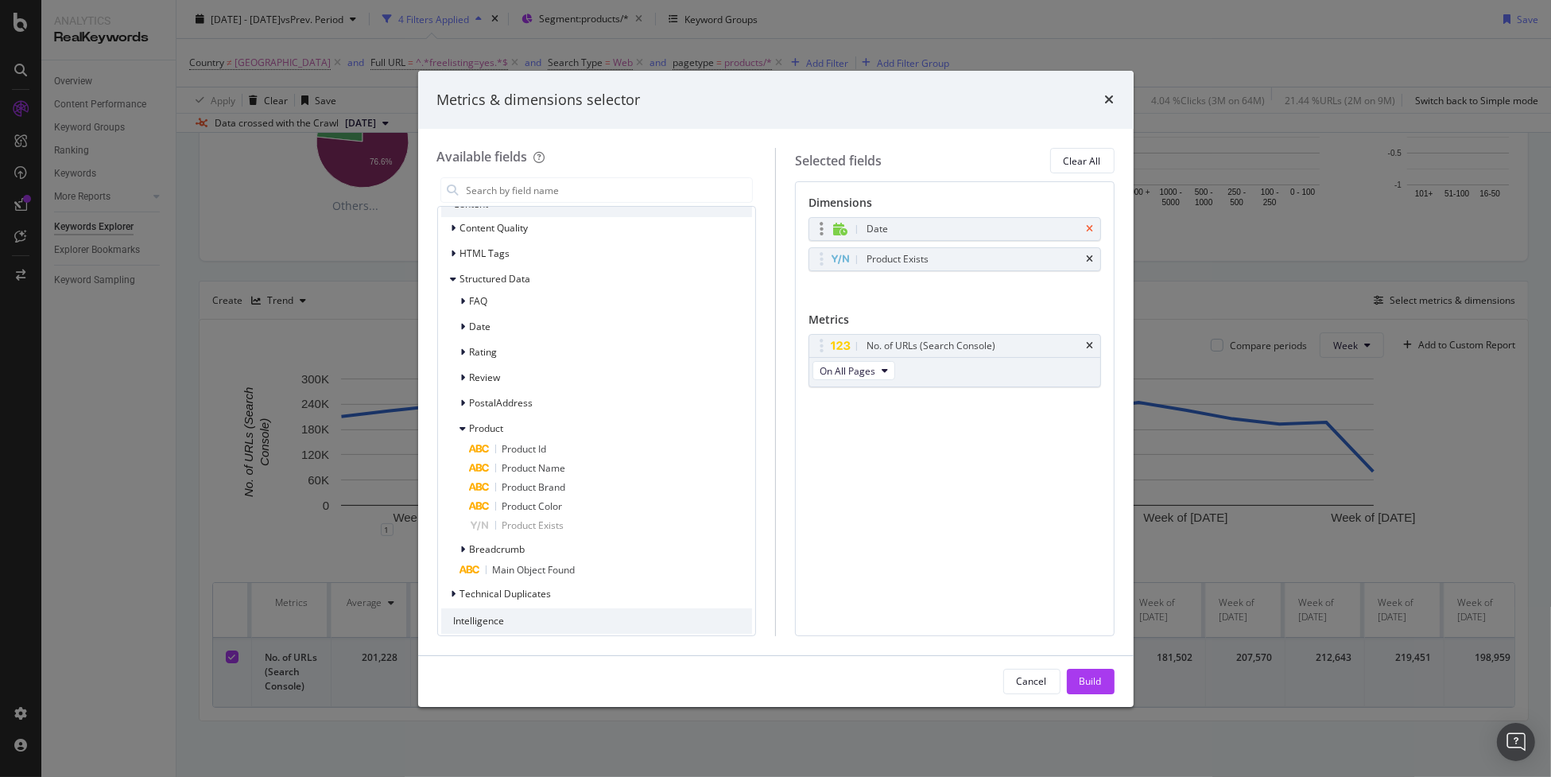
click at [1090, 227] on icon "times" at bounding box center [1090, 229] width 7 height 10
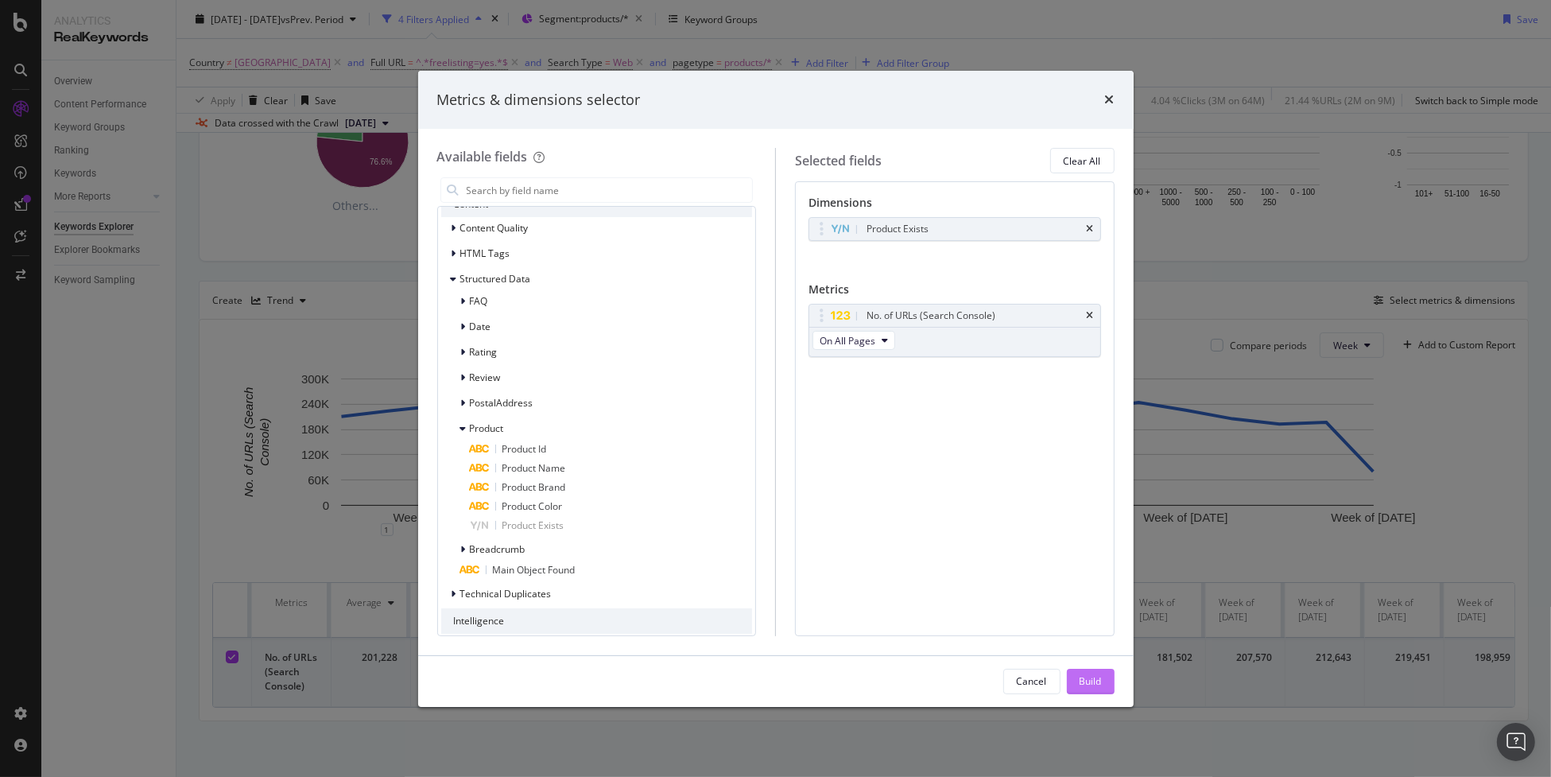
click at [1097, 685] on div "Build" at bounding box center [1091, 681] width 22 height 14
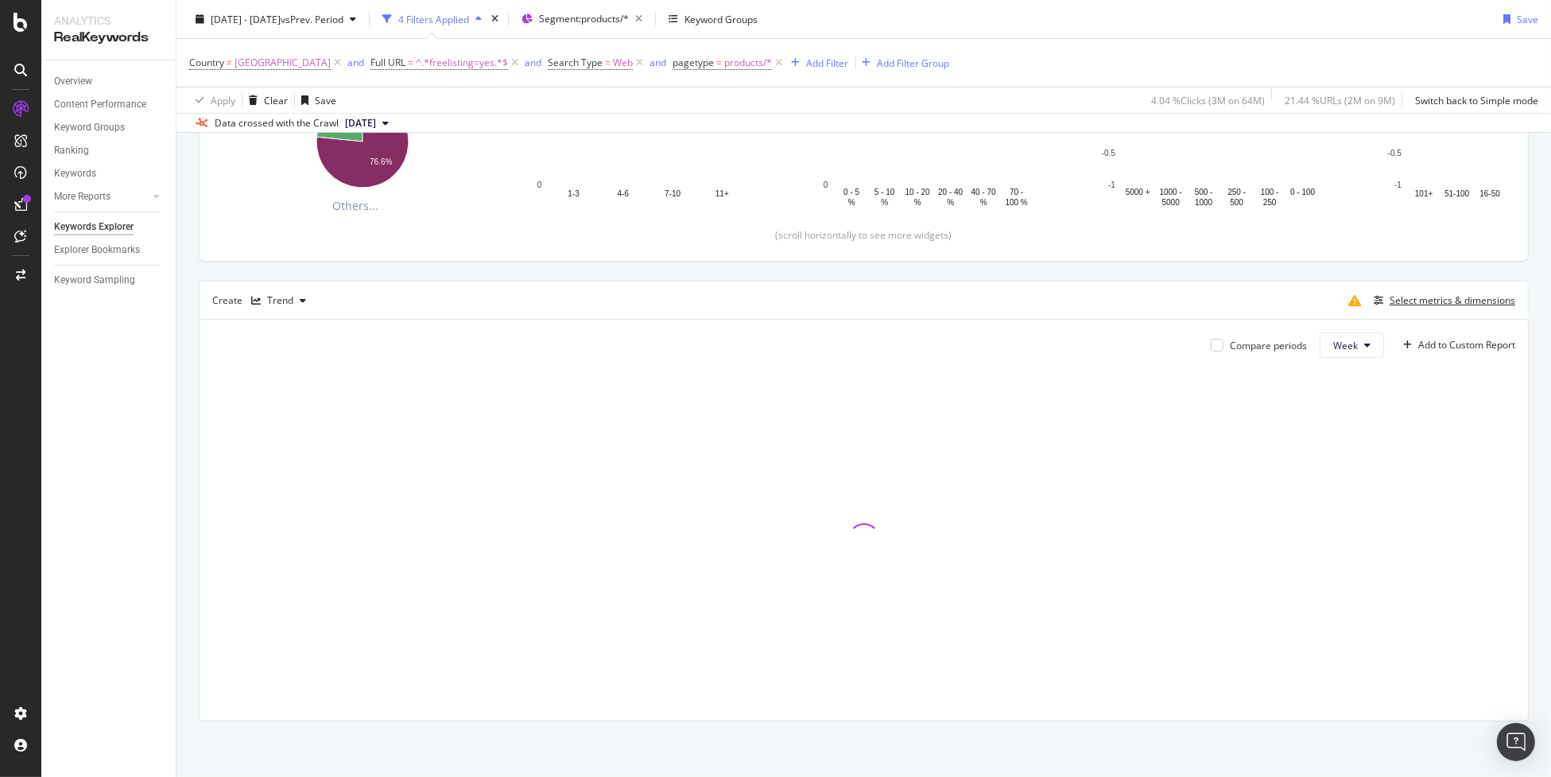
scroll to position [287, 0]
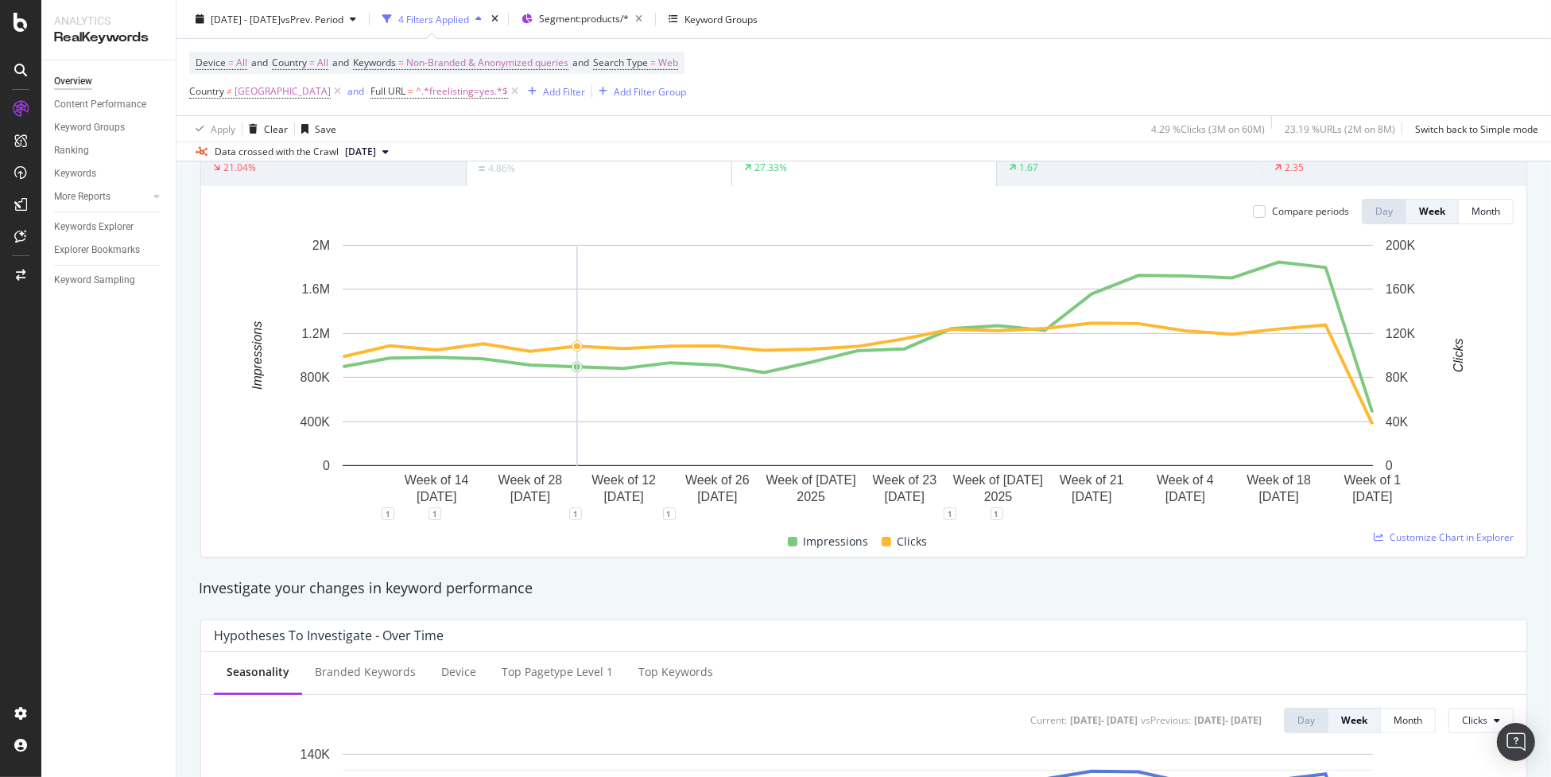
scroll to position [79, 0]
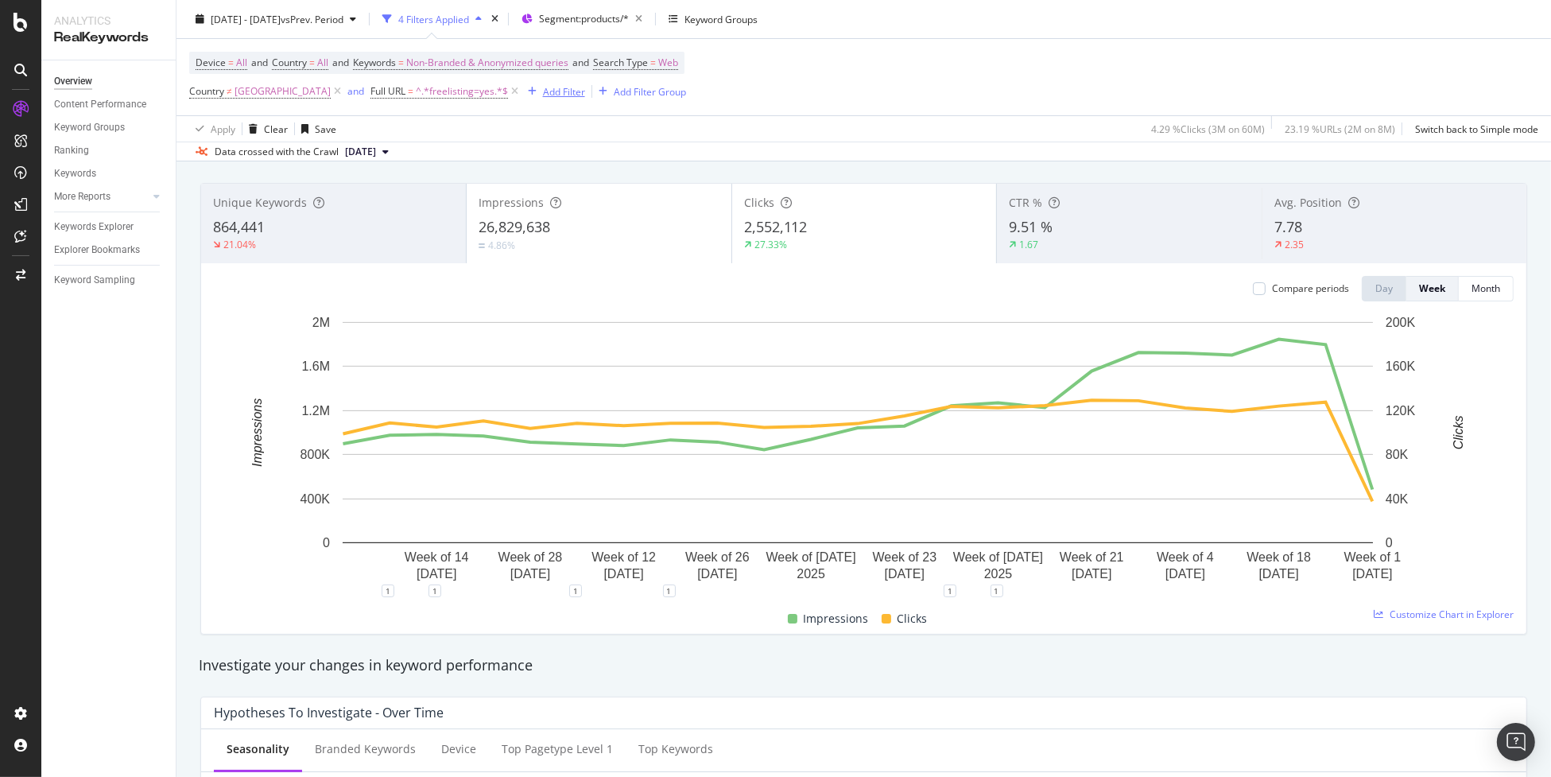
click at [543, 90] on div "Add Filter" at bounding box center [564, 91] width 42 height 14
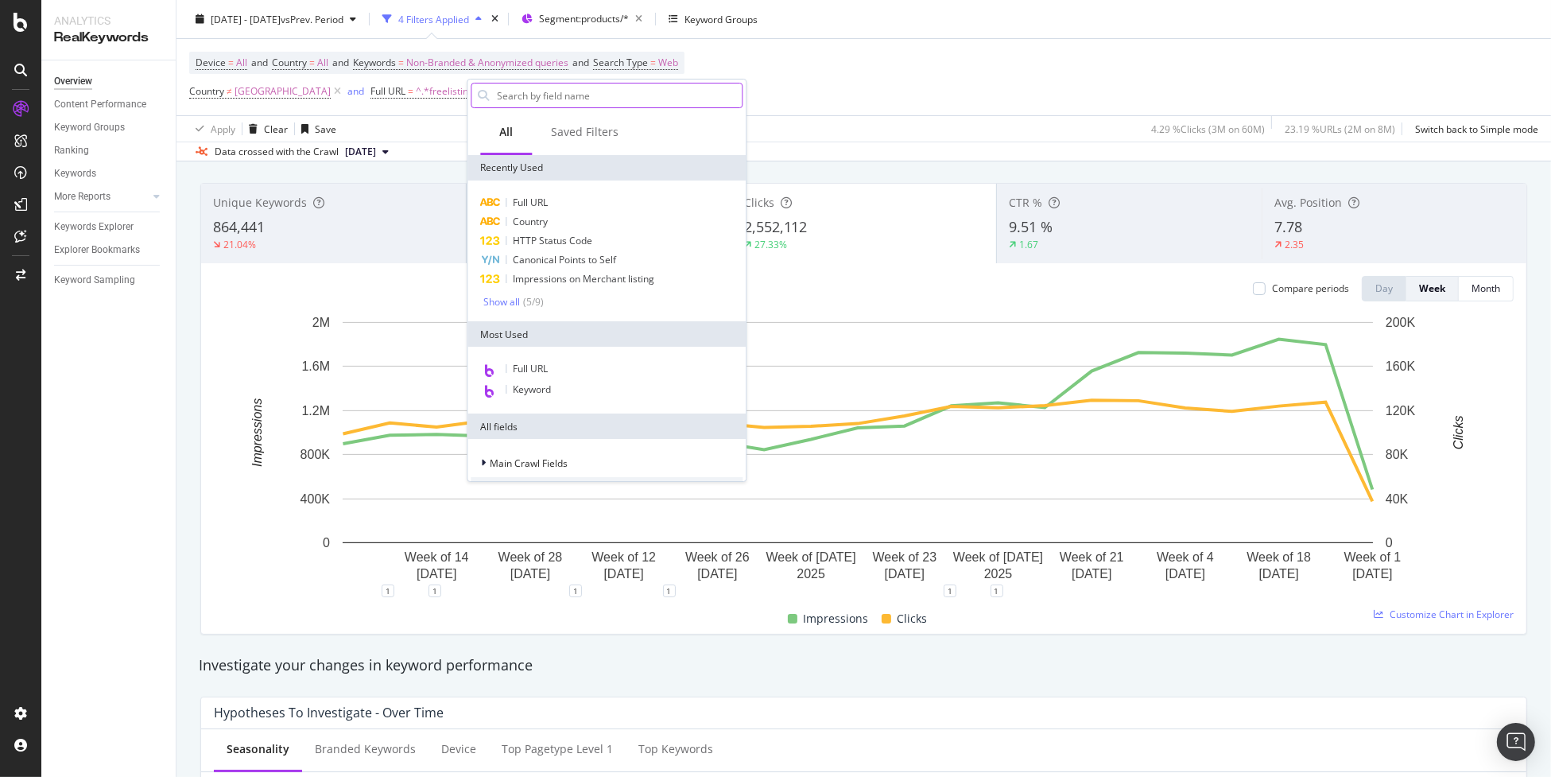
click at [604, 95] on input "text" at bounding box center [618, 95] width 247 height 24
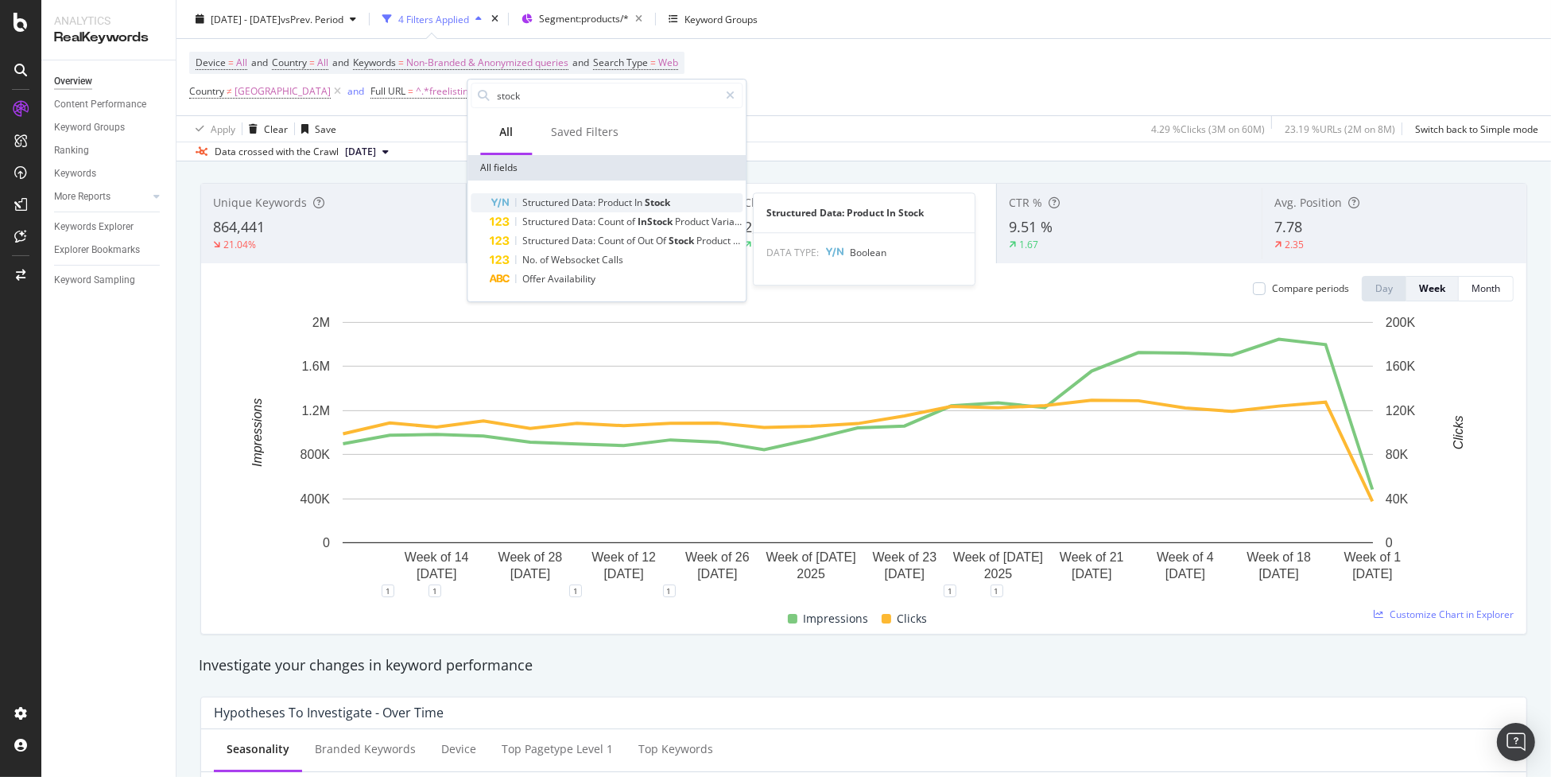
type input "stock"
drag, startPoint x: 620, startPoint y: 203, endPoint x: 684, endPoint y: 200, distance: 63.7
click at [684, 200] on div "Structured Data: Product In Stock" at bounding box center [616, 202] width 253 height 19
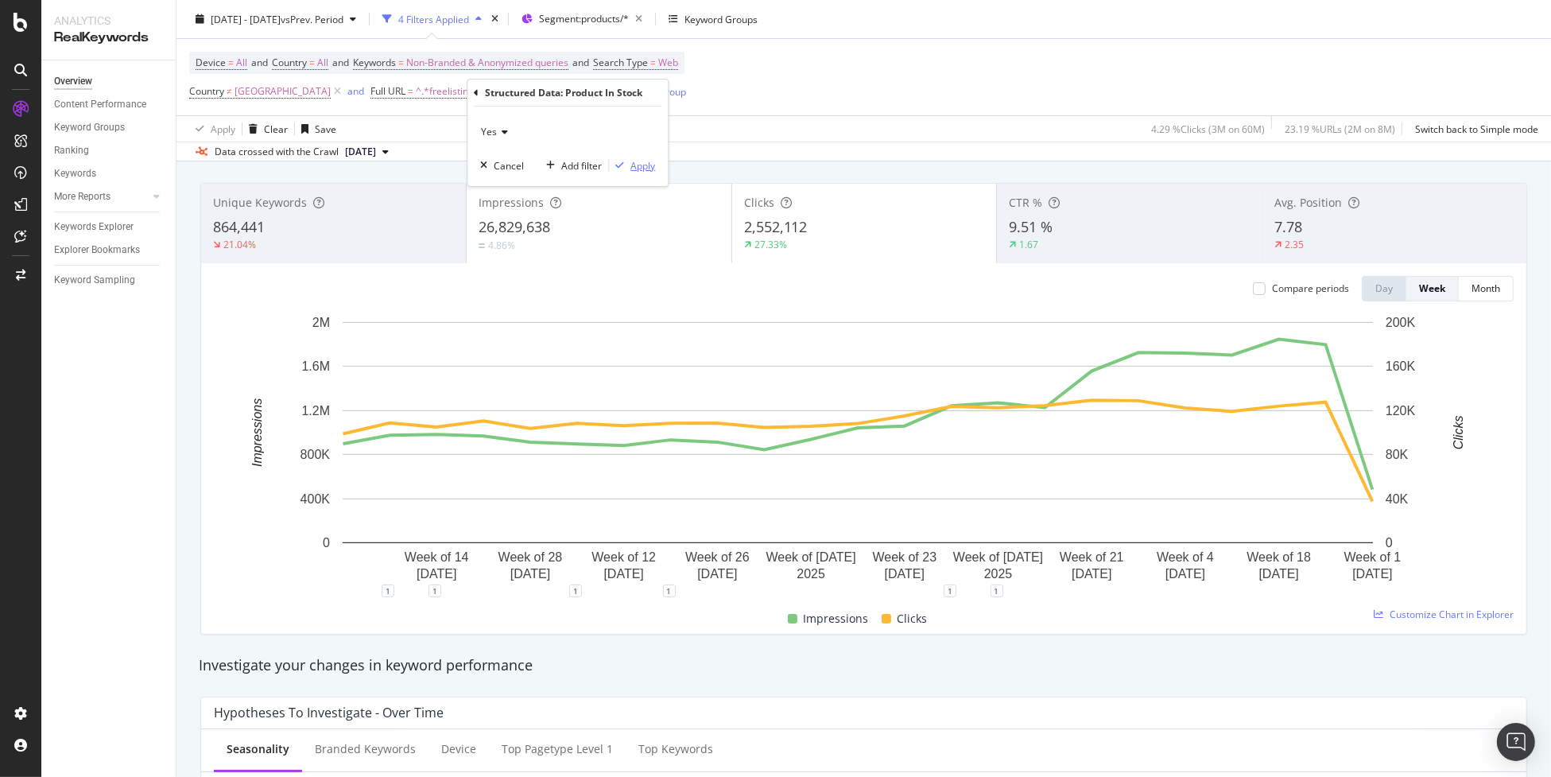
click at [647, 165] on div "Apply" at bounding box center [643, 166] width 25 height 14
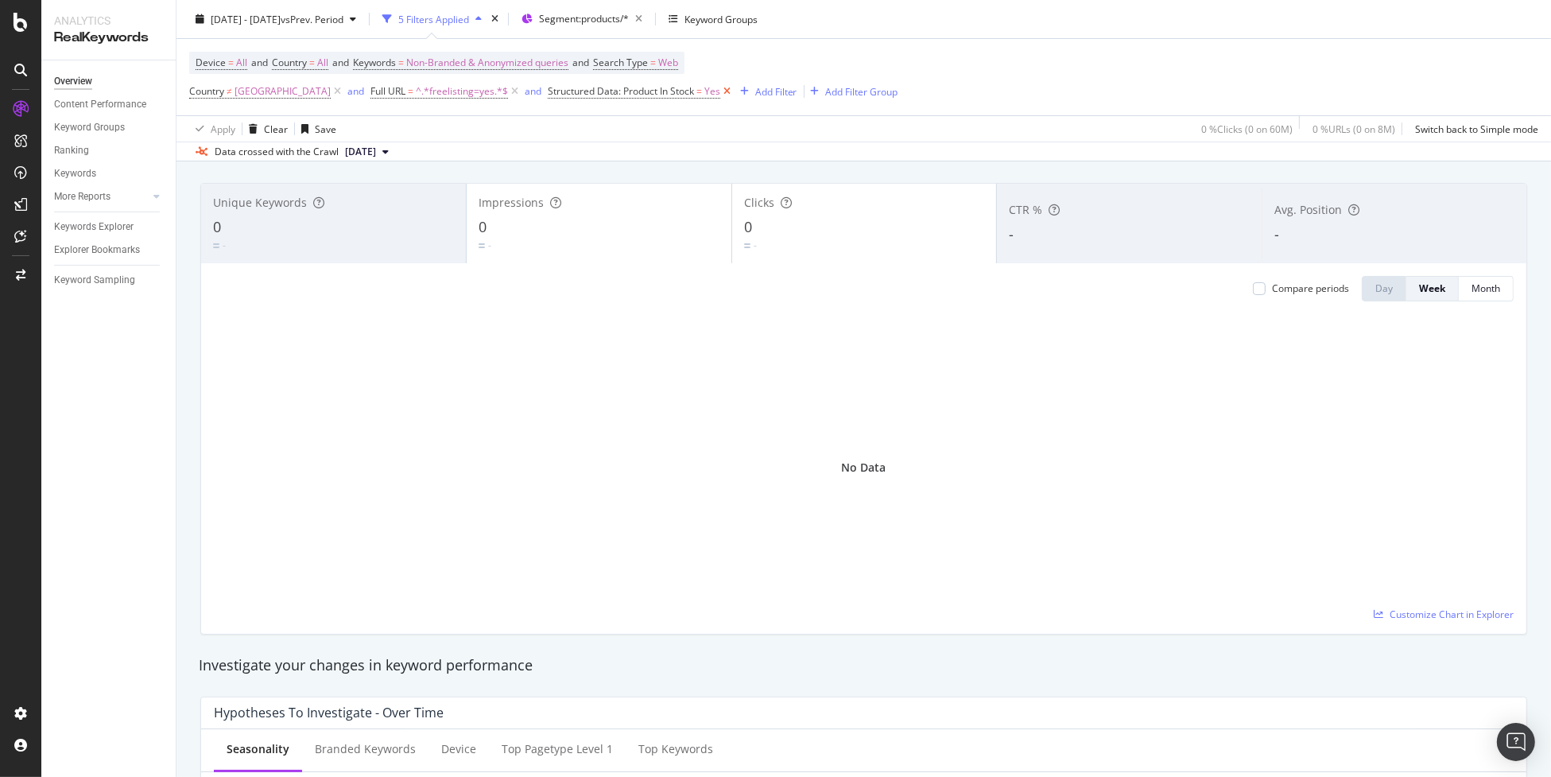
click at [720, 95] on icon at bounding box center [727, 91] width 14 height 16
